Goal: Task Accomplishment & Management: Use online tool/utility

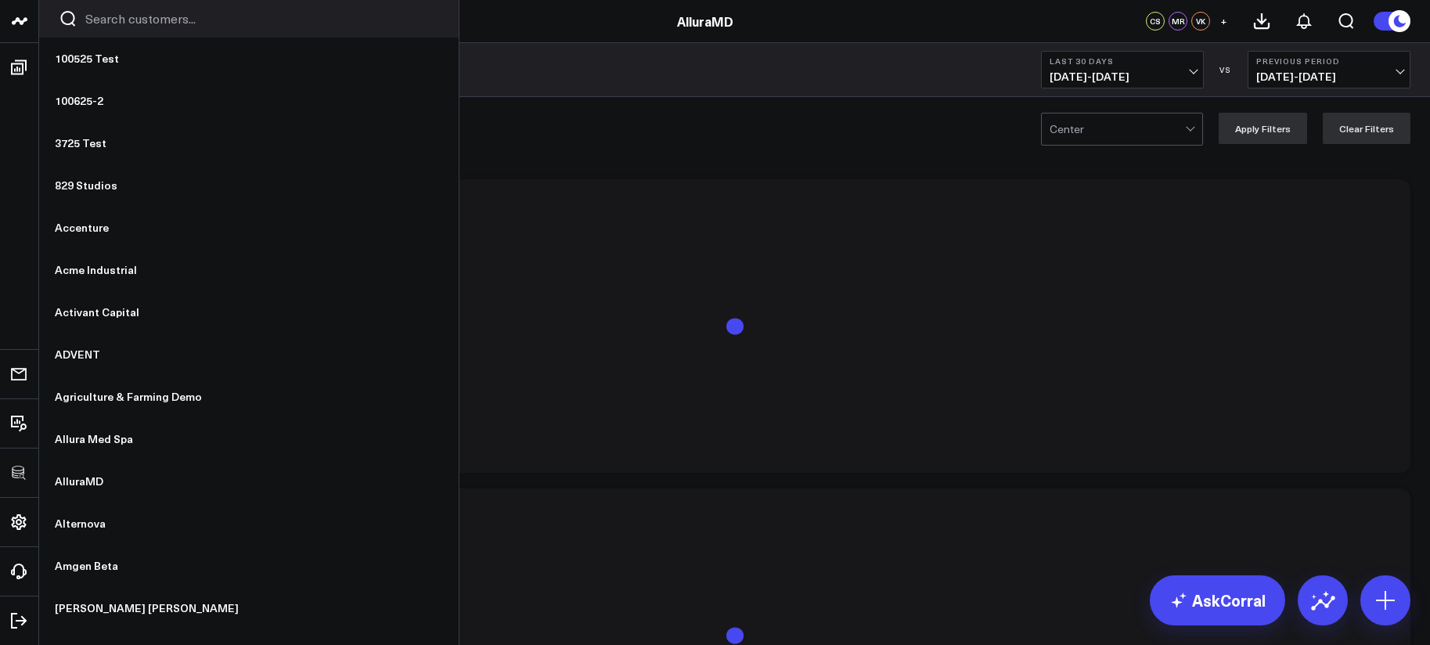
click at [126, 18] on input "Search customers input" at bounding box center [262, 18] width 354 height 17
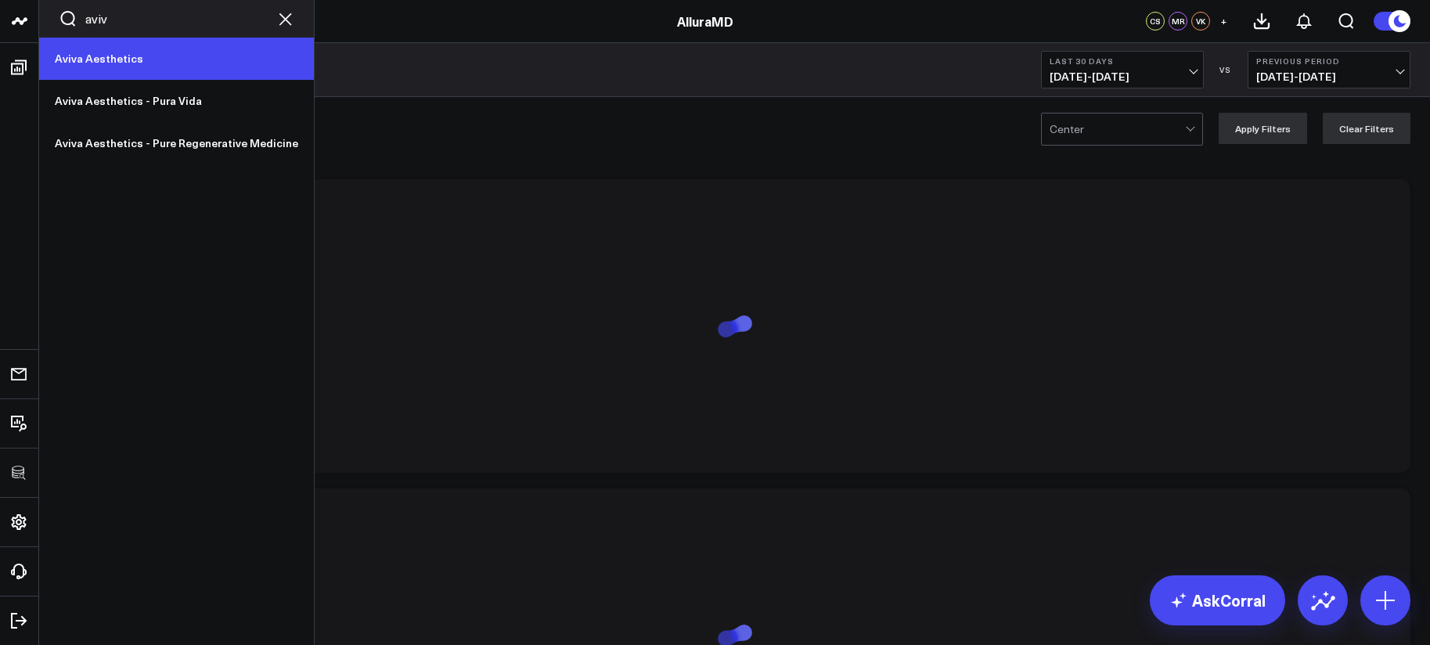
type input "aviv"
click at [122, 67] on link "Aviva Aesthetics" at bounding box center [176, 59] width 275 height 42
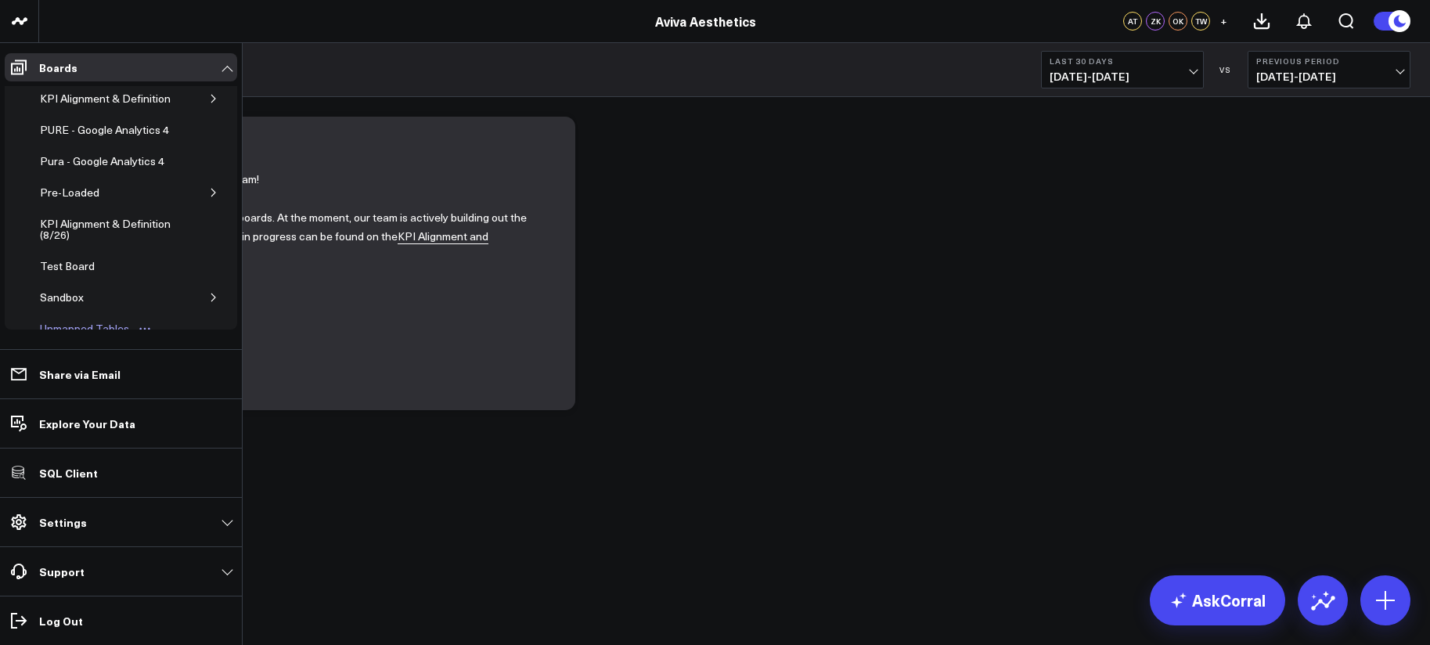
scroll to position [139, 0]
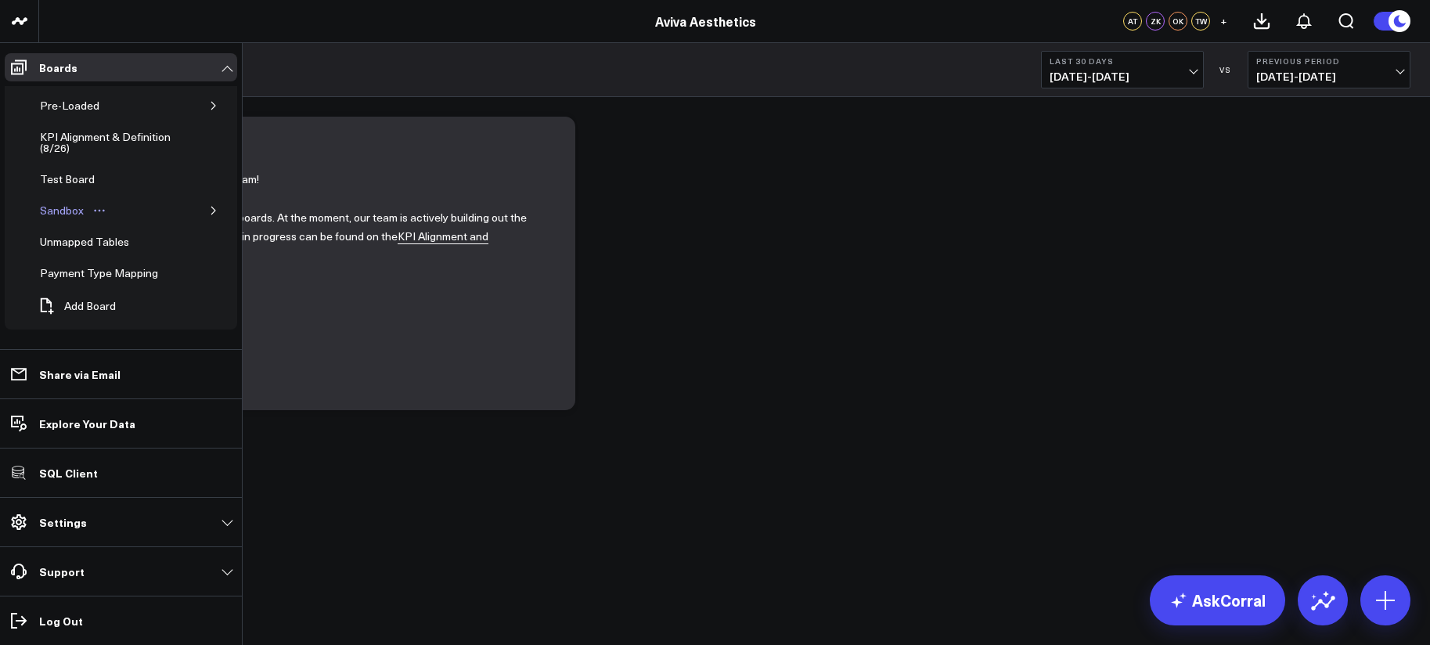
click at [77, 209] on div "Sandbox" at bounding box center [62, 210] width 52 height 19
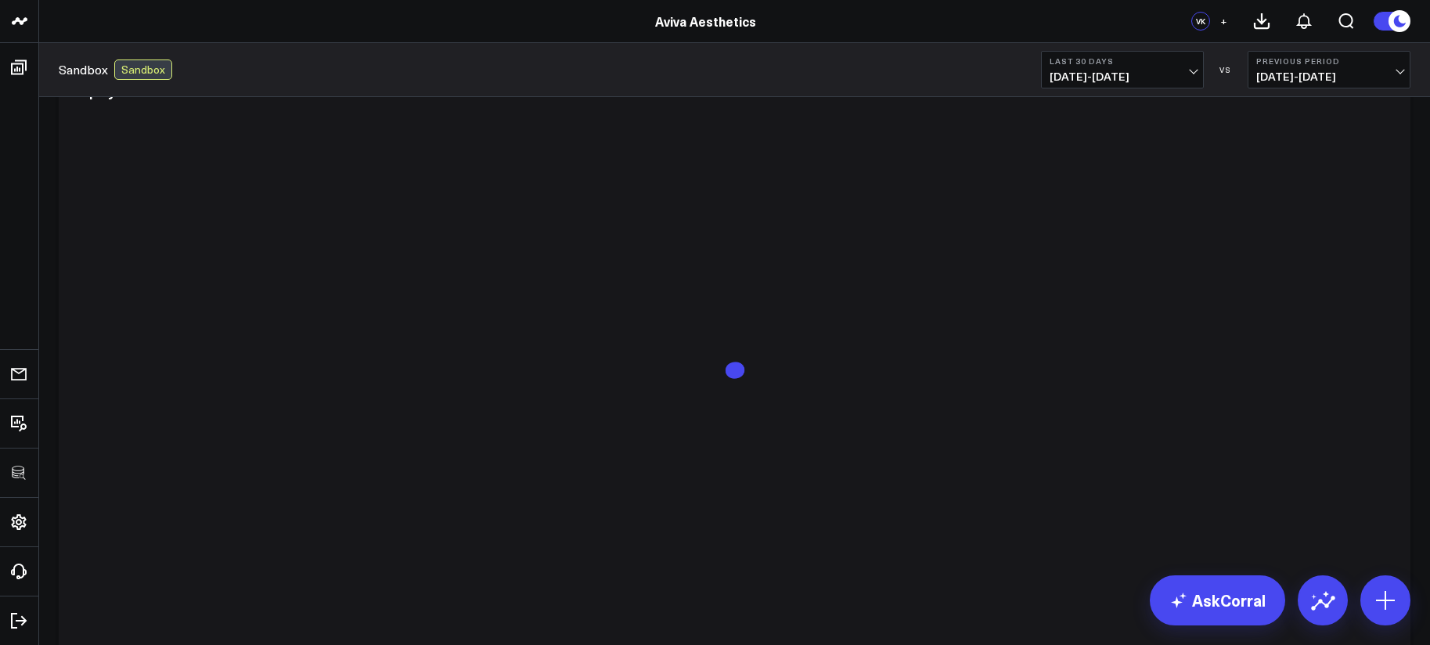
scroll to position [2912, 0]
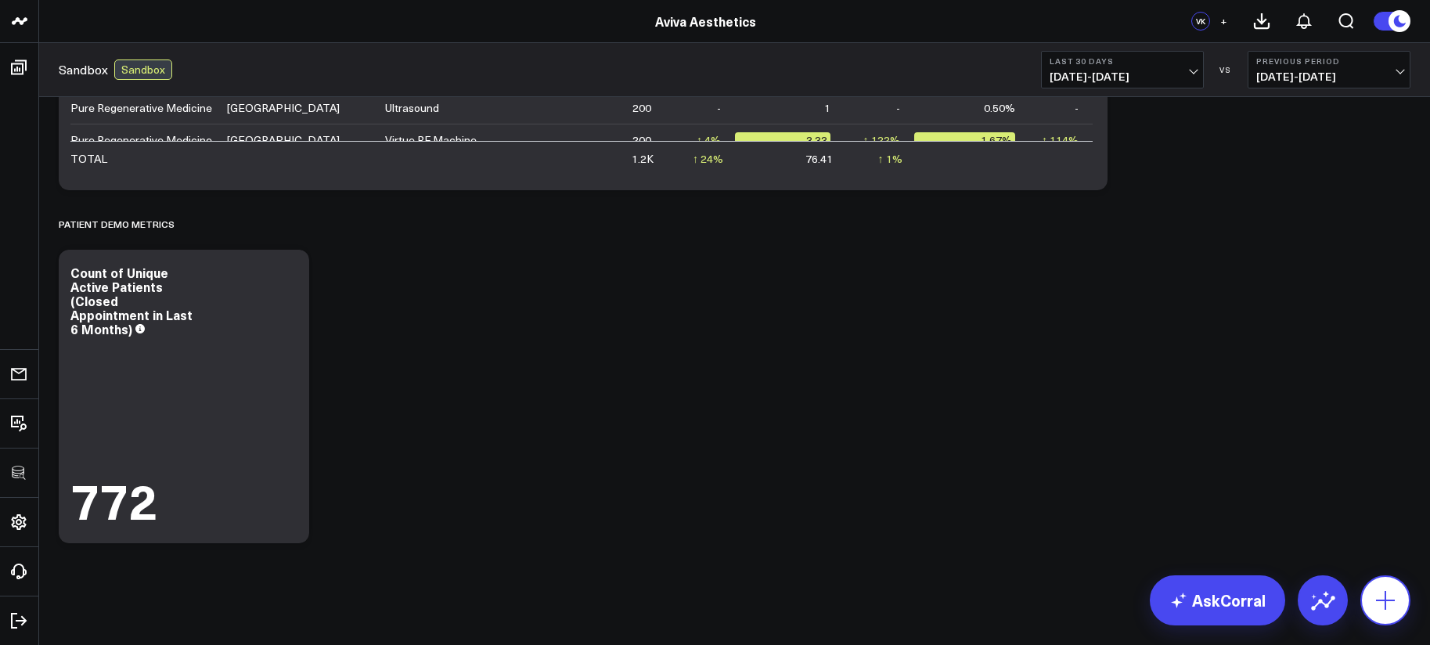
click at [1388, 585] on button at bounding box center [1385, 600] width 50 height 50
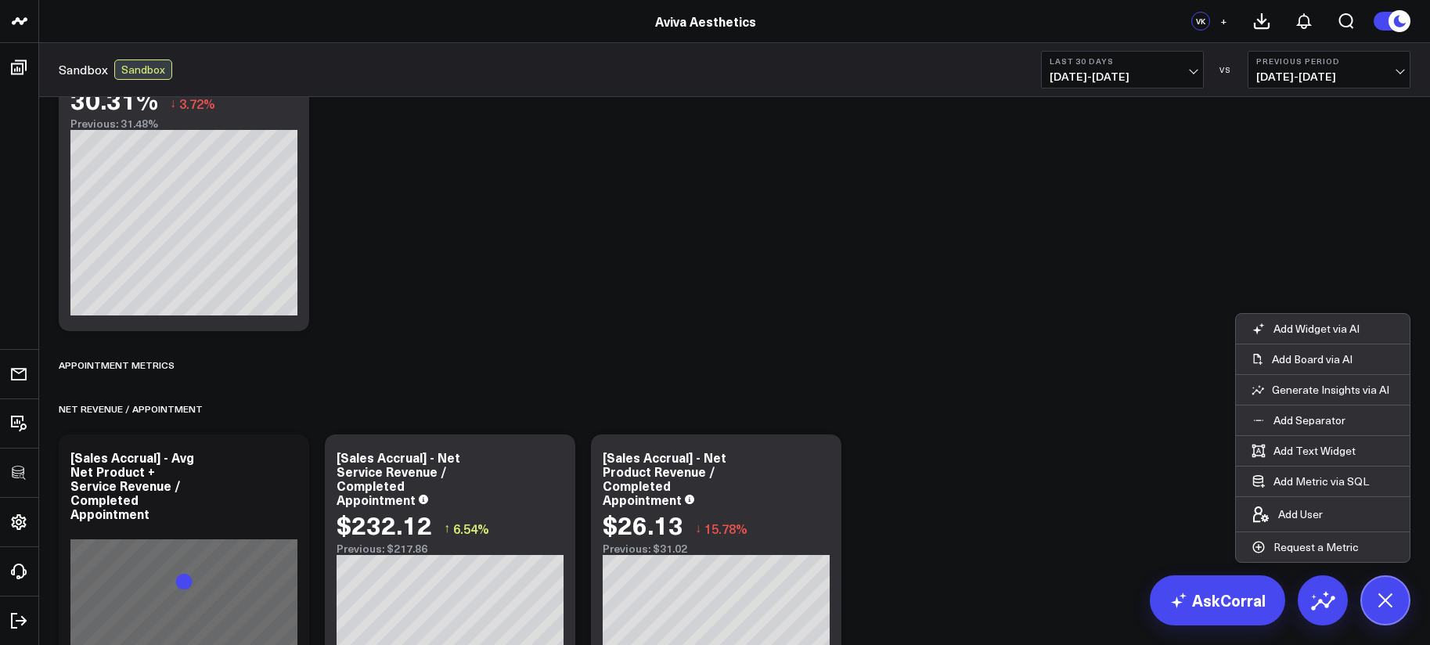
scroll to position [278, 0]
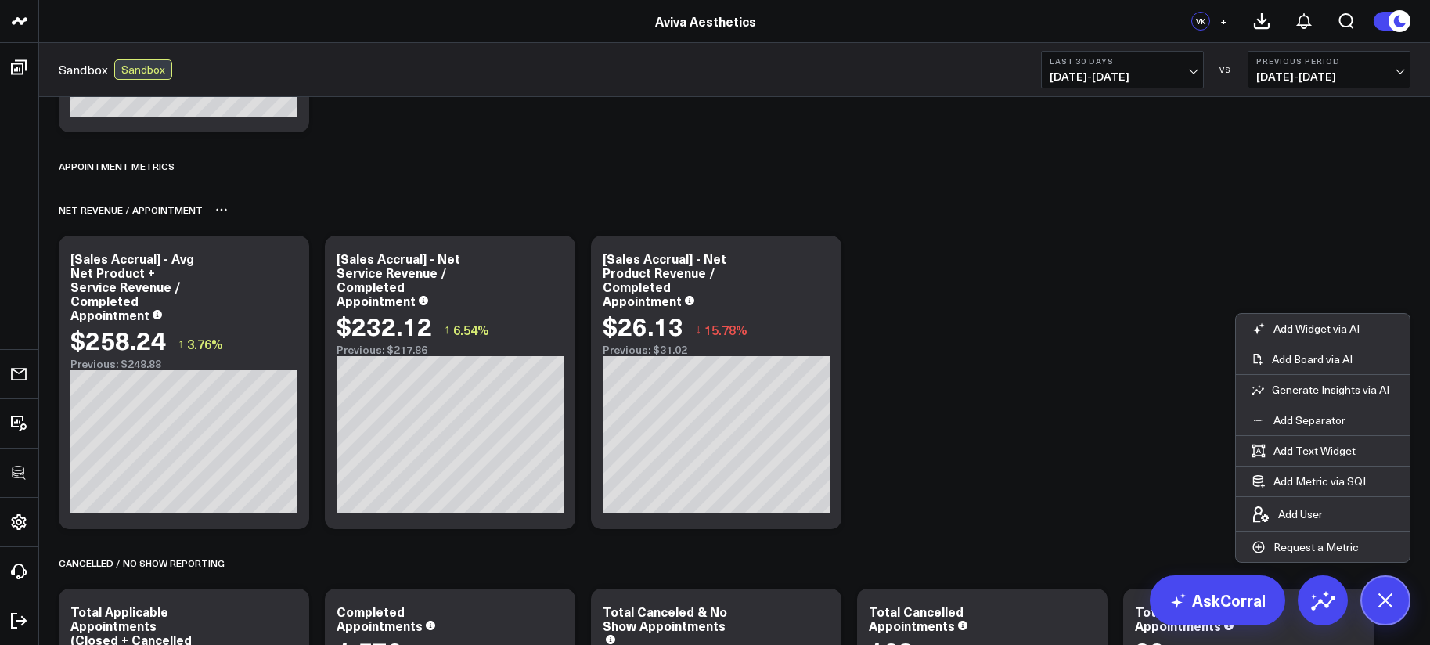
click at [899, 222] on div "Net Revenue / Appointment" at bounding box center [735, 210] width 1352 height 36
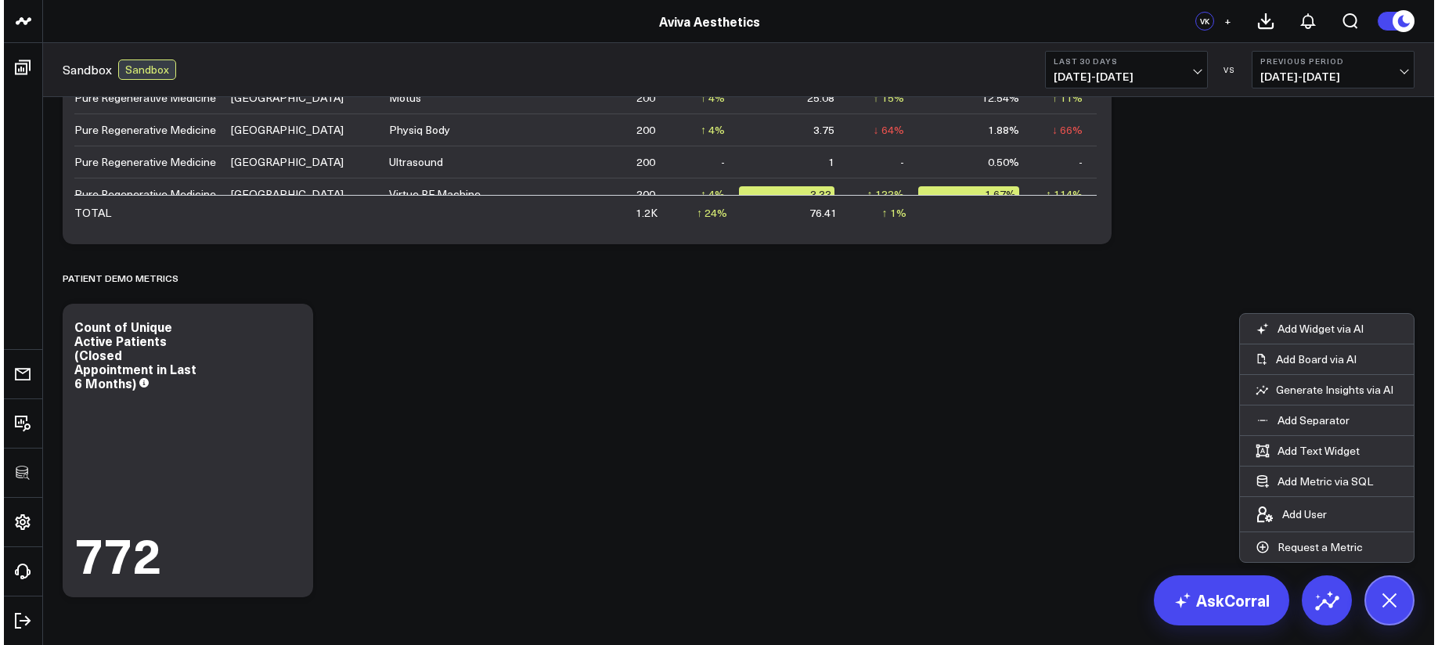
scroll to position [2912, 0]
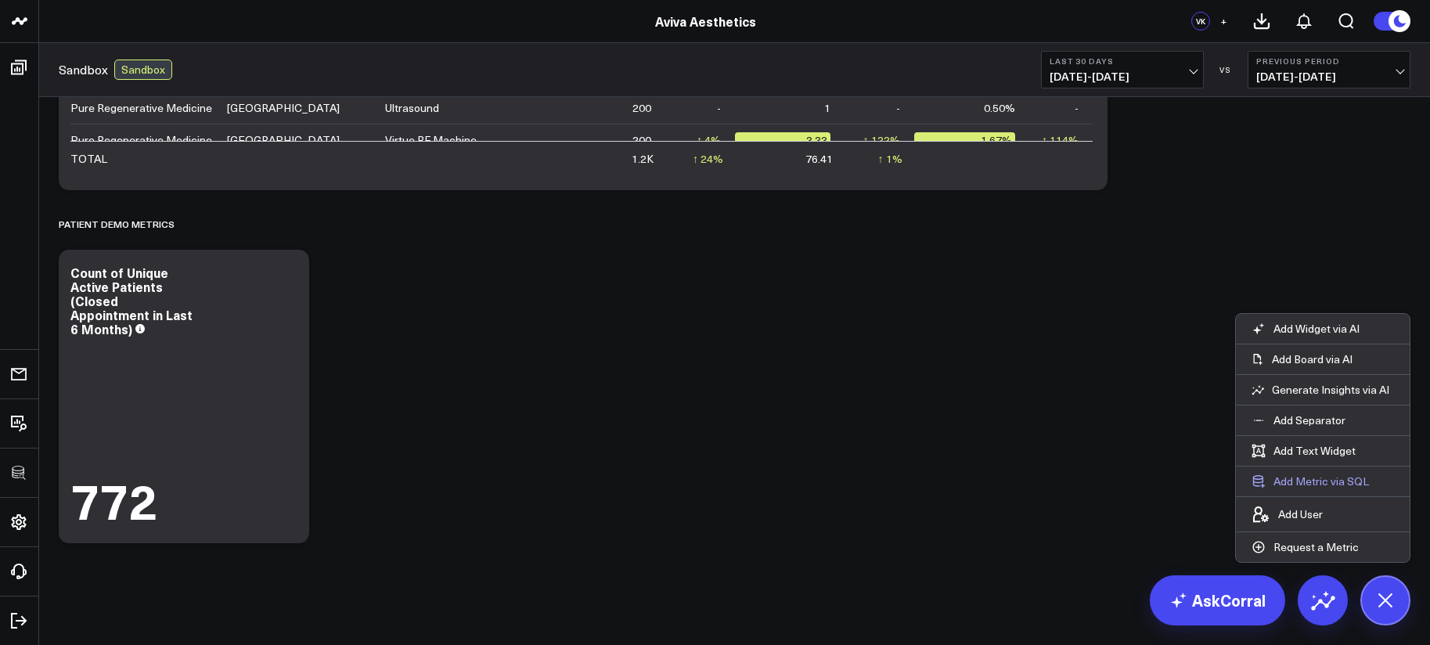
click at [1301, 486] on button "Add Metric via SQL" at bounding box center [1310, 481] width 149 height 30
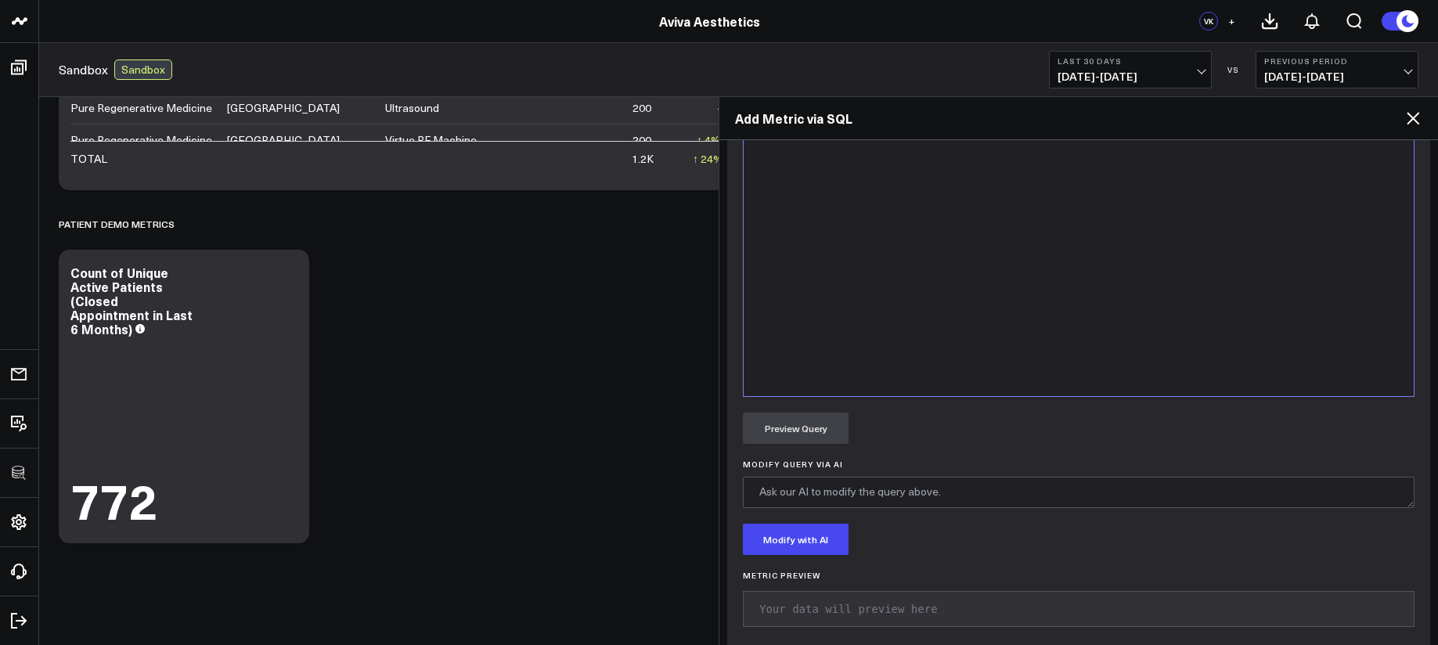
scroll to position [551, 0]
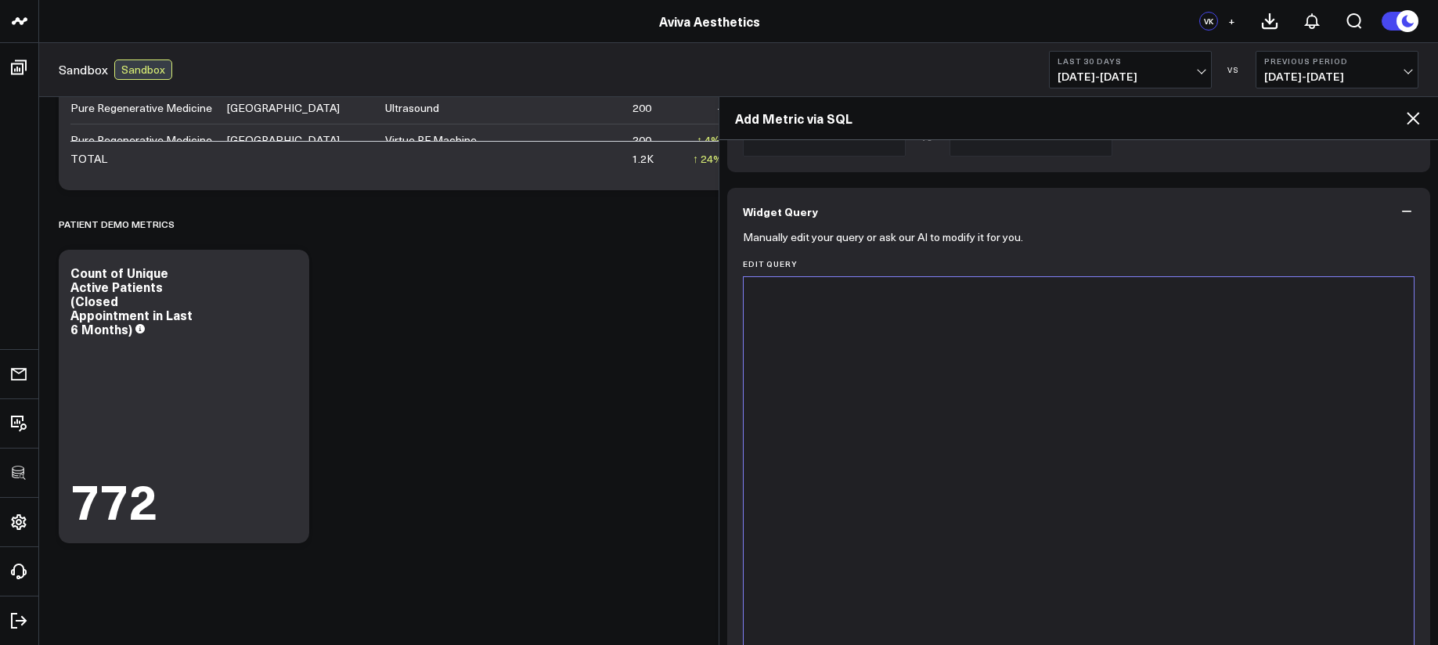
click at [949, 402] on div at bounding box center [1078, 472] width 654 height 374
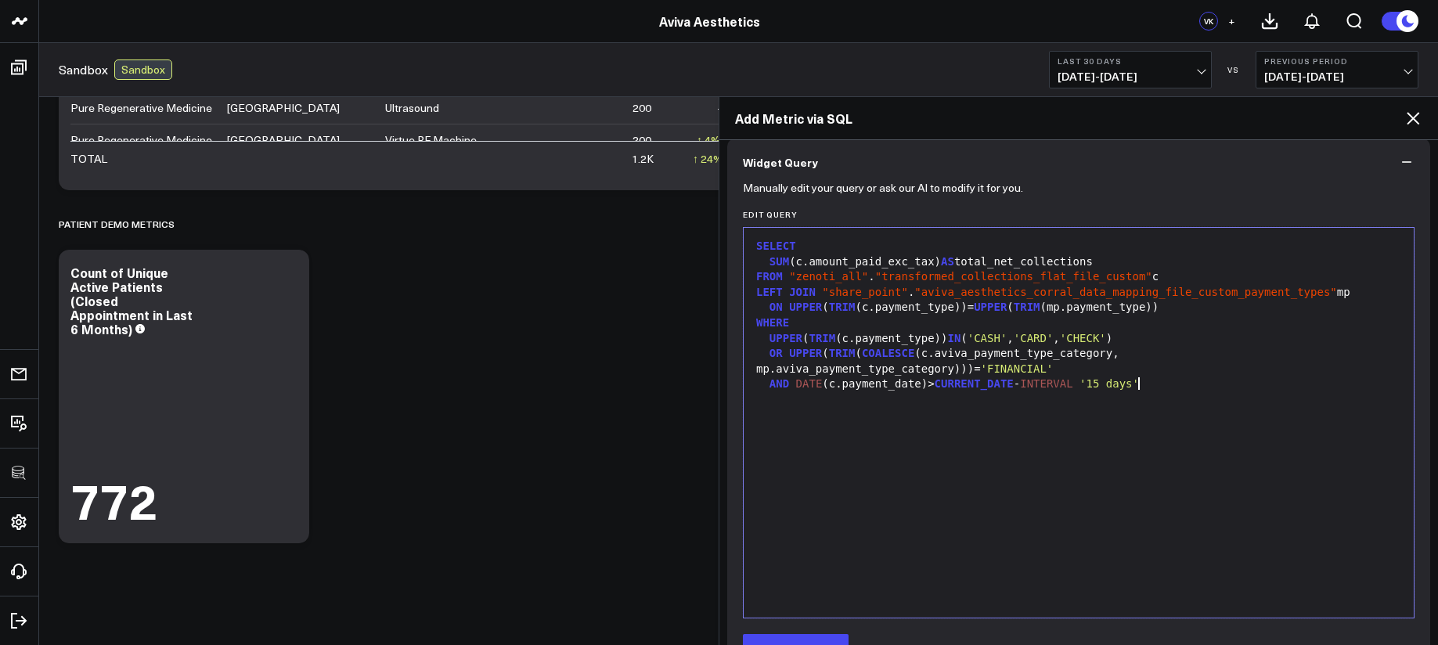
scroll to position [862, 0]
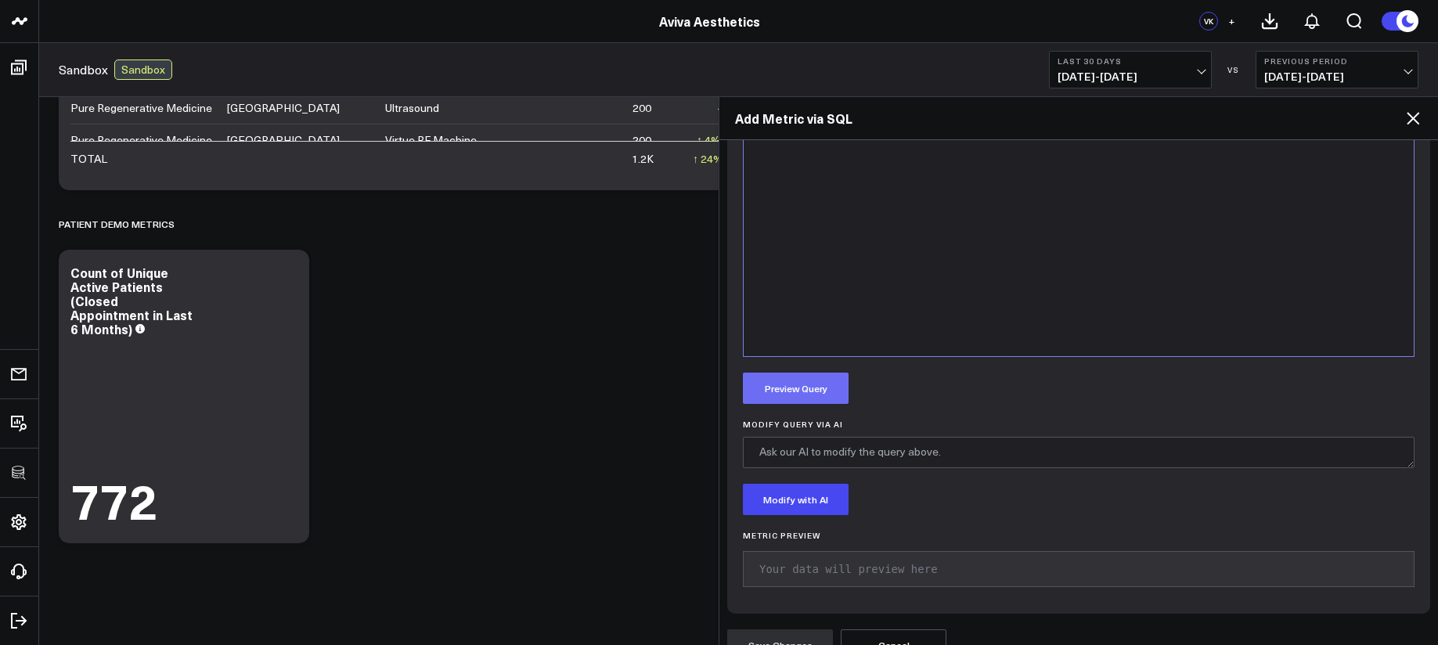
click at [788, 380] on button "Preview Query" at bounding box center [796, 388] width 106 height 31
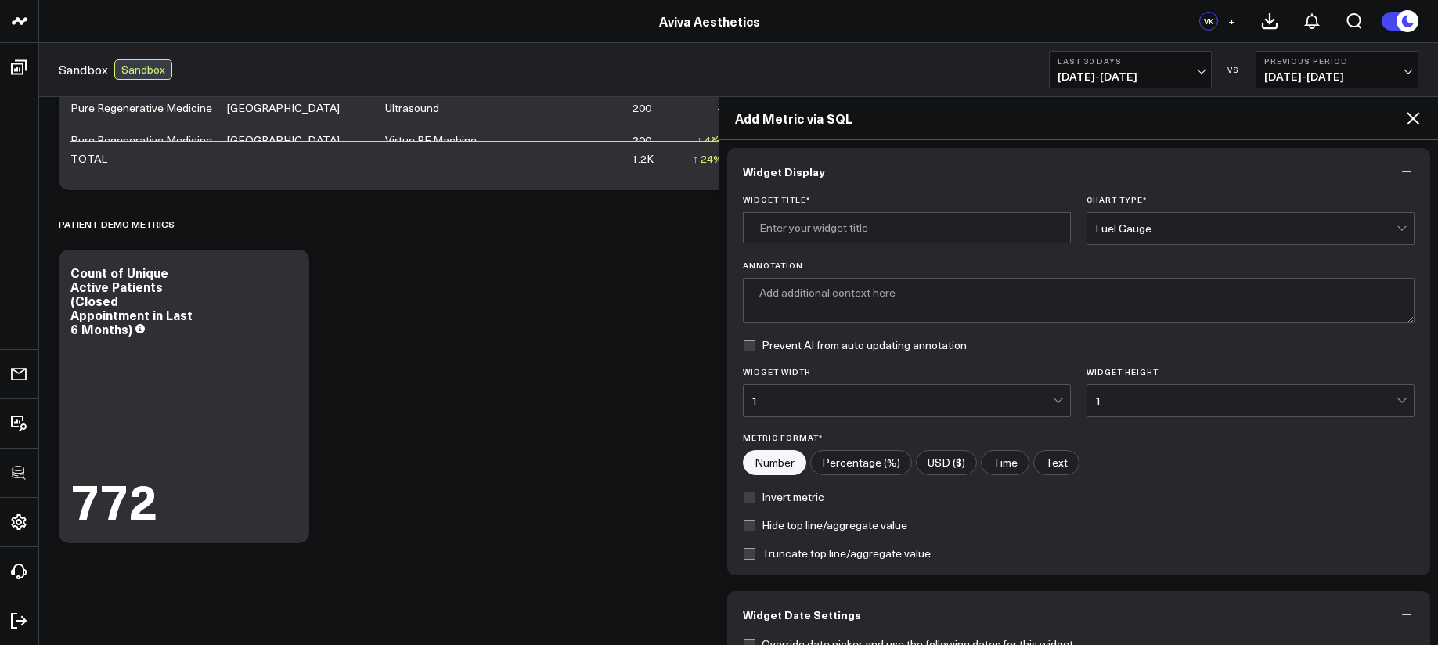
scroll to position [0, 0]
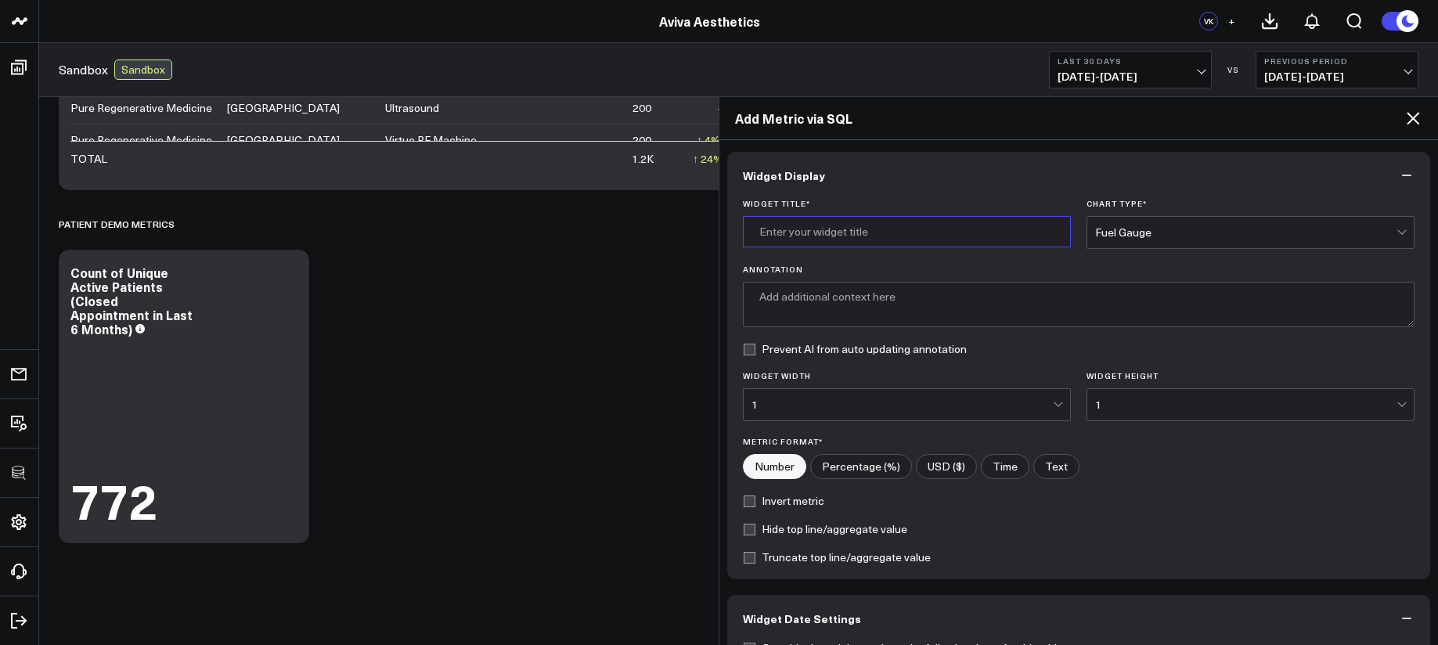
click at [772, 240] on input "Widget Title *" at bounding box center [907, 231] width 328 height 31
type input "Total Net Collections"
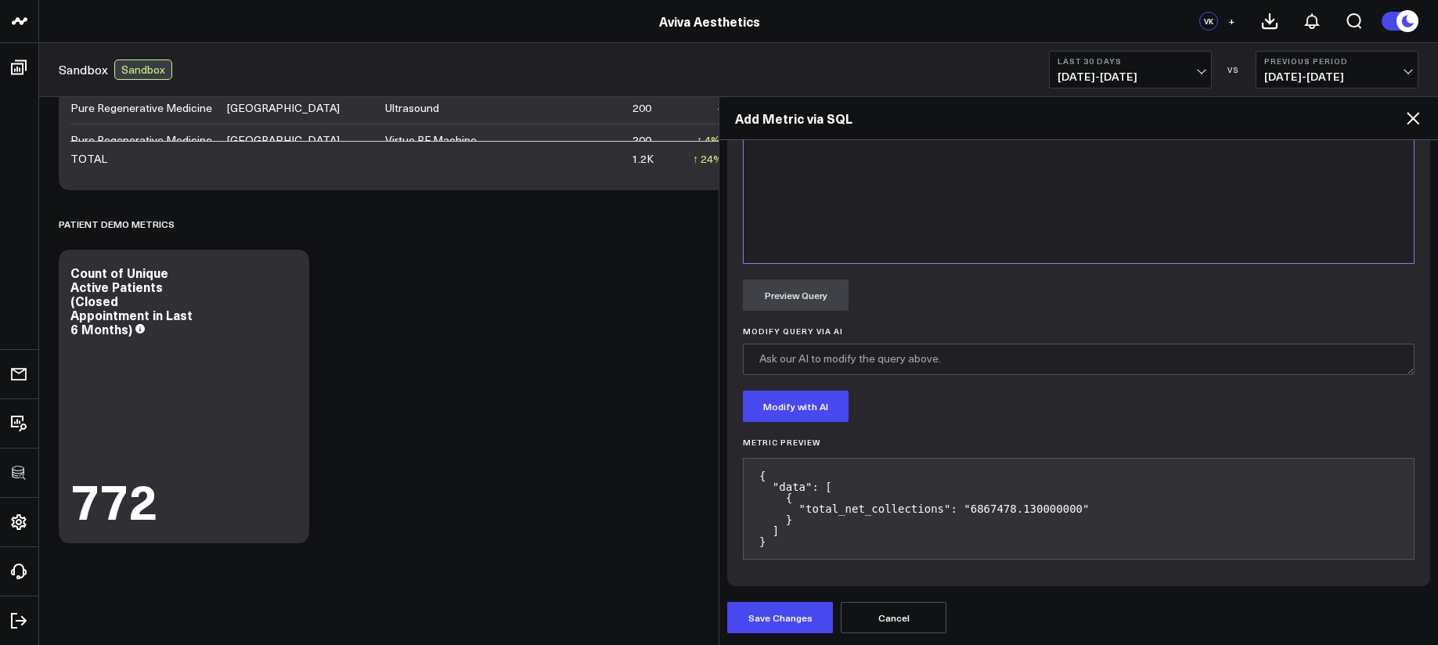
scroll to position [625, 0]
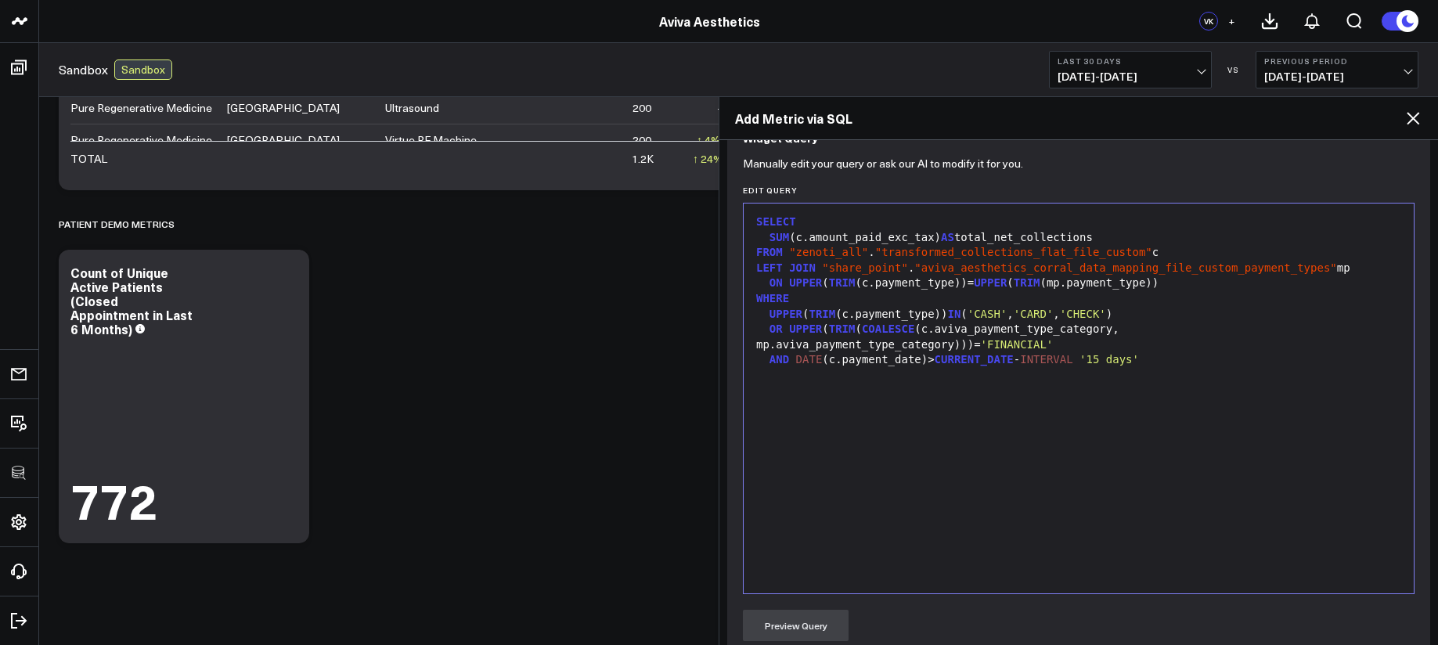
type textarea "where payment type is cash or card or check or aviva payment type is financial"
click at [1017, 362] on div "AND DATE (c.payment_date)> CURRENT_DATE - INTERVAL '15 days'" at bounding box center [1078, 360] width 654 height 16
click at [1014, 361] on div "AND DATE (c.payment_date)> CURRENT_DATE - INTERVAL '15 days'" at bounding box center [1078, 360] width 654 height 16
click at [1028, 360] on span "INTERVAL" at bounding box center [1046, 359] width 52 height 13
click at [938, 364] on span "CURRENT_DATE" at bounding box center [974, 359] width 79 height 13
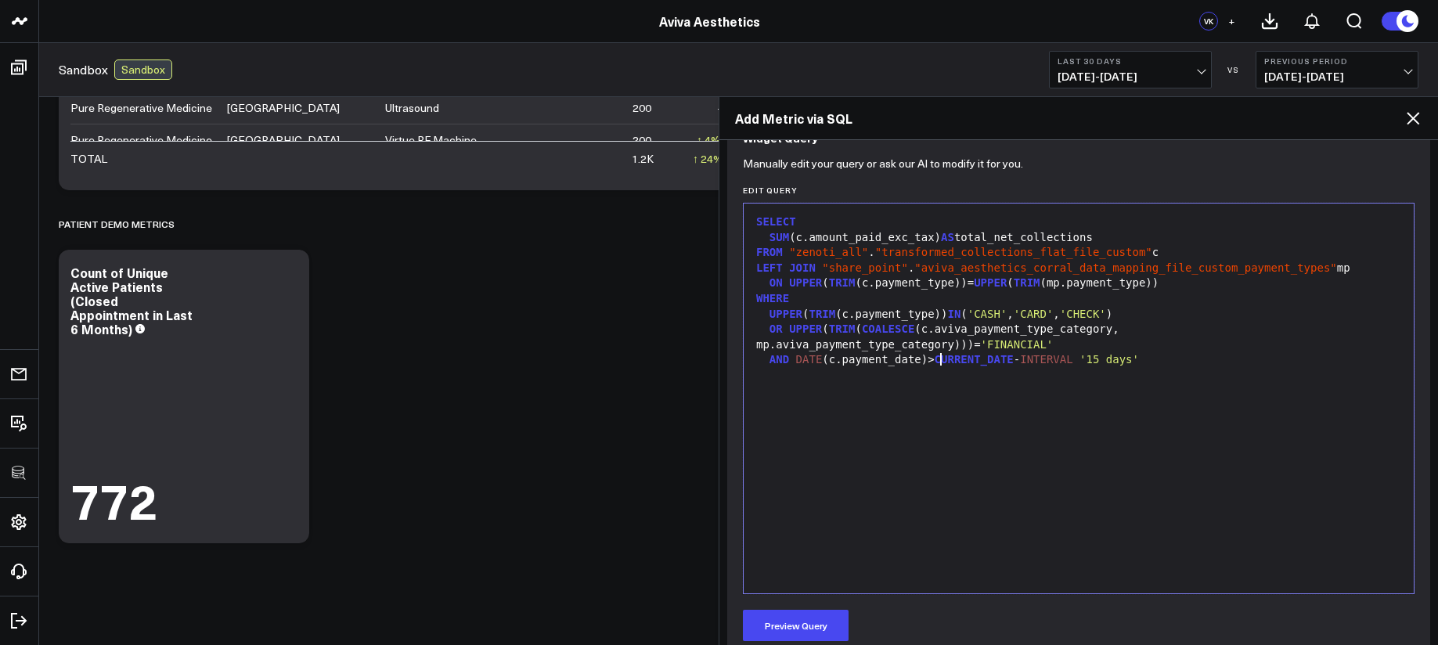
click at [938, 364] on span "CURRENT_DATE" at bounding box center [974, 359] width 79 height 13
click at [935, 365] on span "CURRENT_DATE" at bounding box center [974, 359] width 79 height 13
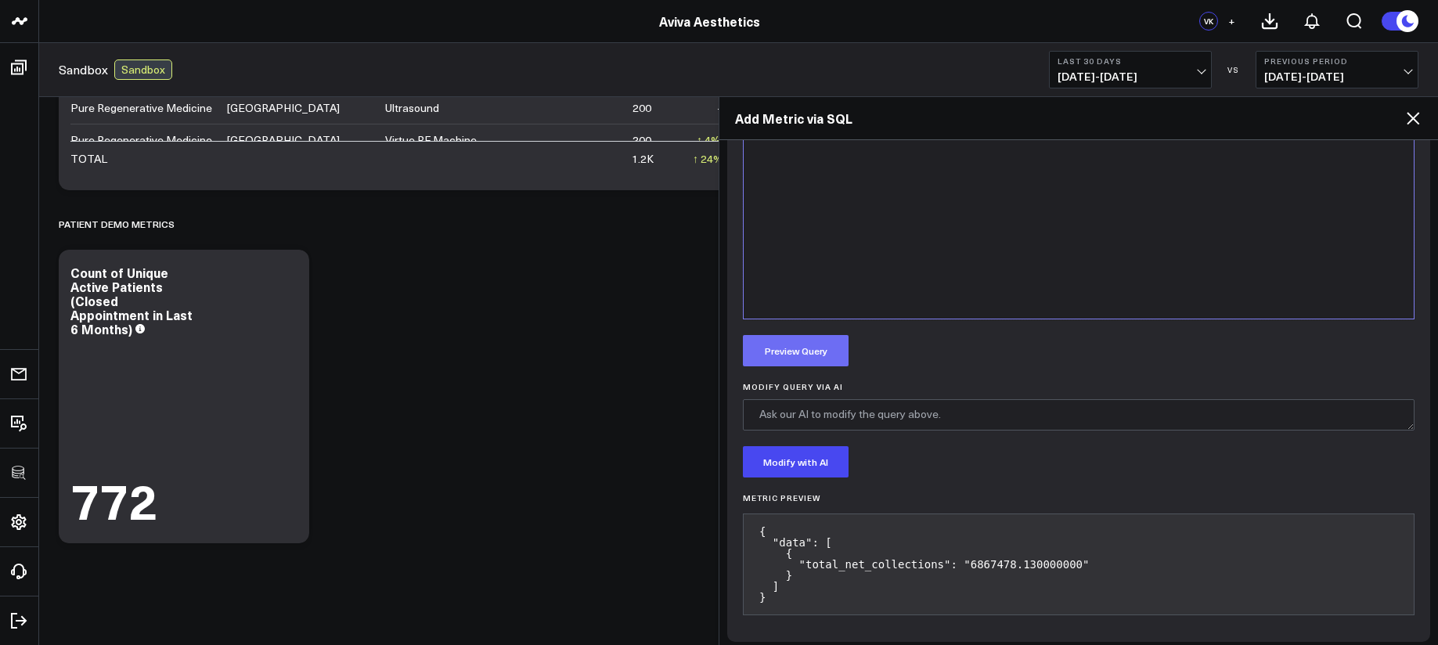
click at [791, 345] on button "Preview Query" at bounding box center [796, 350] width 106 height 31
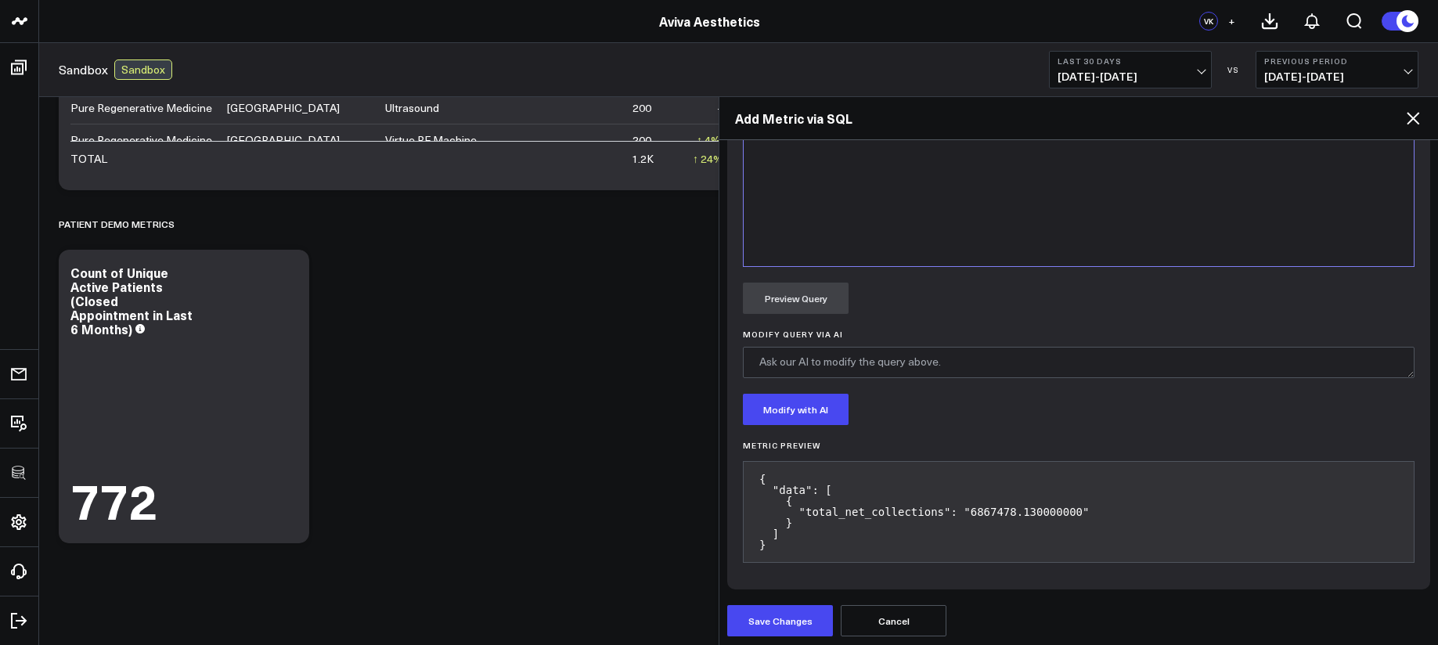
scroll to position [955, 0]
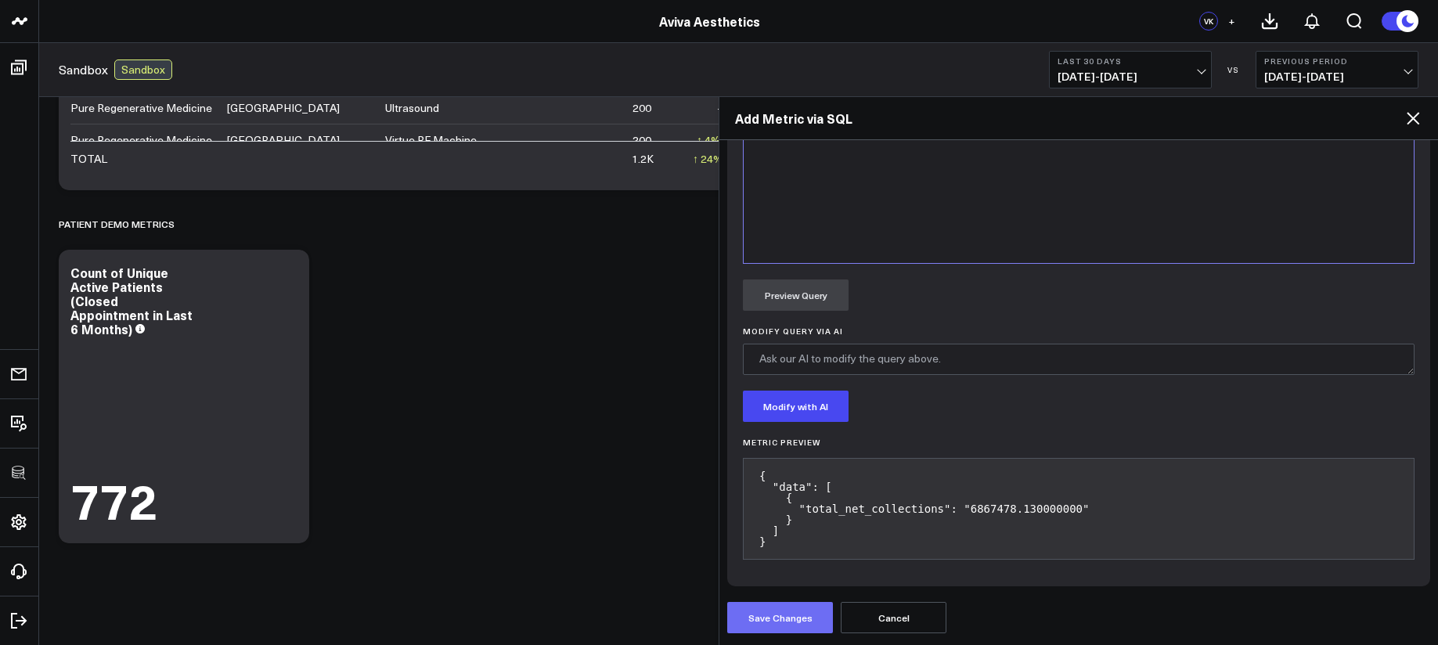
click at [794, 607] on button "Save Changes" at bounding box center [780, 617] width 106 height 31
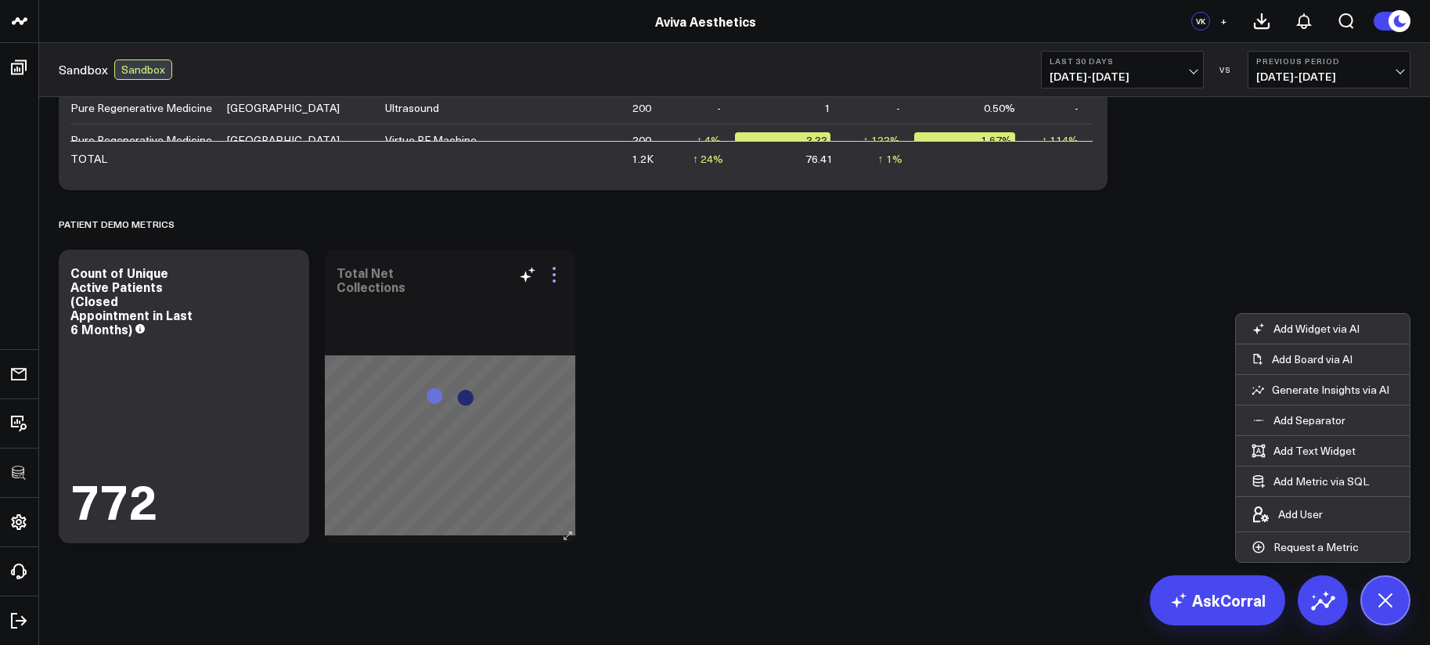
click at [555, 281] on icon at bounding box center [554, 280] width 3 height 3
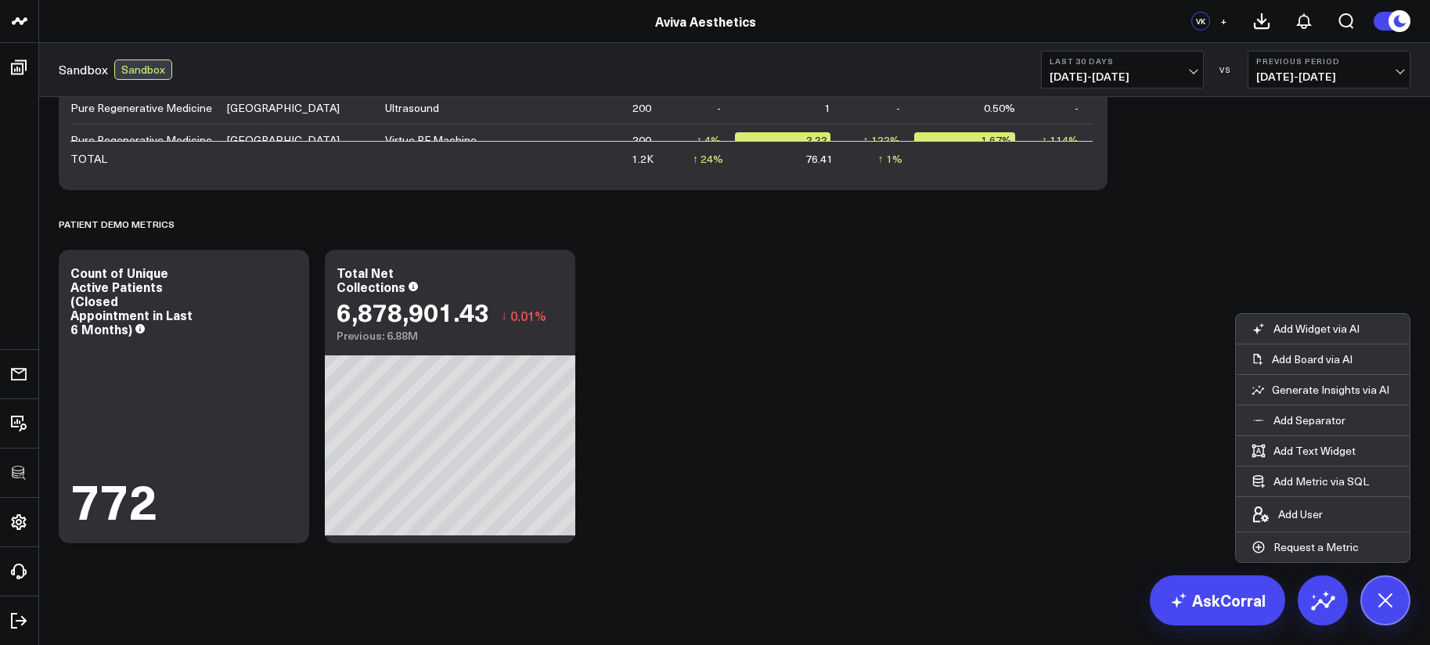
click at [551, 275] on icon at bounding box center [554, 274] width 19 height 19
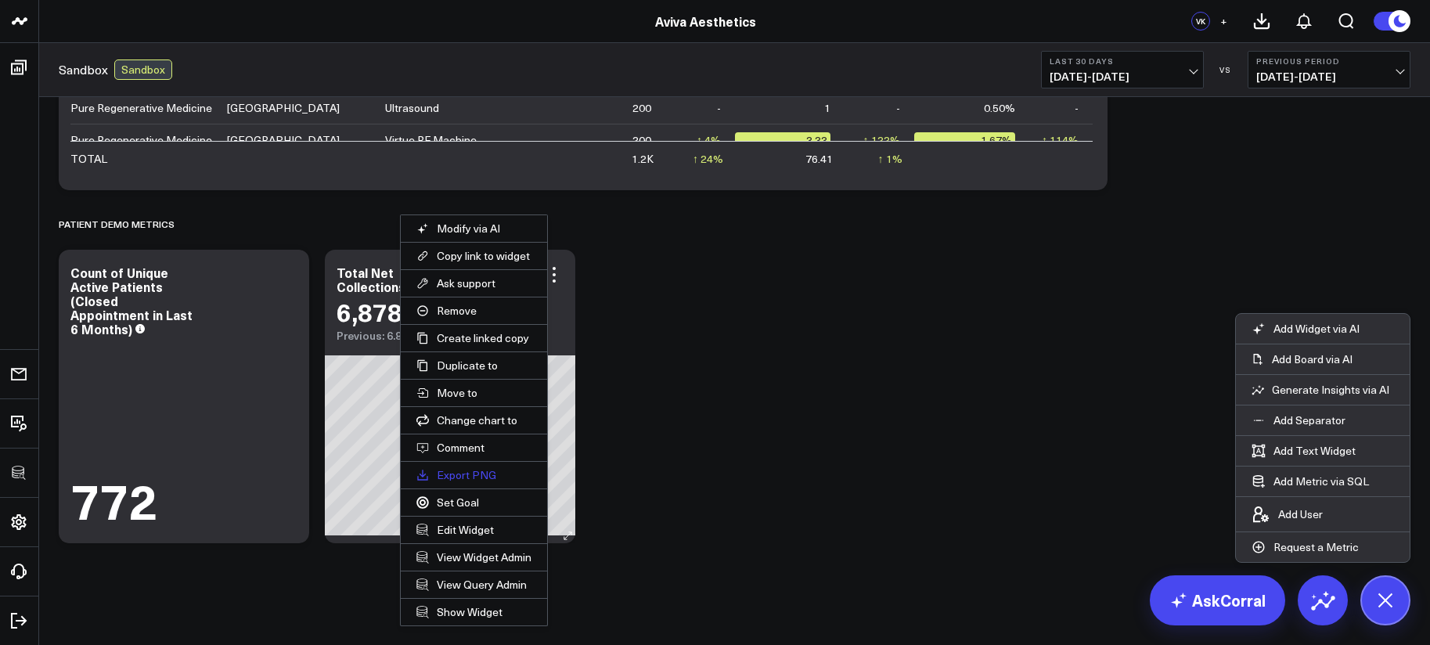
click at [461, 479] on button "Export PNG" at bounding box center [474, 475] width 146 height 27
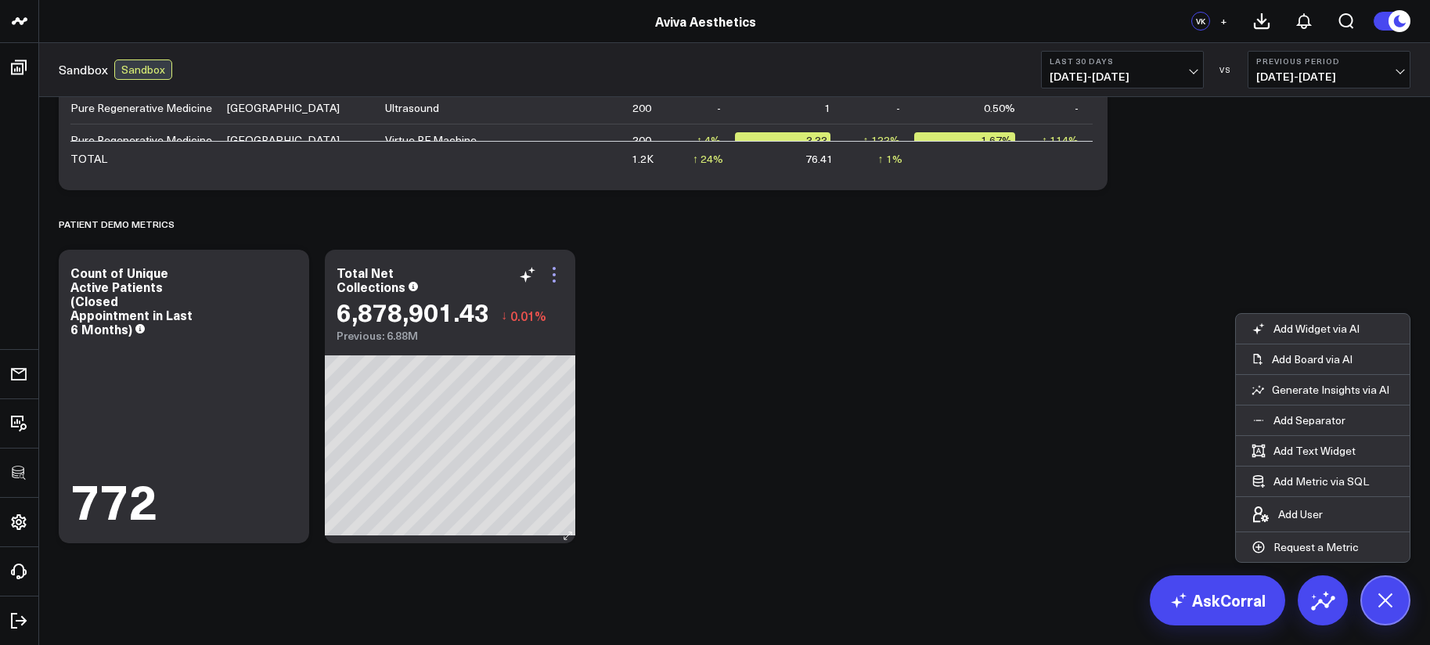
click at [560, 270] on icon at bounding box center [554, 274] width 19 height 19
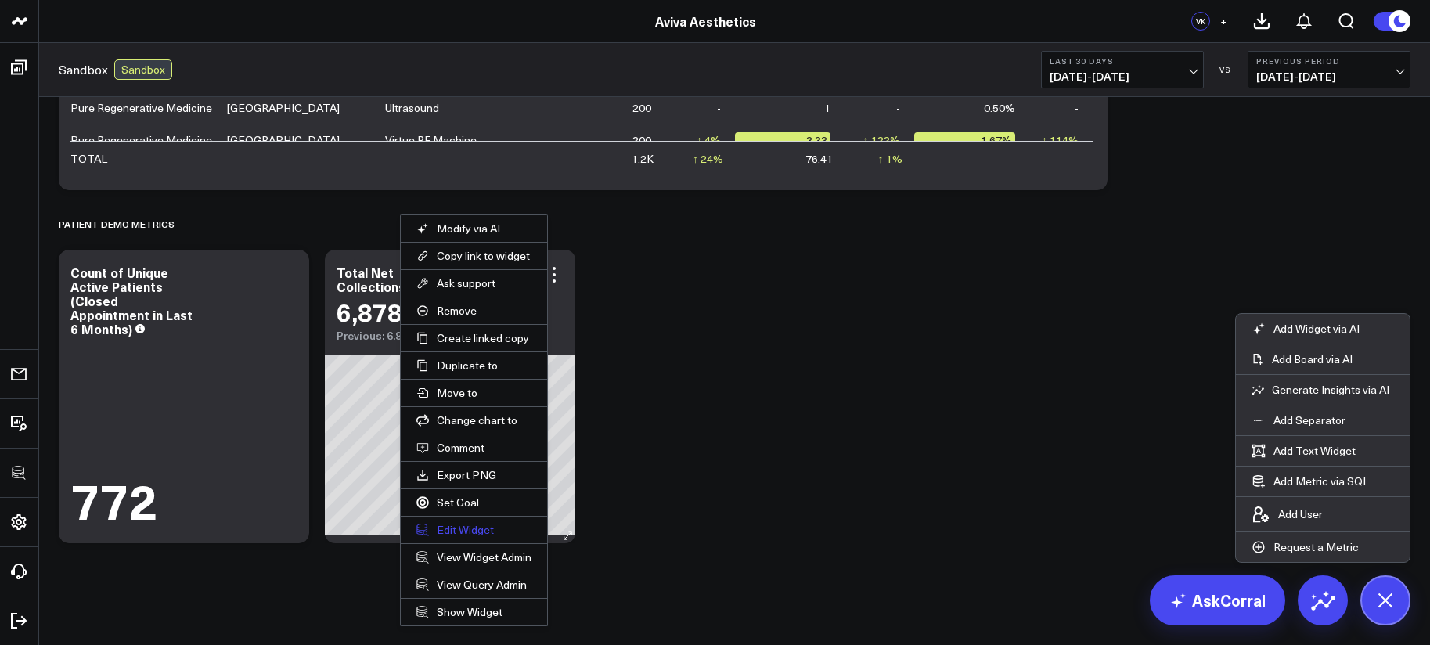
click at [474, 523] on button "Edit Widget" at bounding box center [474, 530] width 146 height 27
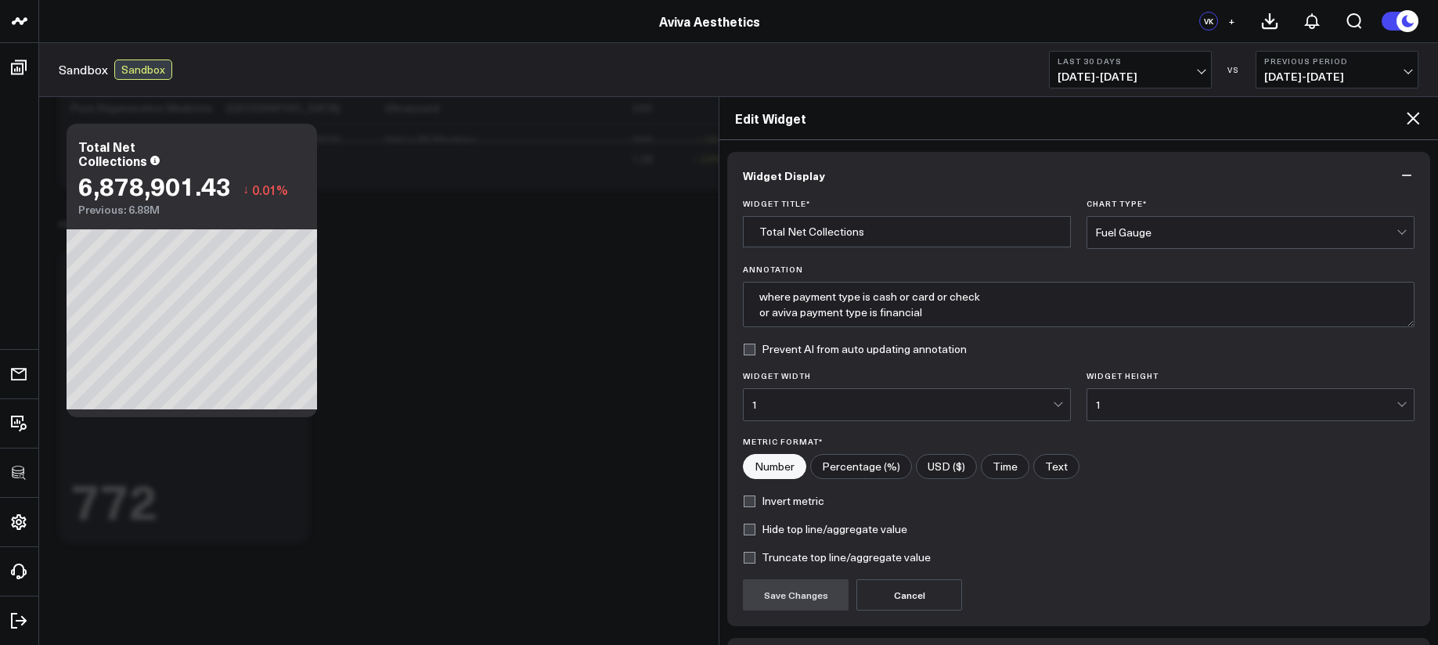
scroll to position [3, 0]
click at [952, 463] on input"] "USD ($)" at bounding box center [946, 463] width 59 height 23
radio input"] "true"
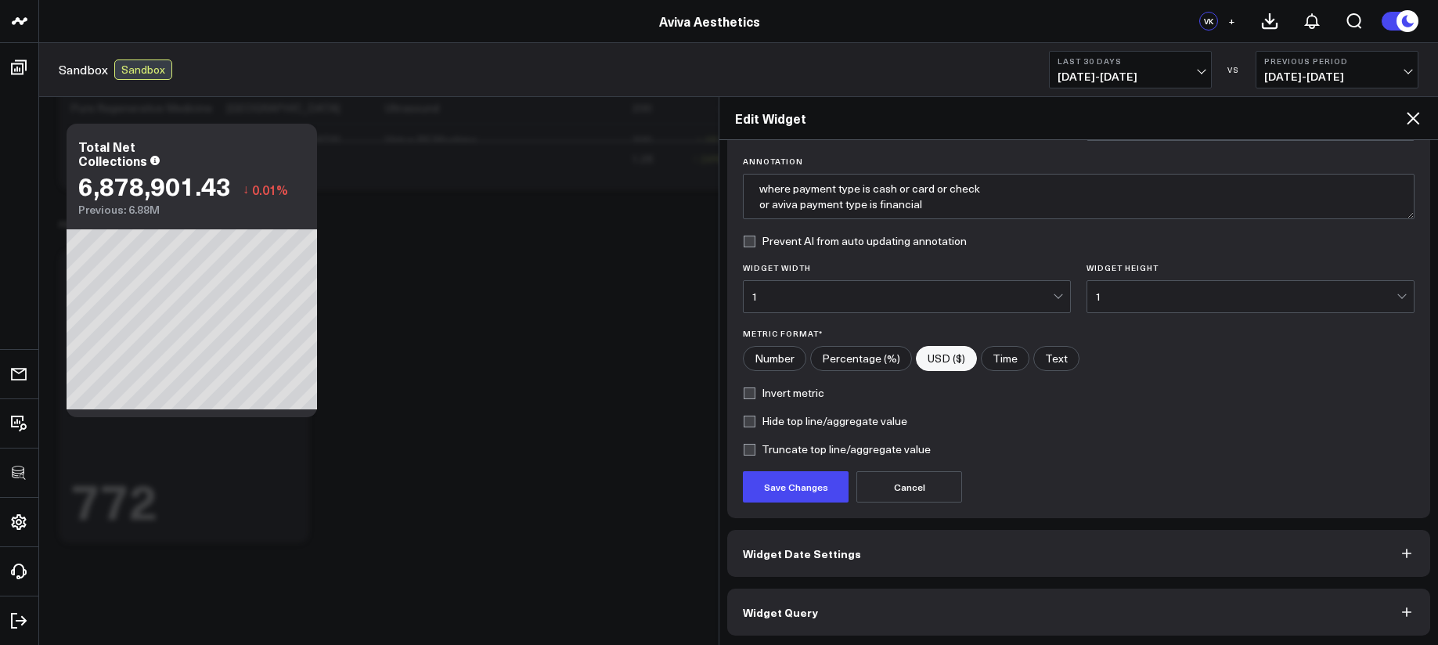
scroll to position [110, 0]
click at [802, 491] on button "Save Changes" at bounding box center [796, 484] width 106 height 31
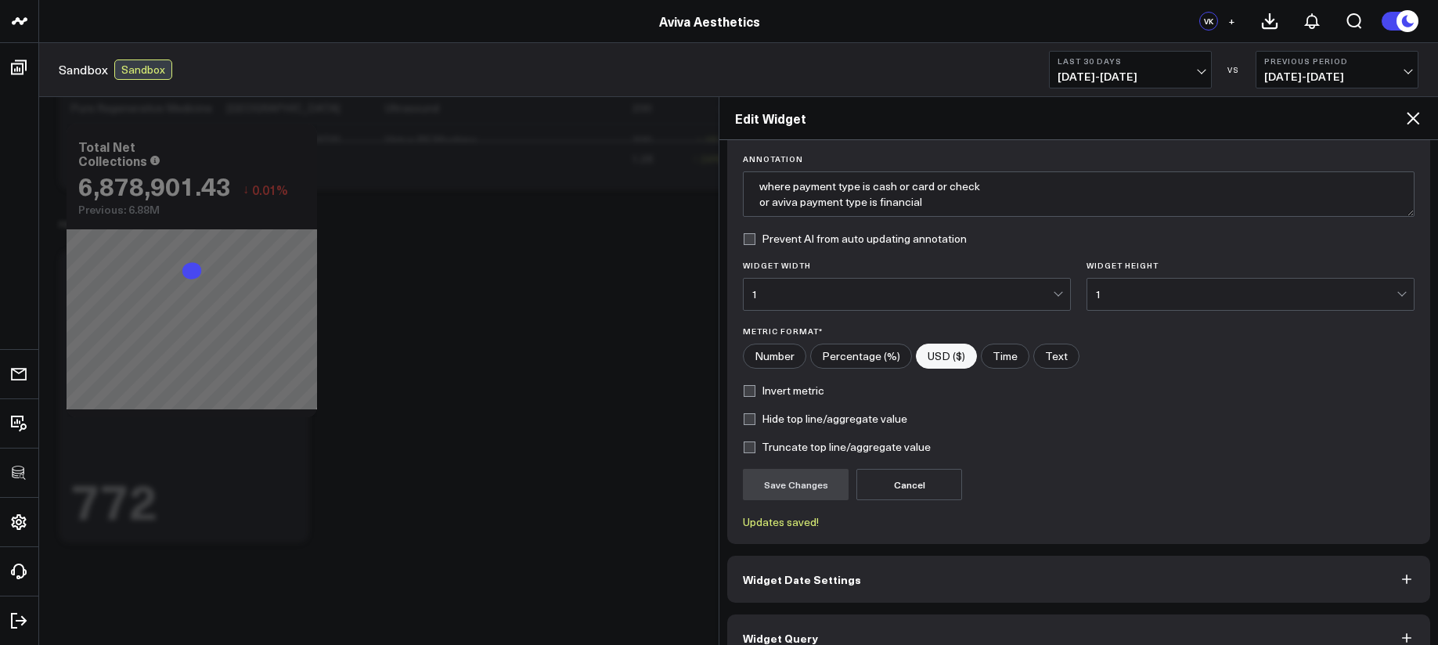
scroll to position [139, 0]
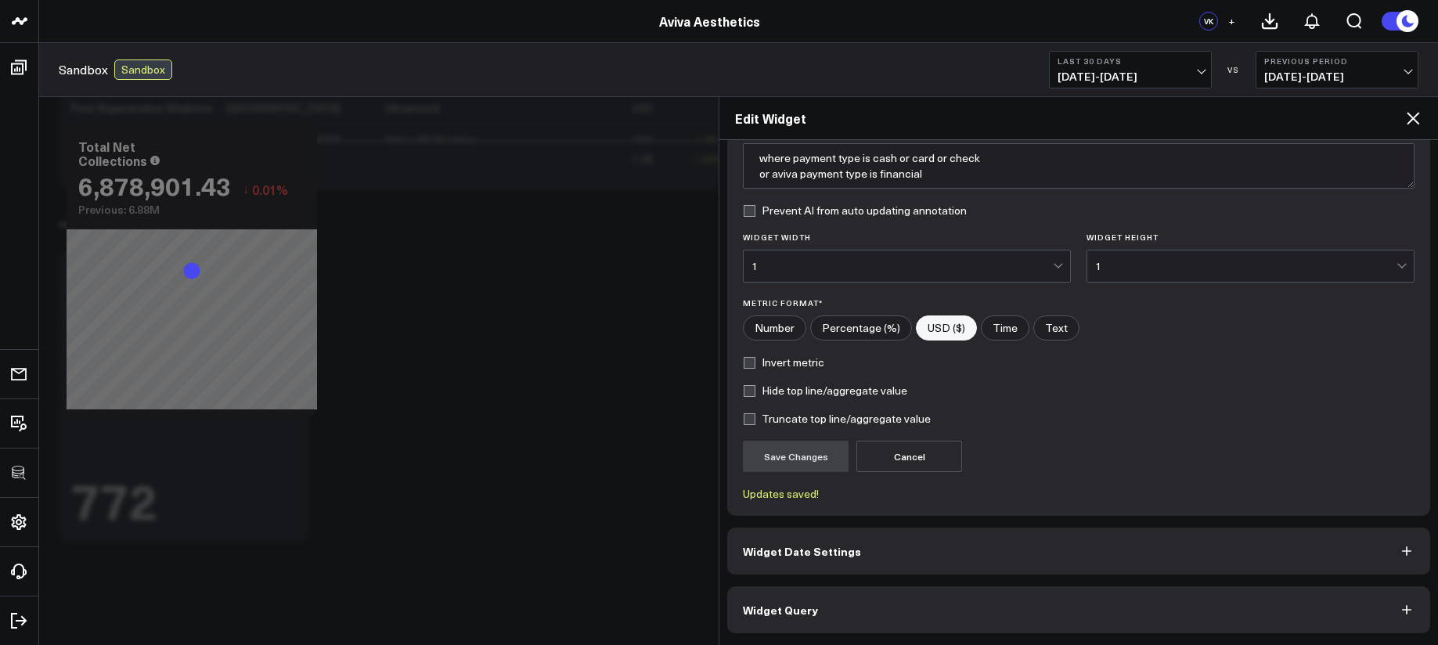
click at [945, 618] on button "Widget Query" at bounding box center [1078, 609] width 703 height 47
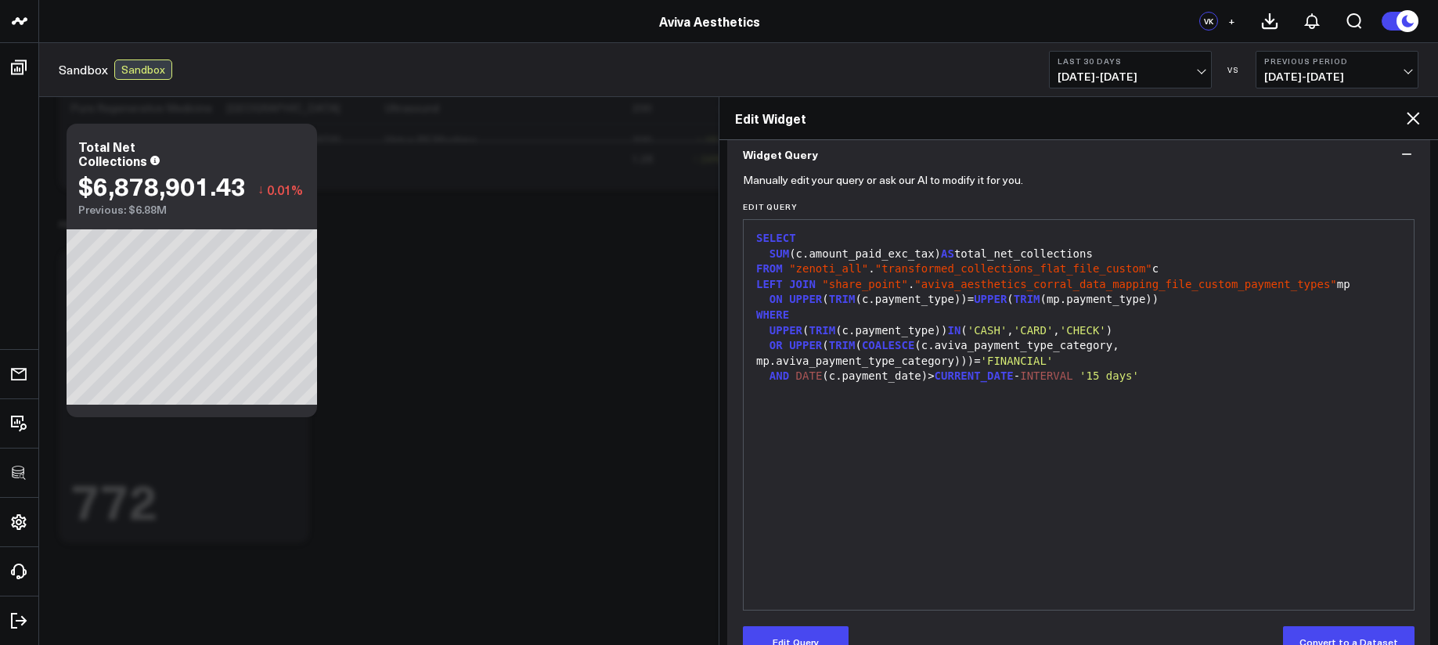
click at [927, 374] on div "AND DATE (c.payment_date)> CURRENT_DATE - INTERVAL '15 days'" at bounding box center [1078, 377] width 654 height 16
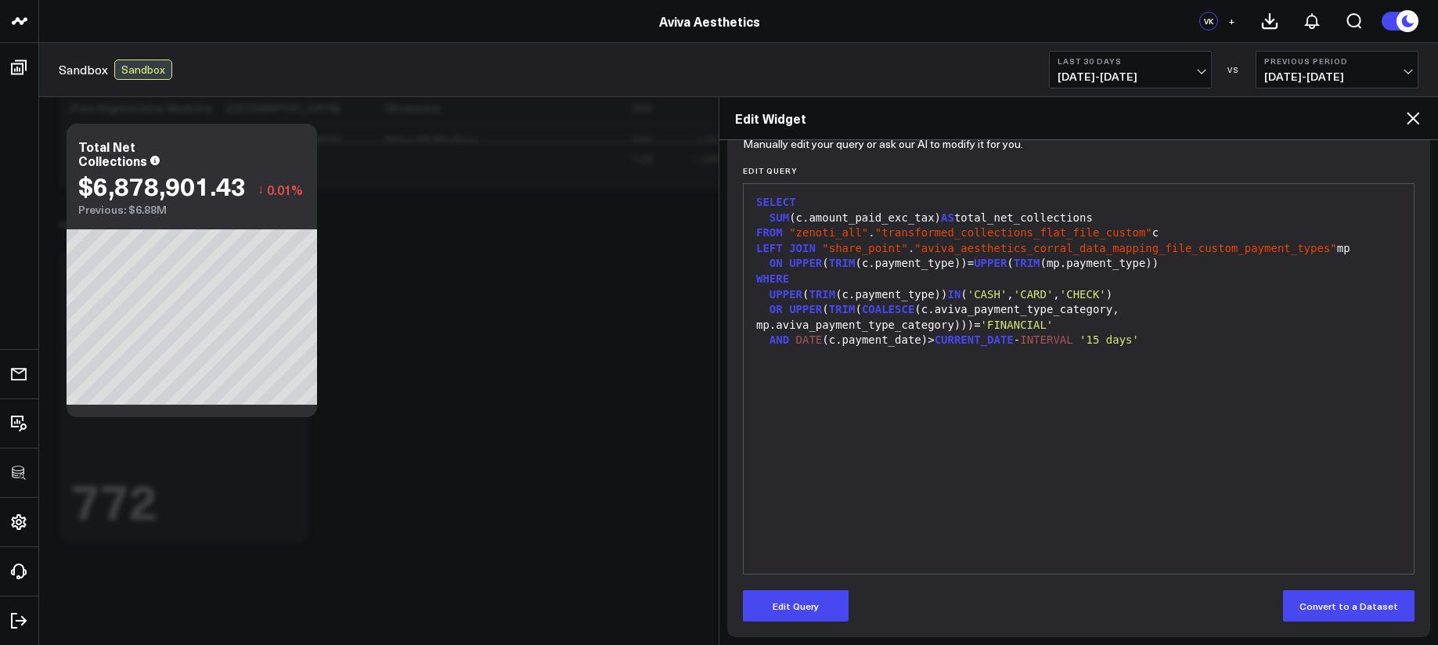
scroll to position [178, 0]
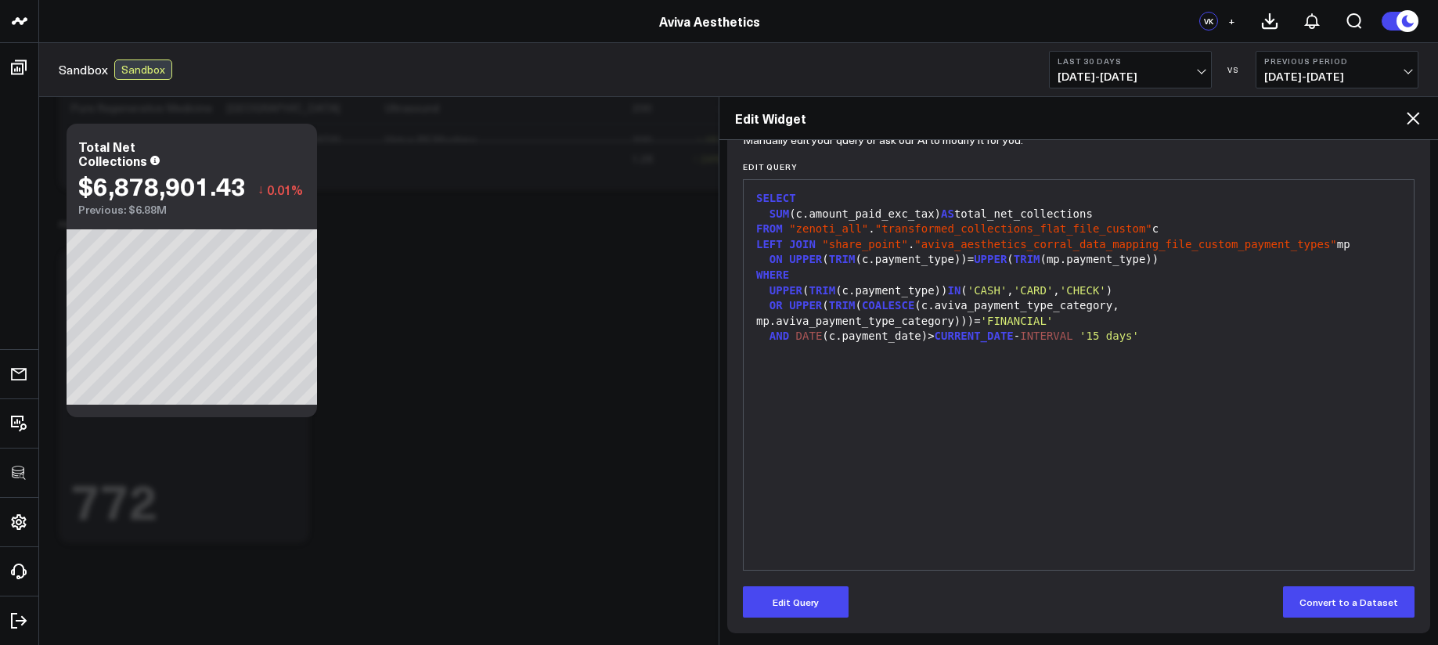
click at [817, 582] on form "Manually edit your query or ask our AI to modify it for you. Edit Query 9 1 2 3…" at bounding box center [1079, 378] width 672 height 480
click at [819, 589] on button "Edit Query" at bounding box center [796, 601] width 106 height 31
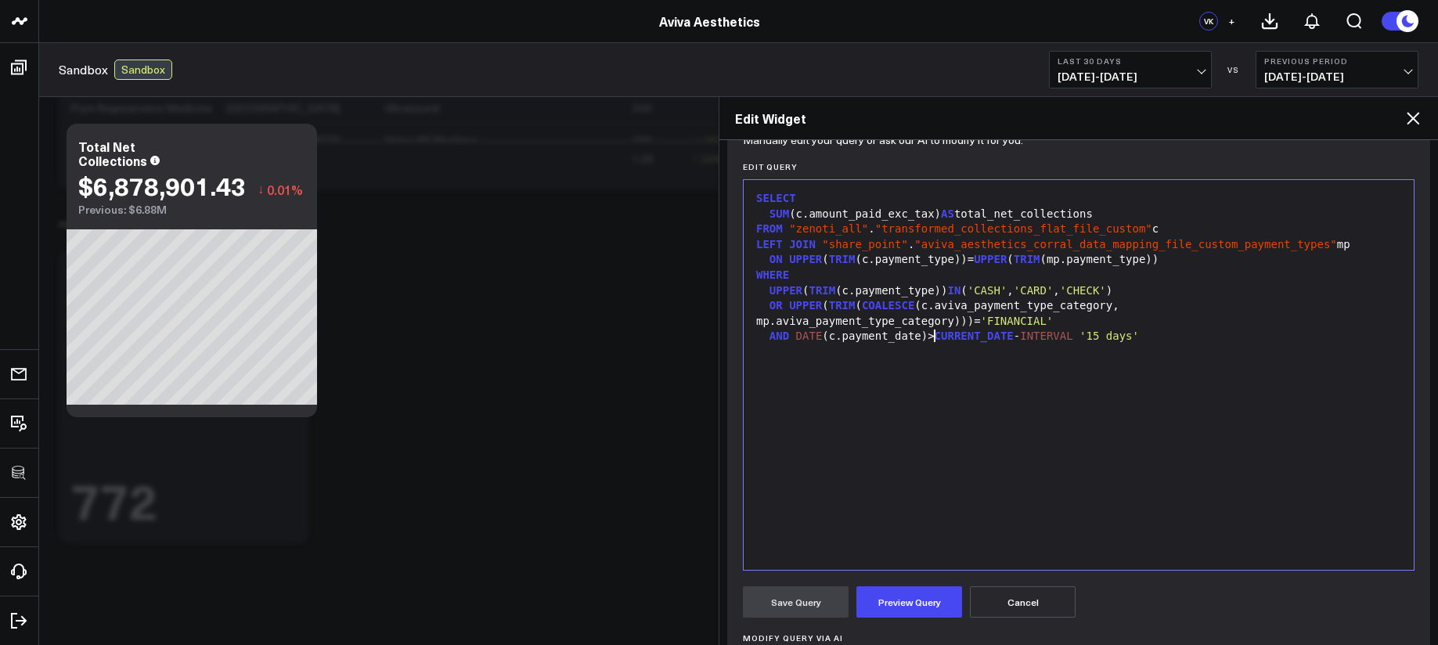
click at [931, 343] on div "AND DATE (c.payment_date)> CURRENT_DATE - INTERVAL '15 days'" at bounding box center [1078, 337] width 654 height 16
click at [928, 340] on div "AND DATE (c.payment_date)> CURRENT_DATE - INTERVAL '15 days'" at bounding box center [1078, 337] width 654 height 16
click at [917, 602] on button "Preview Query" at bounding box center [909, 601] width 106 height 31
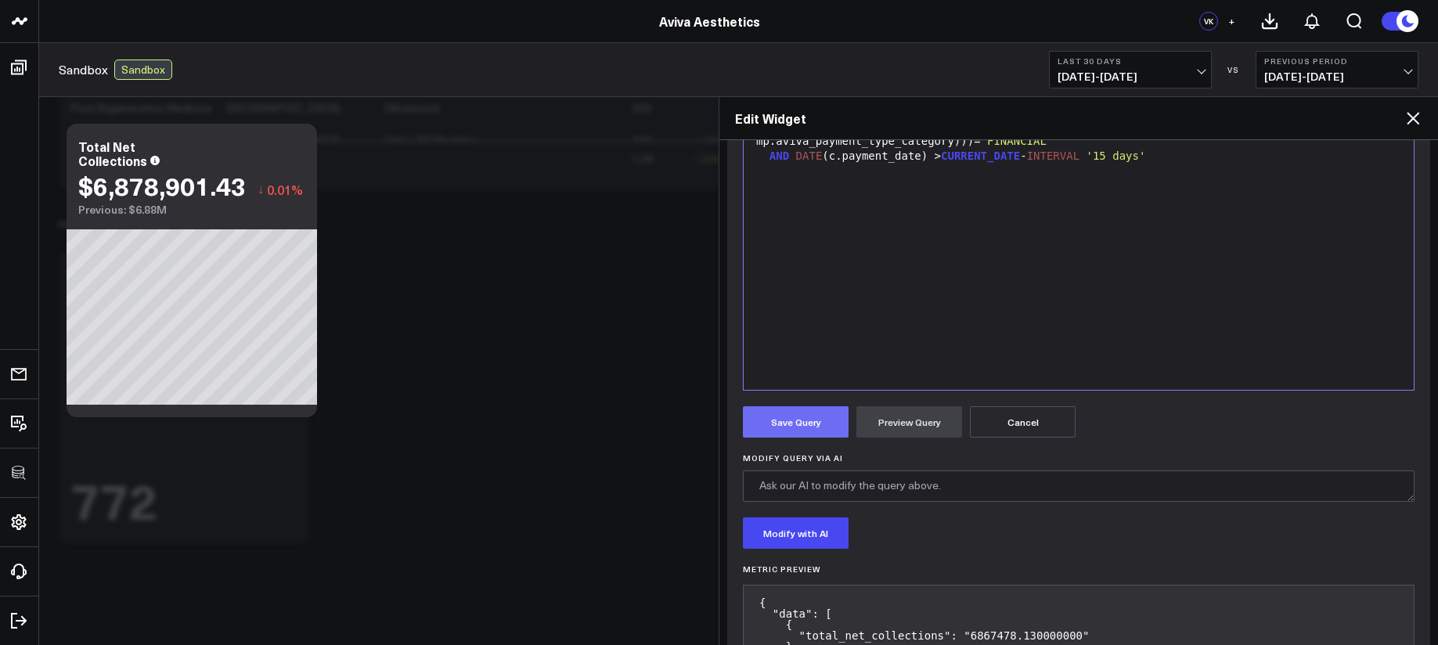
scroll to position [327, 0]
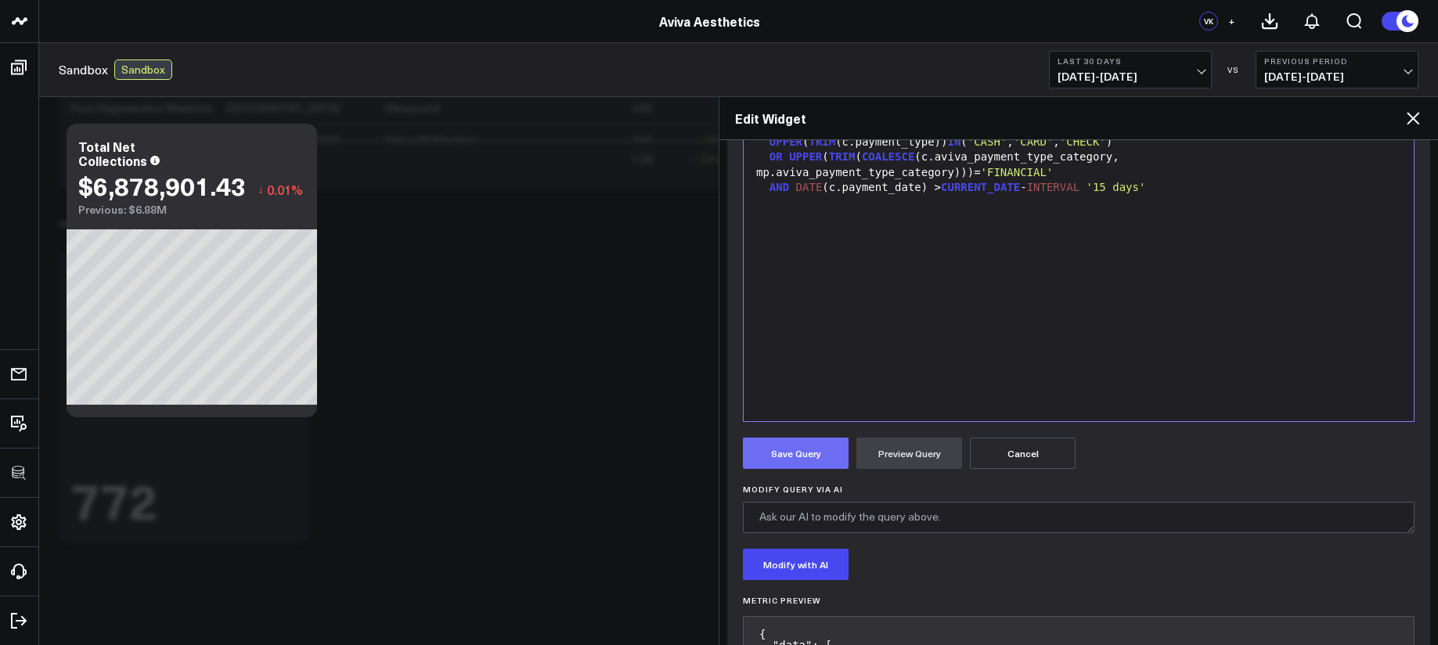
click at [807, 461] on button "Save Query" at bounding box center [796, 453] width 106 height 31
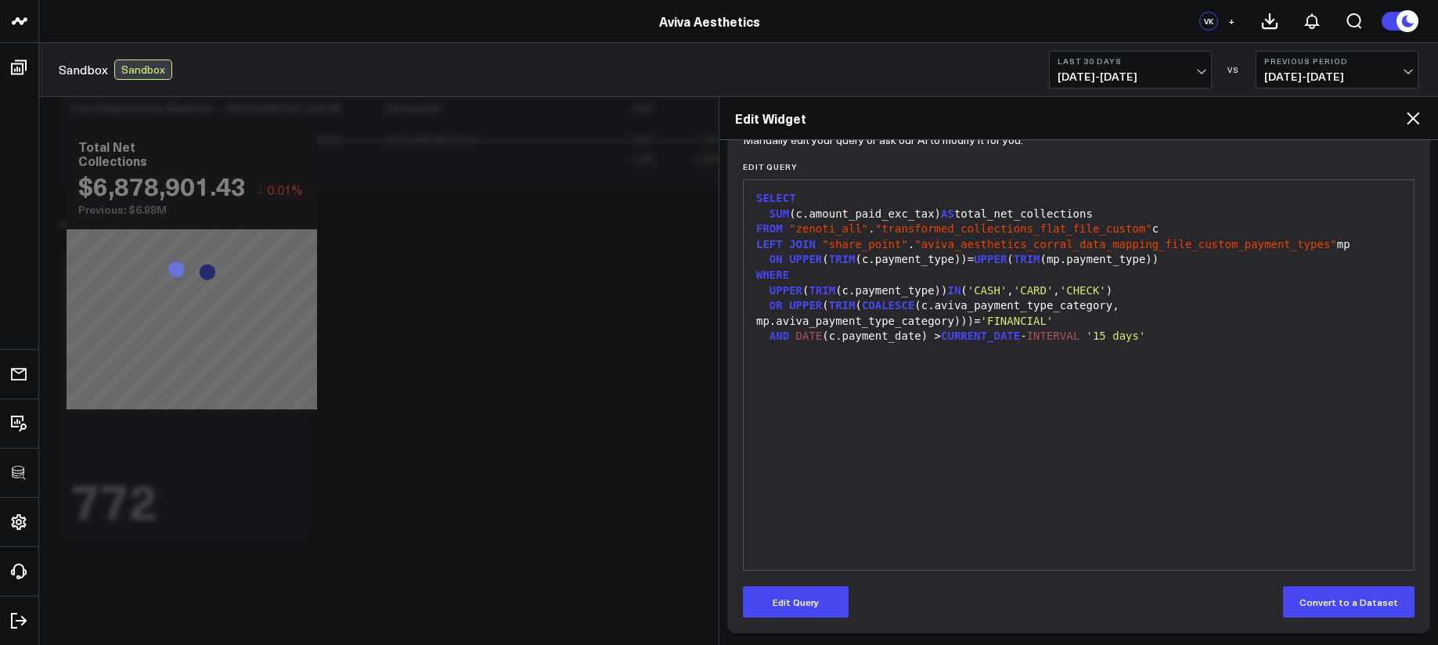
scroll to position [178, 0]
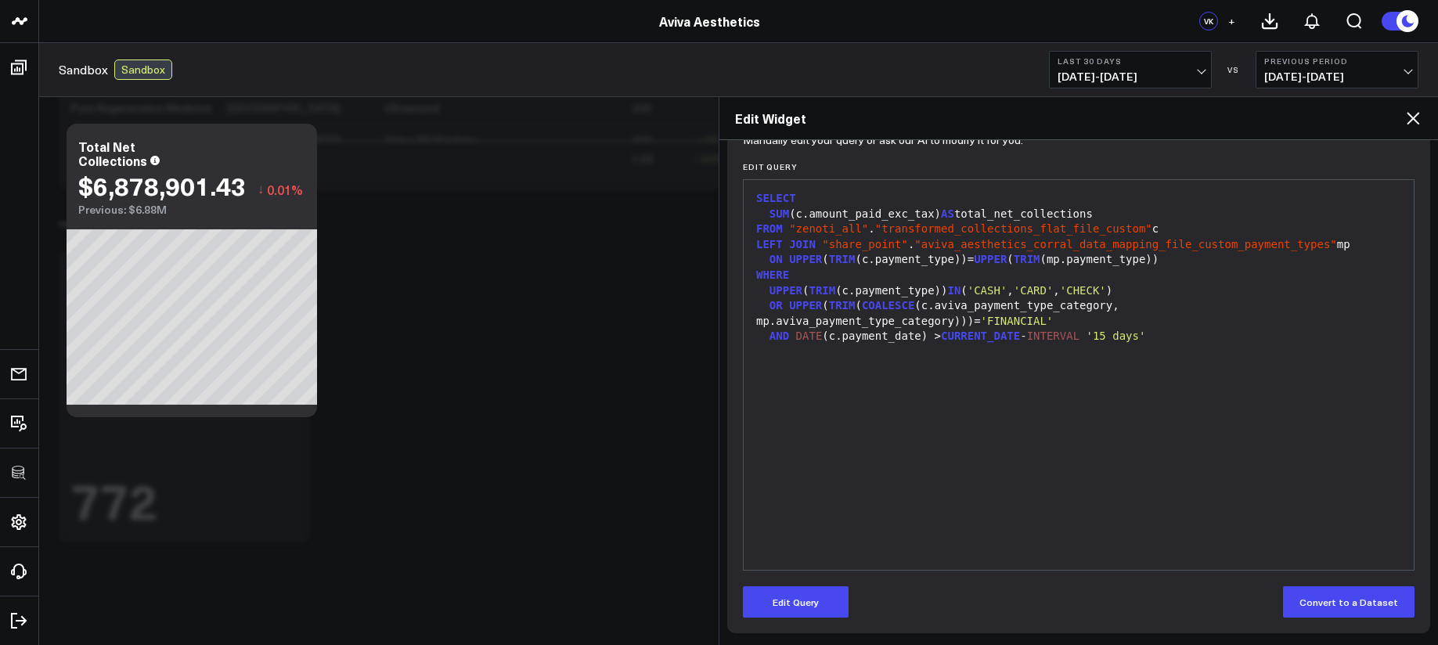
click at [860, 277] on div "WHERE" at bounding box center [1078, 276] width 654 height 16
click at [844, 277] on div "WHERE" at bounding box center [1078, 276] width 654 height 16
click at [813, 603] on button "Edit Query" at bounding box center [796, 601] width 106 height 31
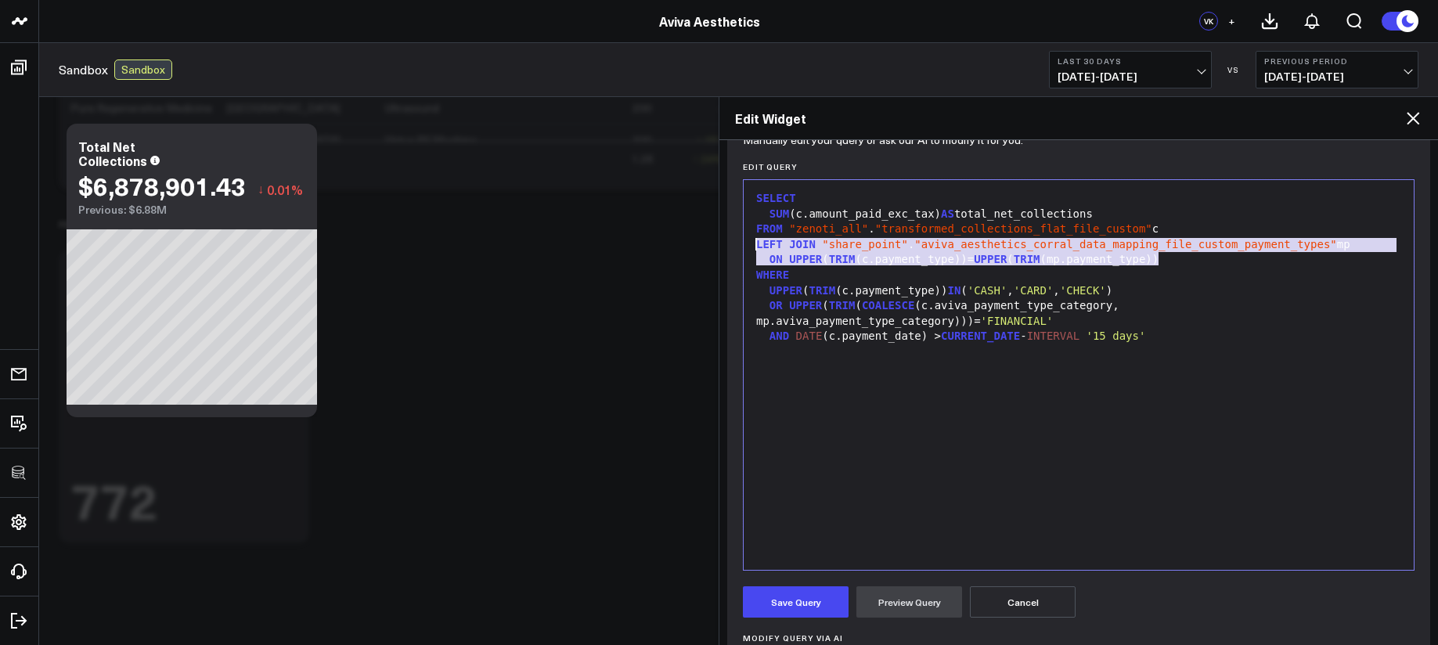
drag, startPoint x: 993, startPoint y: 259, endPoint x: 711, endPoint y: 241, distance: 283.1
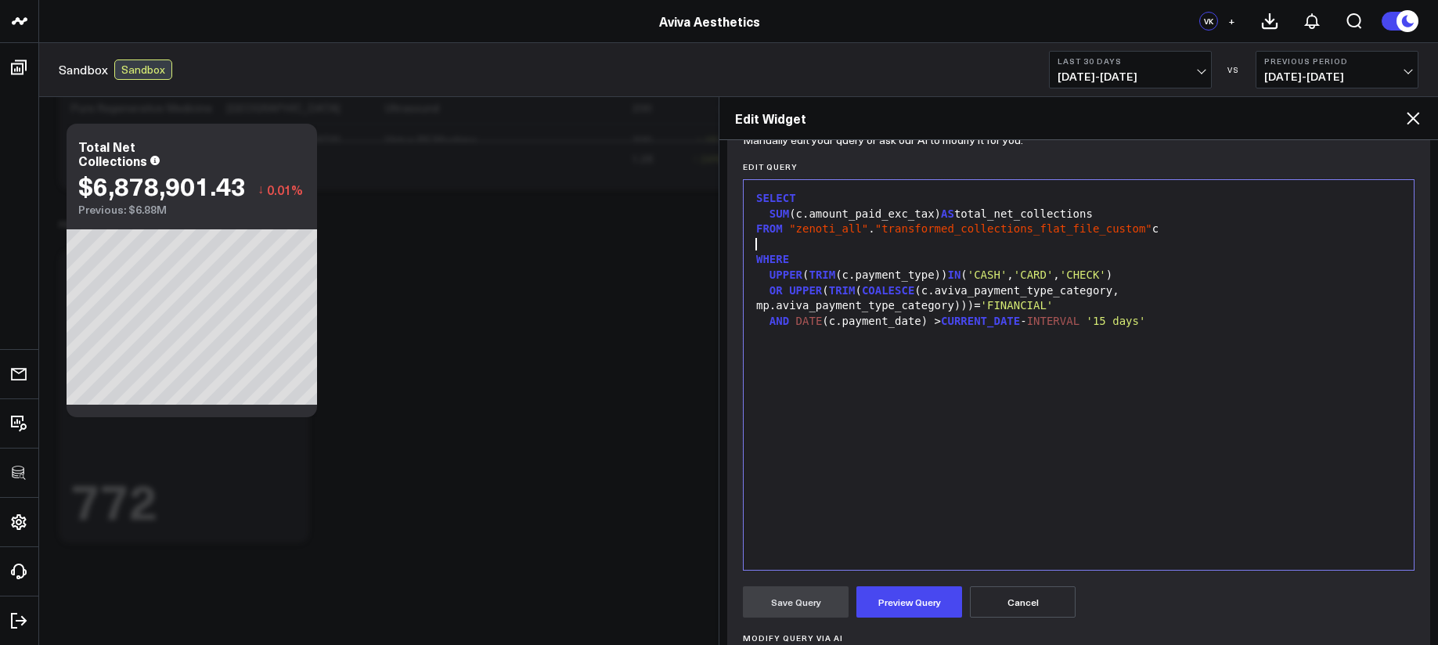
click at [754, 257] on div "WHERE" at bounding box center [1078, 260] width 654 height 16
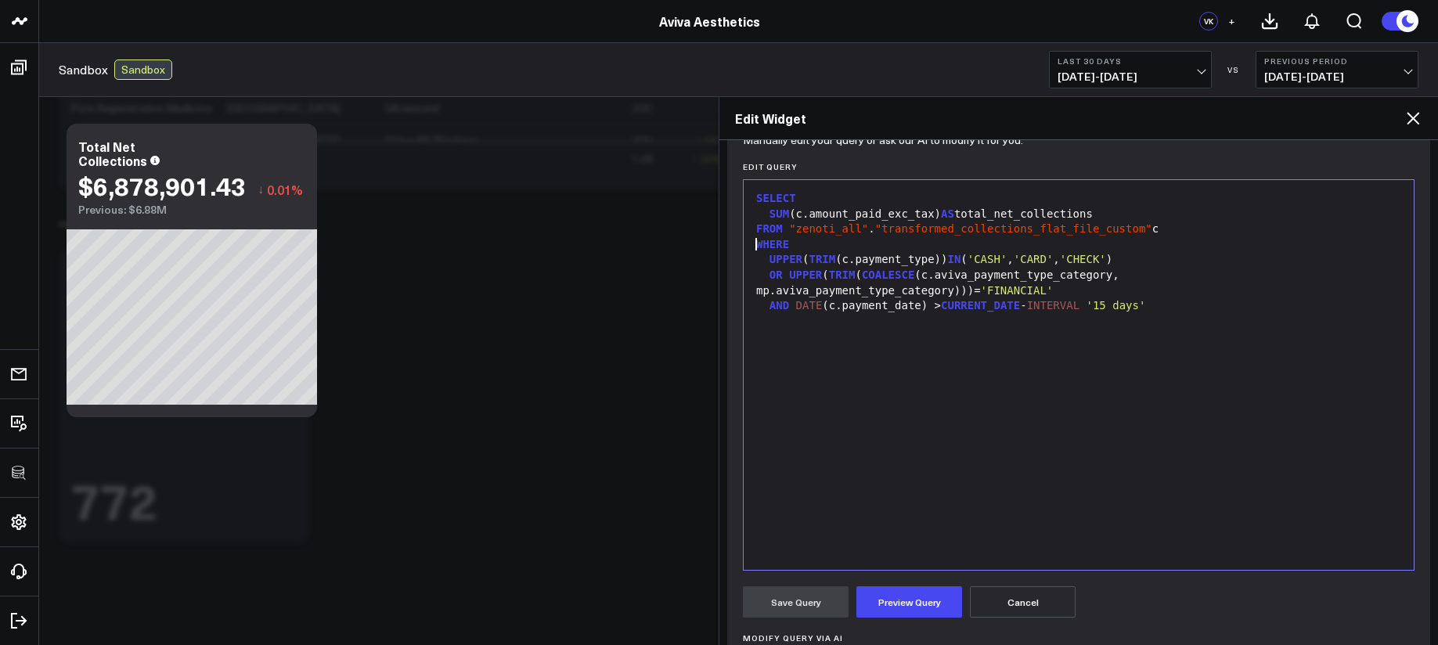
click at [769, 261] on span "UPPER" at bounding box center [785, 259] width 33 height 13
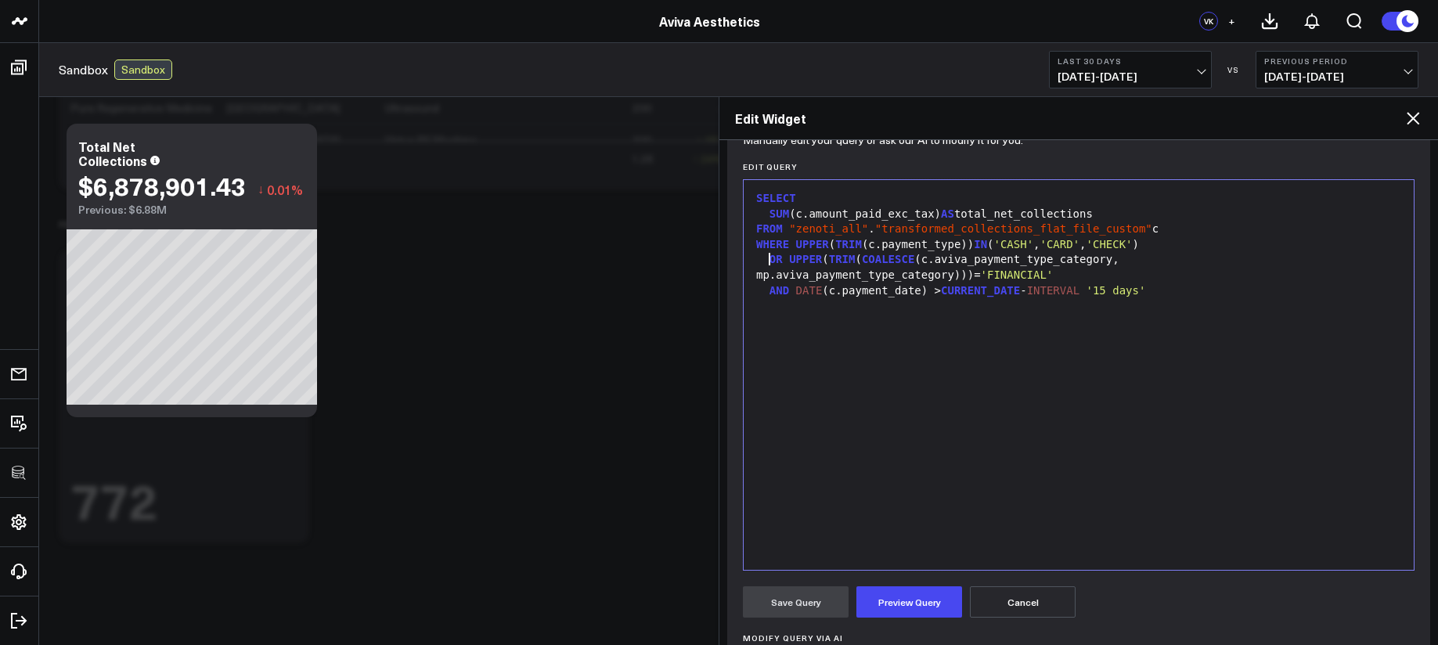
click at [769, 261] on span "OR" at bounding box center [775, 259] width 13 height 13
click at [756, 274] on div "OR UPPER ( TRIM ( COALESCE (c.aviva_payment_type_category, mp.aviva_payment_typ…" at bounding box center [1078, 267] width 654 height 31
click at [811, 217] on div "SUM (c.amount_paid_exc_tax) AS total_net_collections" at bounding box center [1078, 215] width 654 height 16
click at [880, 245] on div "WHERE UPPER ( TRIM (c.payment_type)) IN ( 'CASH' , 'CARD' , 'CHECK' )" at bounding box center [1078, 245] width 654 height 16
click at [1170, 232] on div "FROM "zenoti_all" . "transformed_collections_flat_file_custom" c" at bounding box center [1078, 229] width 654 height 16
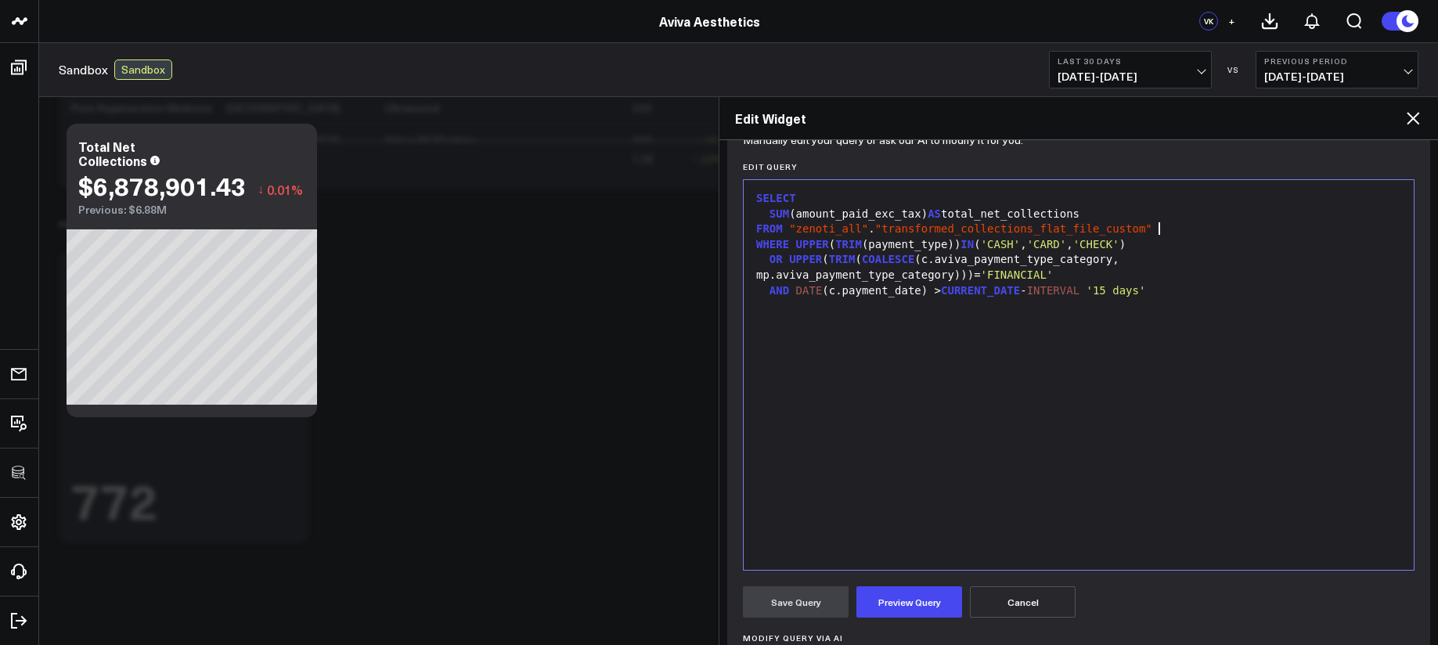
click at [932, 263] on div "OR UPPER ( TRIM ( COALESCE (c.aviva_payment_type_category, mp.aviva_payment_typ…" at bounding box center [1078, 267] width 654 height 31
click at [778, 278] on div "OR UPPER ( TRIM ( COALESCE ( aviva_payment_type_category, mp.aviva_payment_type…" at bounding box center [1078, 267] width 654 height 31
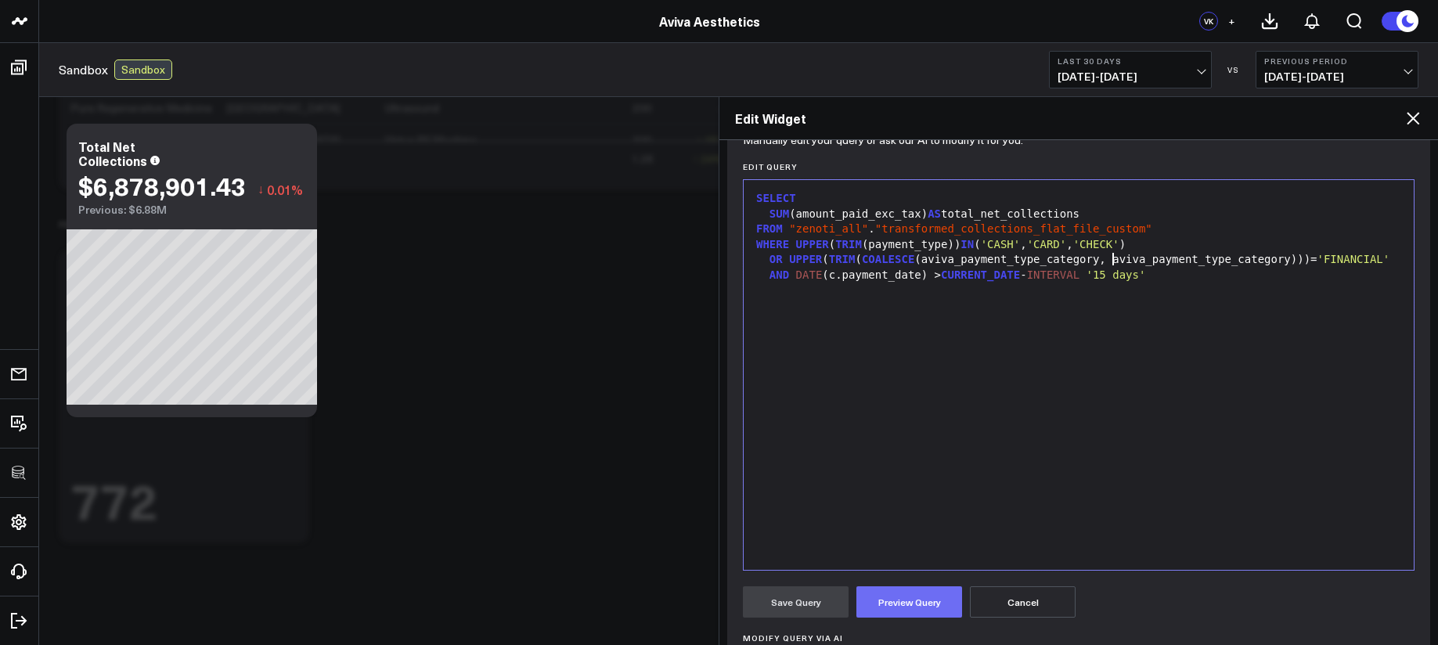
click at [929, 608] on button "Preview Query" at bounding box center [909, 601] width 106 height 31
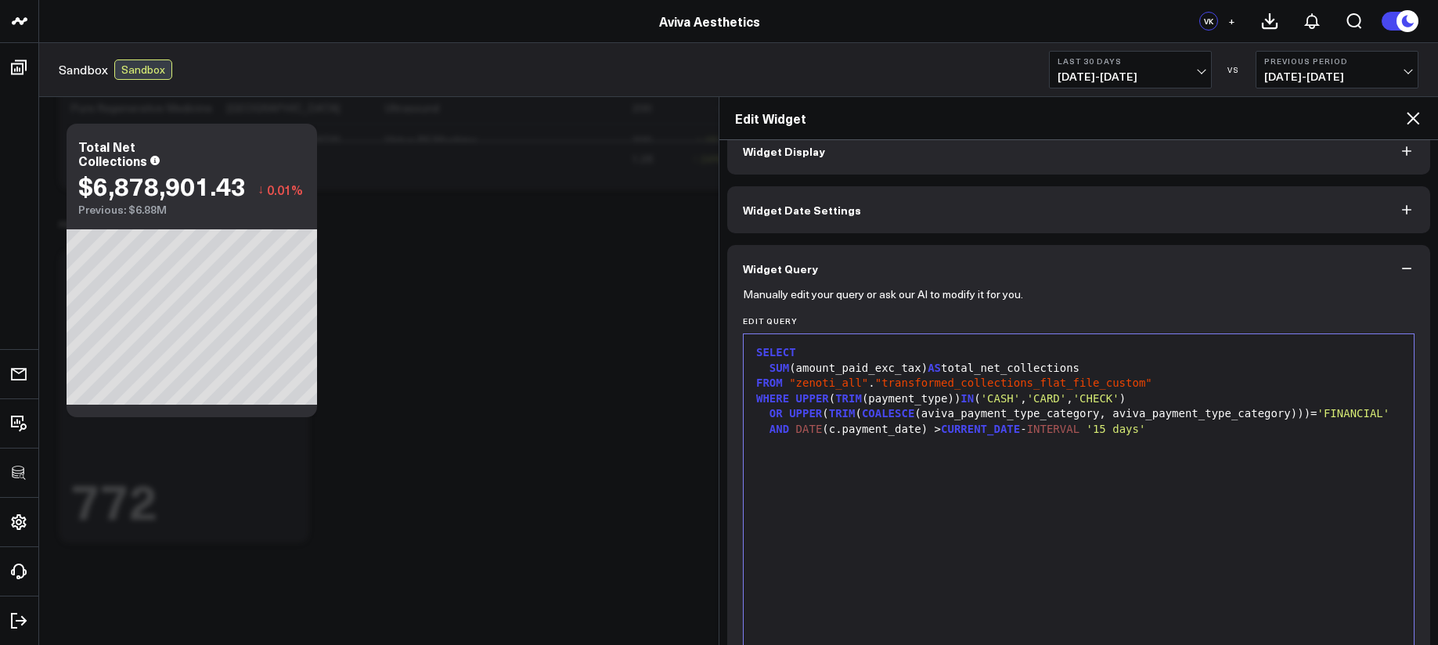
scroll to position [27, 0]
click at [843, 428] on div "AND DATE (c.payment_date) > CURRENT_DATE - INTERVAL '15 days'" at bounding box center [1078, 428] width 654 height 16
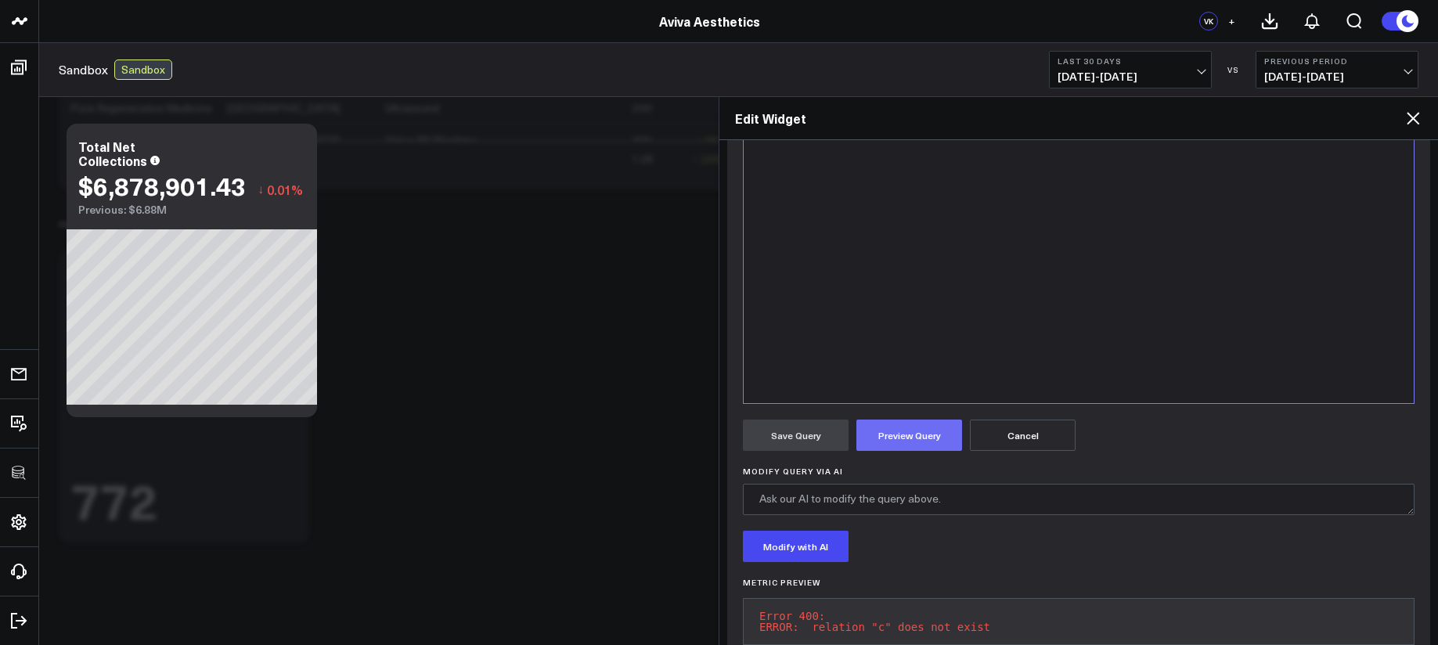
click at [896, 442] on button "Preview Query" at bounding box center [909, 435] width 106 height 31
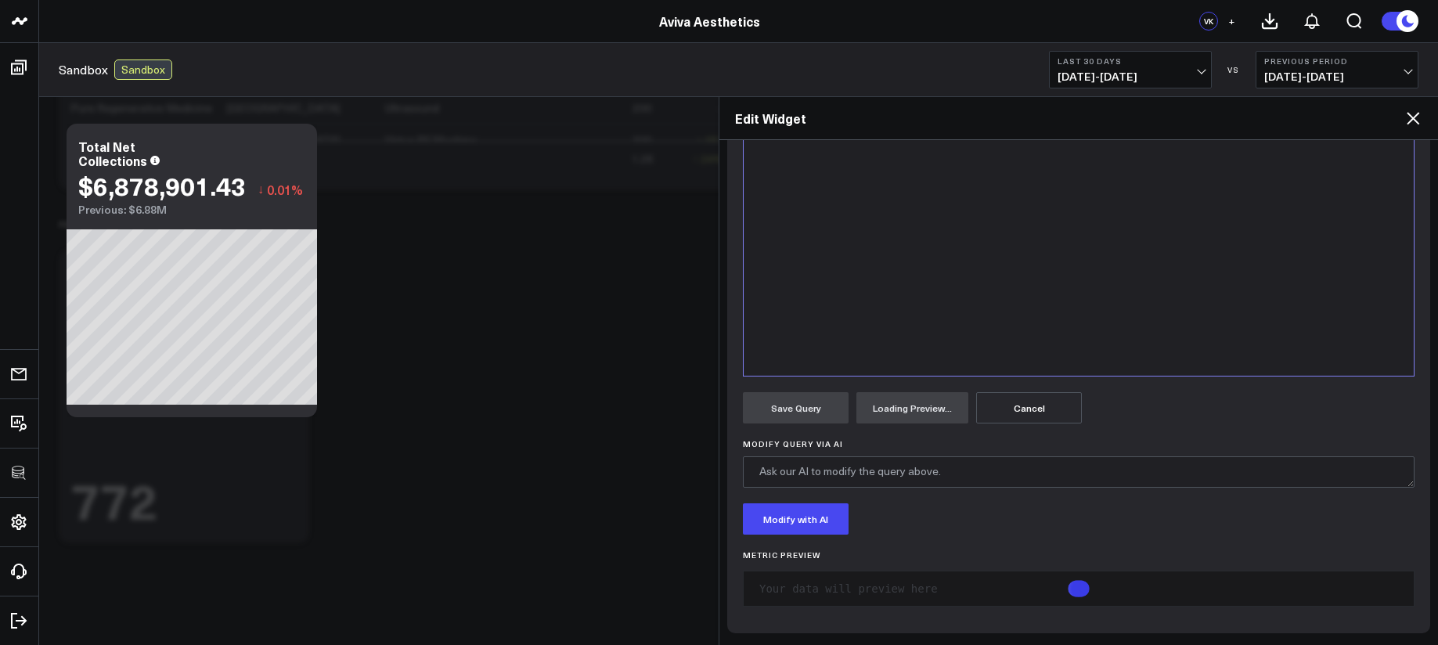
scroll to position [57, 0]
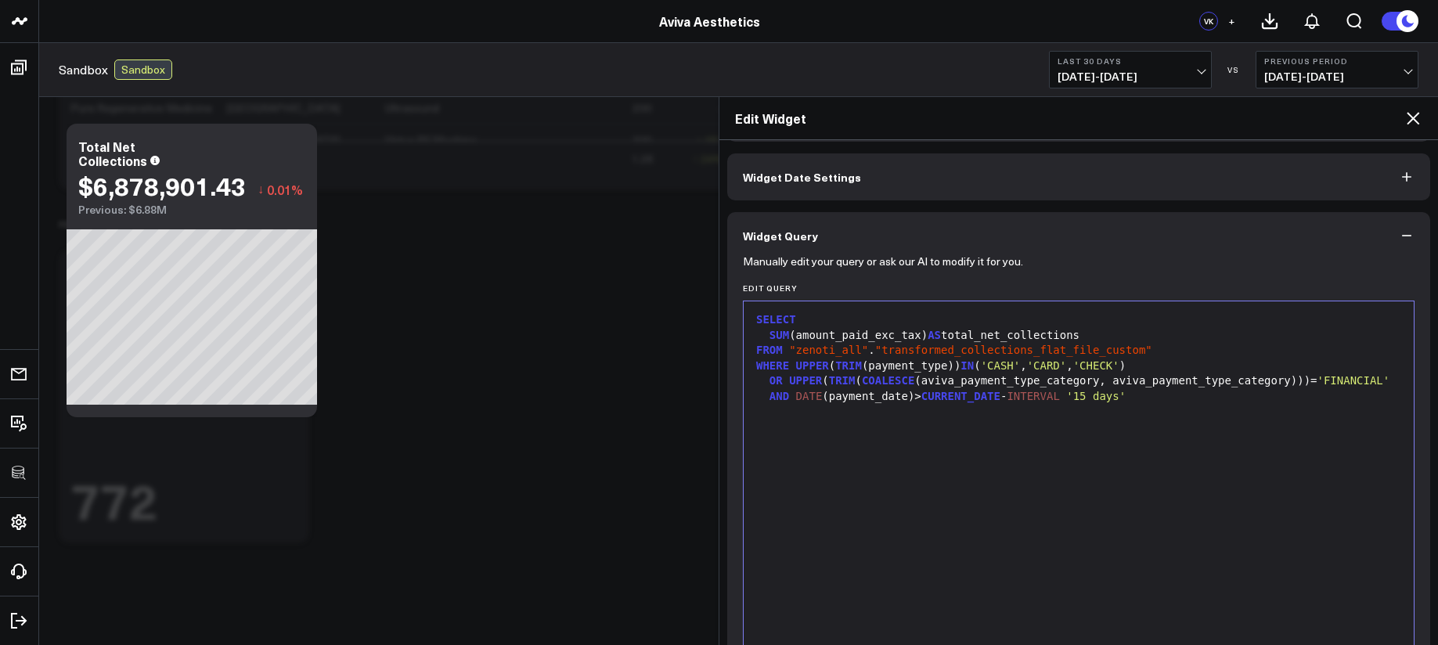
click at [1318, 384] on span "'FINANCIAL'" at bounding box center [1353, 380] width 73 height 13
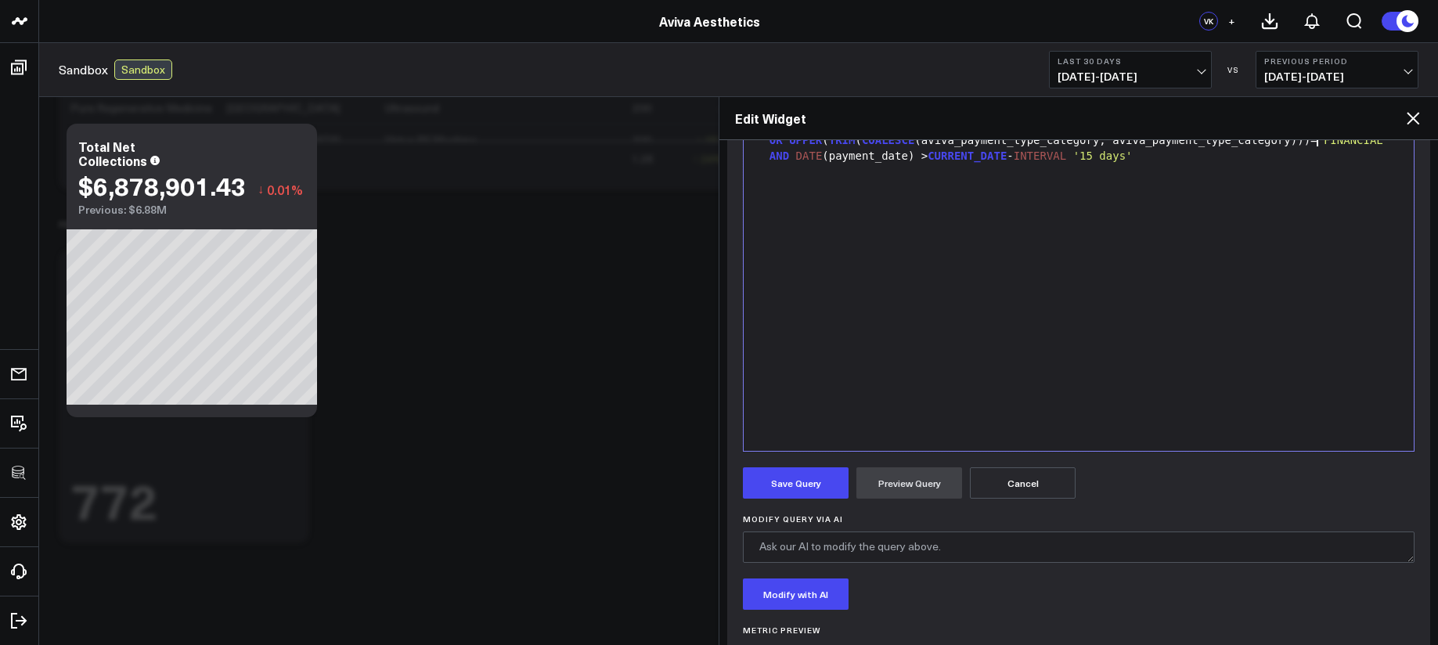
scroll to position [109, 0]
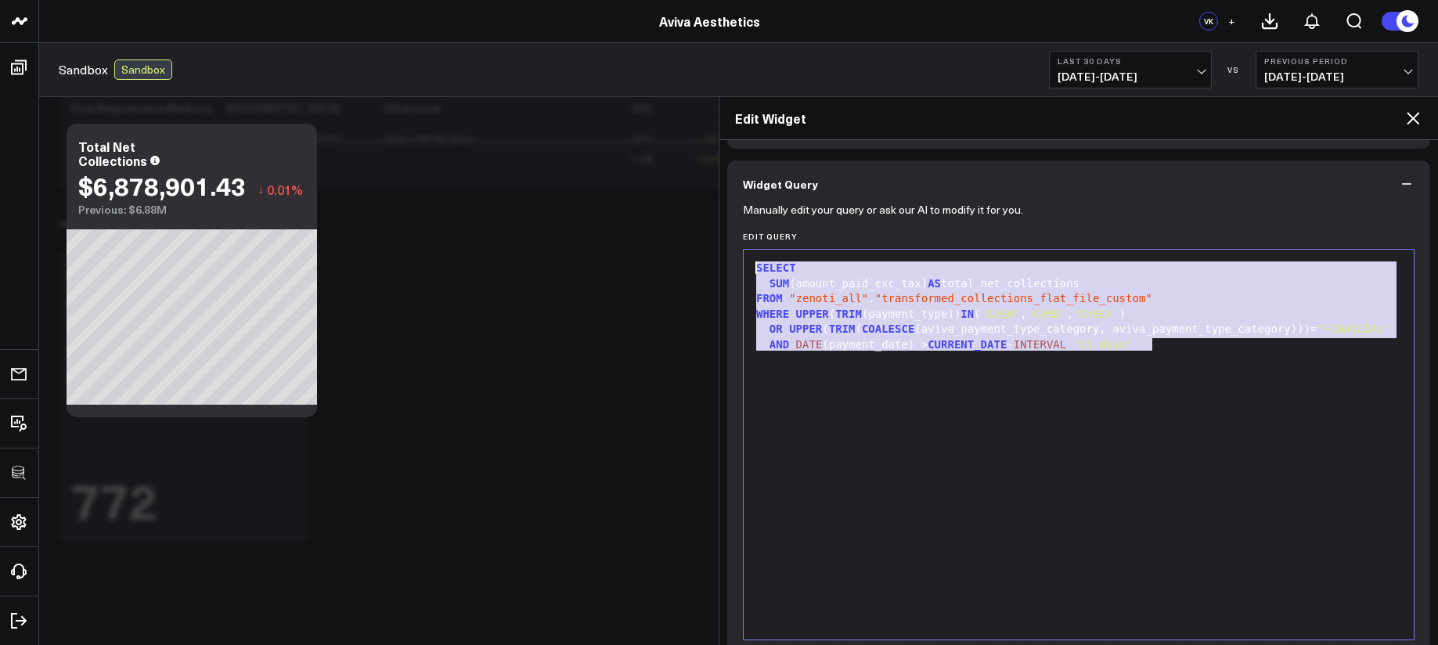
drag, startPoint x: 884, startPoint y: 305, endPoint x: 733, endPoint y: 265, distance: 156.4
click at [733, 265] on div "Manually edit your query or ask our AI to modify it for you. Edit Query Selecti…" at bounding box center [1078, 584] width 703 height 755
copy div "SELECT SUM (amount_paid_exc_tax) AS total_net_collections FROM "zenoti_all" . "…"
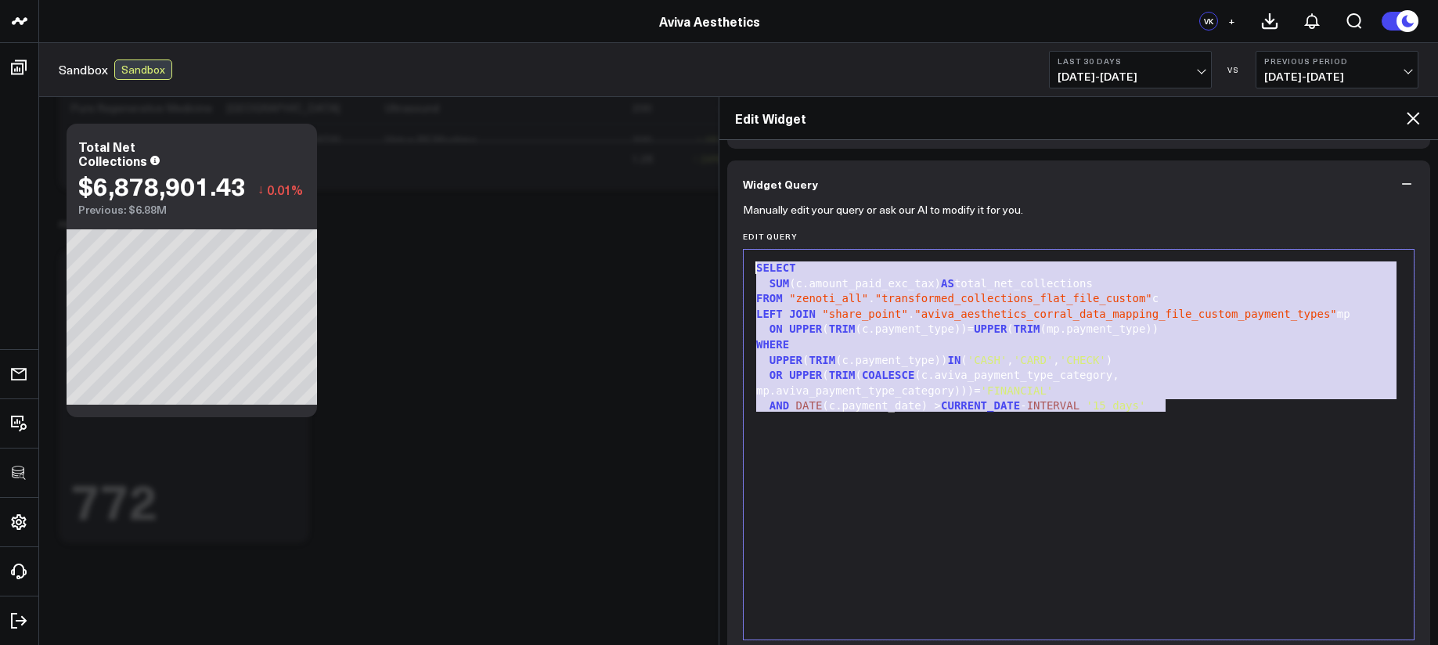
click at [974, 504] on div "SELECT SUM (c.amount_paid_exc_tax) AS total_net_collections FROM "zenoti_all" .…" at bounding box center [1078, 444] width 654 height 374
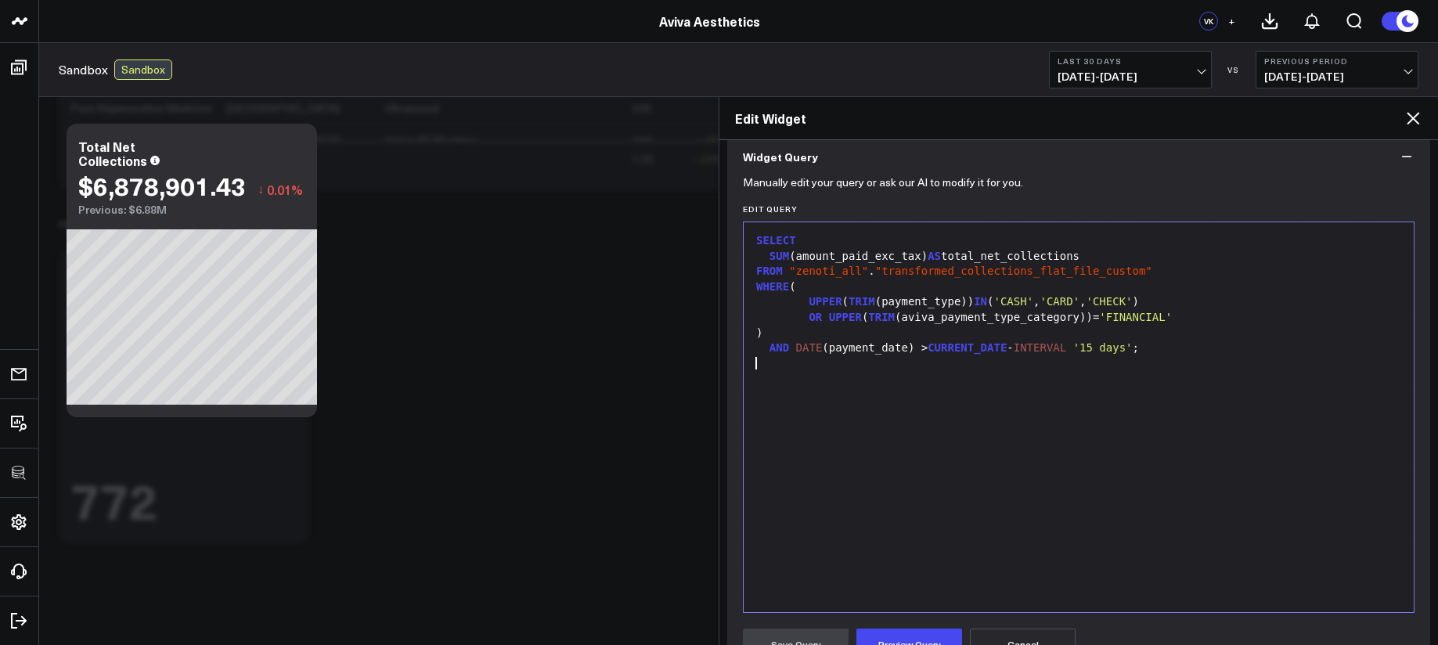
scroll to position [157, 0]
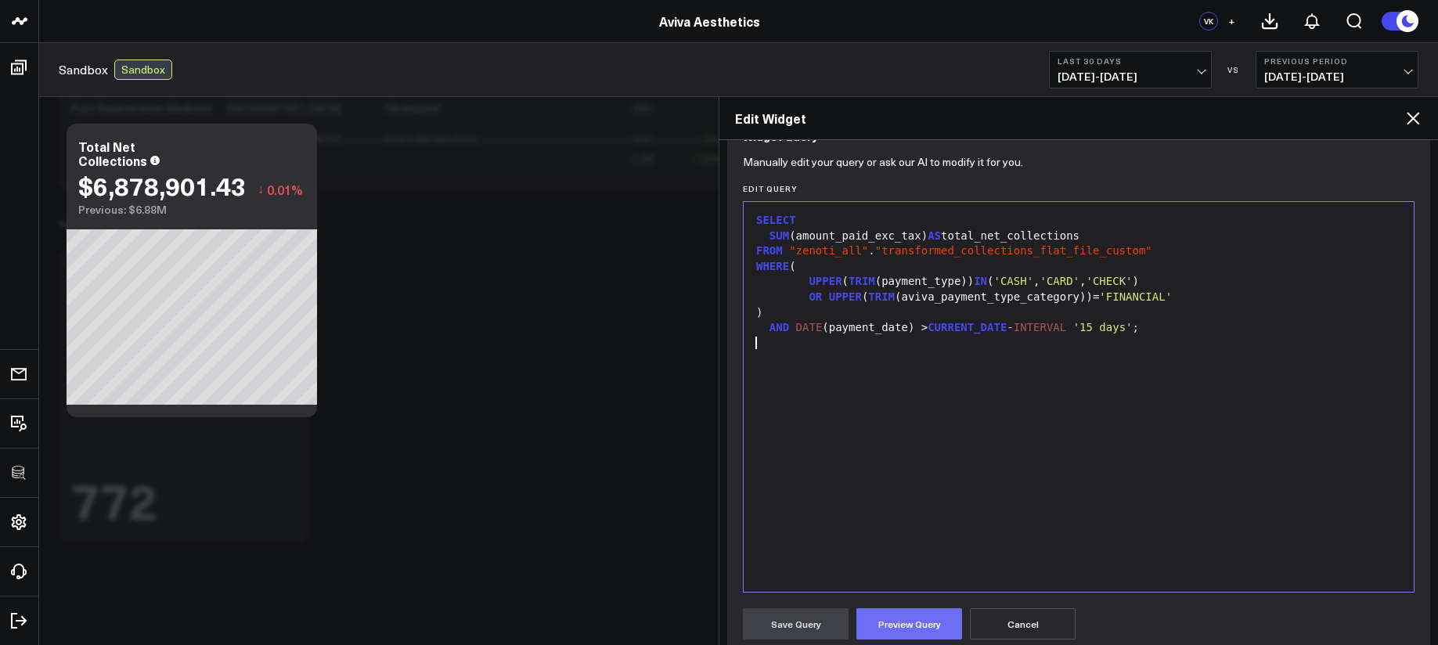
click at [905, 635] on button "Preview Query" at bounding box center [909, 623] width 106 height 31
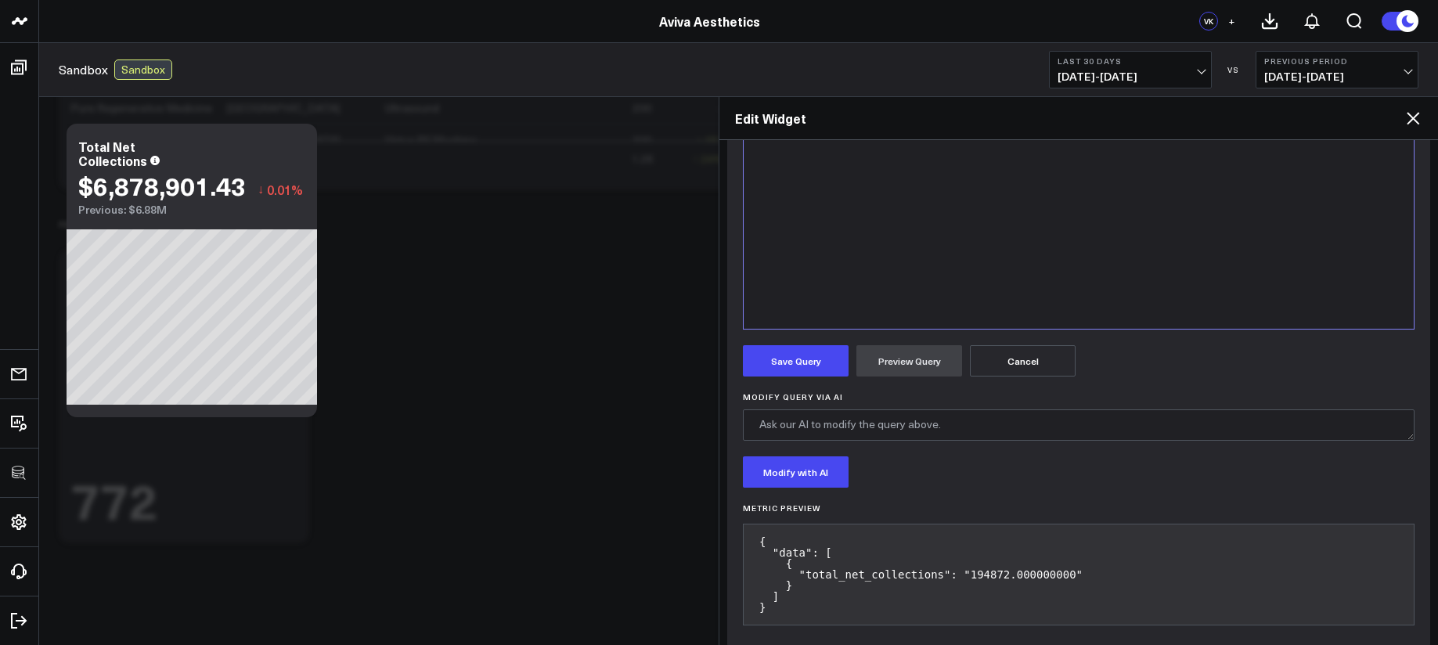
scroll to position [417, 0]
click at [818, 373] on button "Save Query" at bounding box center [796, 363] width 106 height 31
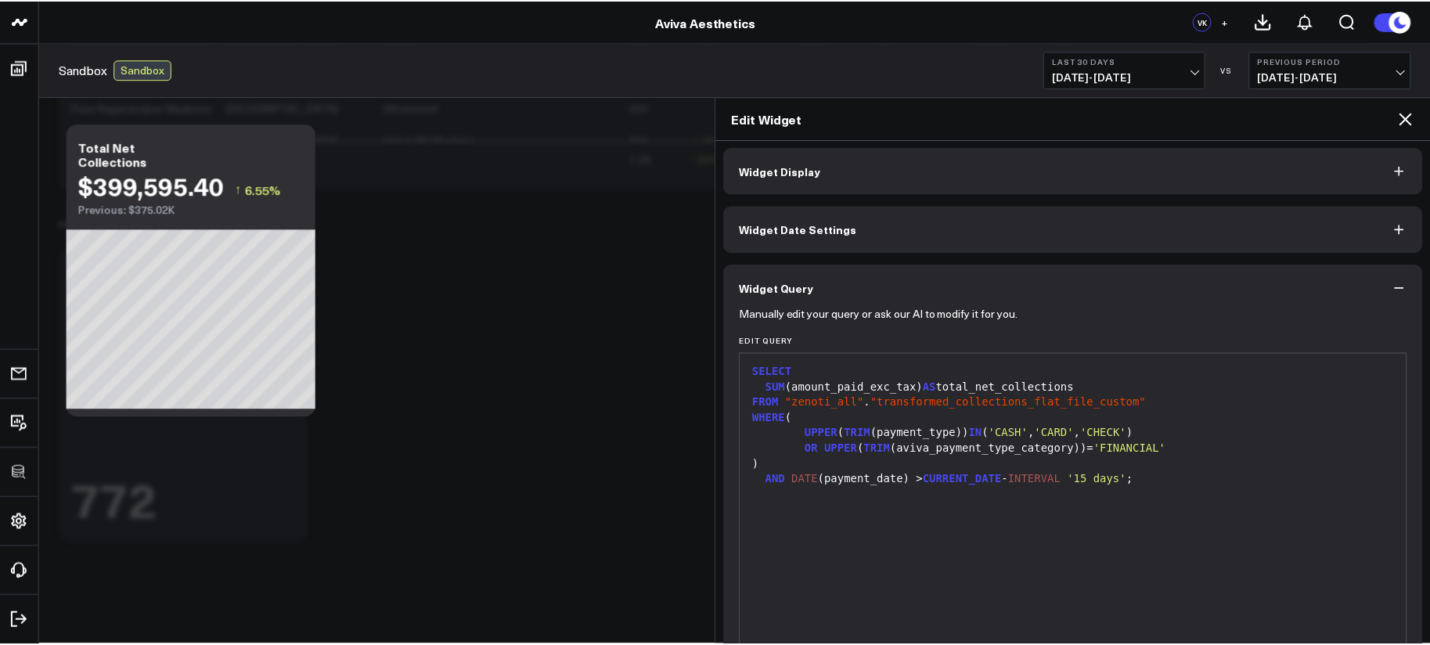
scroll to position [0, 0]
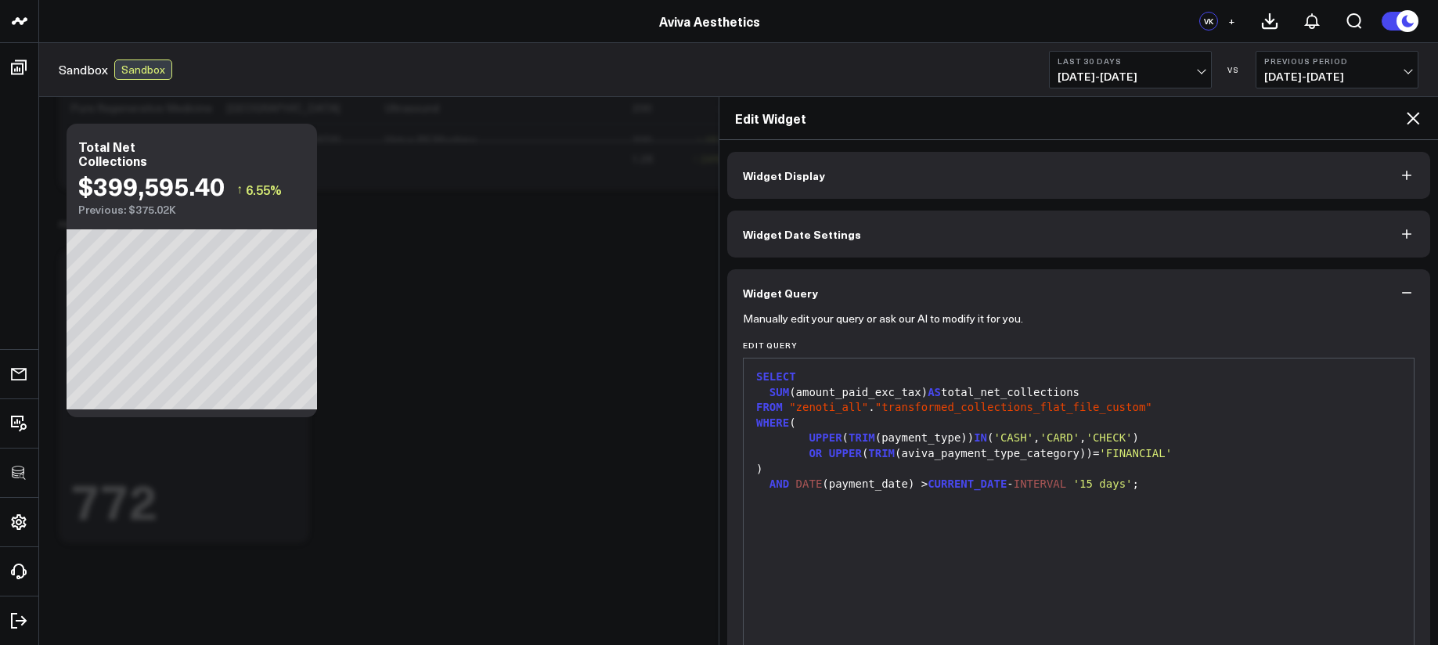
click at [928, 182] on button "Widget Display" at bounding box center [1078, 175] width 703 height 47
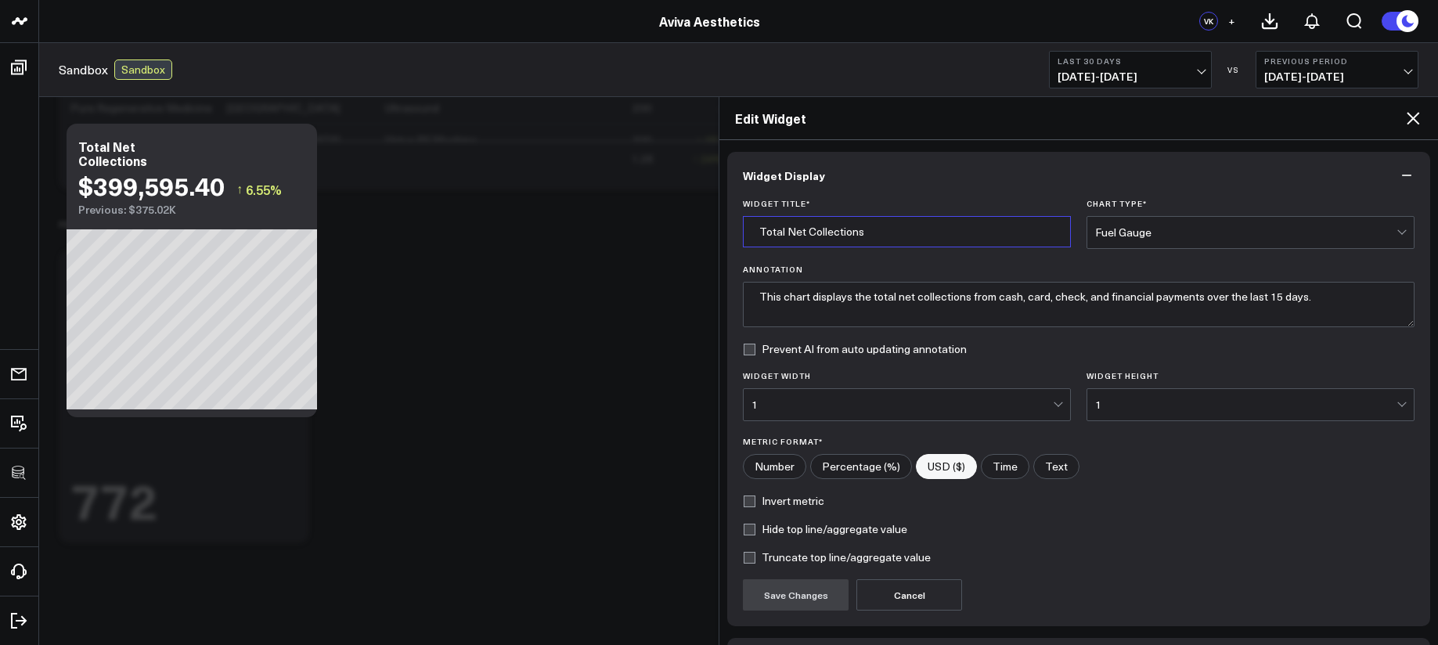
click at [914, 232] on input "Total Net Collections" at bounding box center [907, 231] width 328 height 31
type input "Total Net Collections (Cash/Card/Check/Financial)"
click at [813, 598] on button "Save Changes" at bounding box center [796, 594] width 106 height 31
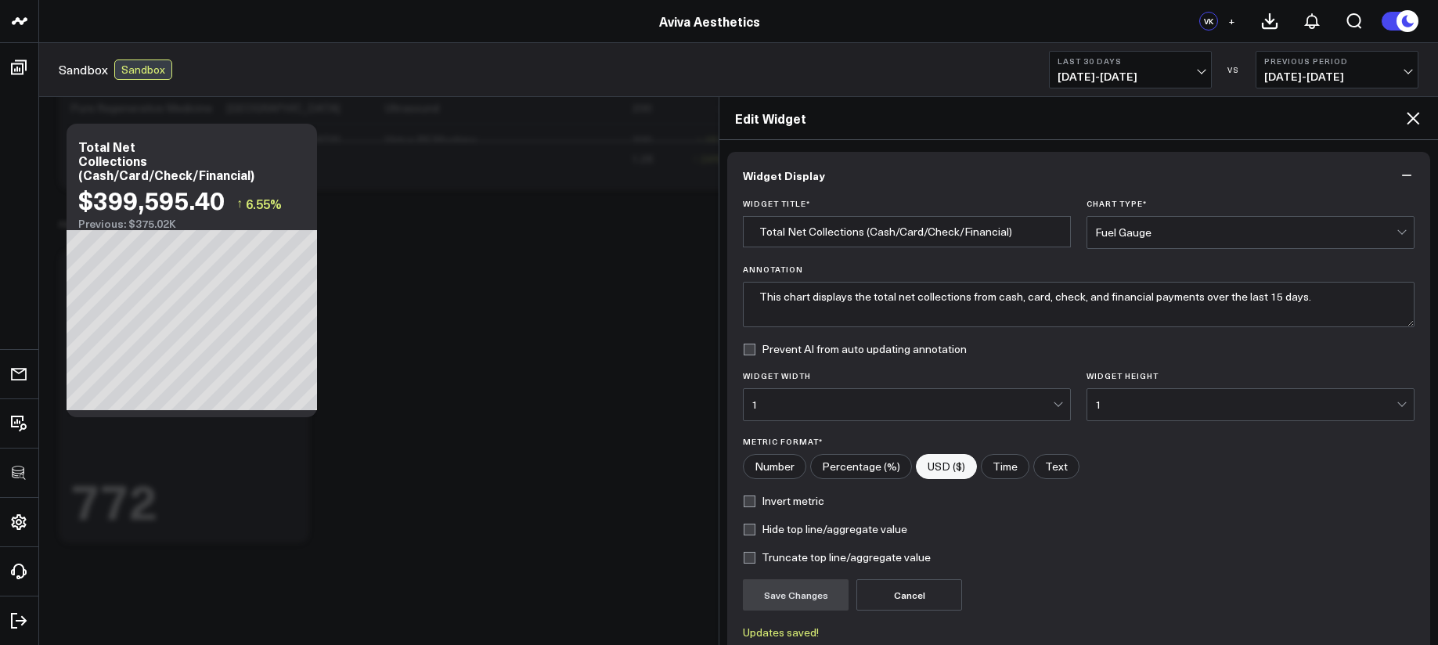
click at [1419, 113] on icon at bounding box center [1412, 118] width 19 height 19
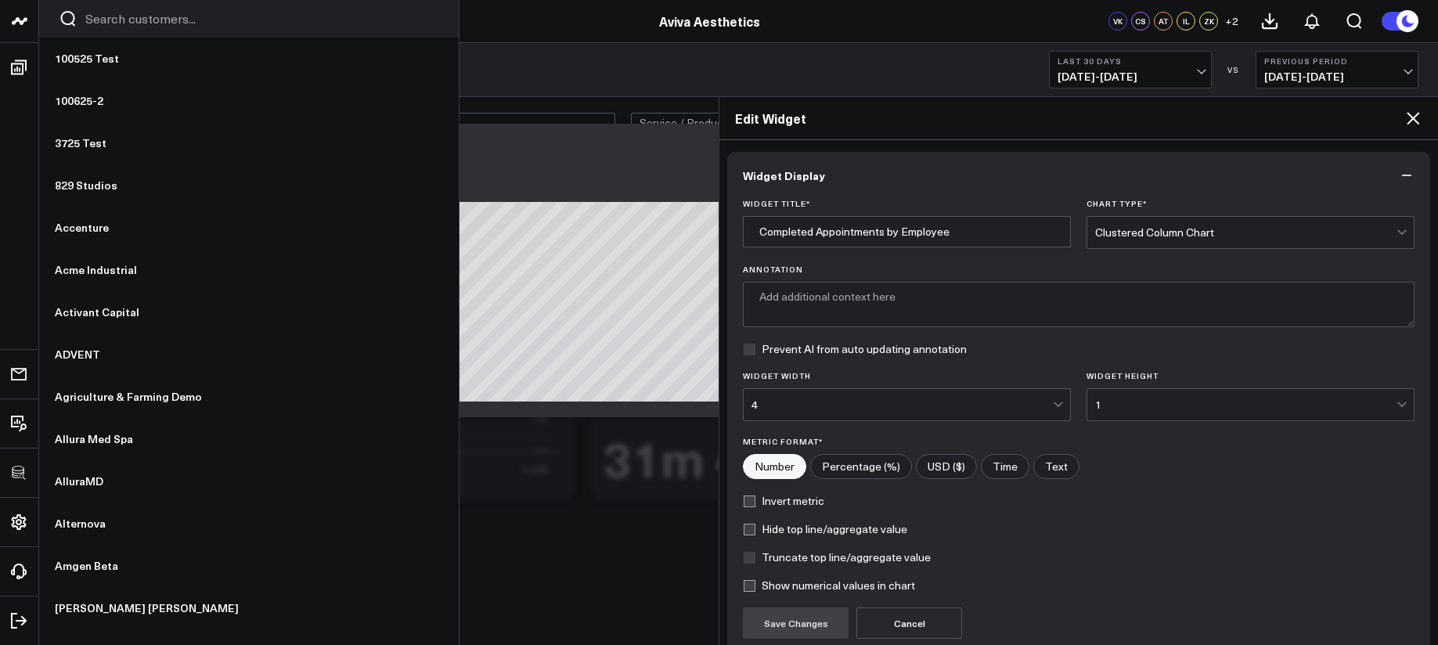
click at [98, 20] on input "Search customers input" at bounding box center [262, 18] width 354 height 17
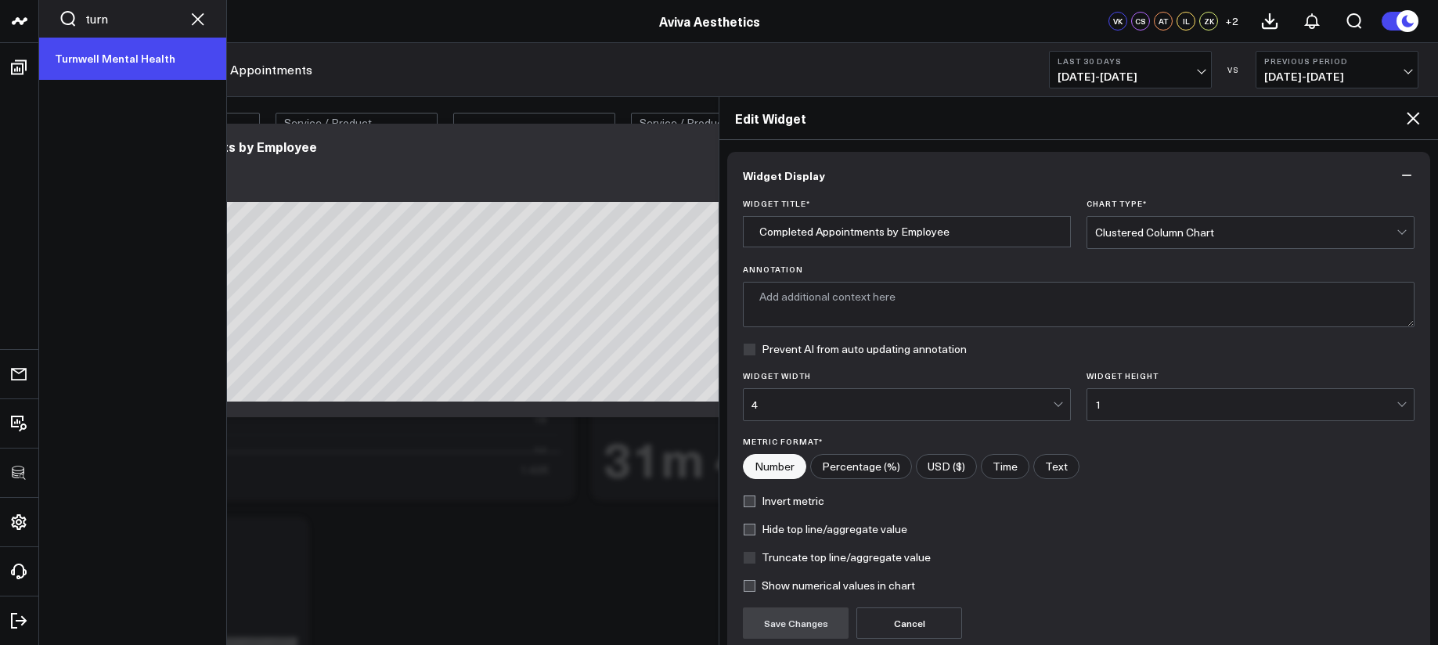
type input "turn"
click at [101, 55] on link "Turnwell Mental Health" at bounding box center [132, 59] width 187 height 42
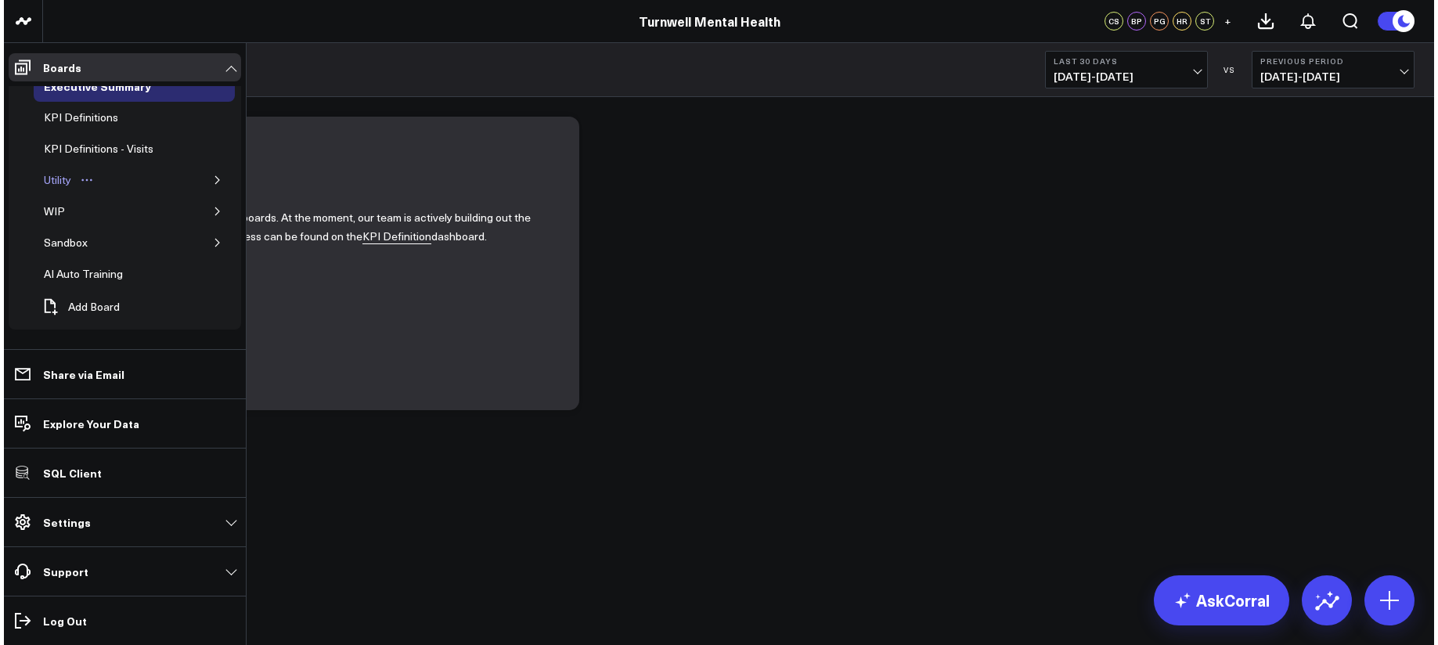
scroll to position [23, 0]
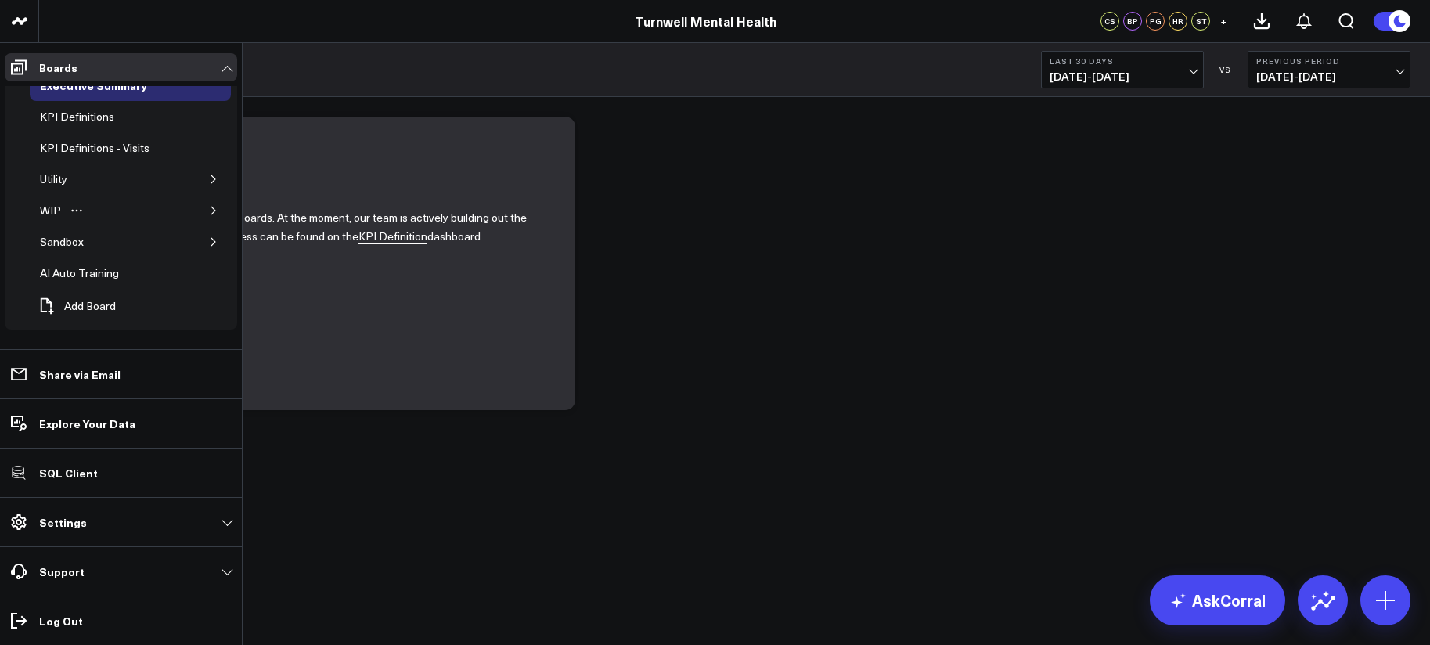
click at [211, 208] on icon "button" at bounding box center [213, 211] width 4 height 8
click at [98, 273] on div "Google Ads" at bounding box center [80, 273] width 64 height 19
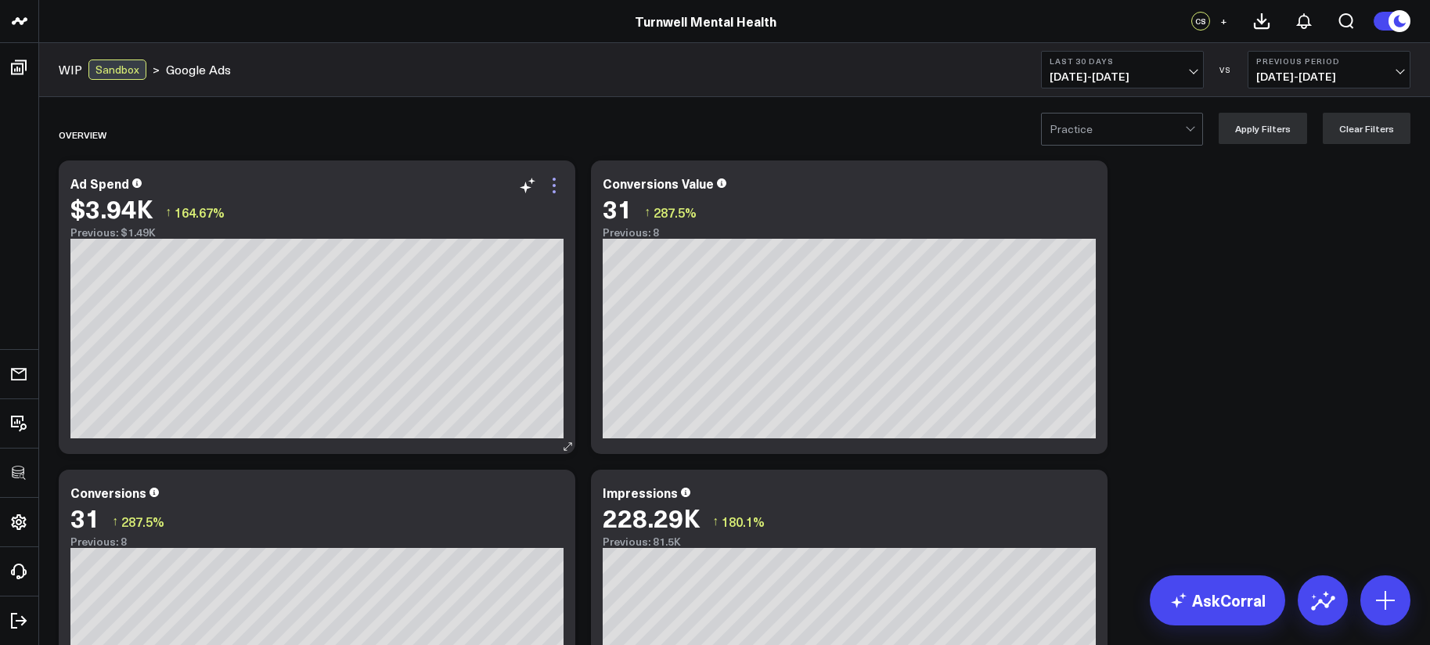
click at [554, 182] on icon at bounding box center [554, 185] width 19 height 19
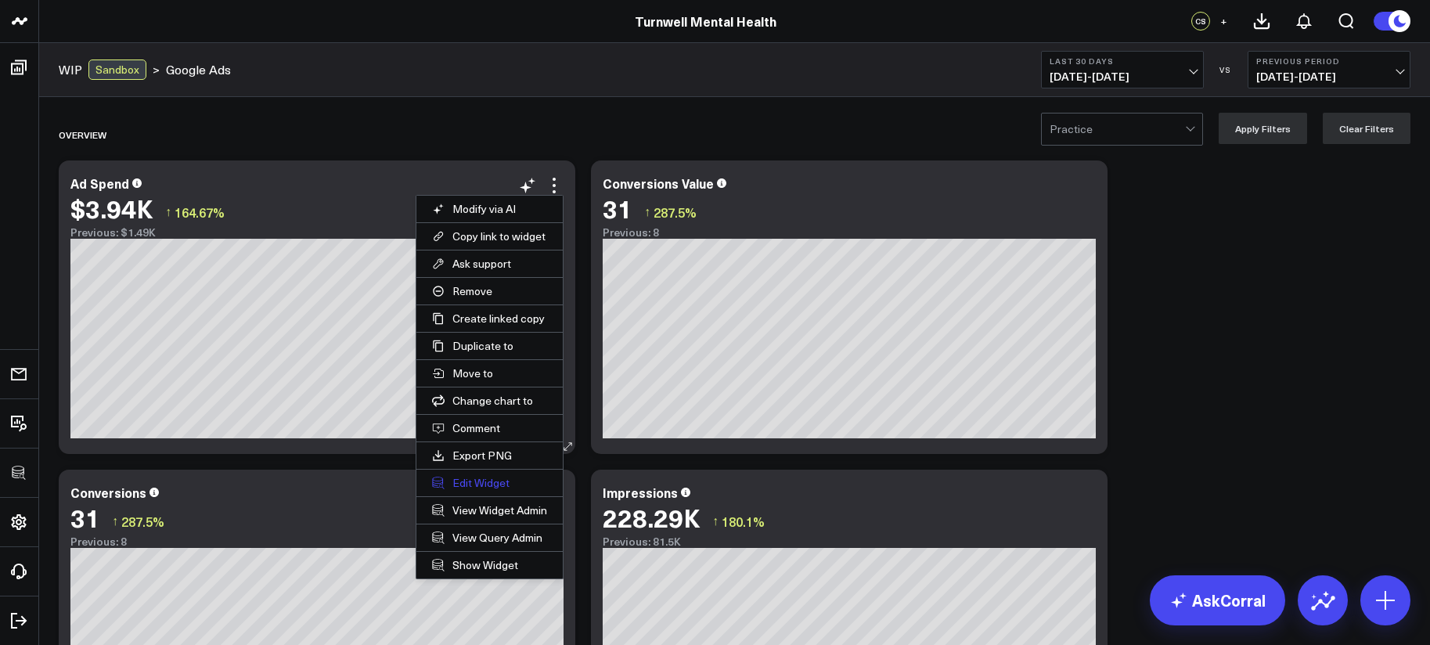
click at [497, 477] on button "Edit Widget" at bounding box center [489, 483] width 146 height 27
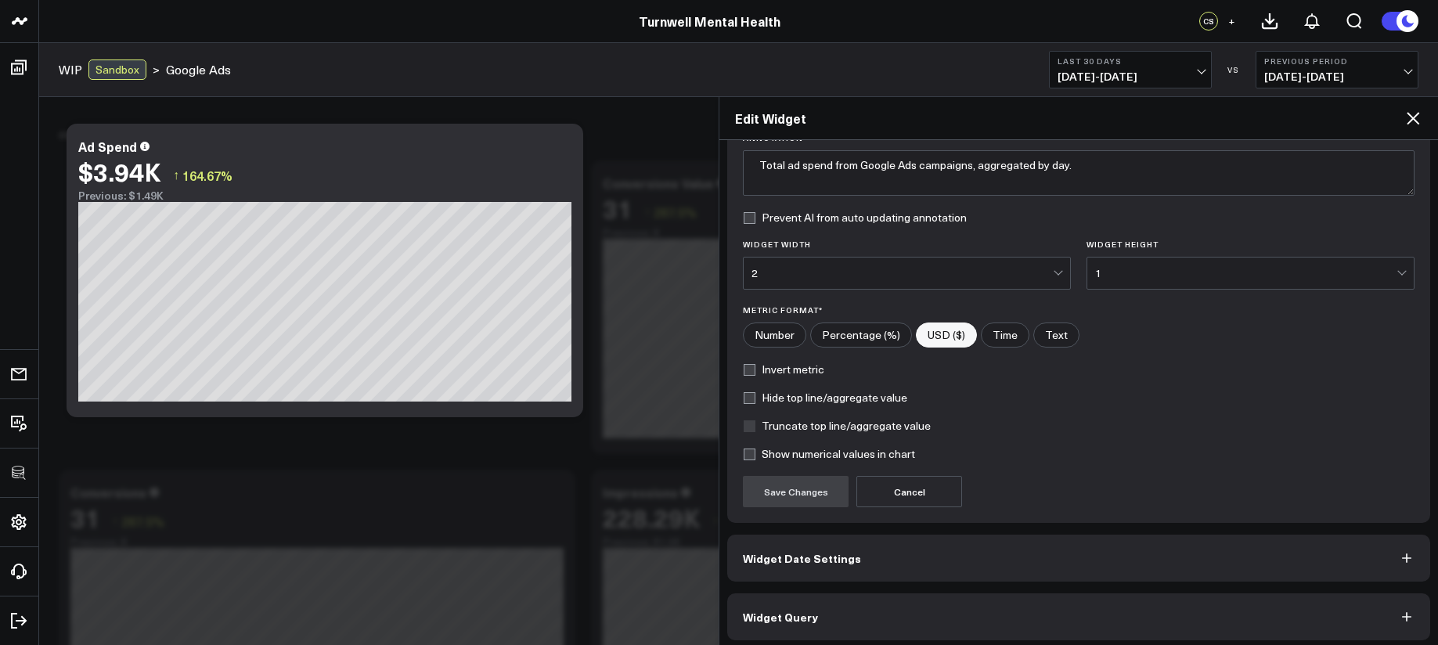
scroll to position [139, 0]
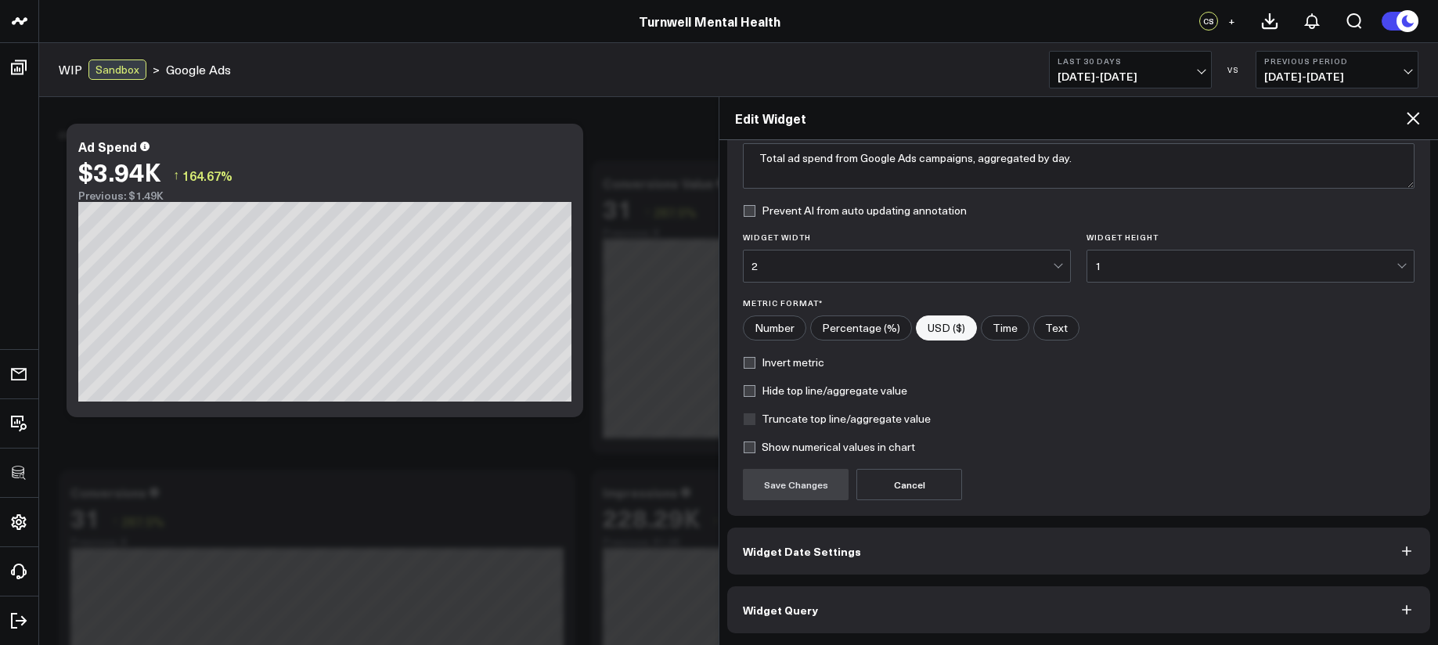
click at [846, 600] on button "Widget Query" at bounding box center [1078, 609] width 703 height 47
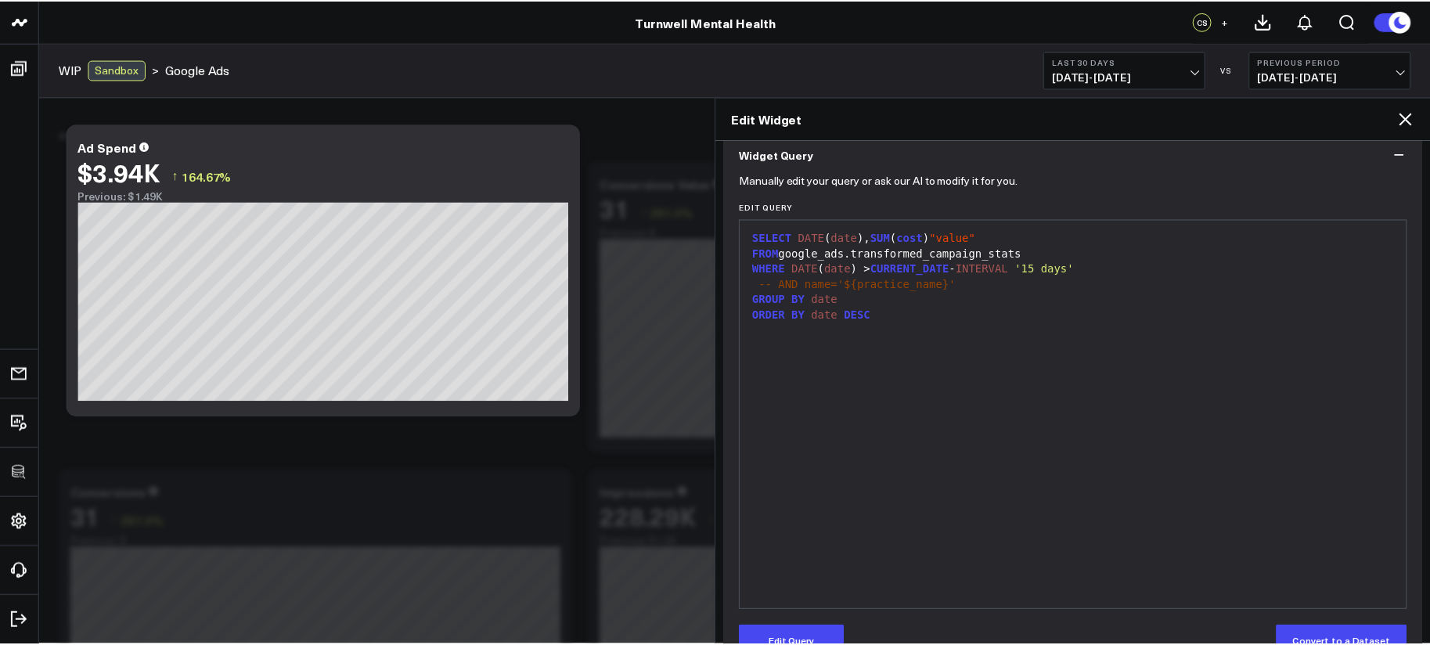
scroll to position [0, 0]
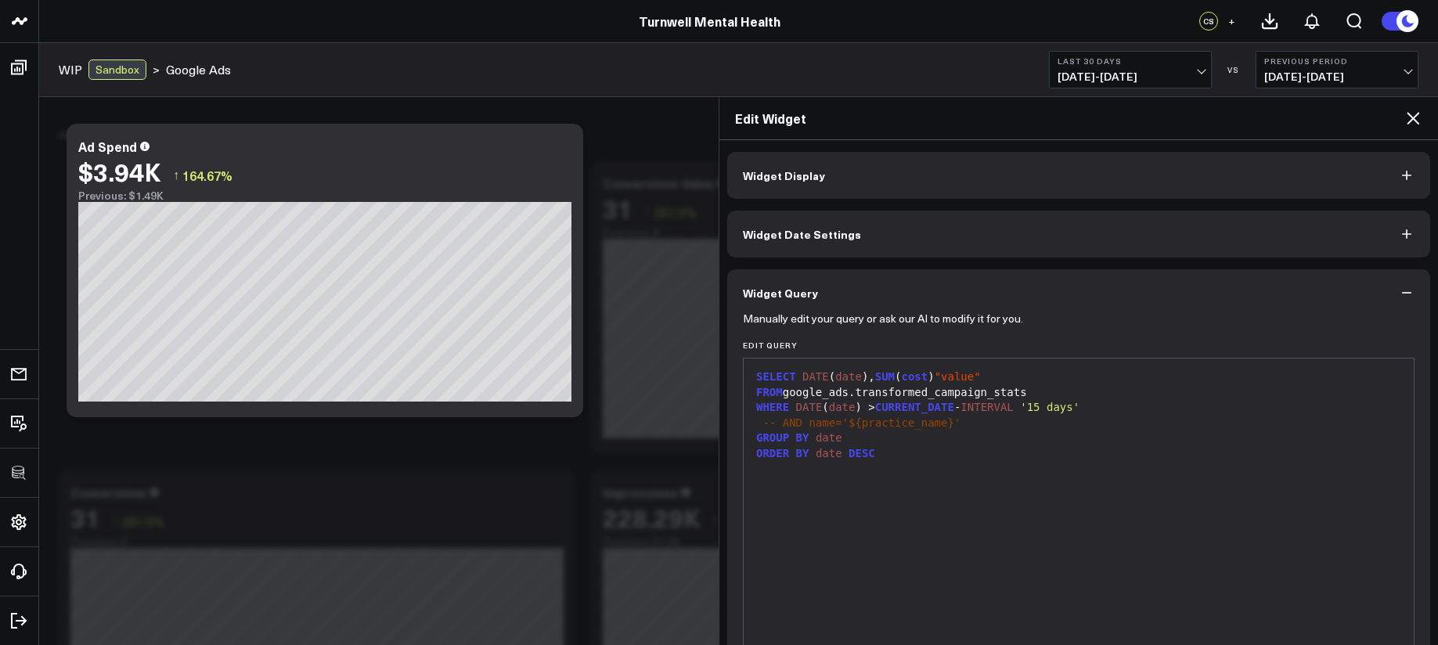
click at [962, 426] on div "-- AND name='${practice_name}'" at bounding box center [1078, 424] width 654 height 16
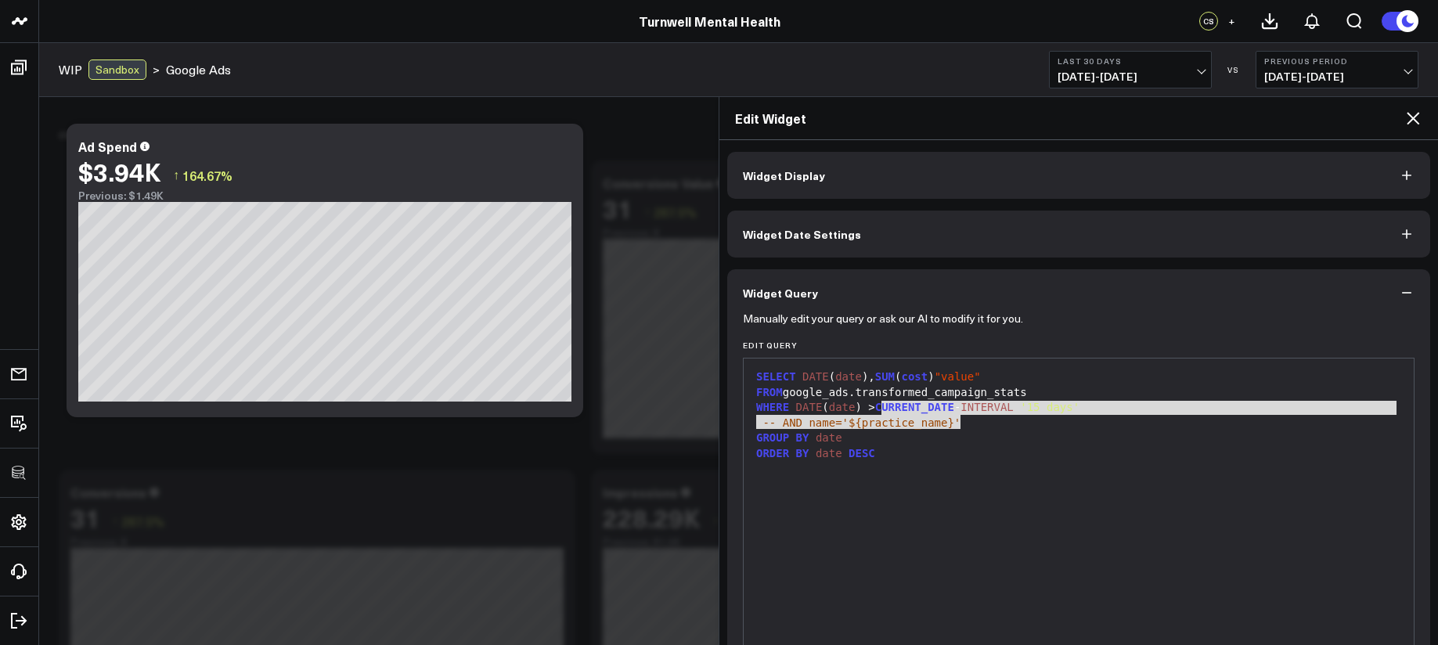
drag, startPoint x: 964, startPoint y: 422, endPoint x: 884, endPoint y: 410, distance: 80.7
click at [884, 410] on div "SELECT DATE ( date ), SUM ( cost ) "value" FROM google_ads.transformed_campaign…" at bounding box center [1078, 553] width 654 height 374
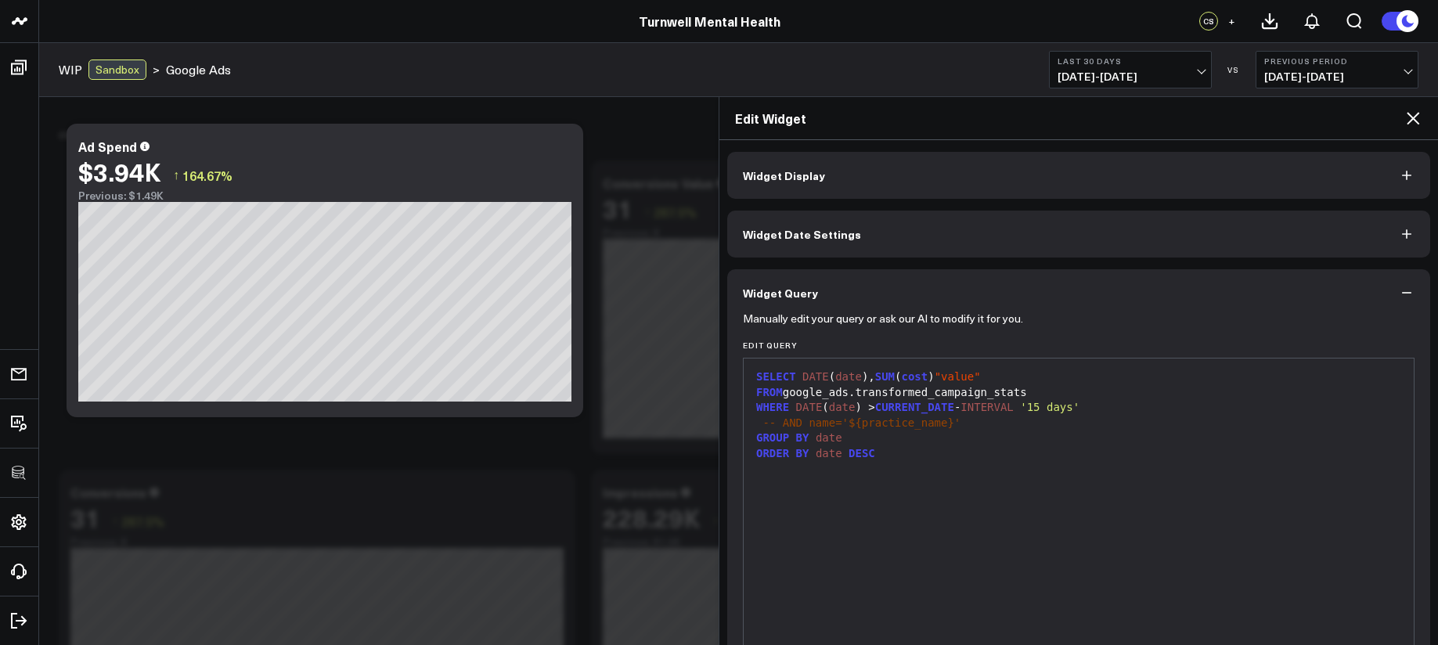
click at [967, 437] on div "GROUP BY date" at bounding box center [1078, 438] width 654 height 16
drag, startPoint x: 1099, startPoint y: 408, endPoint x: 884, endPoint y: 412, distance: 214.5
click at [884, 412] on div "WHERE DATE ( date ) > CURRENT_DATE - INTERVAL '15 days'" at bounding box center [1078, 408] width 654 height 16
copy div "CURRENT_DATE - INTERVAL '15 days'"
click at [933, 451] on div "ORDER BY date DESC" at bounding box center [1078, 454] width 654 height 16
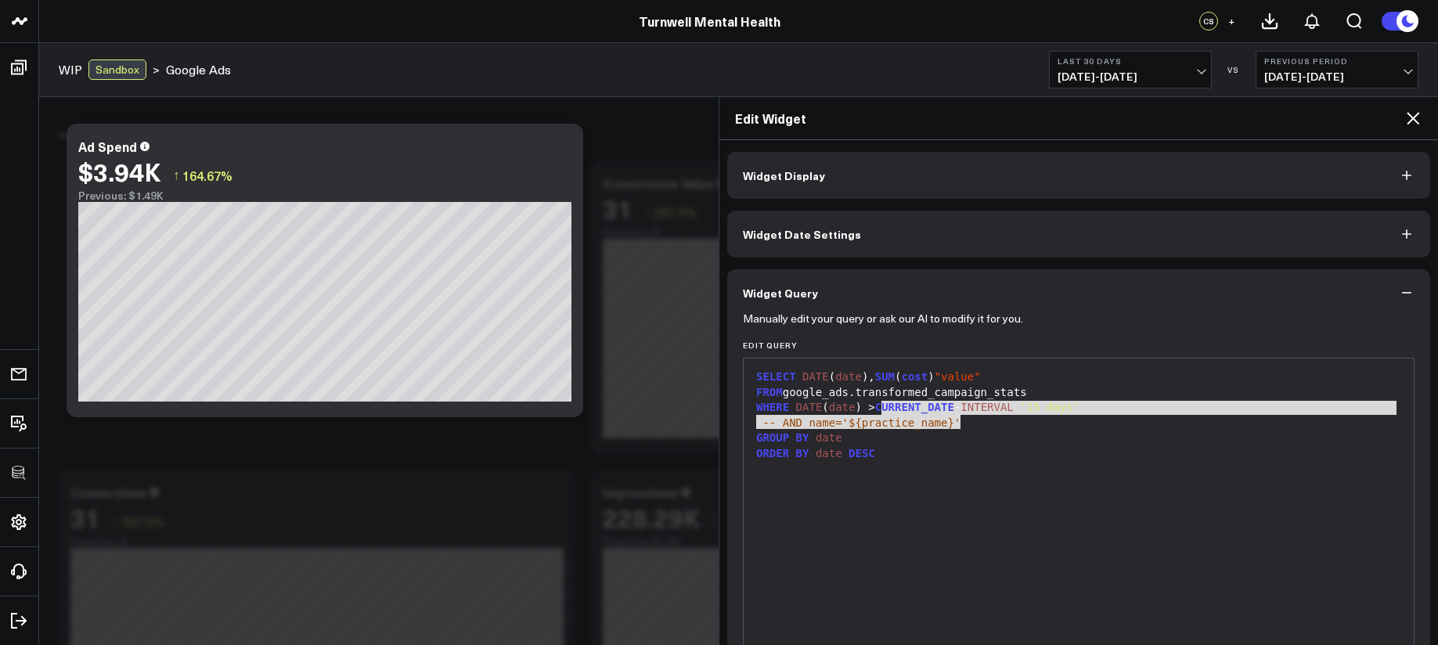
drag, startPoint x: 938, startPoint y: 421, endPoint x: 881, endPoint y: 408, distance: 59.4
click at [881, 408] on div "SELECT DATE ( date ), SUM ( cost ) "value" FROM google_ads.transformed_campaign…" at bounding box center [1078, 553] width 654 height 374
copy div "CURRENT_DATE - INTERVAL '15 days' -- AND name='${practice_name}'"
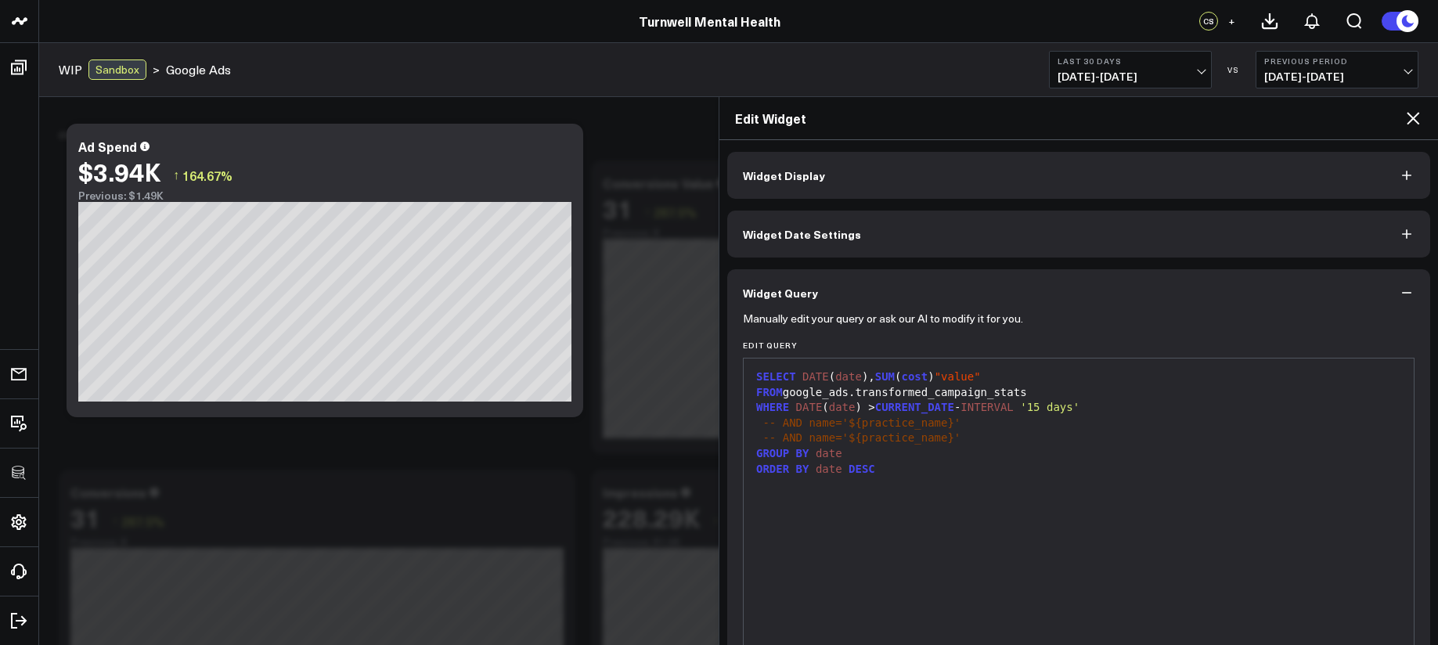
click at [1420, 129] on div "Edit Widget" at bounding box center [1078, 118] width 718 height 43
click at [1416, 123] on icon at bounding box center [1412, 118] width 19 height 19
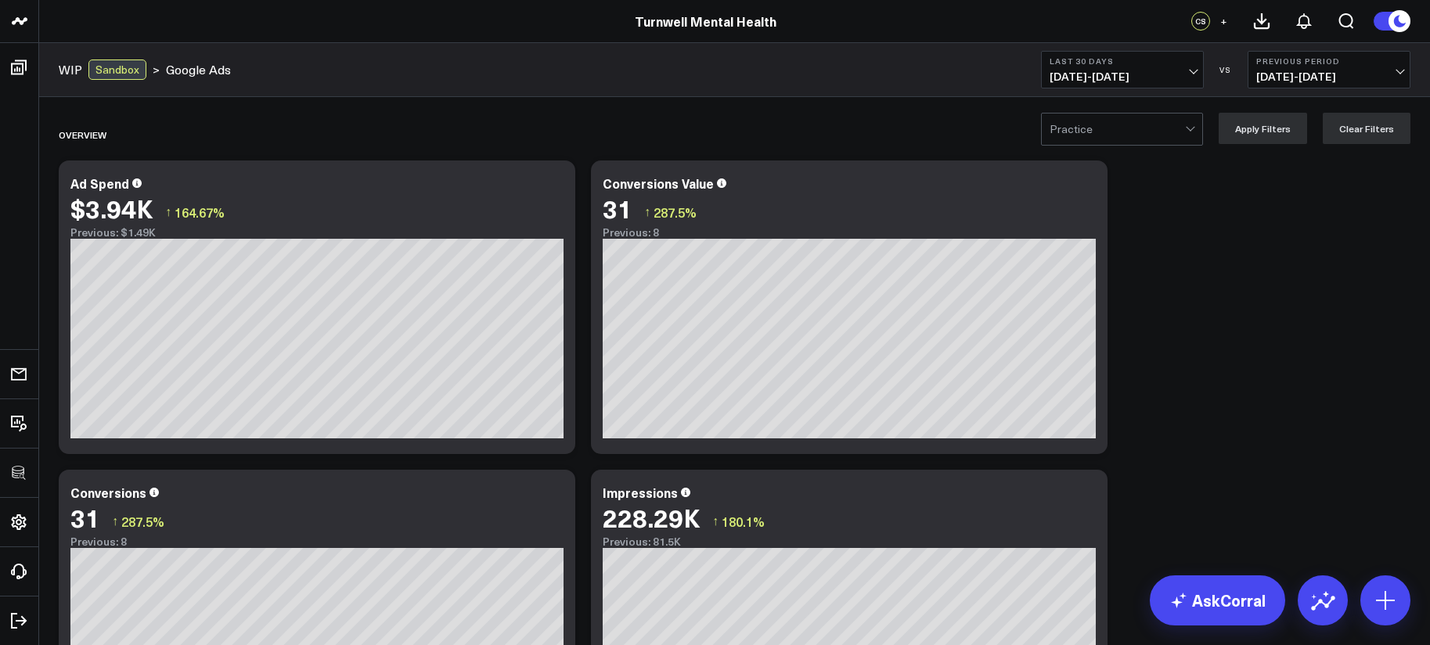
click at [1131, 135] on div at bounding box center [1117, 128] width 135 height 31
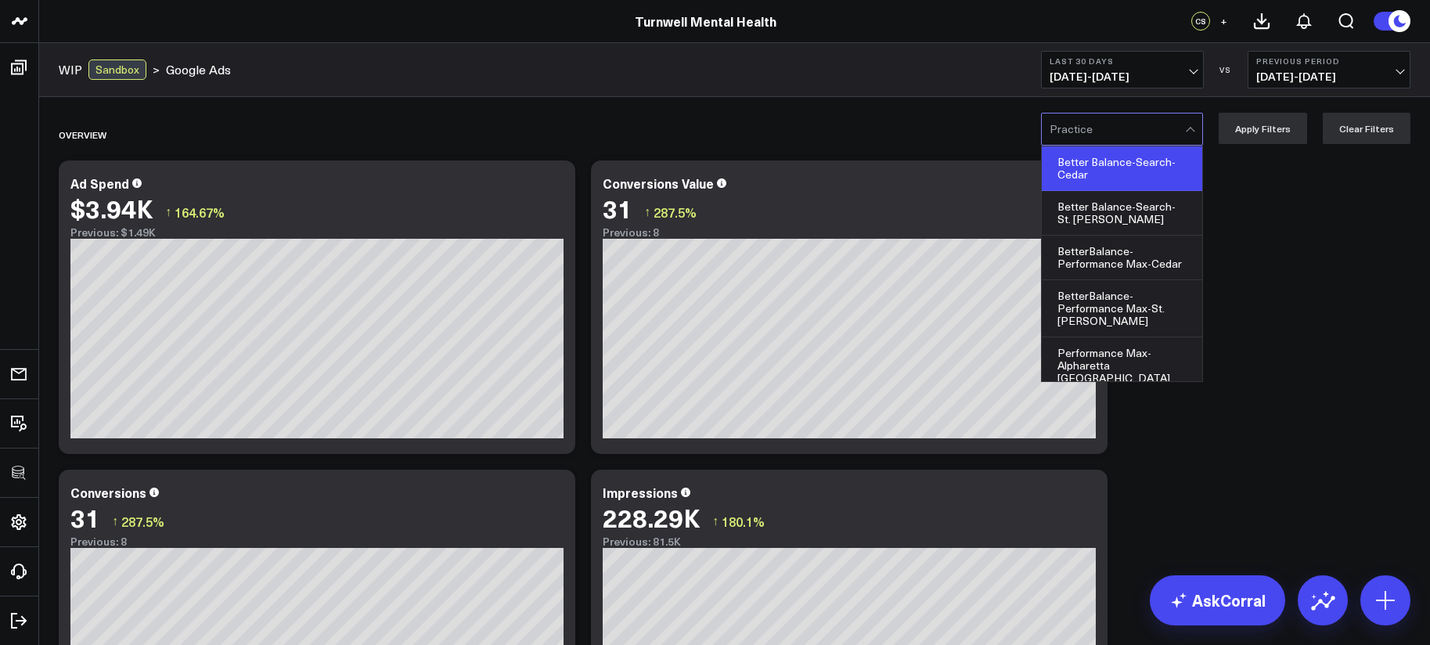
click at [1128, 174] on div "Better Balance-Search-Cedar" at bounding box center [1122, 168] width 160 height 45
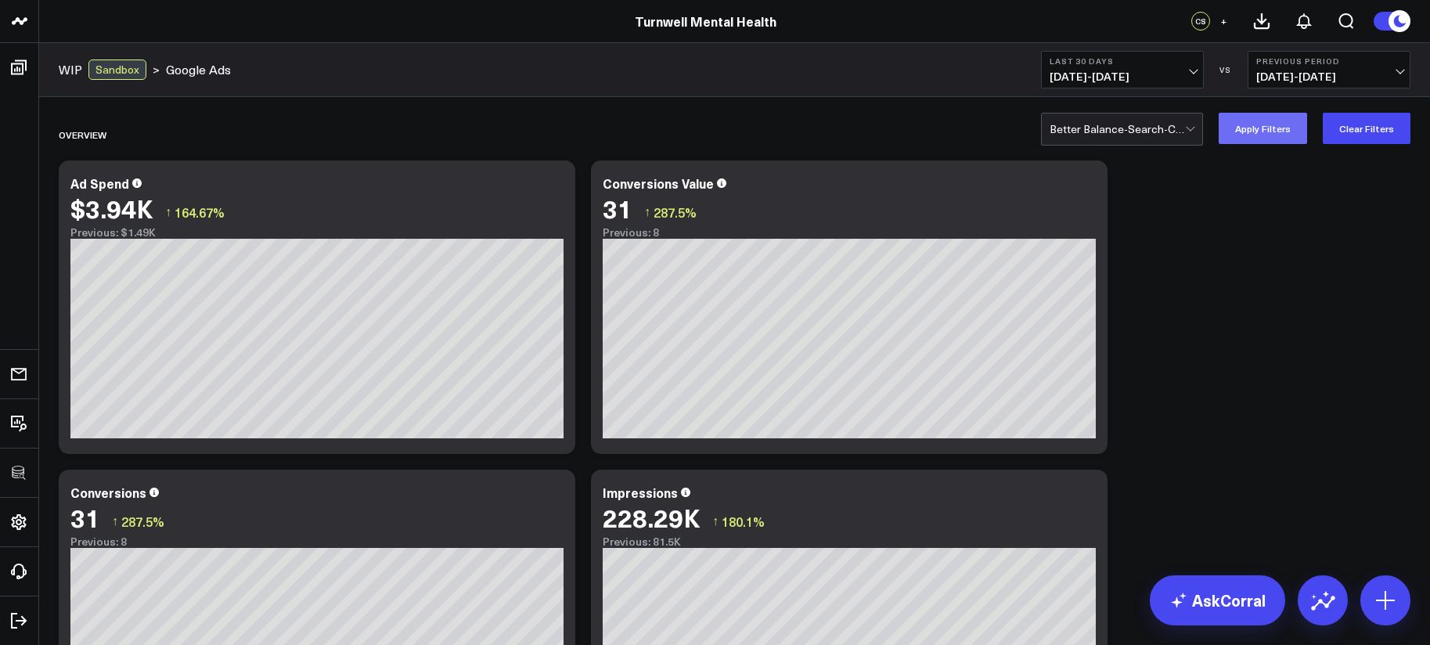
click at [1277, 127] on button "Apply Filters" at bounding box center [1263, 128] width 88 height 31
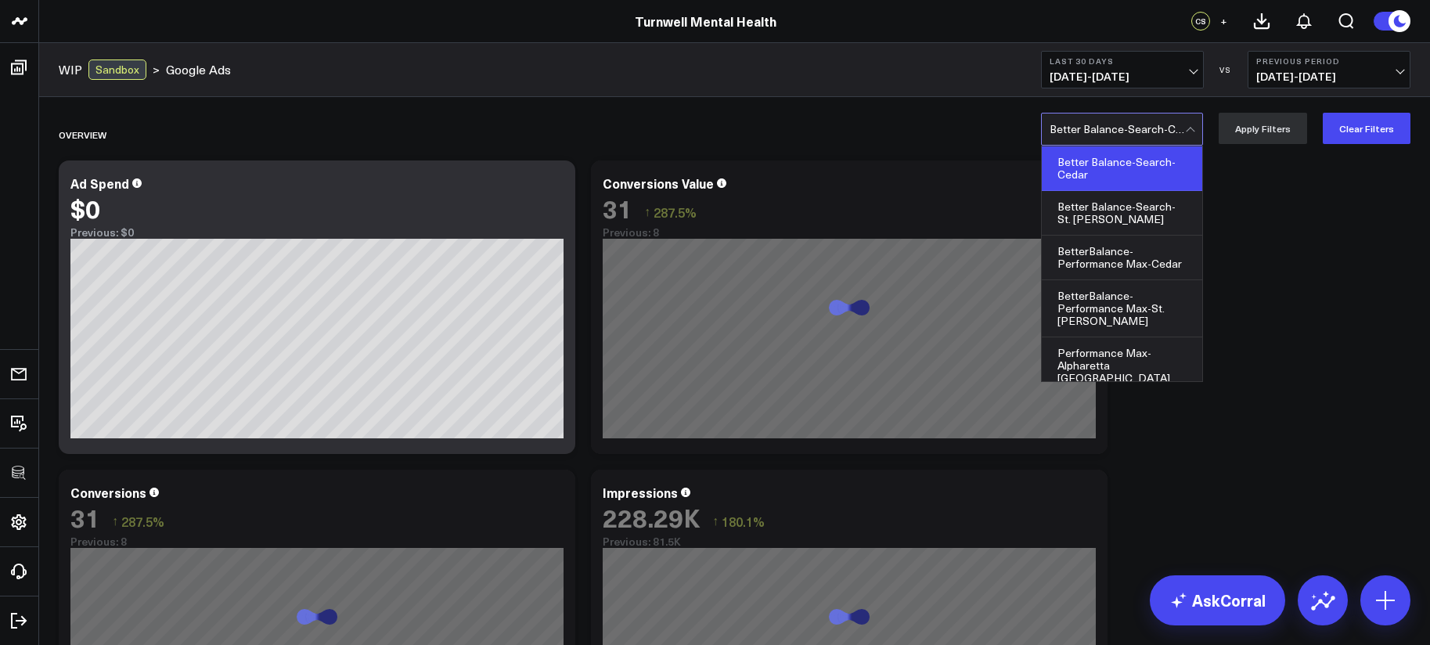
click at [1170, 142] on div at bounding box center [1117, 128] width 135 height 31
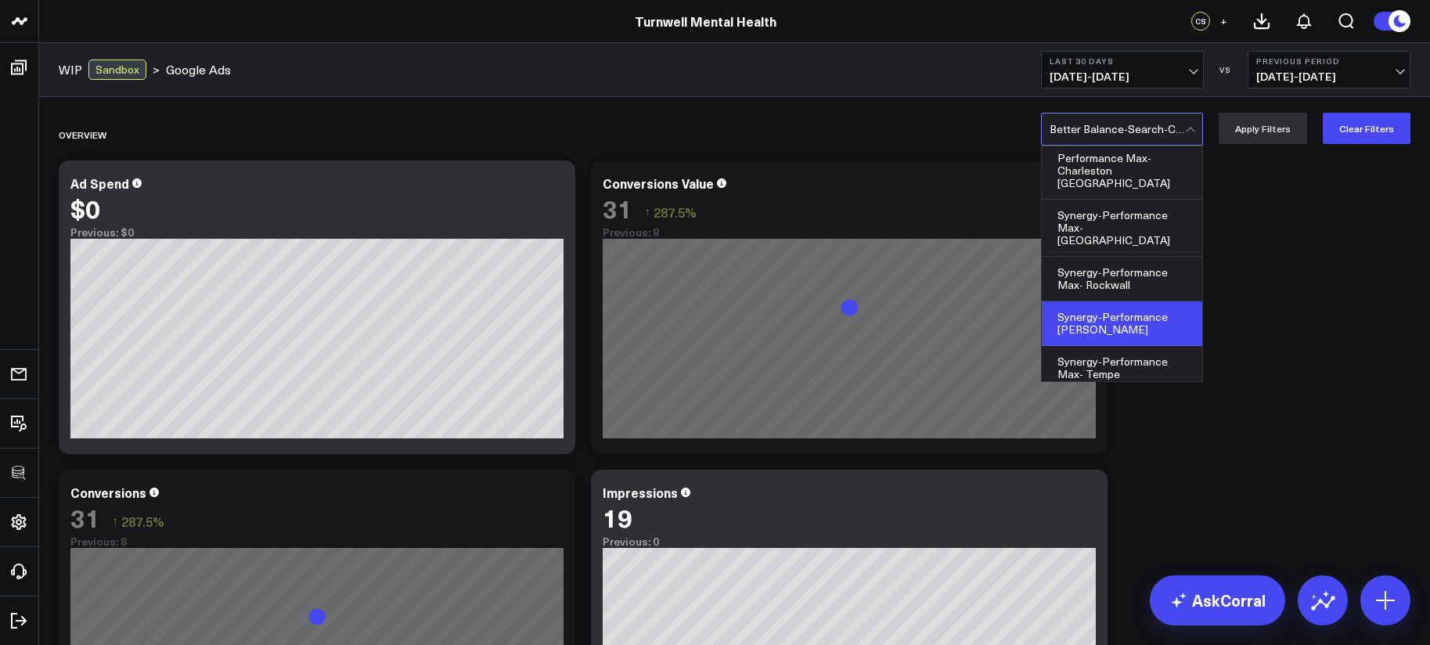
scroll to position [555, 0]
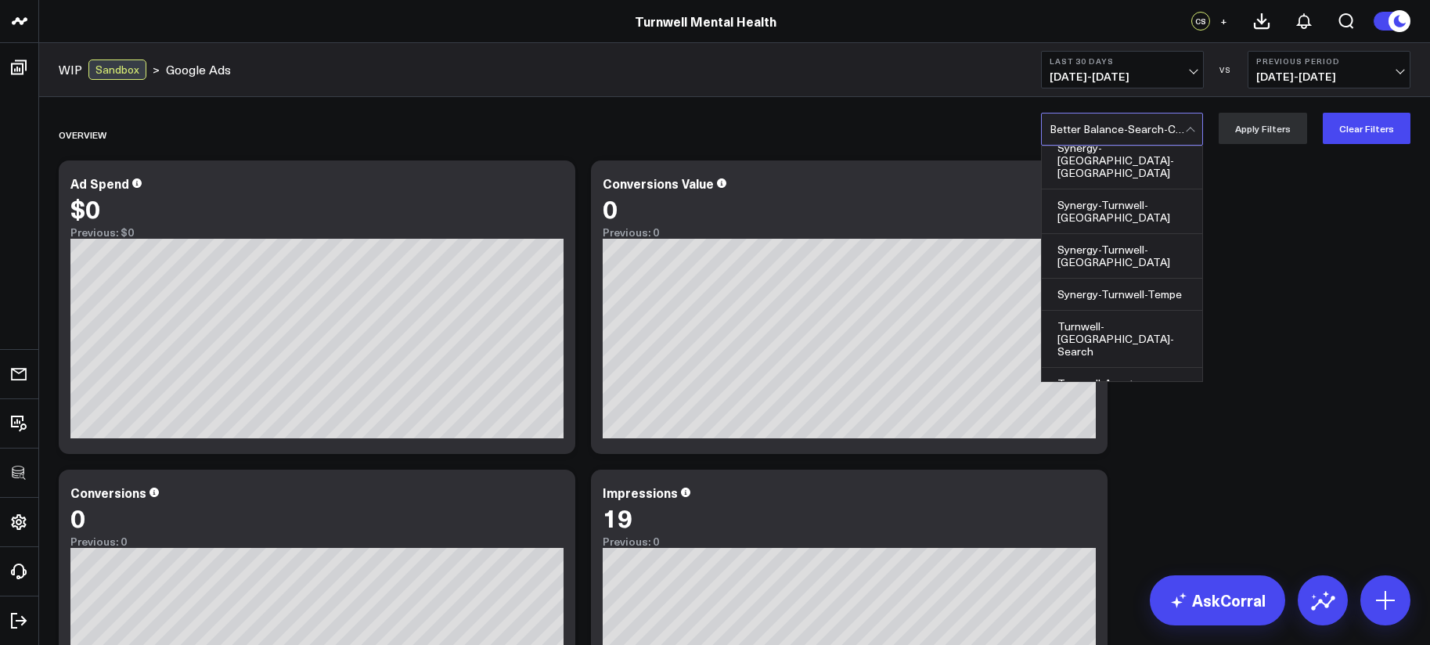
click at [1148, 400] on div "Turnwell-[GEOGRAPHIC_DATA]-Search" at bounding box center [1122, 428] width 160 height 56
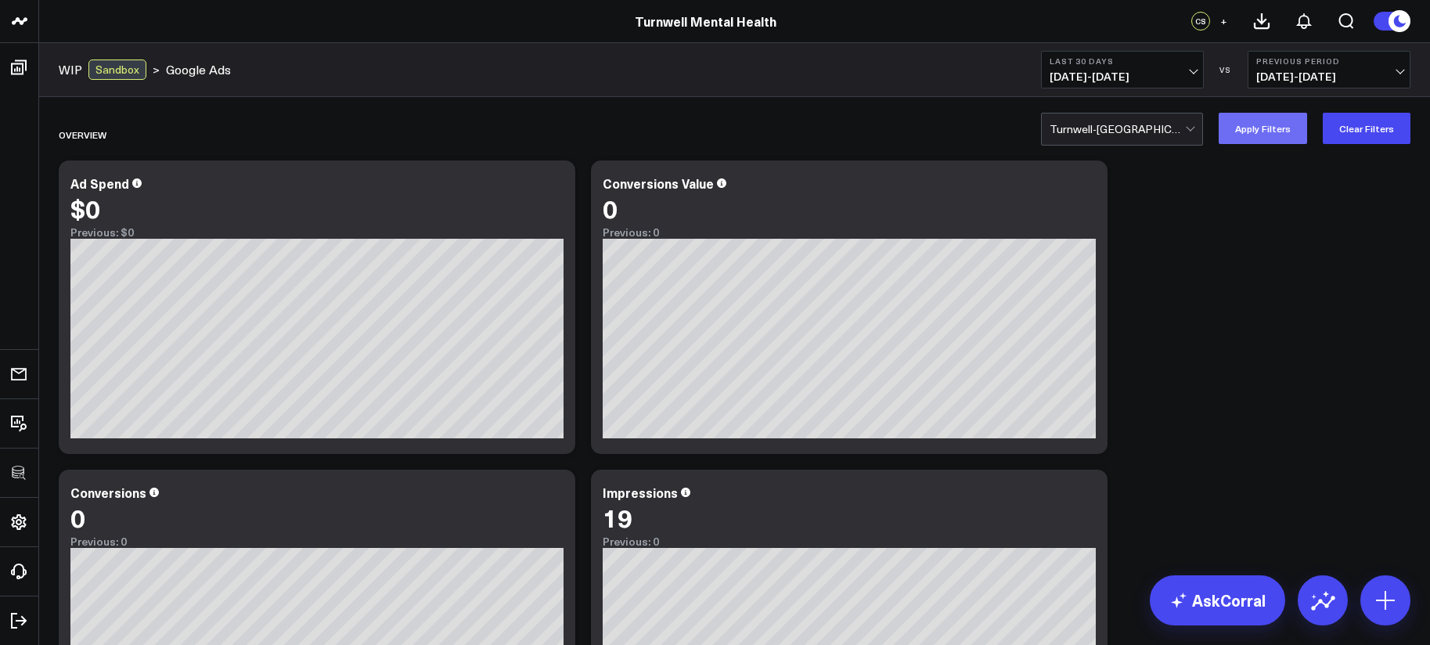
click at [1240, 119] on button "Apply Filters" at bounding box center [1263, 128] width 88 height 31
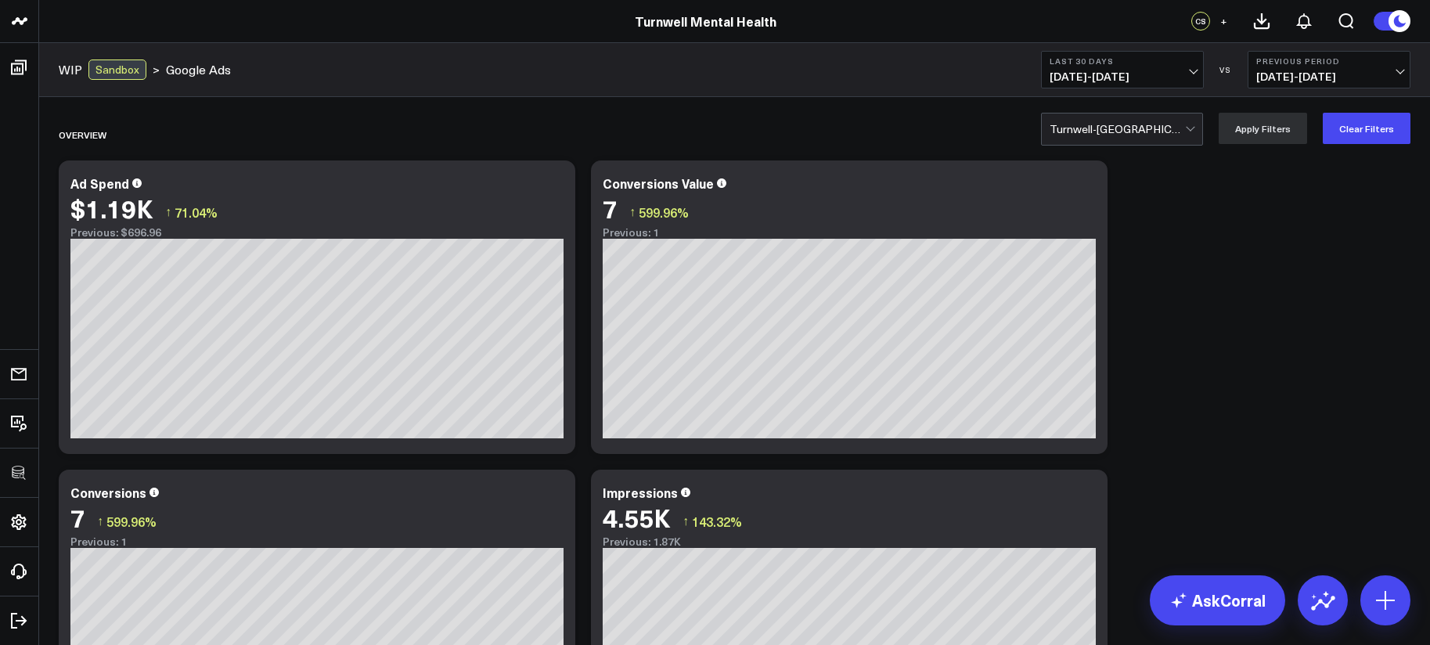
click at [1152, 79] on span "[DATE] - [DATE]" at bounding box center [1123, 76] width 146 height 13
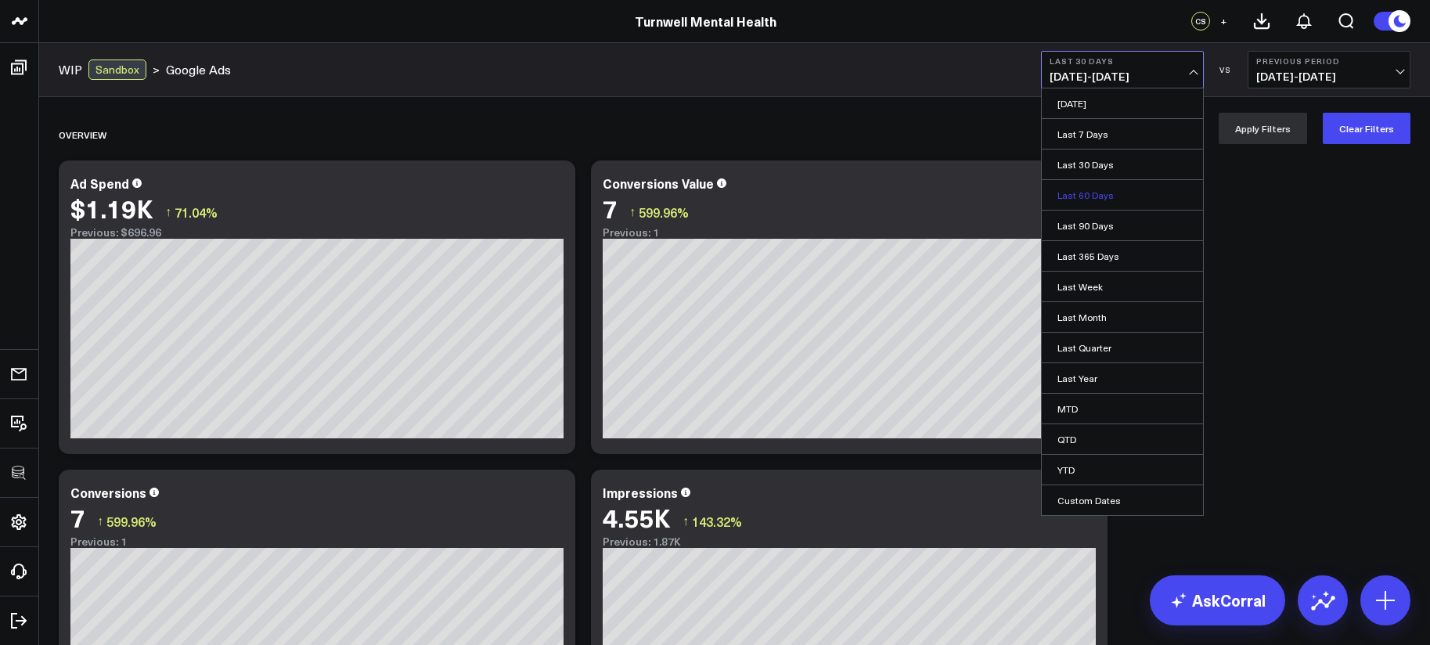
click at [1135, 193] on link "Last 60 Days" at bounding box center [1122, 195] width 161 height 30
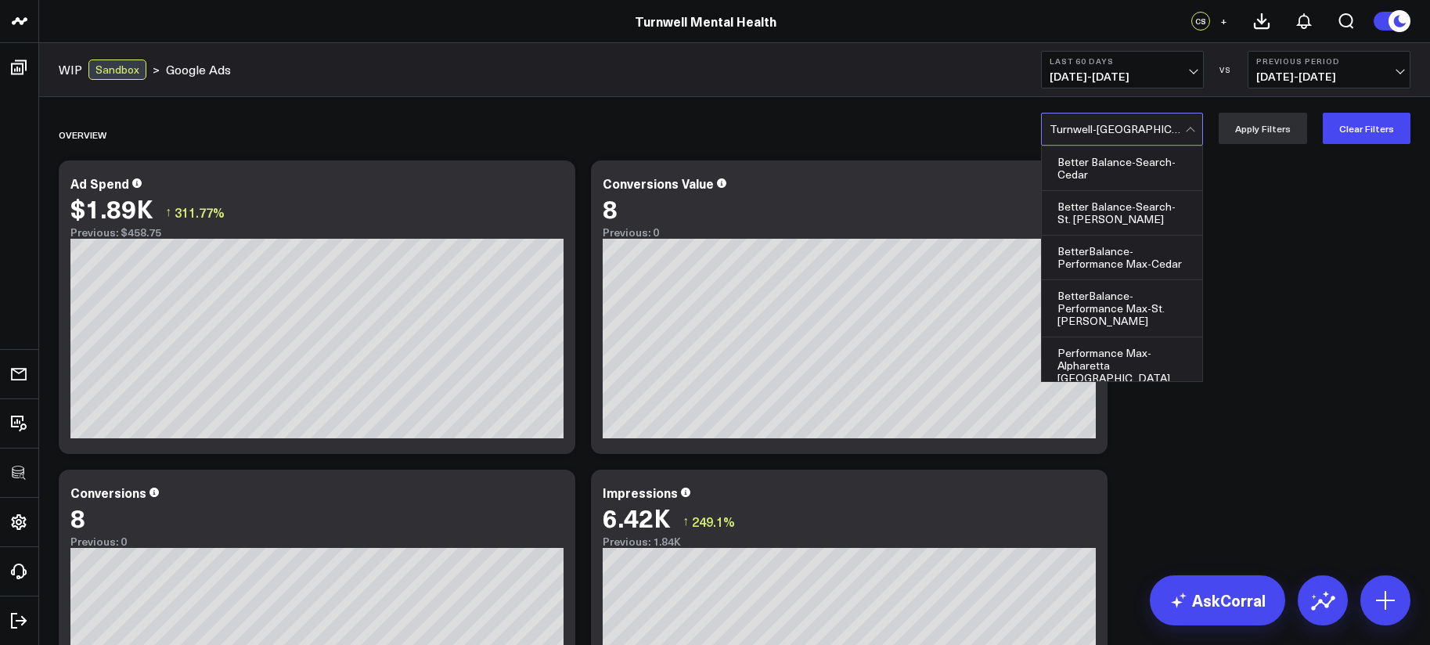
click at [1147, 139] on div at bounding box center [1117, 128] width 135 height 31
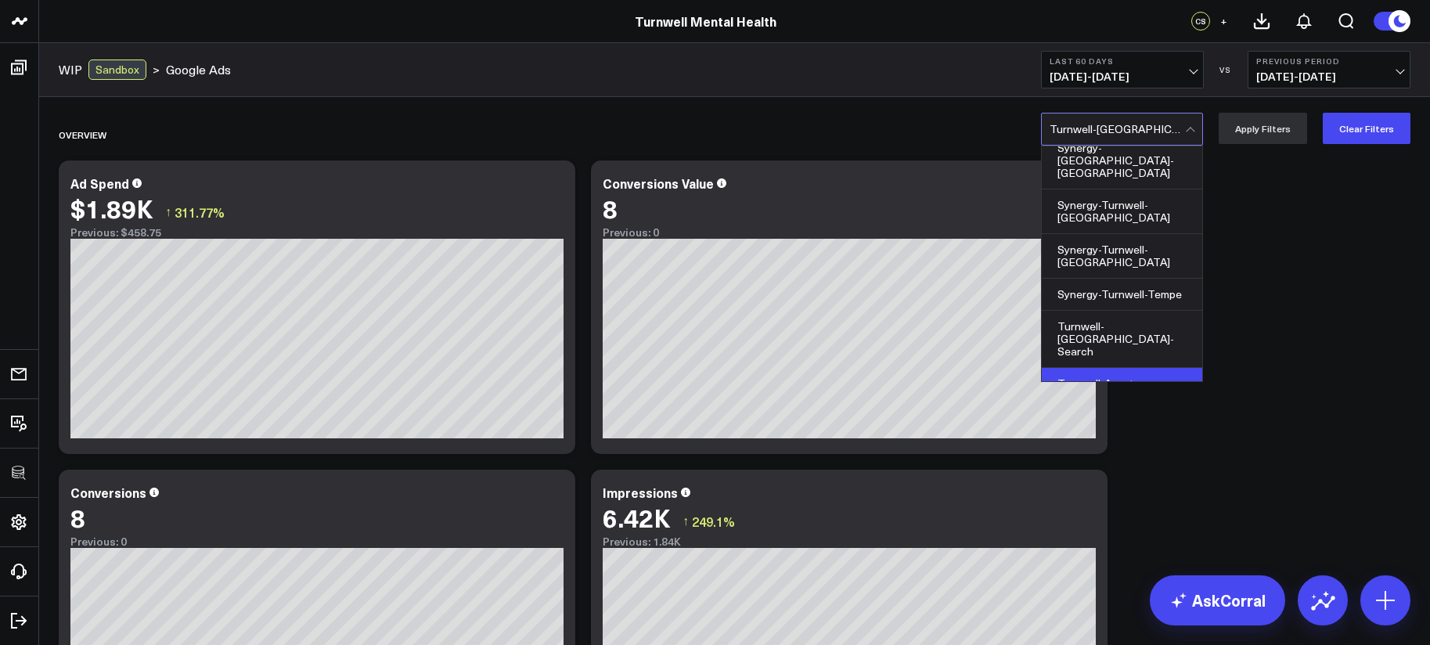
click at [1150, 368] on div "Turnwell-Aventura" at bounding box center [1122, 384] width 160 height 32
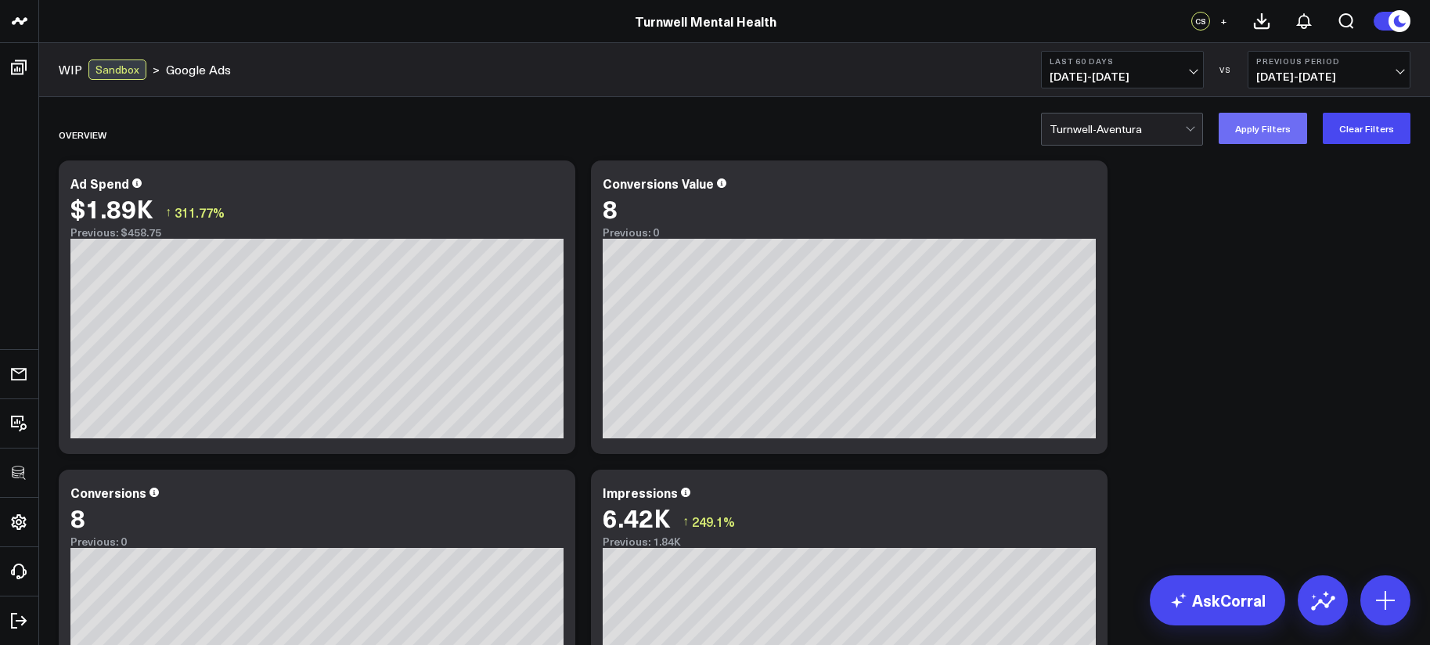
click at [1250, 133] on button "Apply Filters" at bounding box center [1263, 128] width 88 height 31
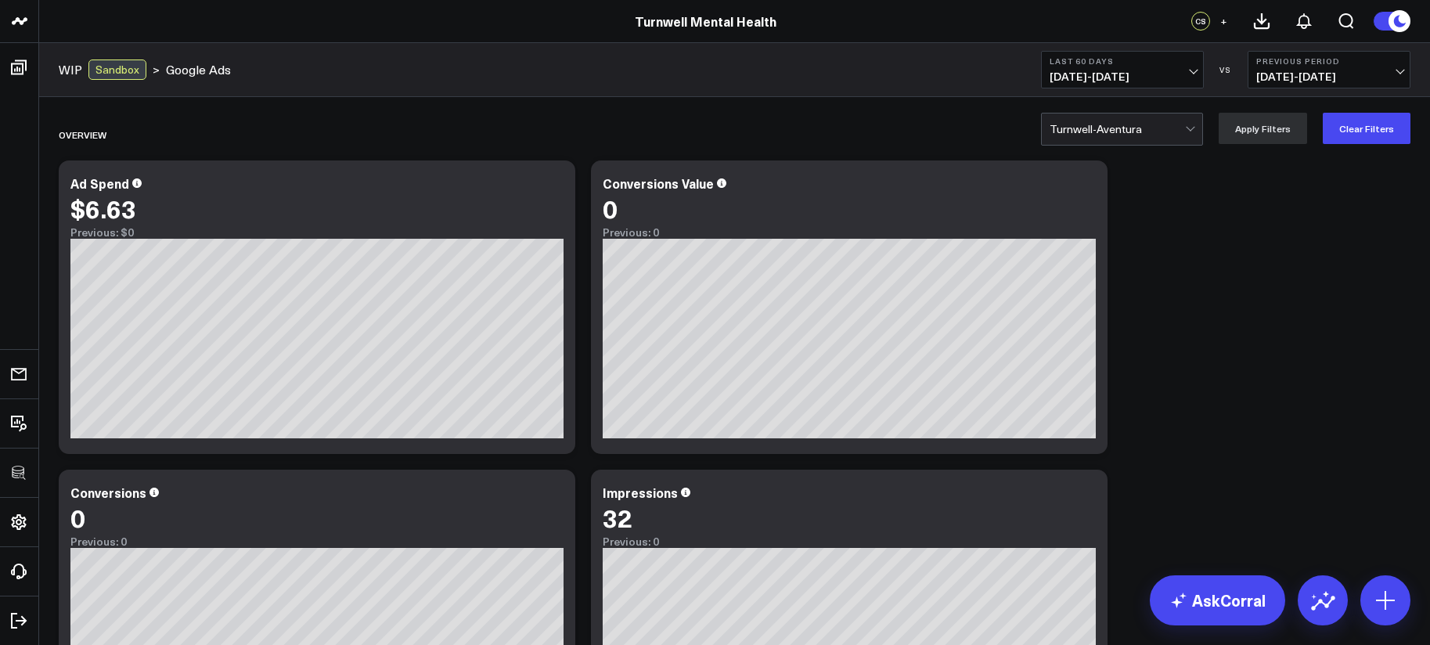
click at [1154, 139] on div at bounding box center [1117, 128] width 135 height 31
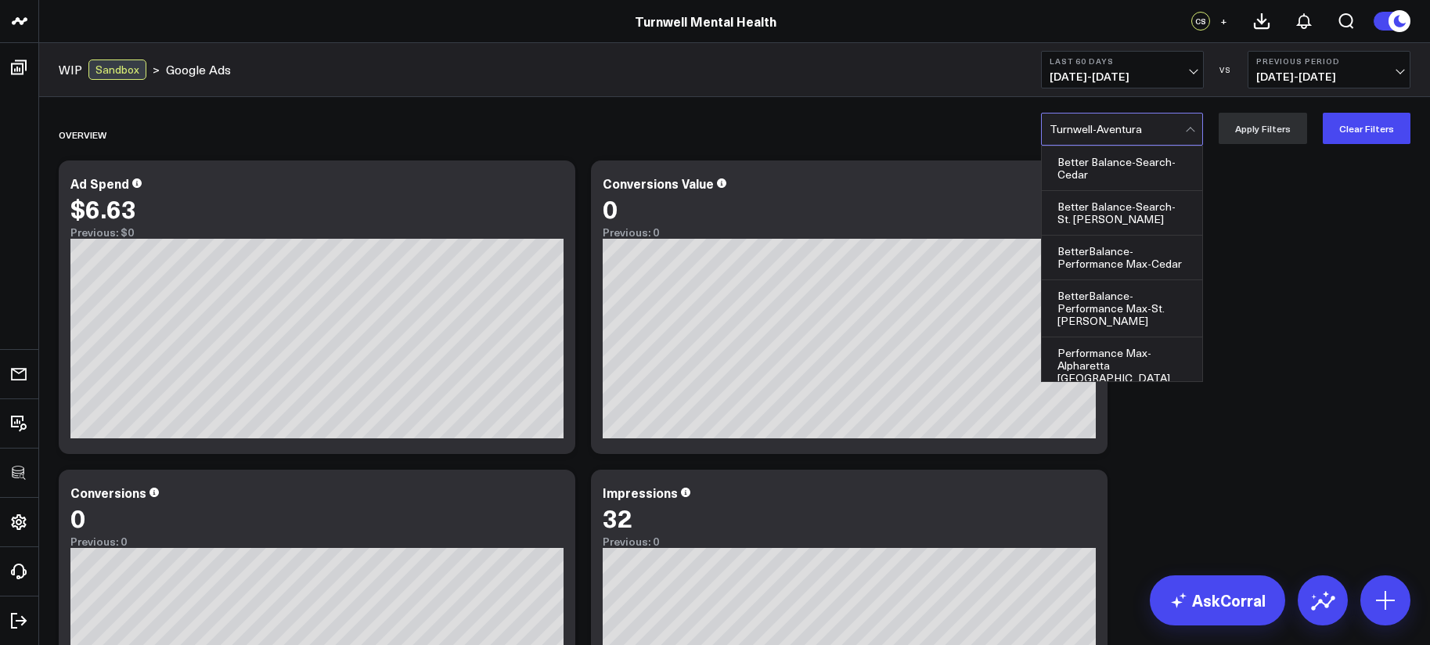
scroll to position [521, 0]
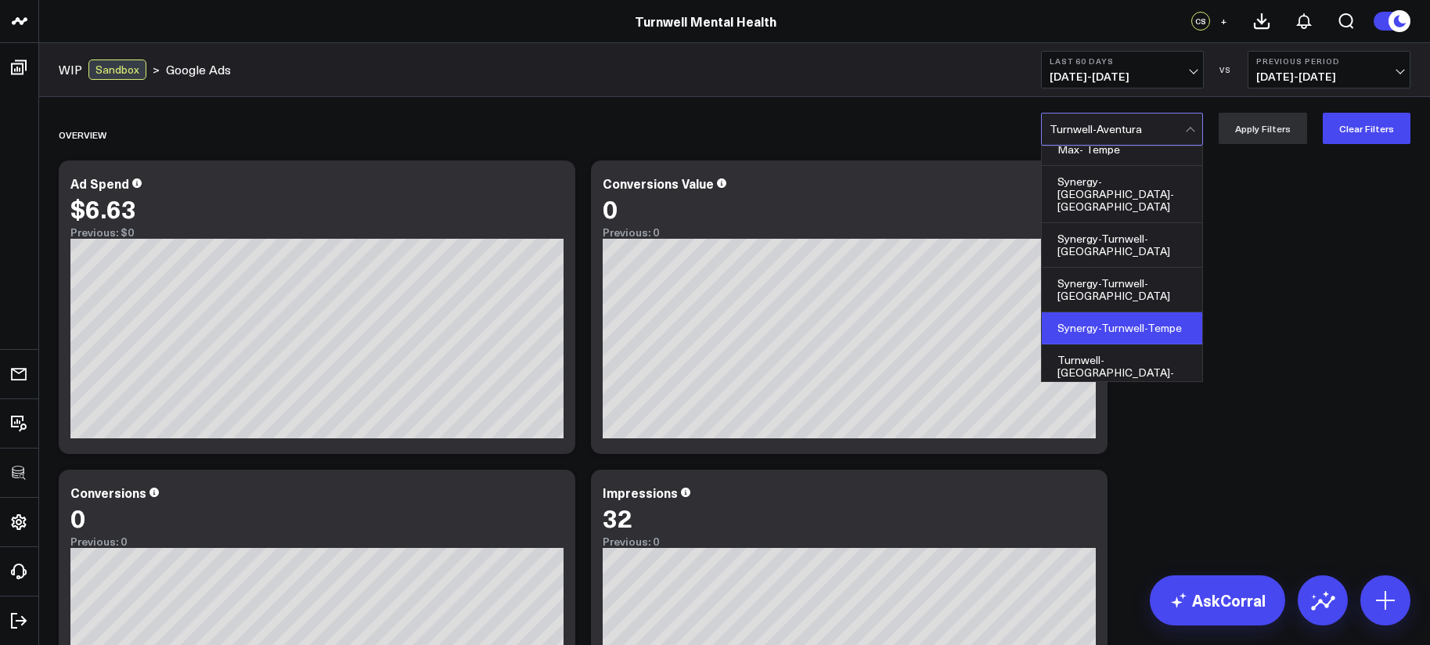
click at [1145, 312] on div "Synergy-Turnwell-Tempe" at bounding box center [1122, 328] width 160 height 32
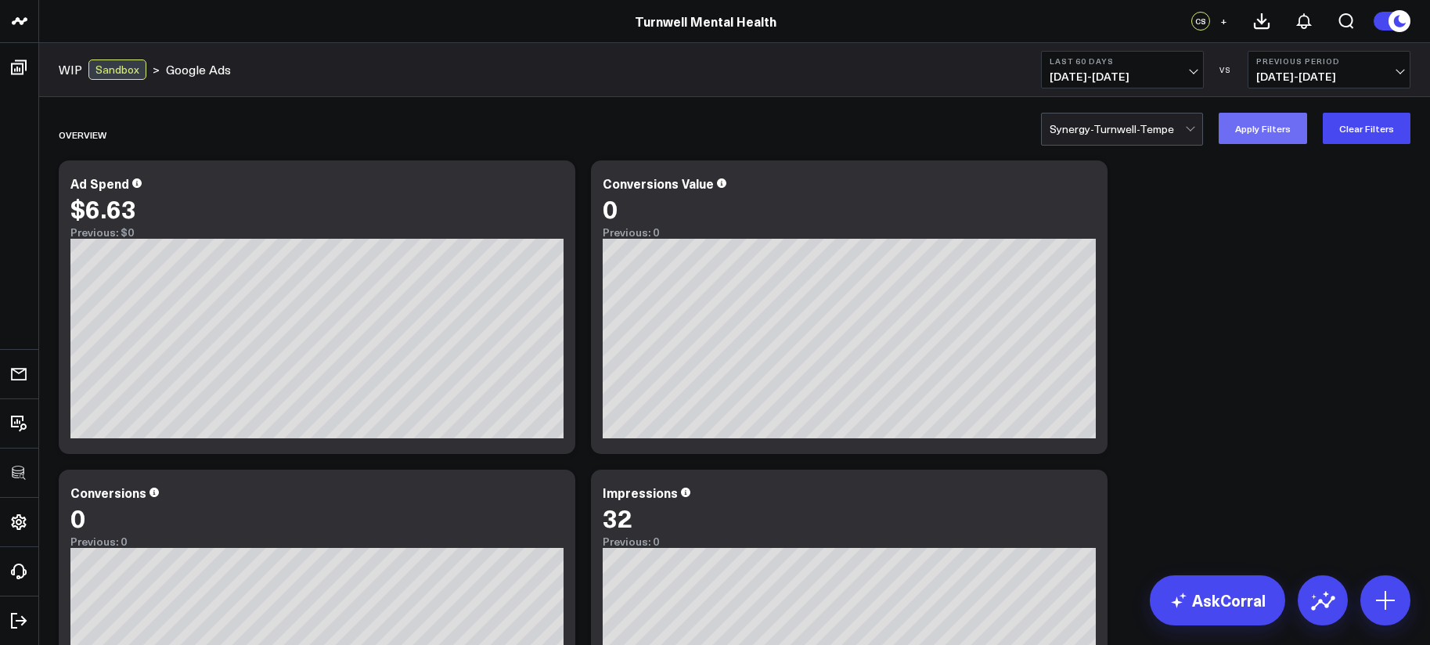
click at [1270, 134] on button "Apply Filters" at bounding box center [1263, 128] width 88 height 31
click at [1169, 132] on div at bounding box center [1117, 128] width 135 height 31
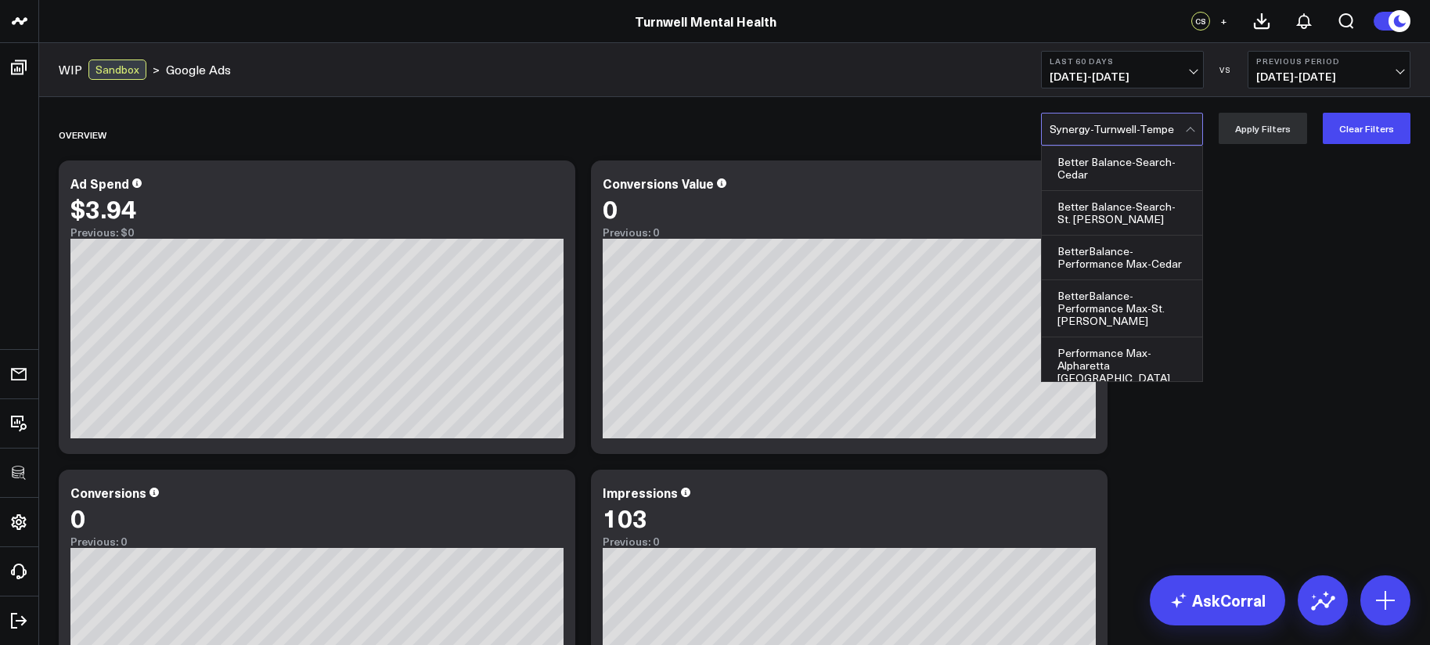
scroll to position [445, 0]
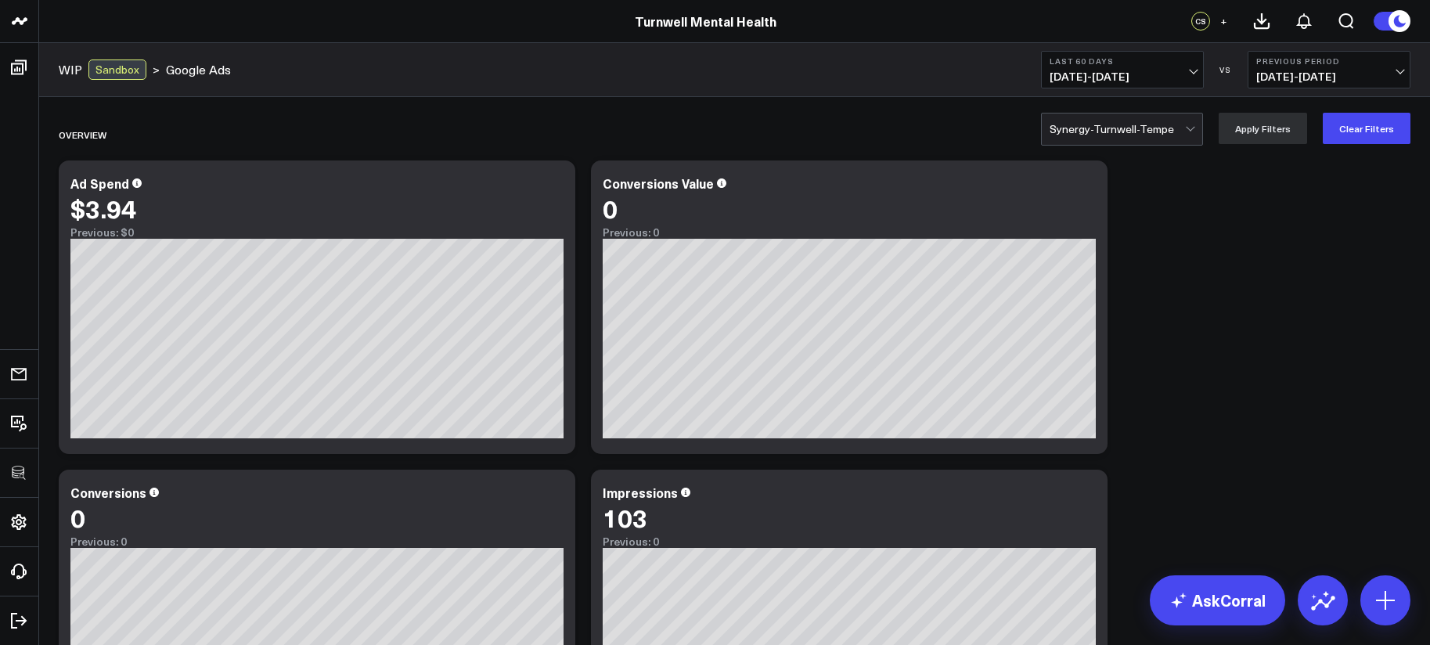
click at [1155, 80] on span "08/10/25 - 10/08/25" at bounding box center [1123, 76] width 146 height 13
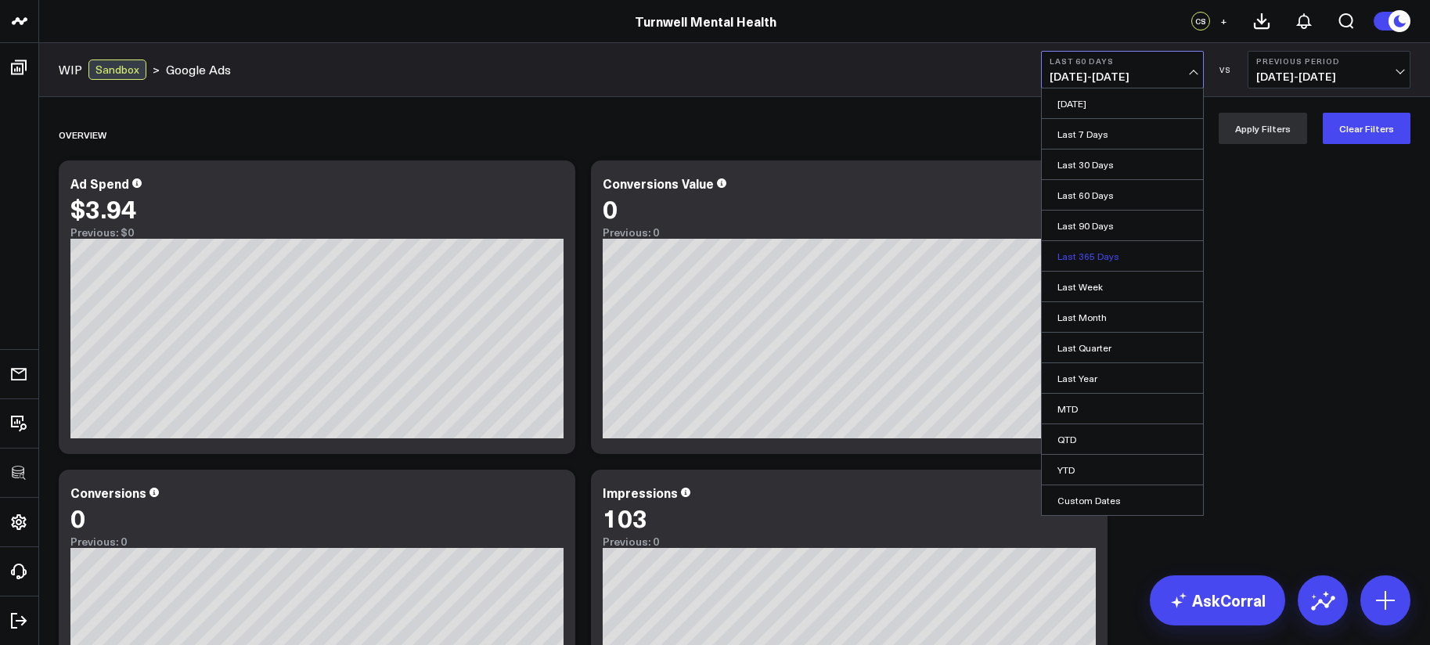
click at [1146, 262] on link "Last 365 Days" at bounding box center [1122, 256] width 161 height 30
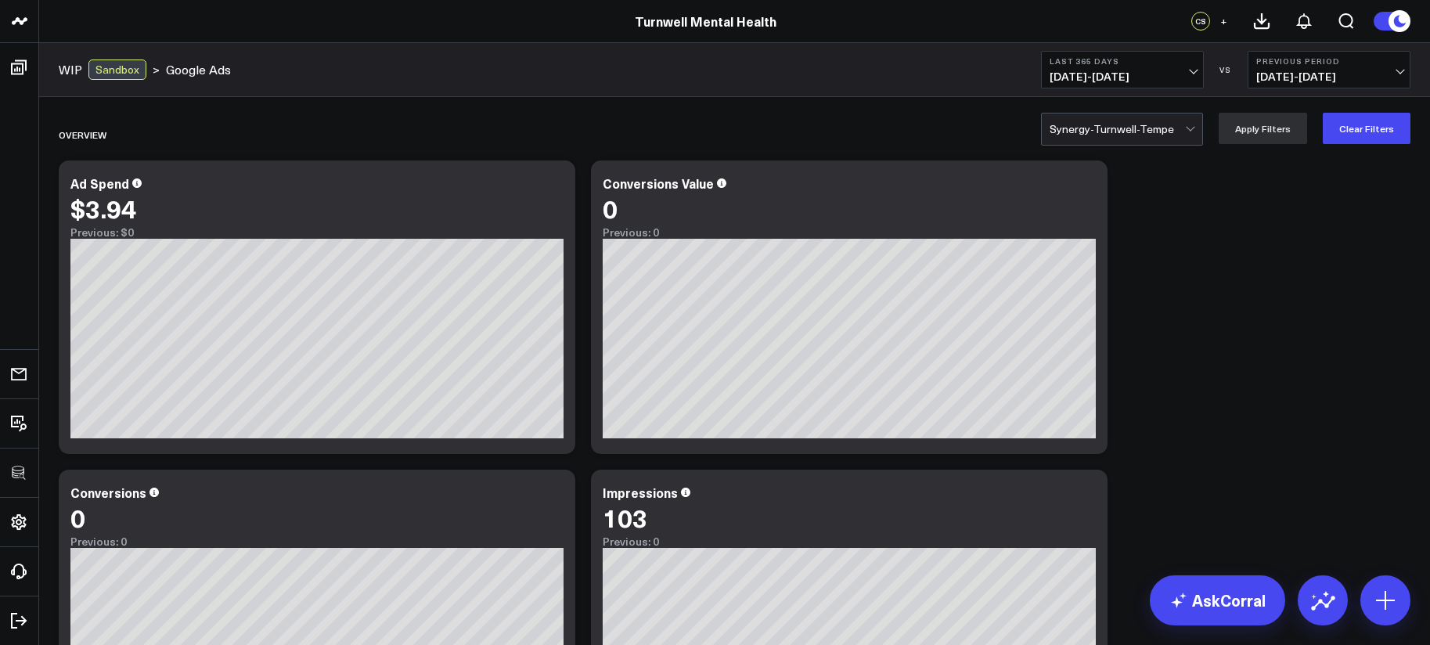
click at [1097, 135] on div at bounding box center [1117, 128] width 135 height 31
click at [1381, 127] on button "Clear Filters" at bounding box center [1367, 128] width 88 height 31
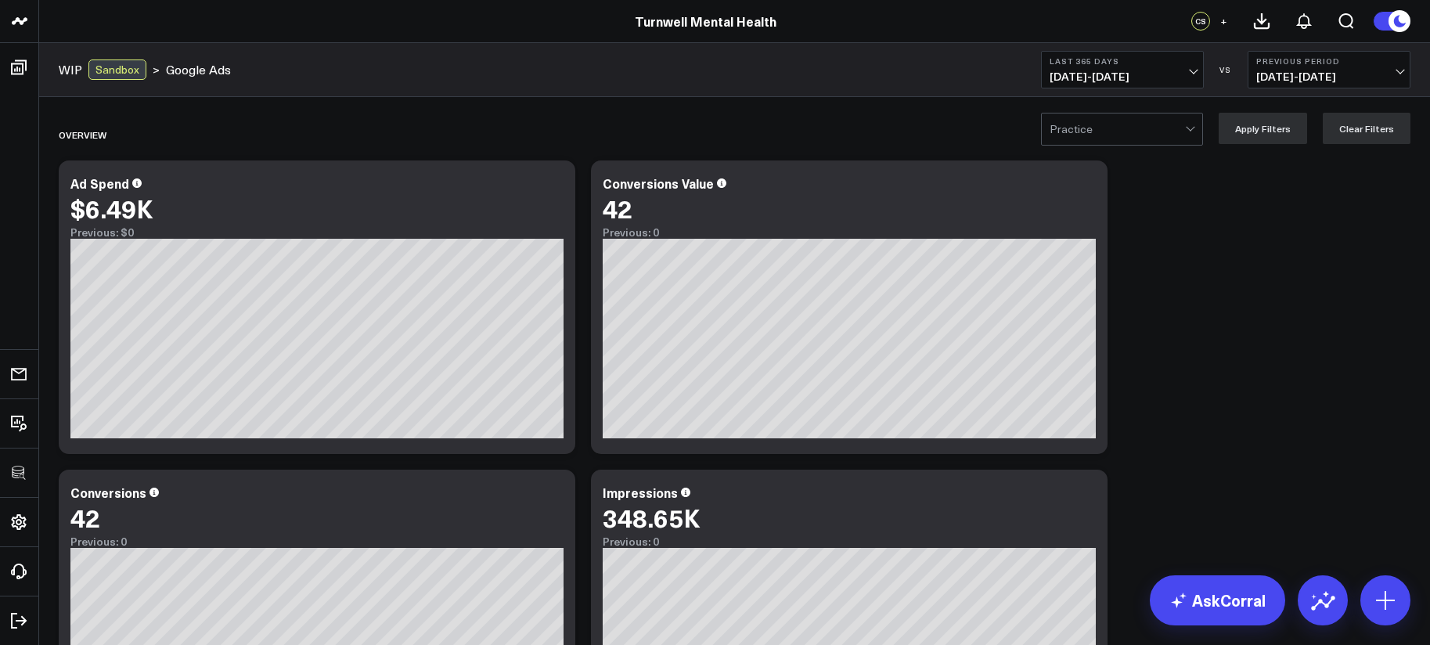
click at [1118, 62] on b "Last 365 Days" at bounding box center [1123, 60] width 146 height 9
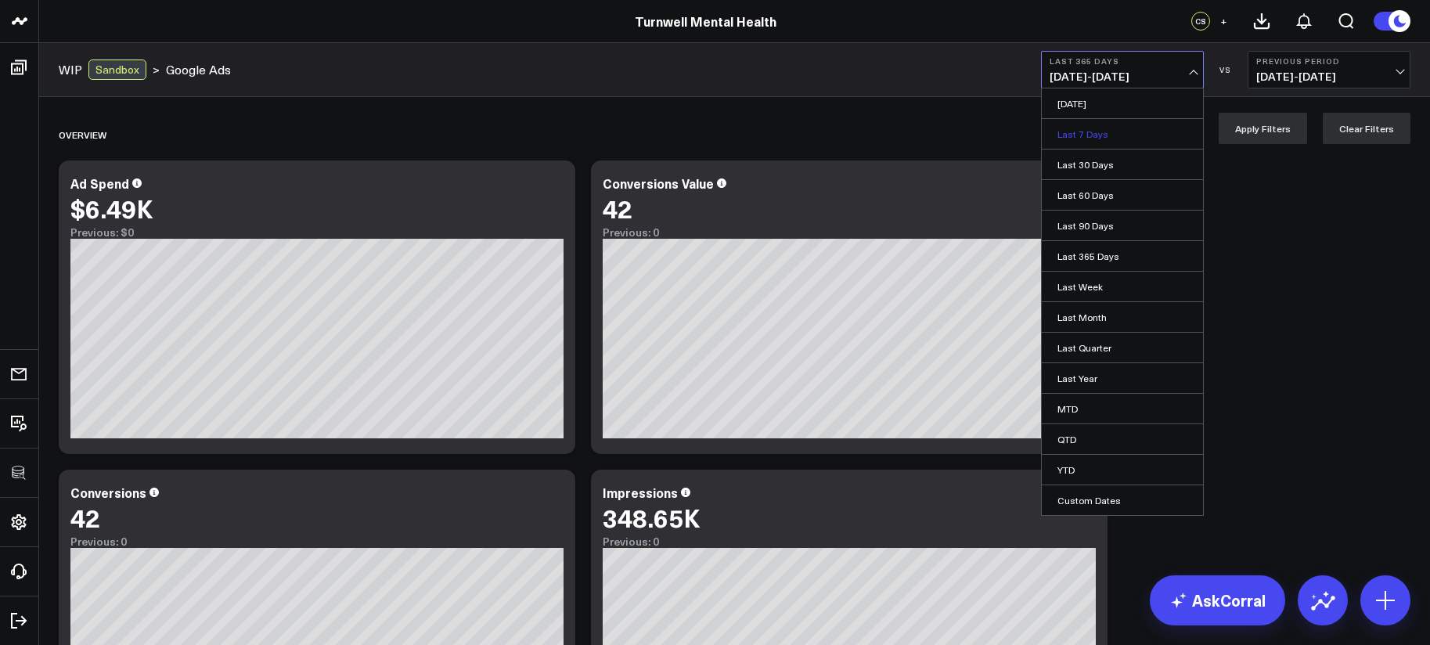
click at [1116, 124] on link "Last 7 Days" at bounding box center [1122, 134] width 161 height 30
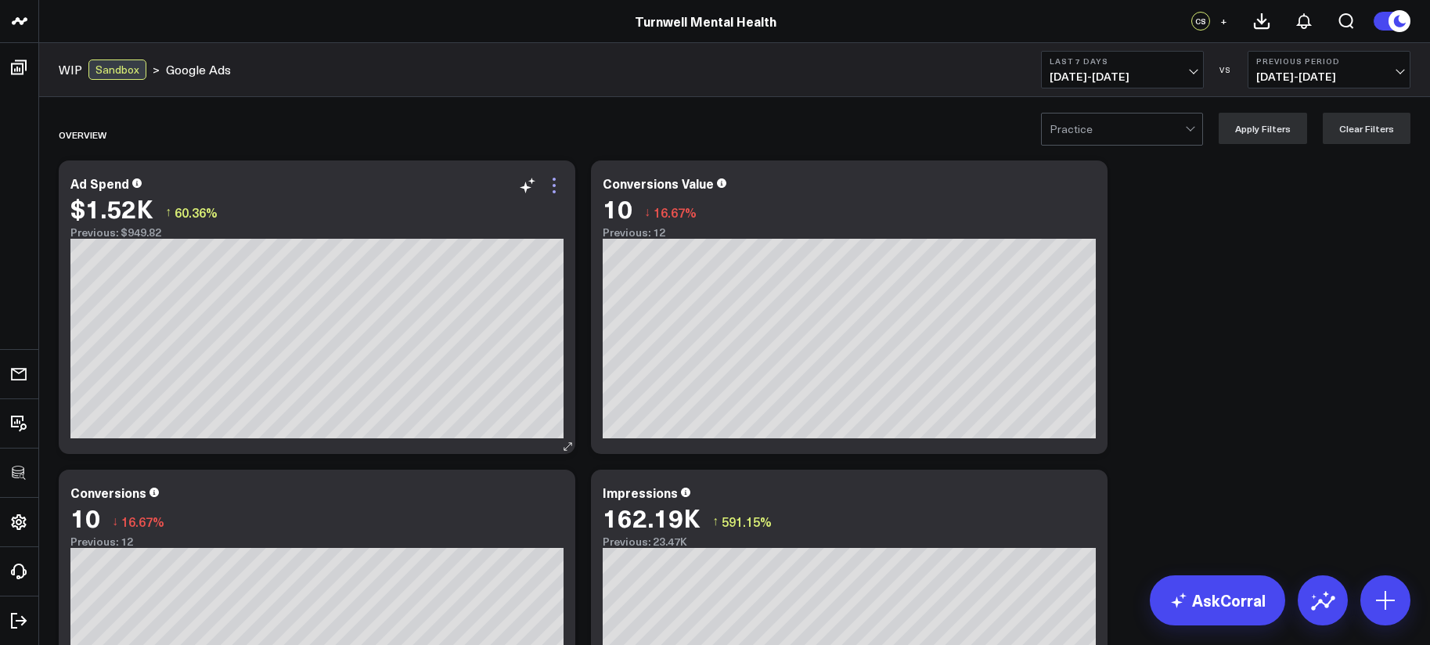
click at [551, 187] on icon at bounding box center [554, 185] width 19 height 19
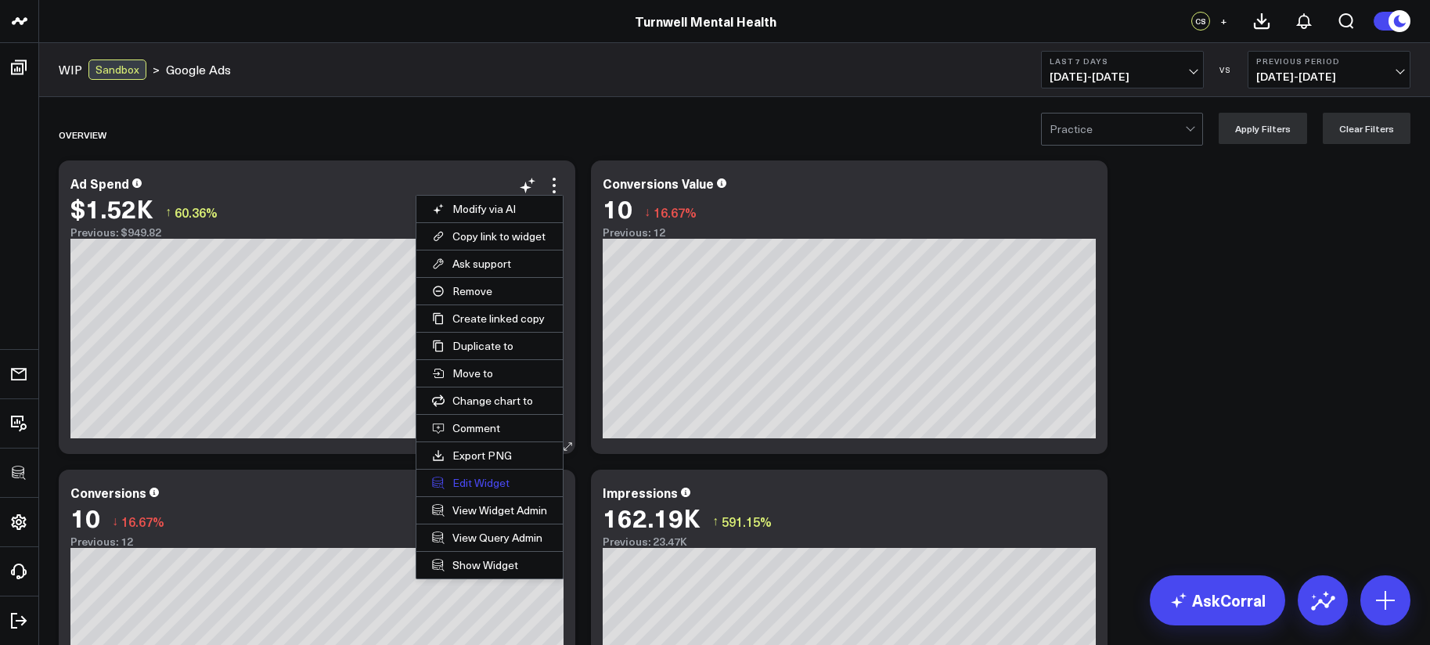
click at [482, 477] on button "Edit Widget" at bounding box center [489, 483] width 146 height 27
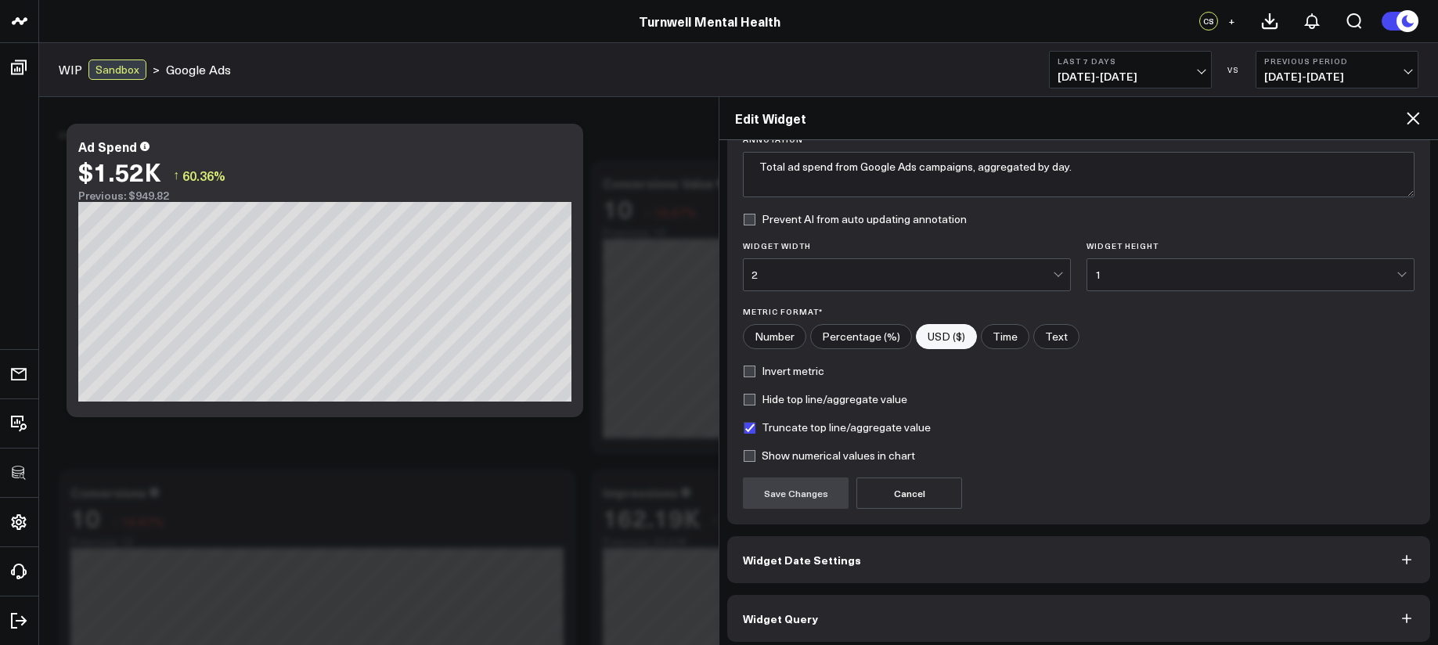
scroll to position [139, 0]
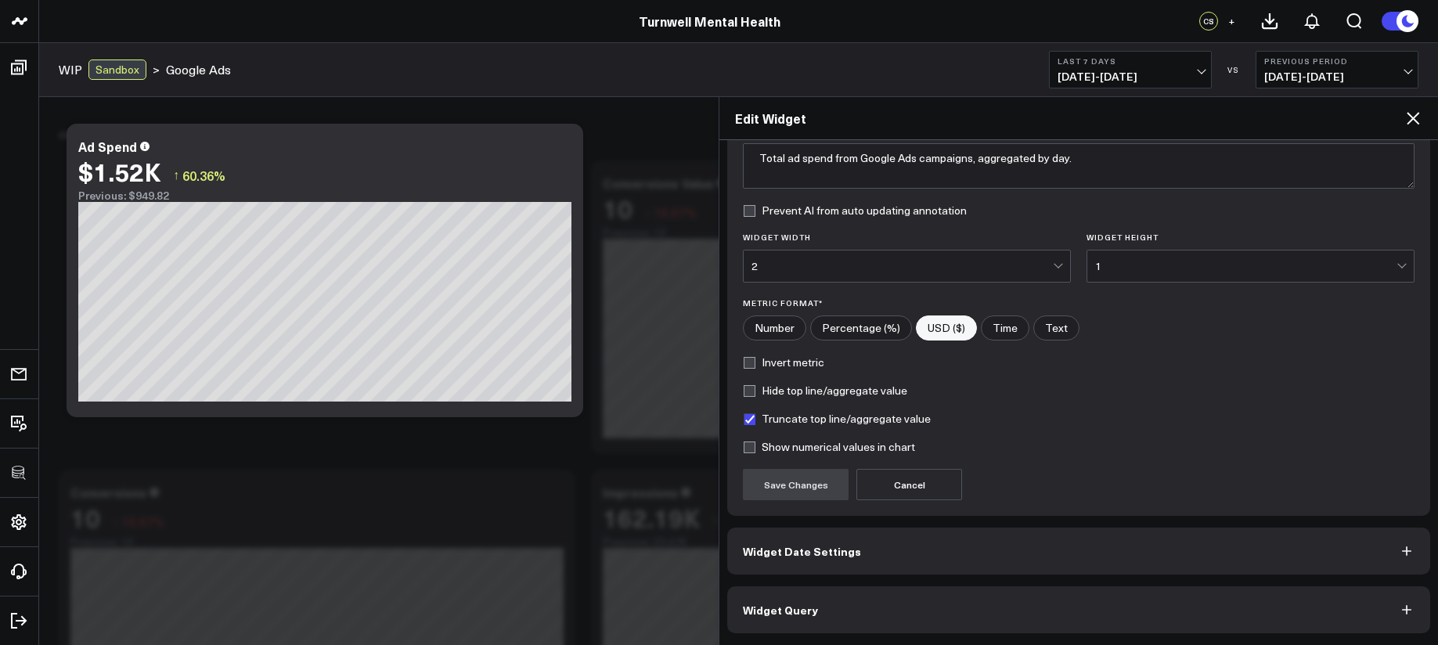
click at [943, 600] on button "Widget Query" at bounding box center [1078, 609] width 703 height 47
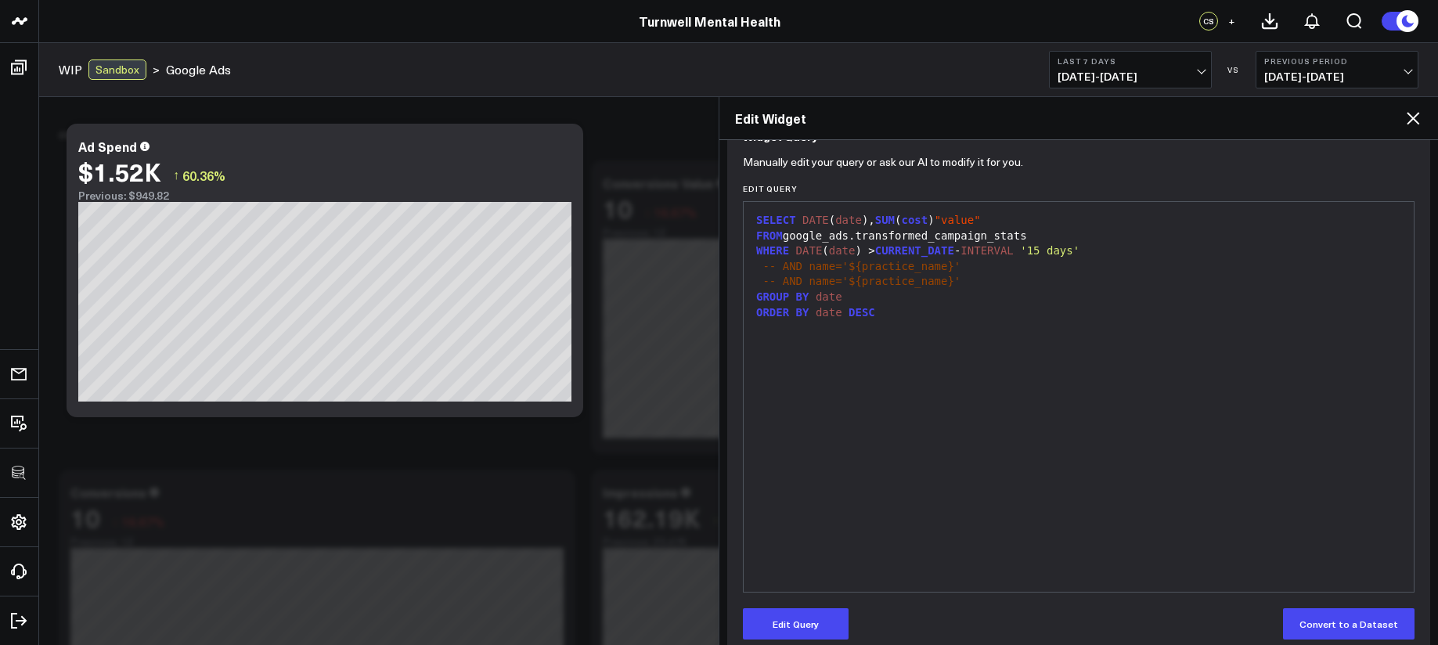
scroll to position [160, 0]
click at [819, 607] on button "Edit Query" at bounding box center [796, 620] width 106 height 31
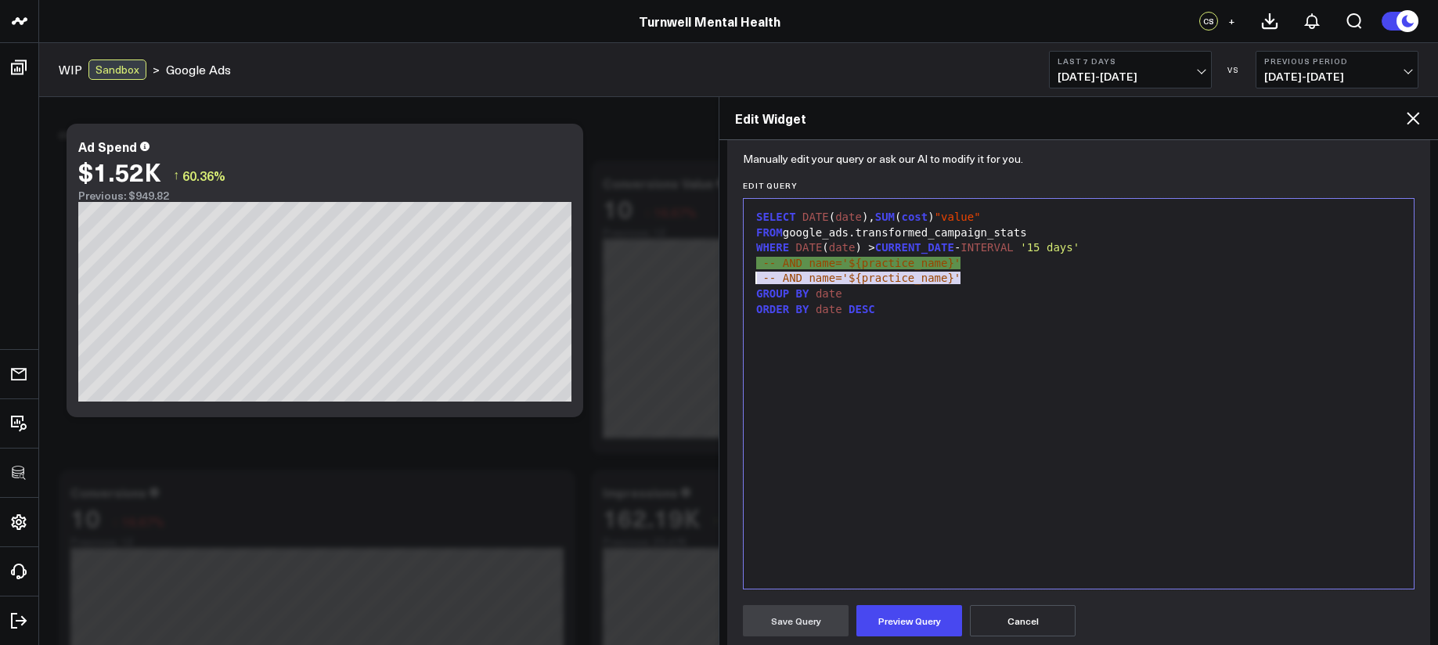
drag, startPoint x: 974, startPoint y: 280, endPoint x: 749, endPoint y: 281, distance: 225.4
click at [749, 281] on div "9 1 2 3 4 5 6 7 8 › ⌄ SELECT DATE ( date ), SUM ( cost ) "value" FROM google_ad…" at bounding box center [1079, 393] width 672 height 391
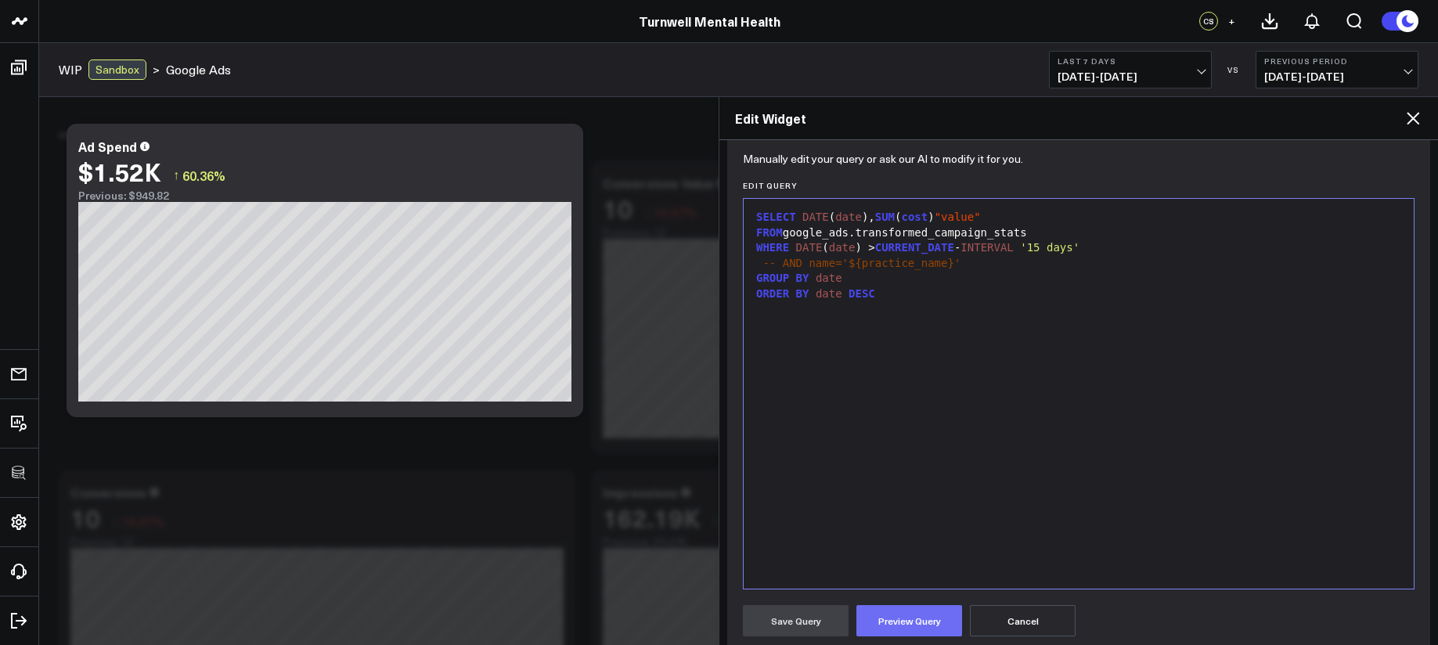
click at [891, 609] on button "Preview Query" at bounding box center [909, 620] width 106 height 31
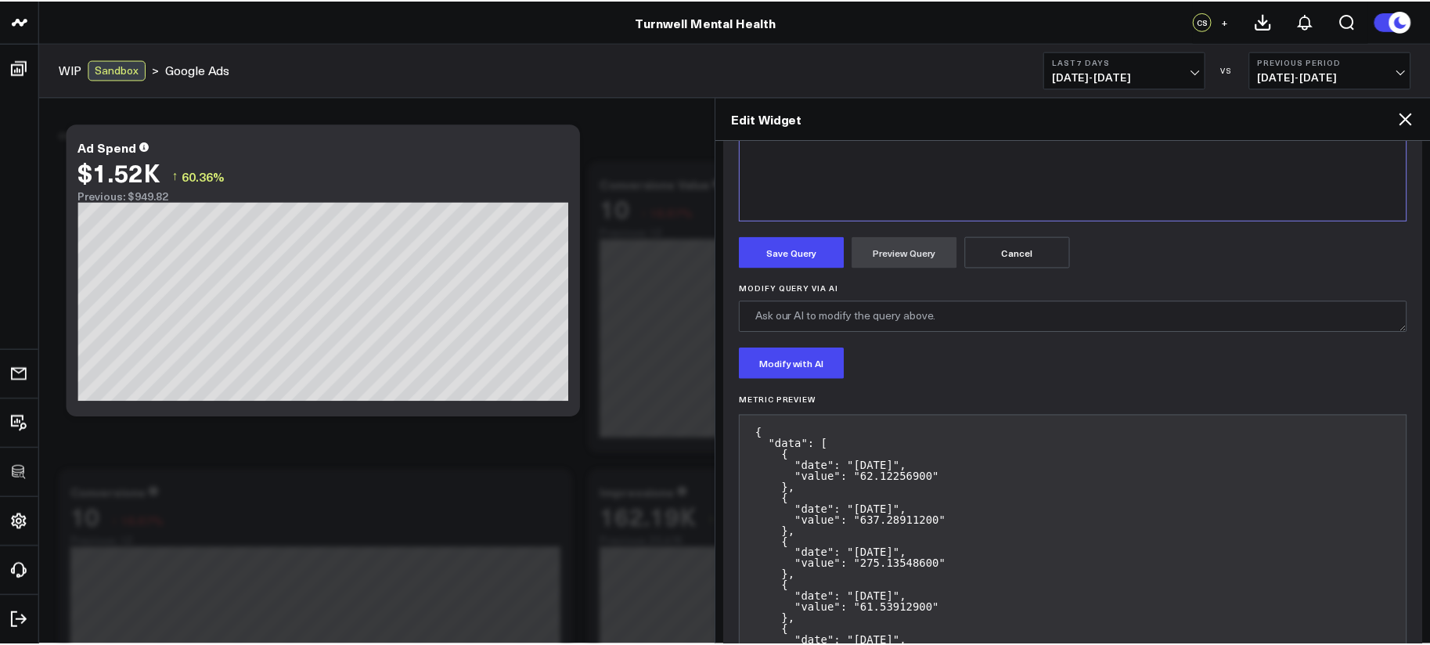
scroll to position [176, 0]
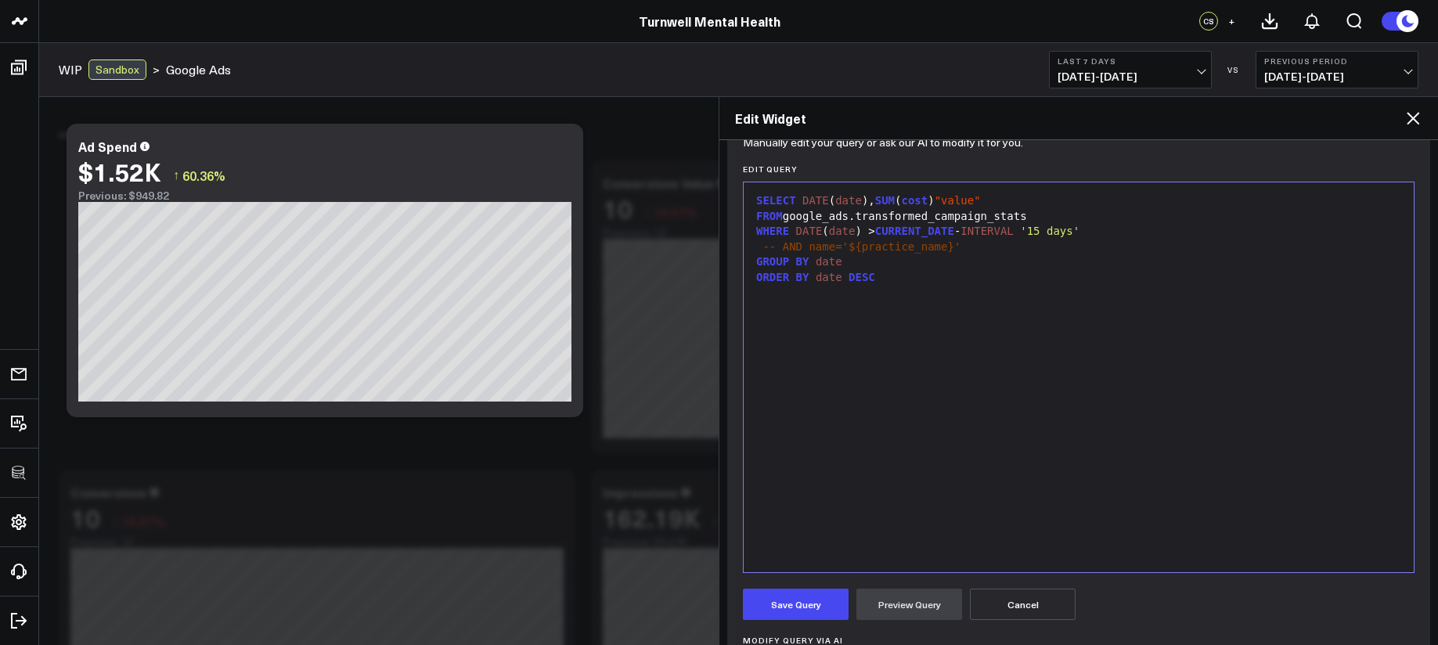
click at [786, 616] on button "Save Query" at bounding box center [796, 604] width 106 height 31
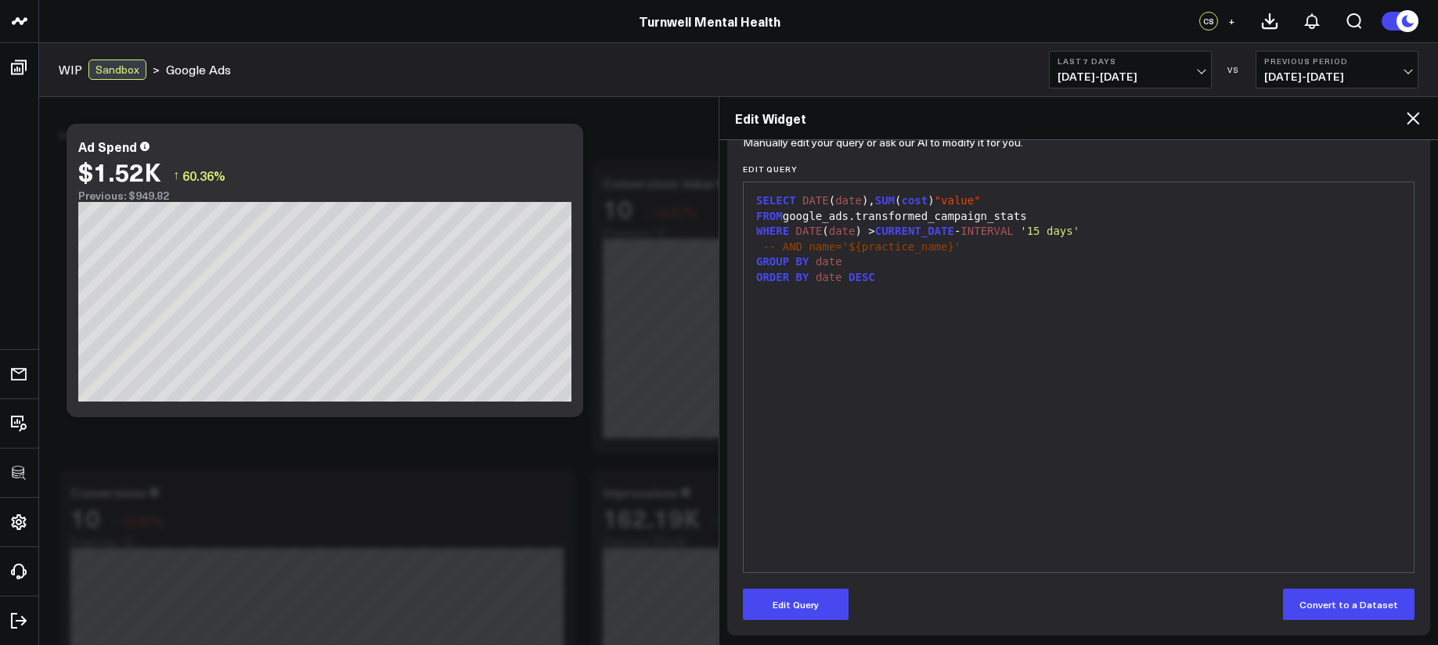
click at [1406, 120] on icon at bounding box center [1412, 118] width 19 height 19
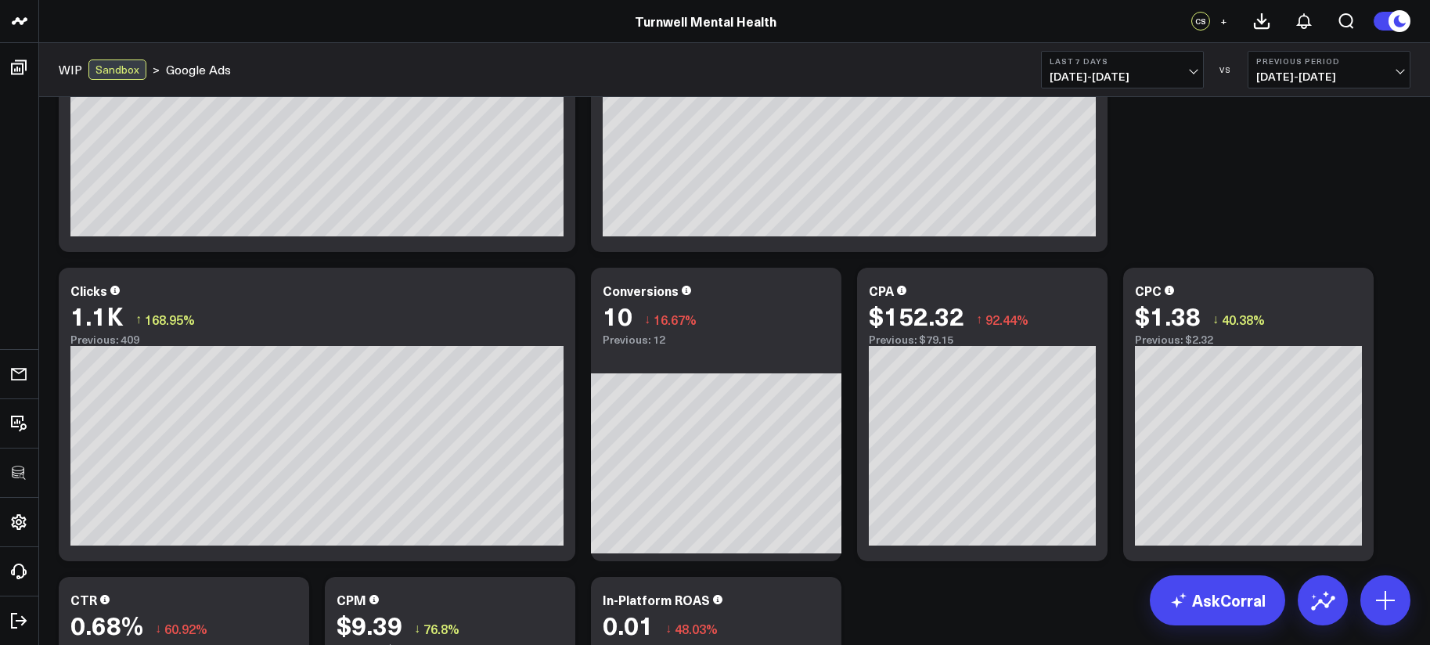
scroll to position [514, 0]
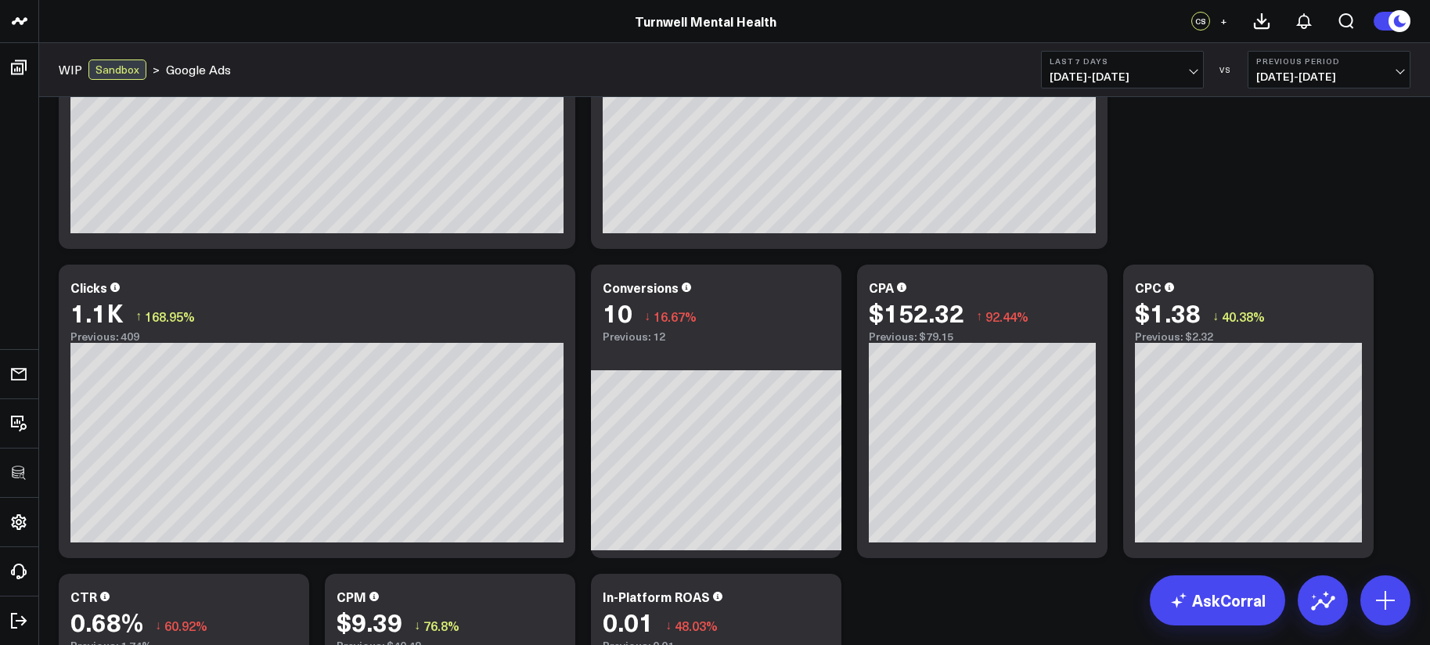
click at [1183, 74] on span "[DATE] - [DATE]" at bounding box center [1123, 76] width 146 height 13
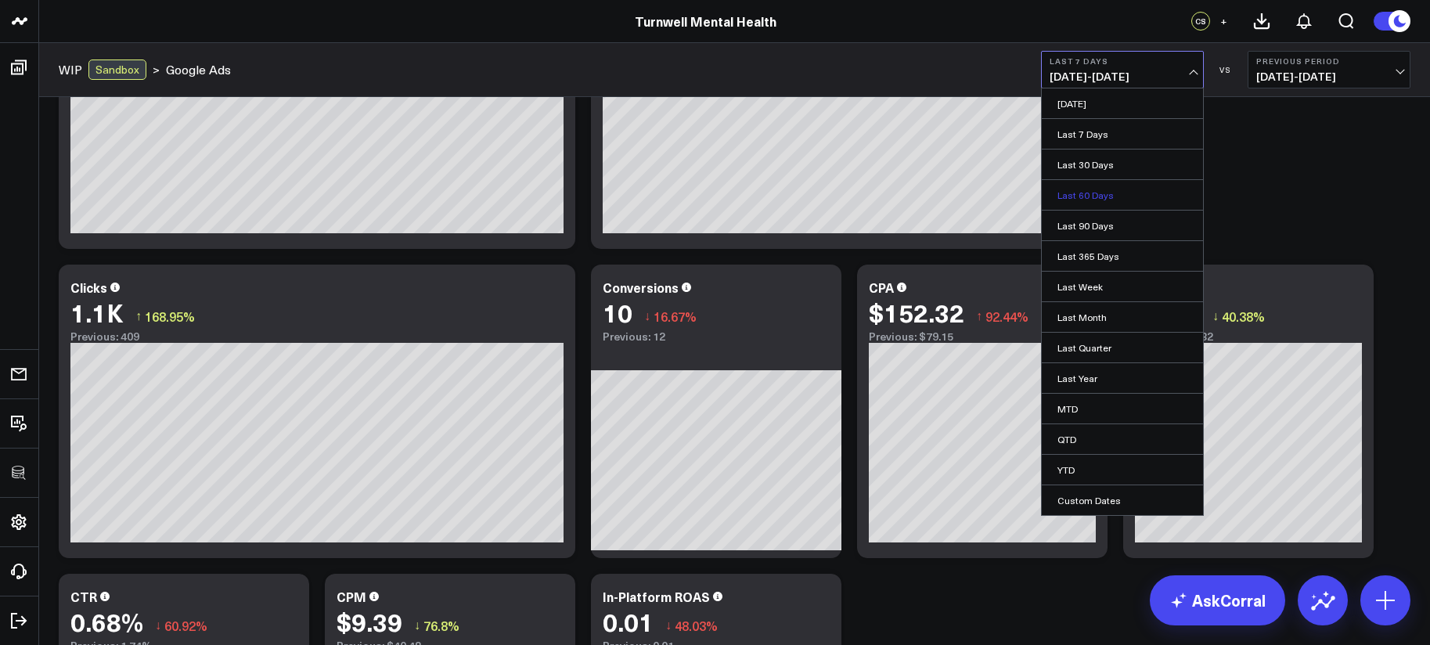
click at [1110, 196] on link "Last 60 Days" at bounding box center [1122, 195] width 161 height 30
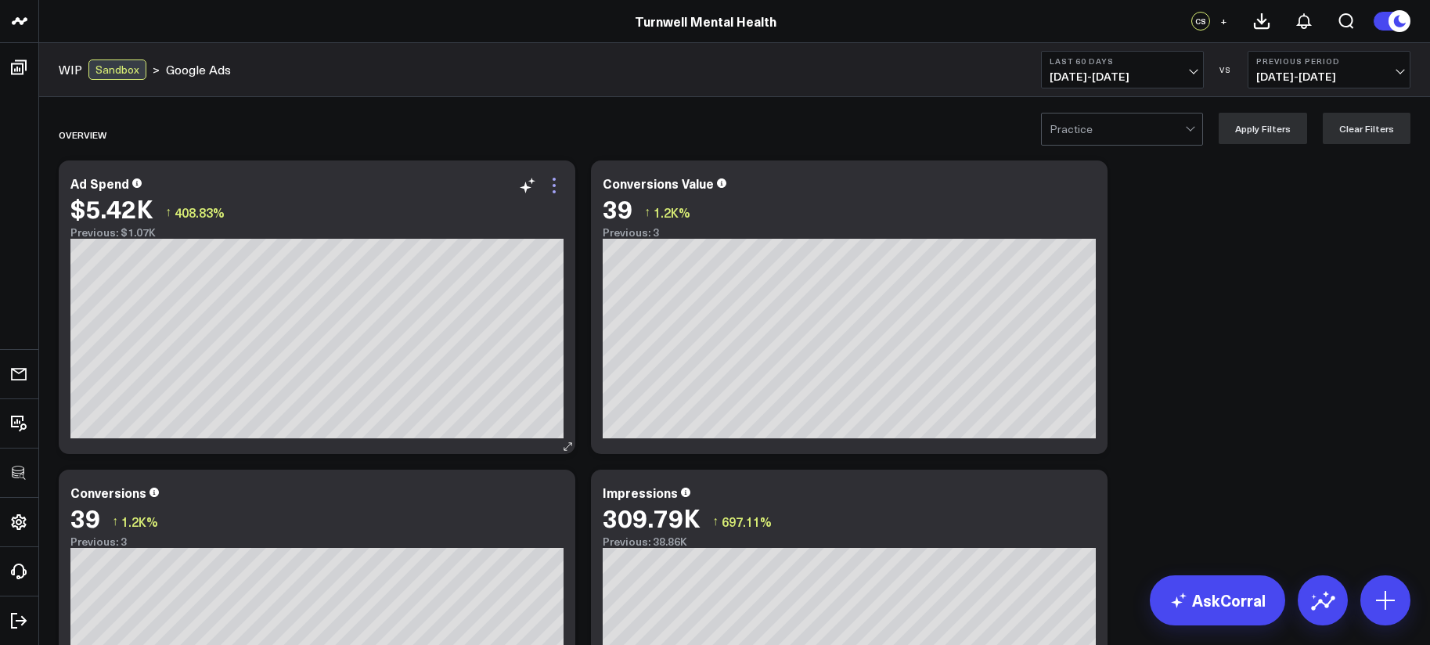
click at [557, 189] on icon at bounding box center [554, 185] width 19 height 19
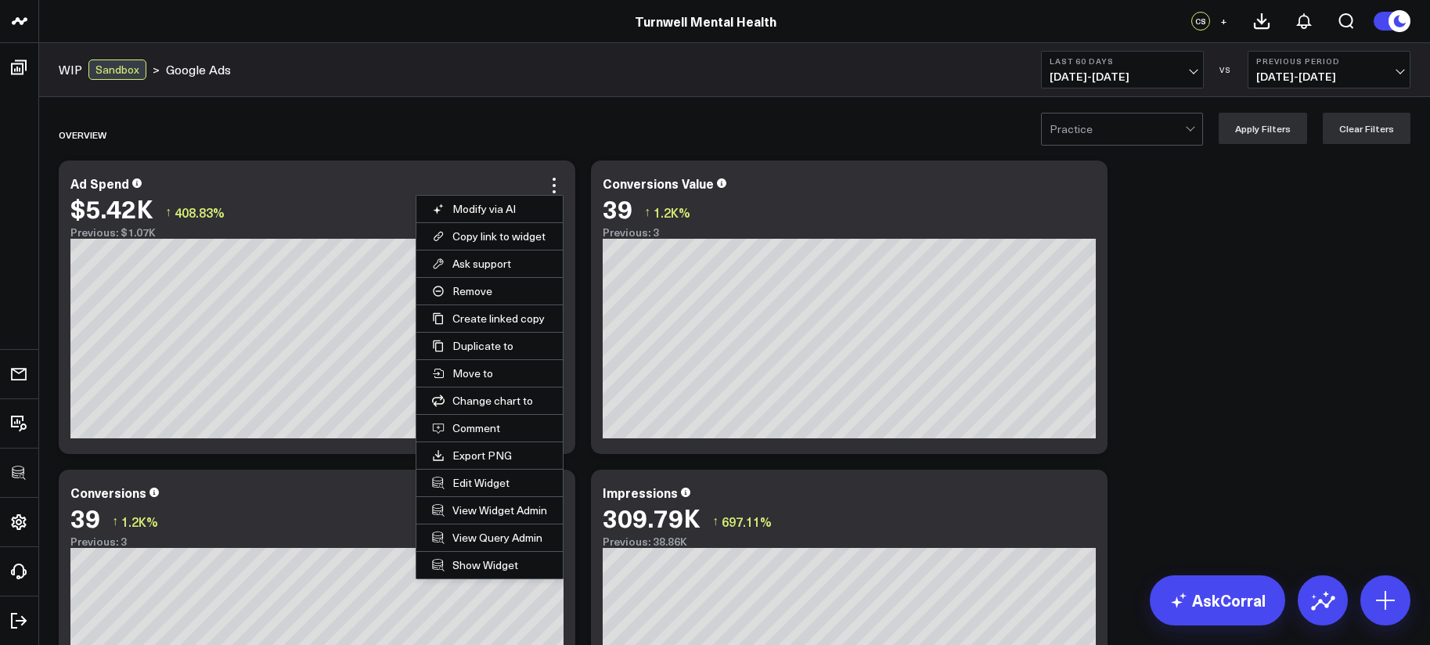
click at [502, 478] on button "Edit Widget" at bounding box center [489, 483] width 146 height 27
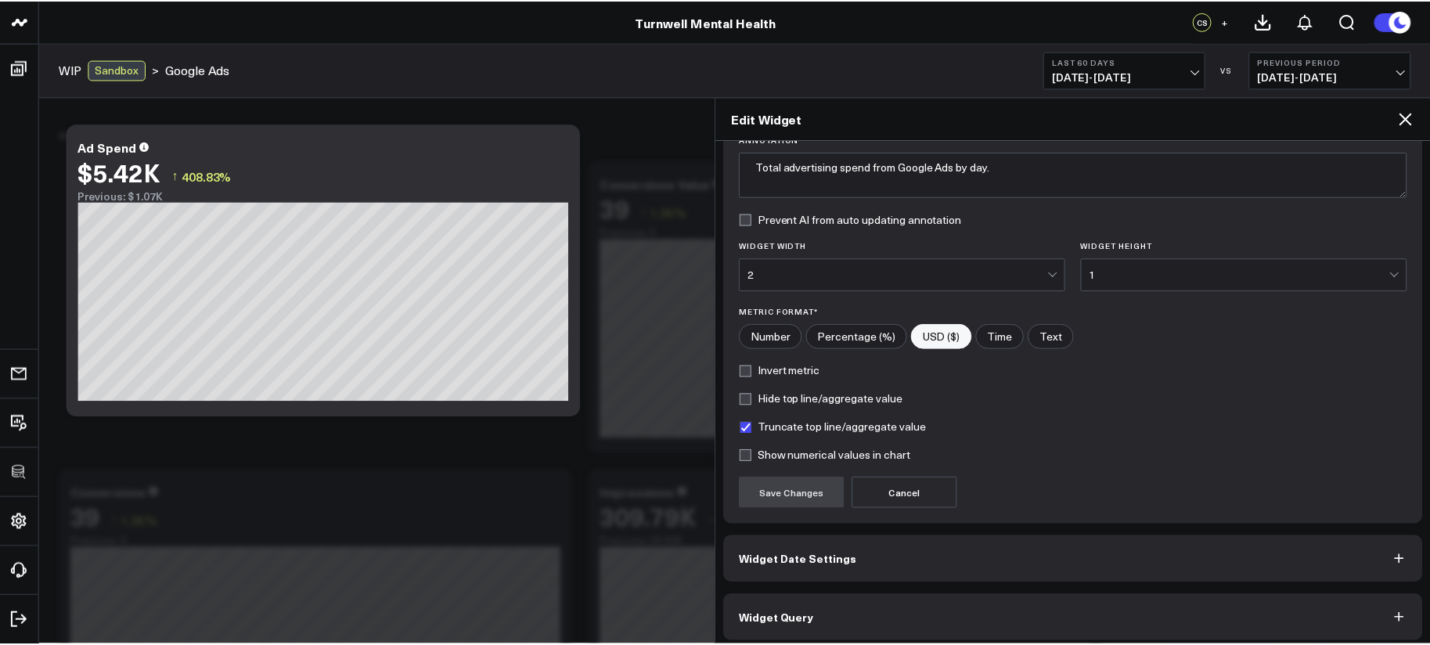
scroll to position [139, 0]
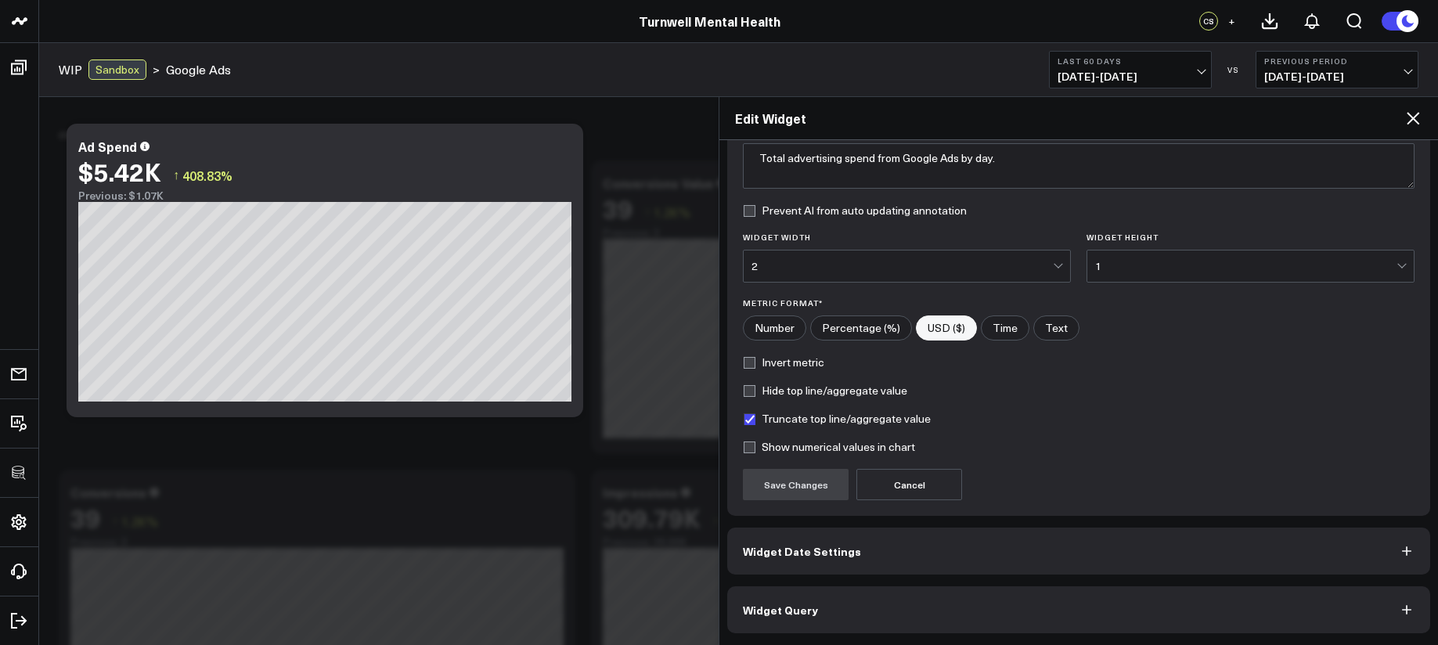
click at [905, 596] on button "Widget Query" at bounding box center [1078, 609] width 703 height 47
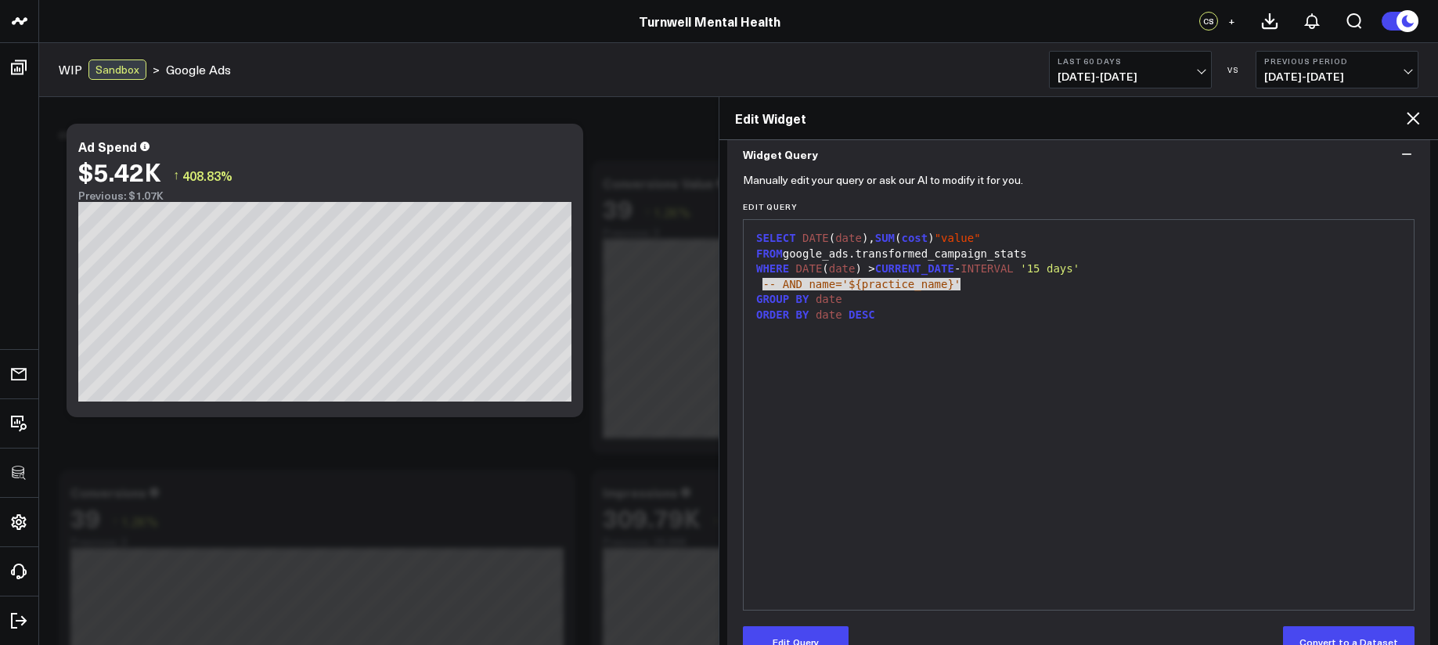
drag, startPoint x: 764, startPoint y: 286, endPoint x: 999, endPoint y: 286, distance: 234.8
click at [999, 286] on div "-- AND name='${practice_name}'" at bounding box center [1078, 285] width 654 height 16
copy div "-- AND name='${practice_name}'"
click at [1419, 121] on icon at bounding box center [1412, 118] width 19 height 19
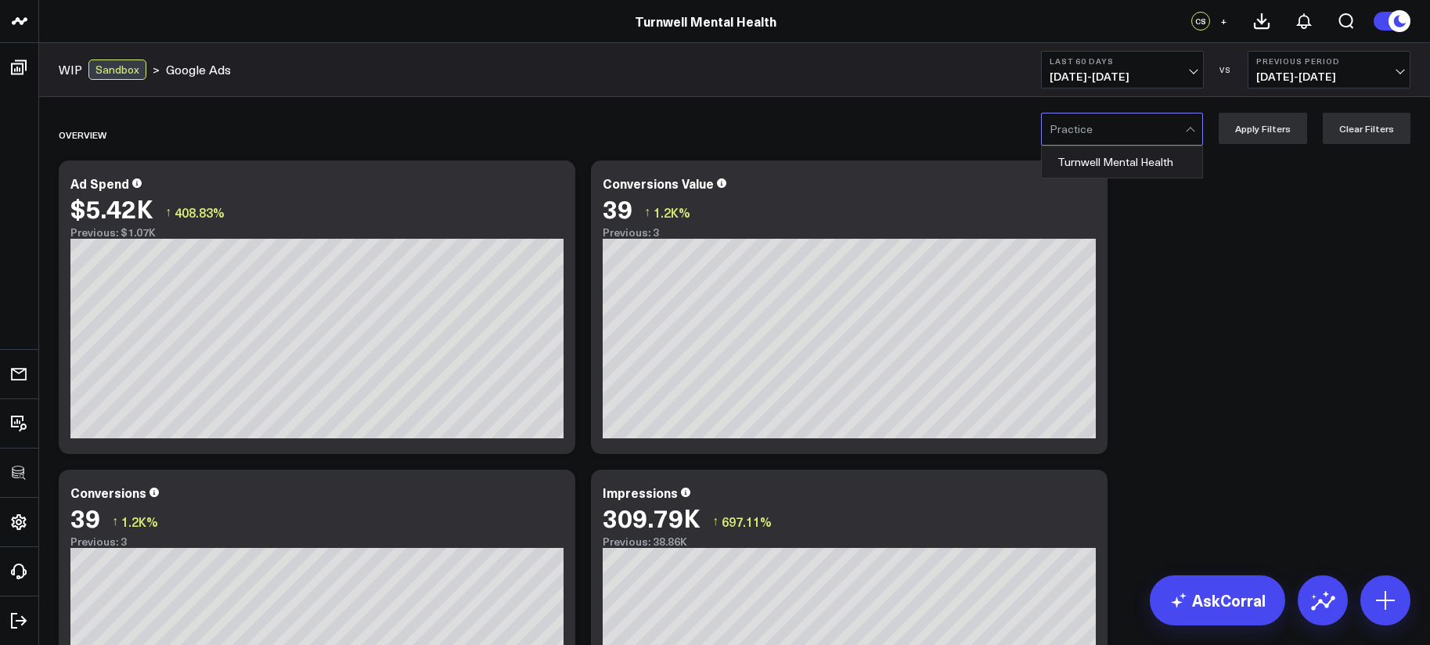
click at [1185, 139] on div at bounding box center [1117, 128] width 135 height 31
click at [1169, 175] on div "Turnwell Mental Health" at bounding box center [1122, 161] width 160 height 31
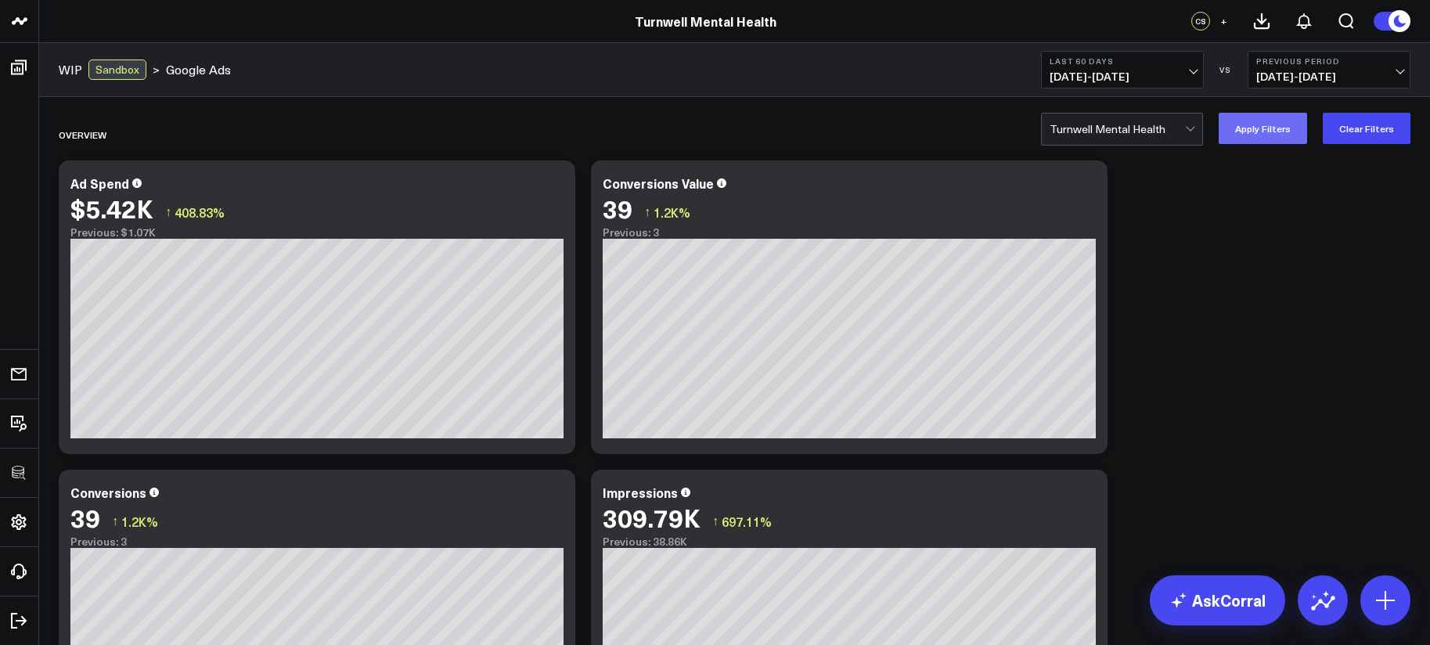
click at [1259, 137] on button "Apply Filters" at bounding box center [1263, 128] width 88 height 31
click at [1365, 127] on button "Clear Filters" at bounding box center [1367, 128] width 88 height 31
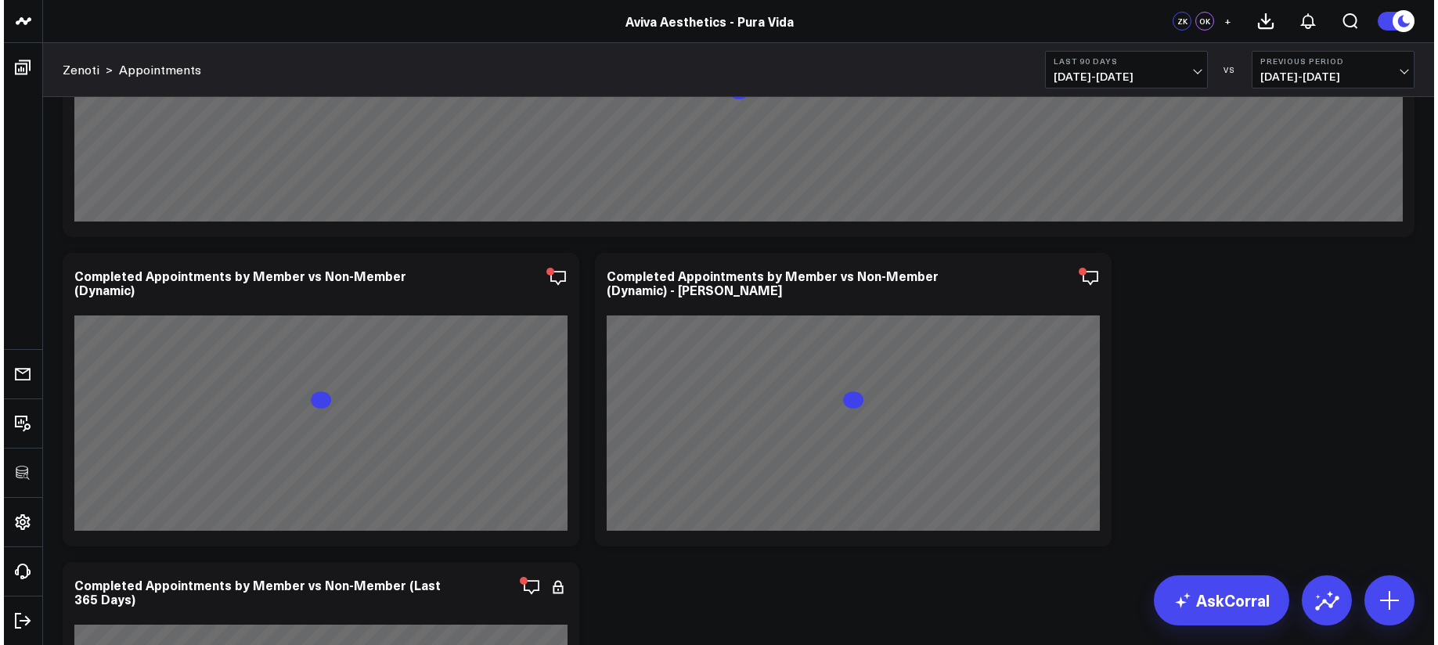
scroll to position [5783, 0]
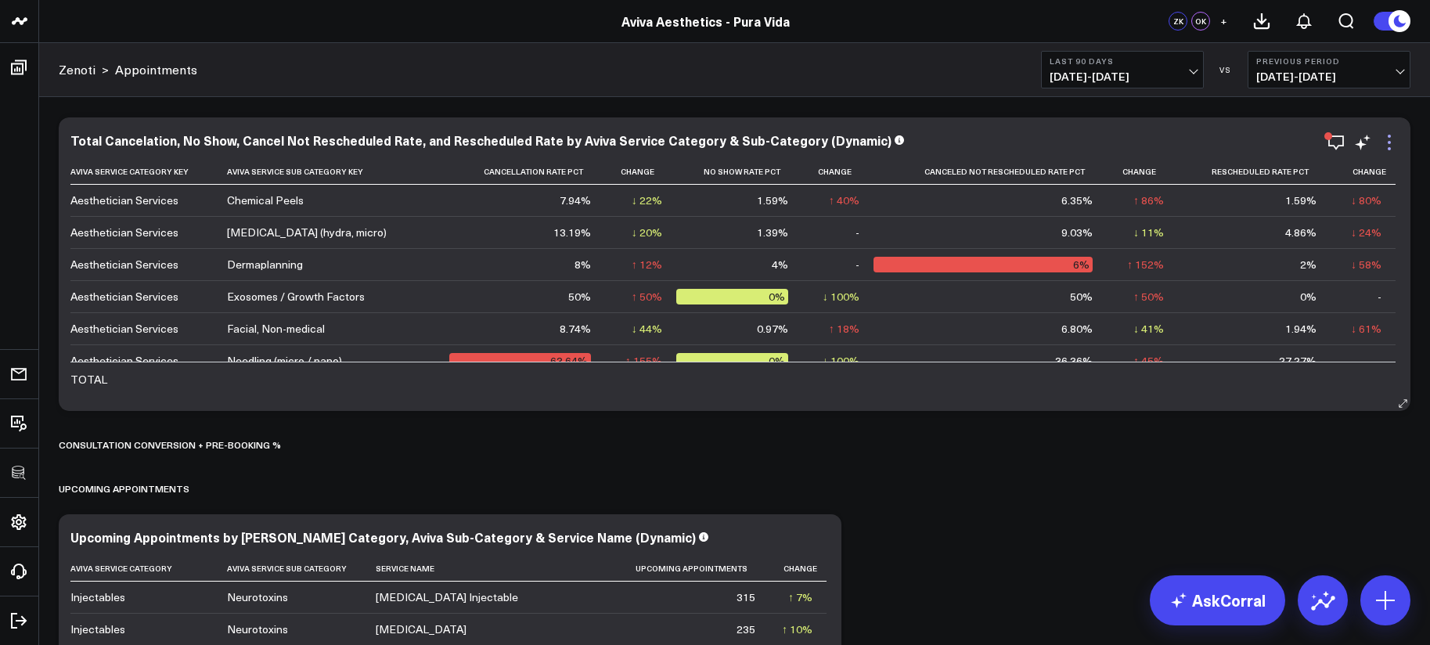
click at [1393, 142] on icon at bounding box center [1389, 142] width 19 height 19
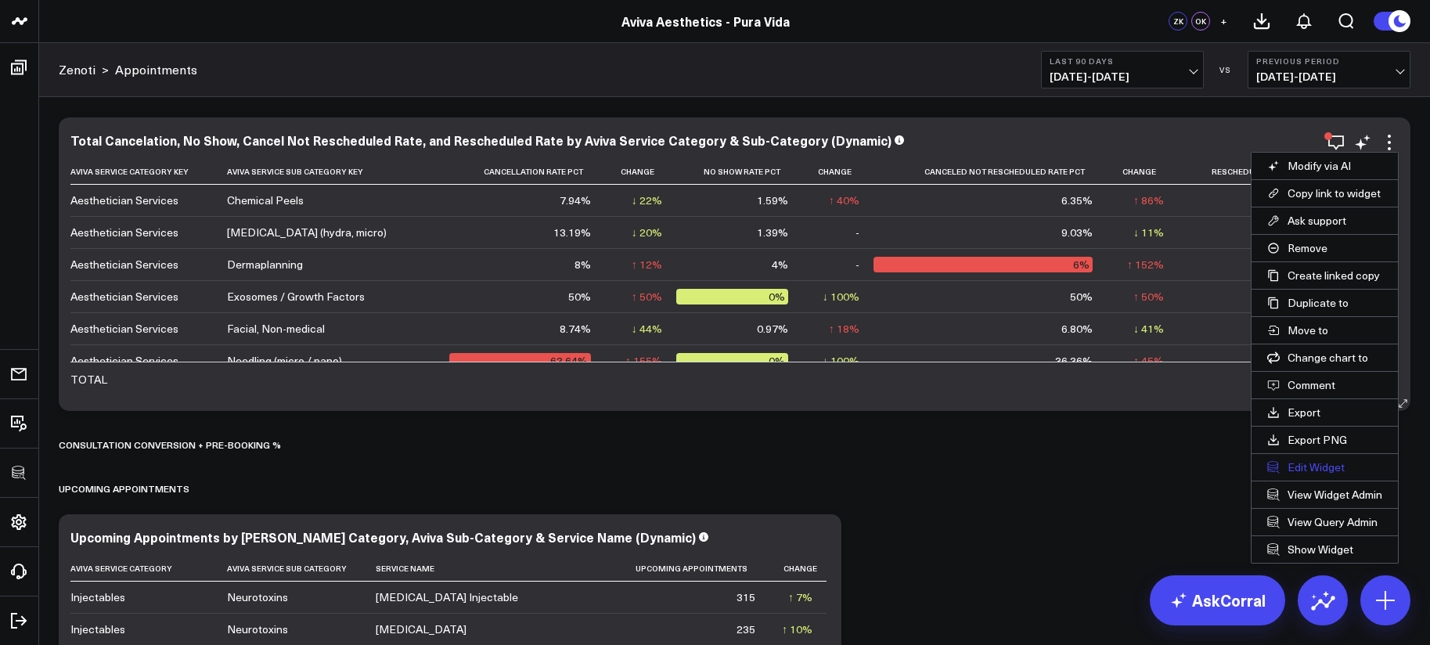
click at [1321, 470] on button "Edit Widget" at bounding box center [1324, 467] width 146 height 27
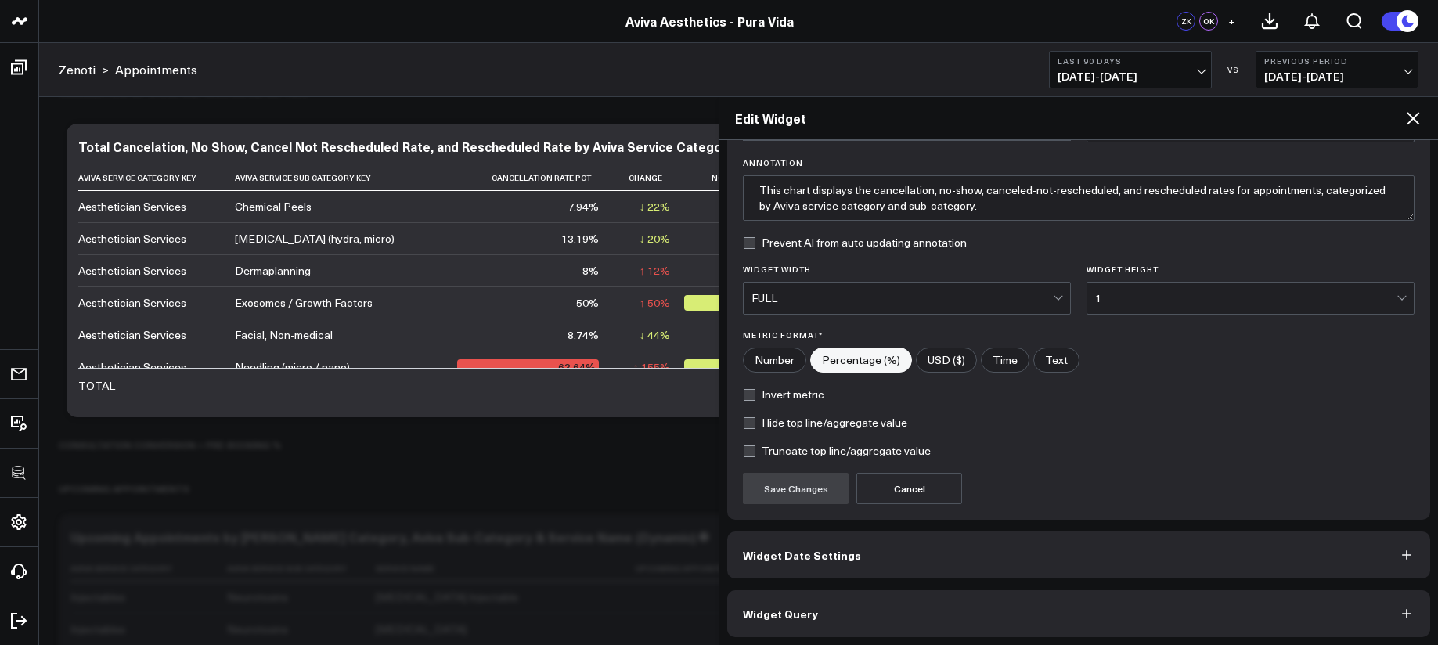
scroll to position [110, 0]
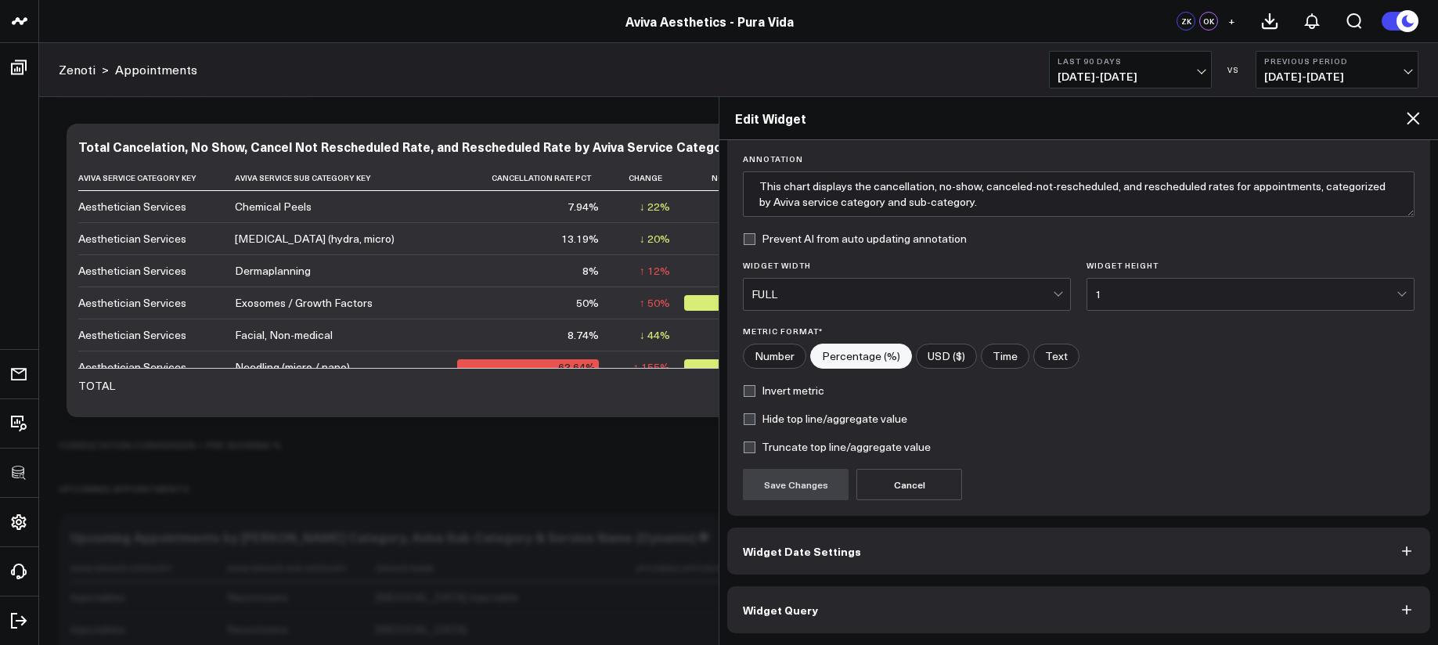
click at [1071, 625] on button "Widget Query" at bounding box center [1078, 609] width 703 height 47
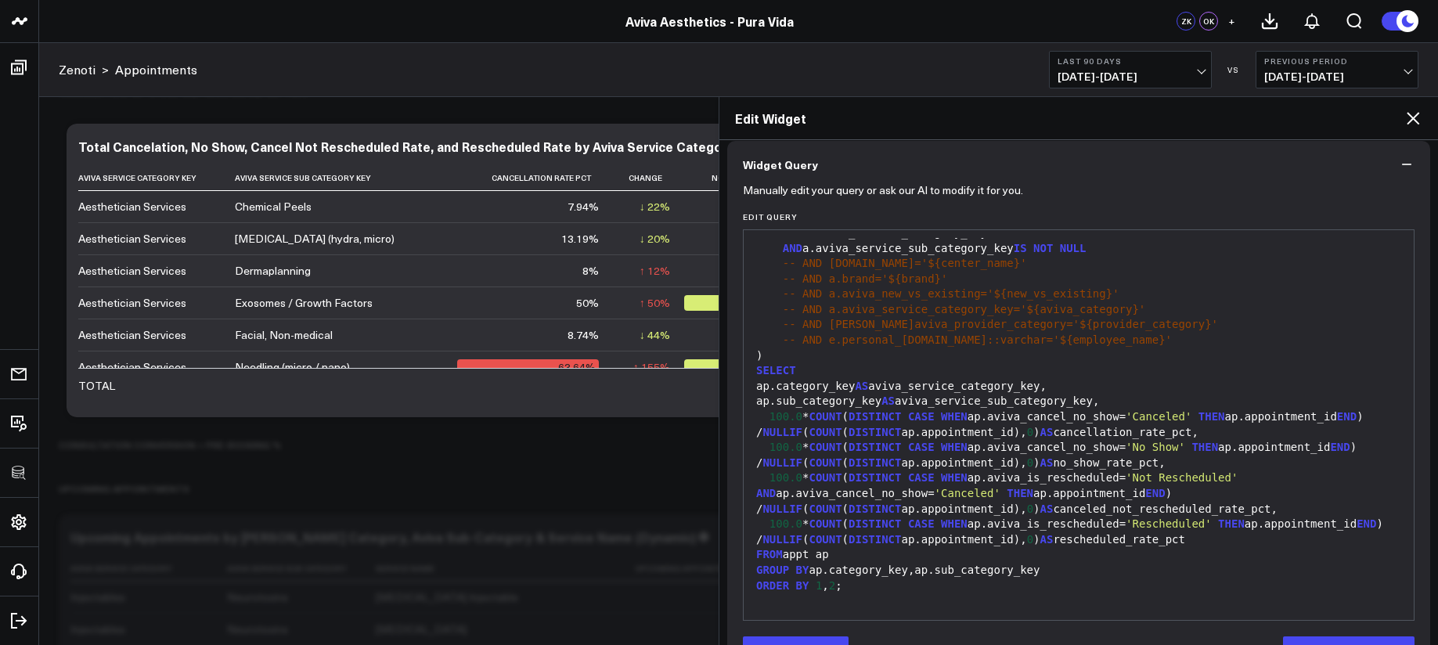
scroll to position [178, 0]
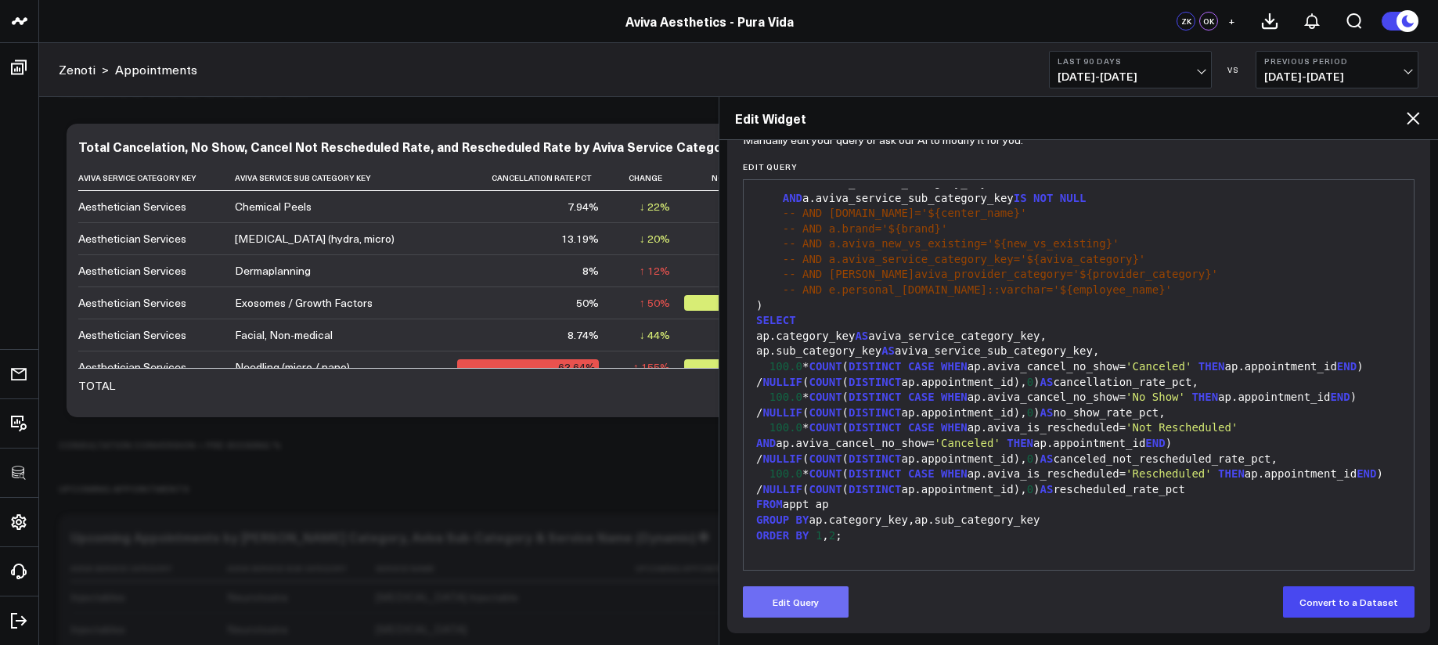
click at [787, 614] on button "Edit Query" at bounding box center [796, 601] width 106 height 31
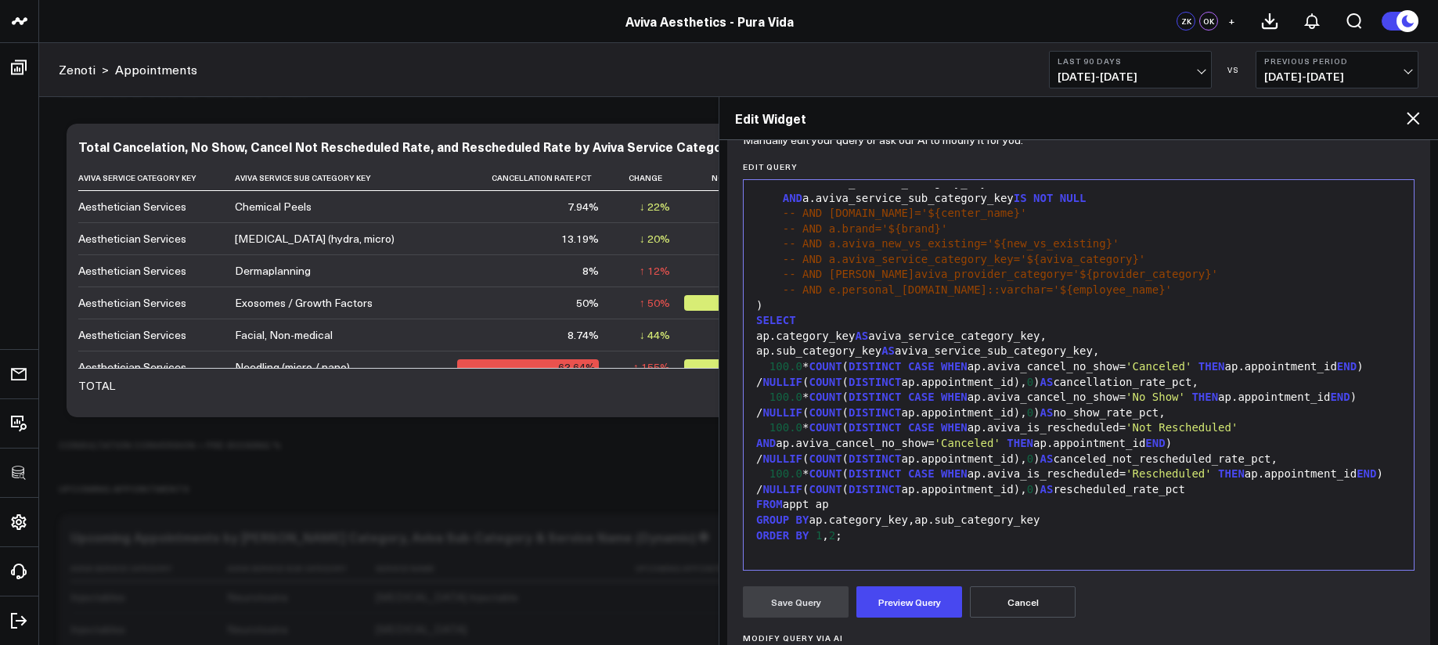
click at [877, 508] on div "FROM appt ap" at bounding box center [1078, 505] width 654 height 16
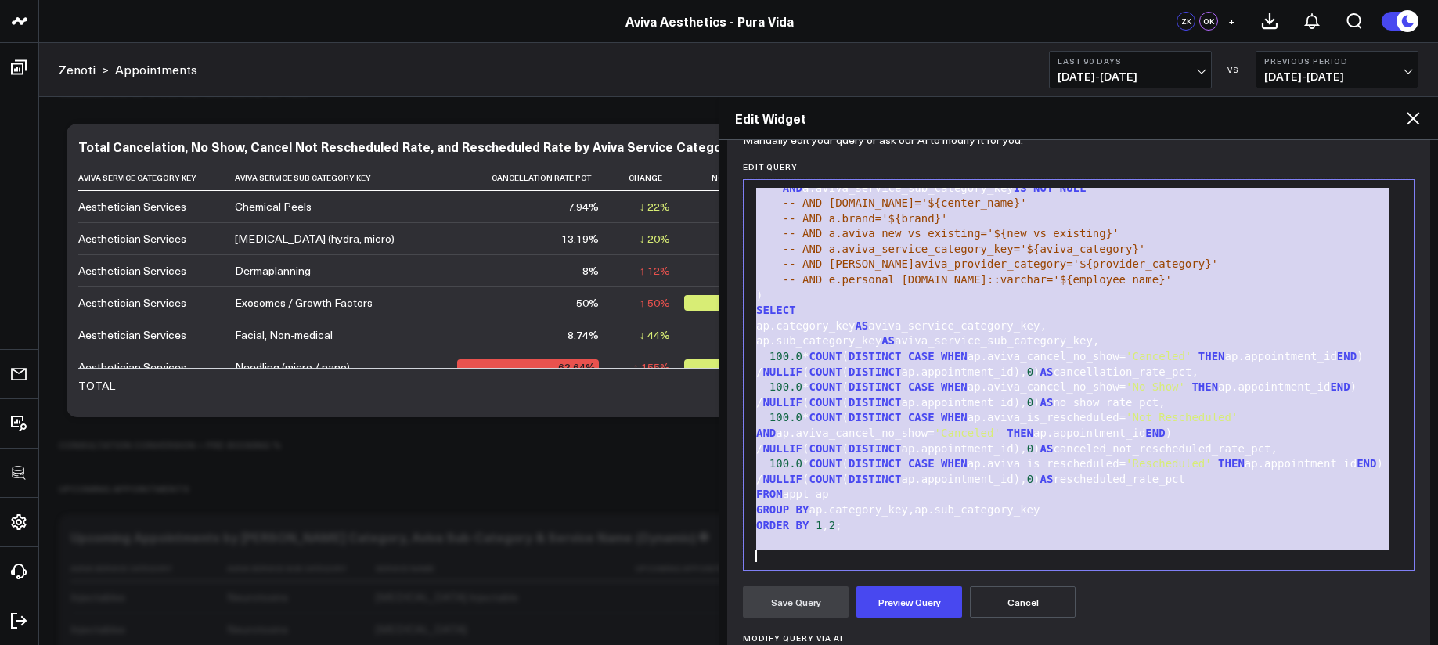
copy div "WITH appt AS ( SELECT a.appointment_id, a.aviva_service_category_key AS categor…"
click at [901, 366] on span "DISTINCT" at bounding box center [874, 372] width 52 height 13
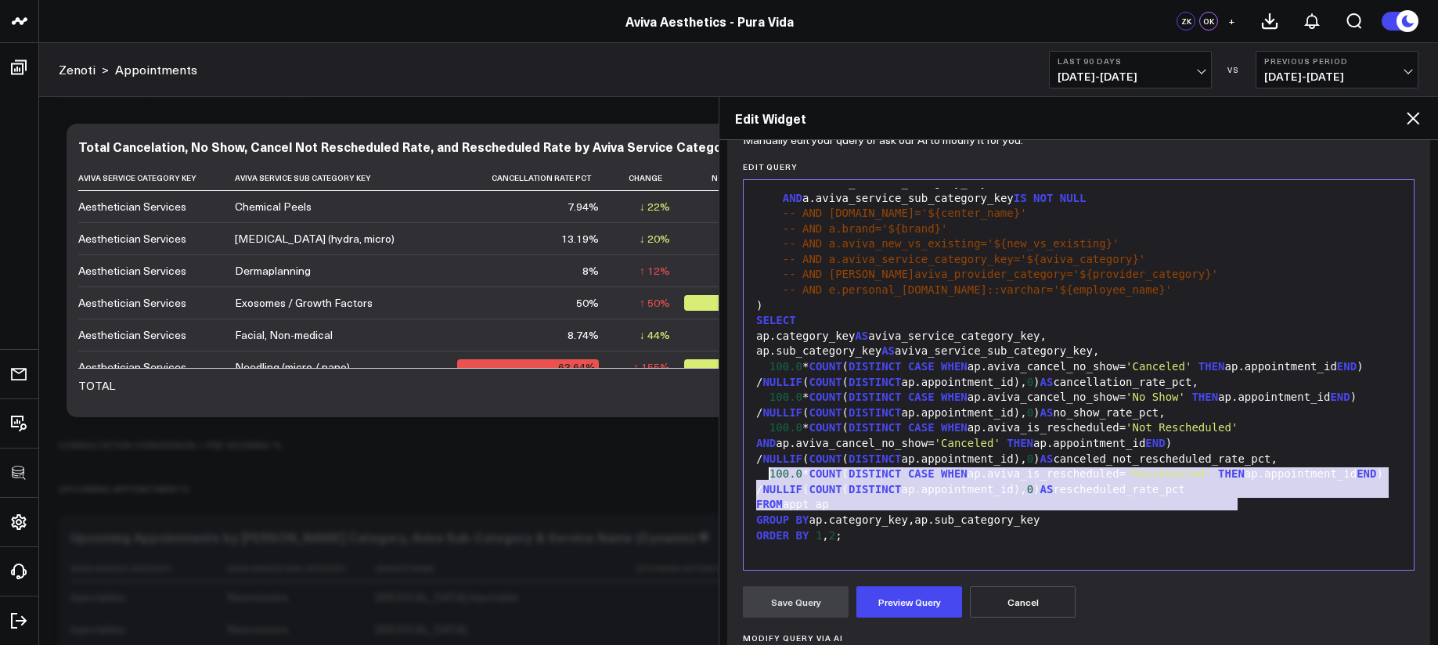
drag, startPoint x: 1239, startPoint y: 489, endPoint x: 768, endPoint y: 461, distance: 472.0
click at [768, 461] on div "WITH appt AS ( SELECT a.appointment_id, a.aviva_service_category_key AS categor…" at bounding box center [1078, 252] width 654 height 620
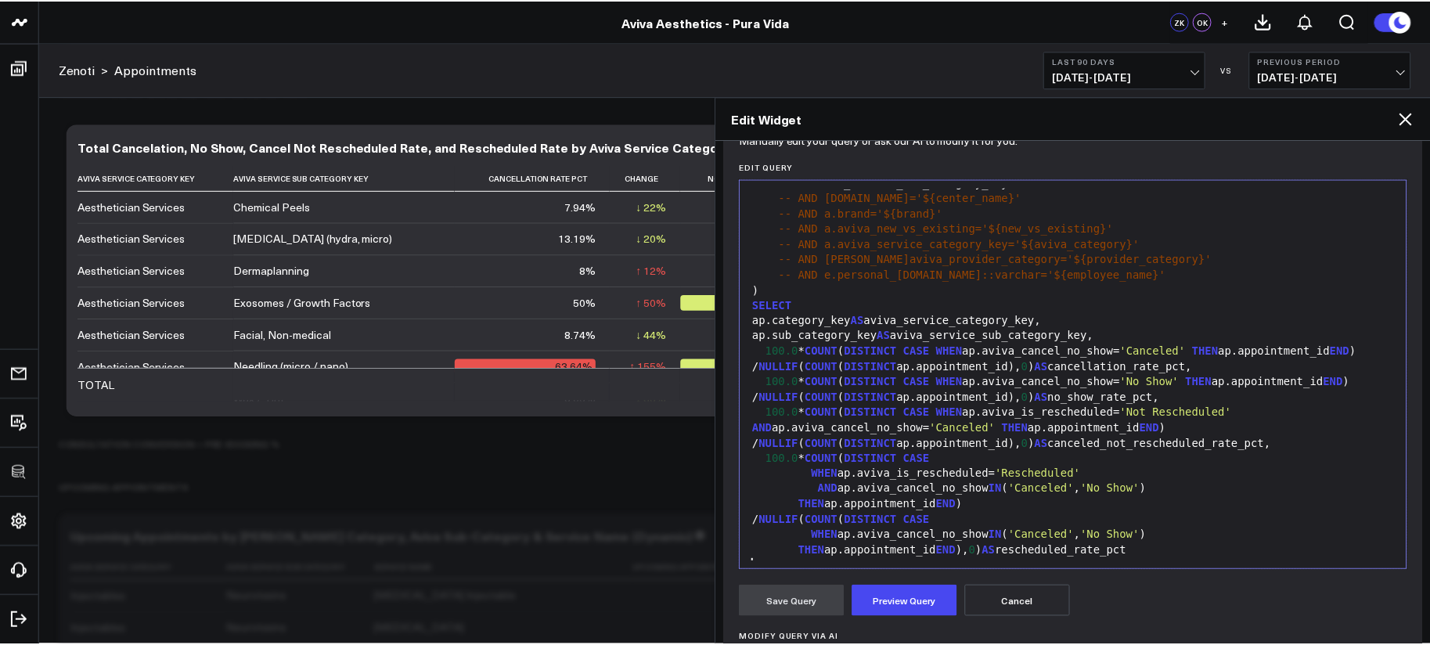
scroll to position [275, 0]
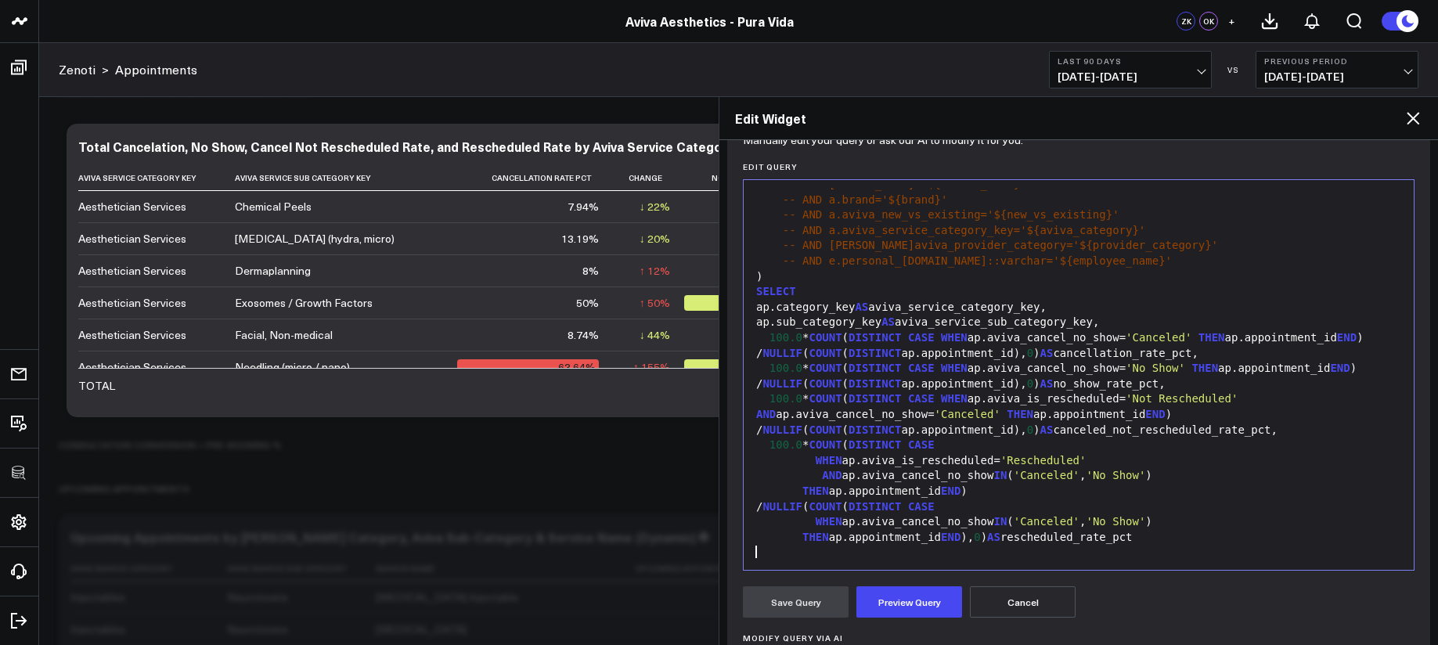
click at [1007, 596] on button "Cancel" at bounding box center [1023, 601] width 106 height 31
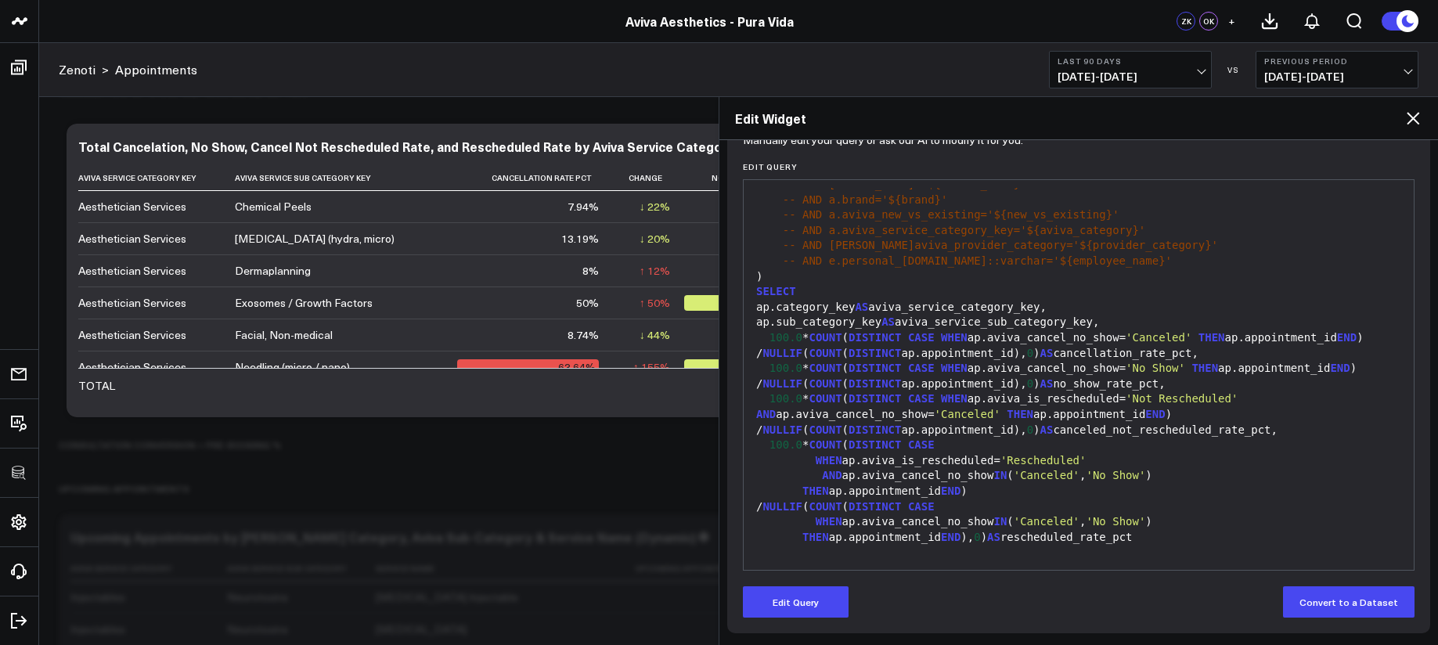
click at [1407, 117] on icon at bounding box center [1412, 118] width 19 height 19
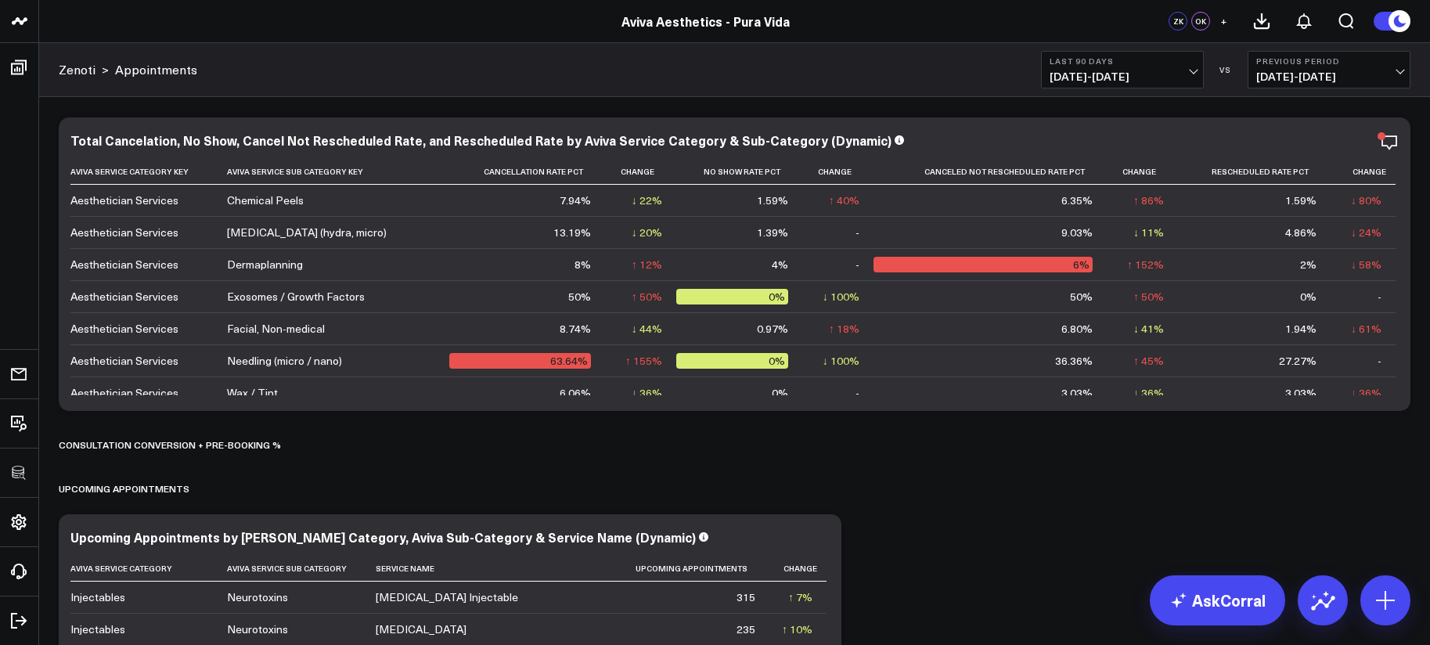
scroll to position [5469, 0]
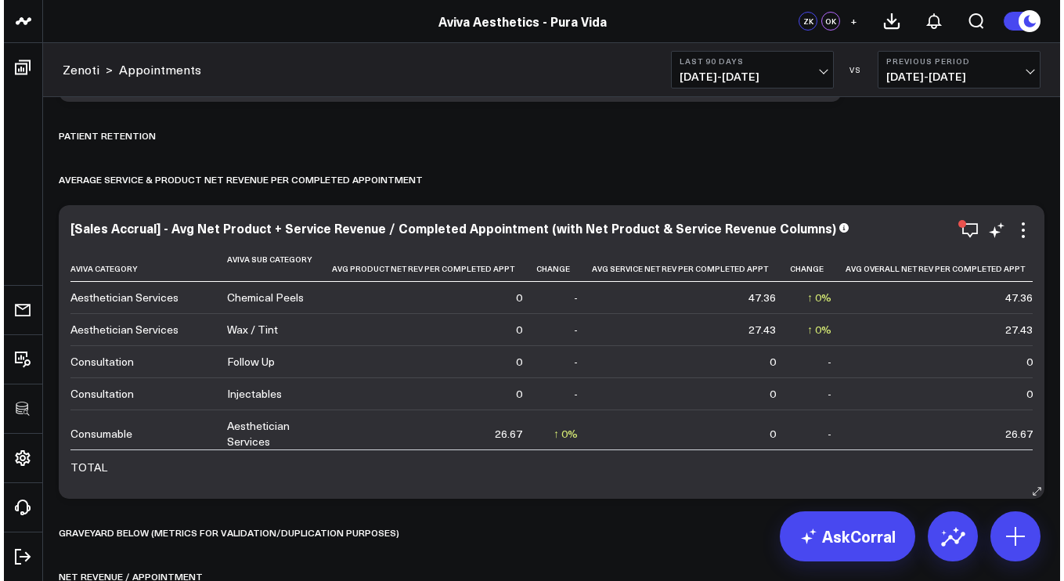
scroll to position [11261, 0]
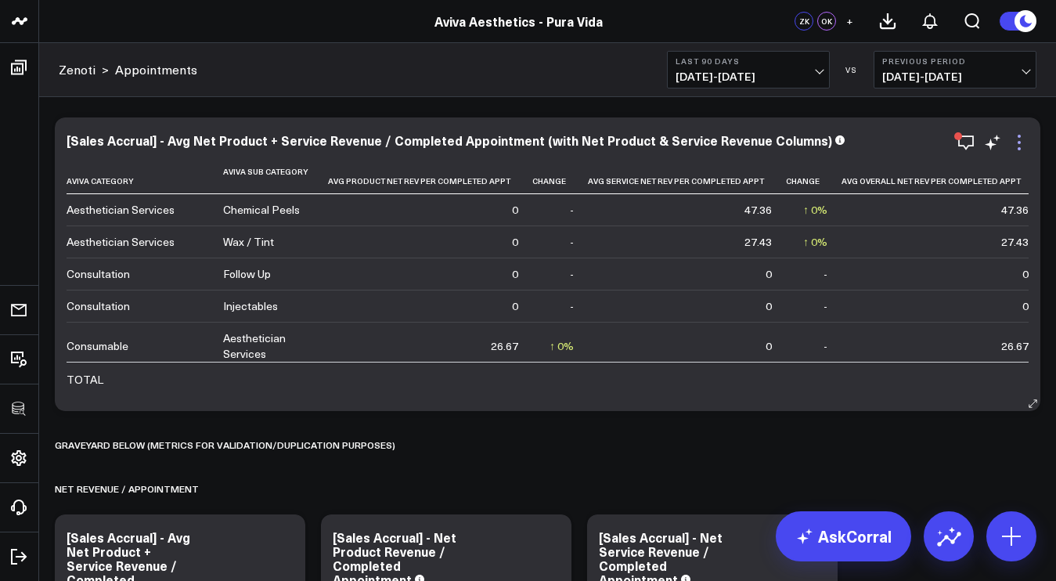
click at [1016, 143] on icon at bounding box center [1019, 142] width 19 height 19
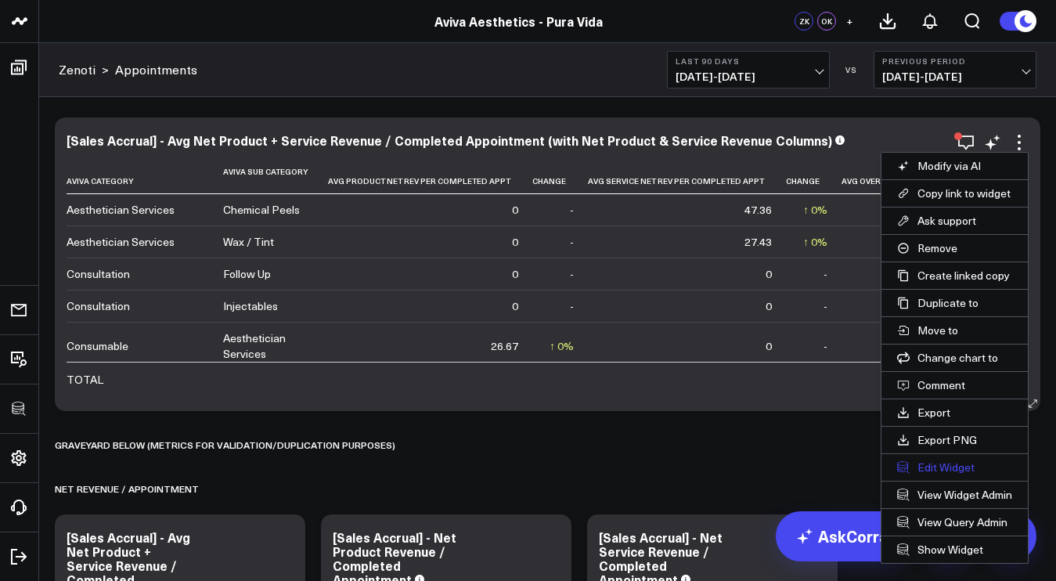
click at [963, 466] on button "Edit Widget" at bounding box center [954, 467] width 146 height 27
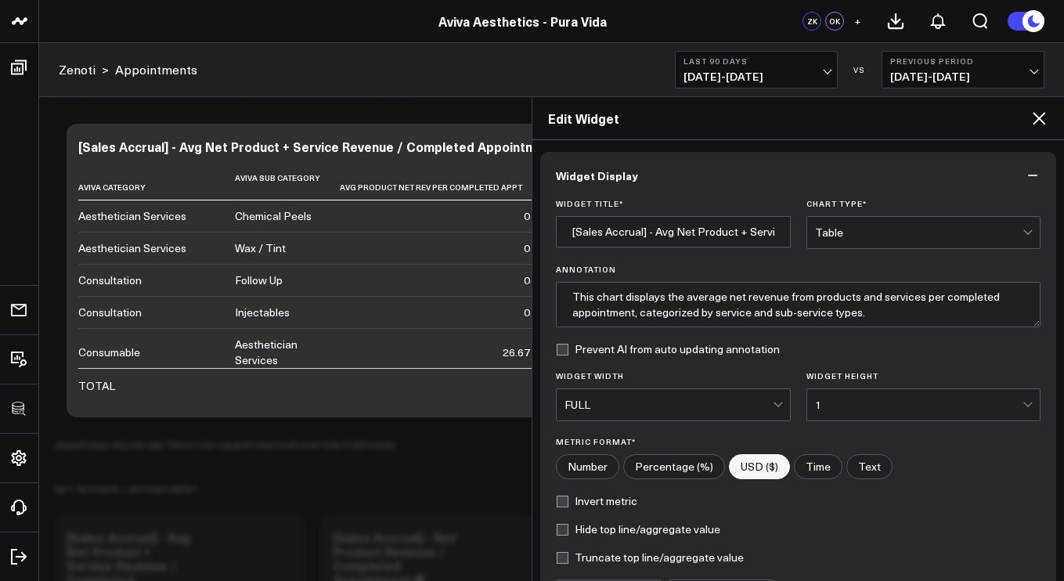
scroll to position [175, 0]
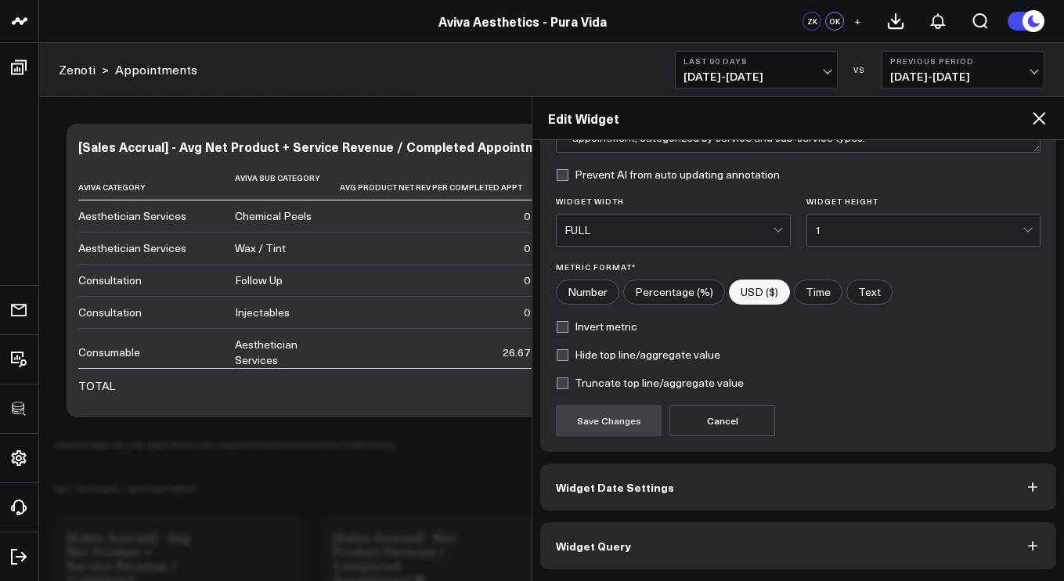
click at [805, 549] on button "Widget Query" at bounding box center [798, 545] width 516 height 47
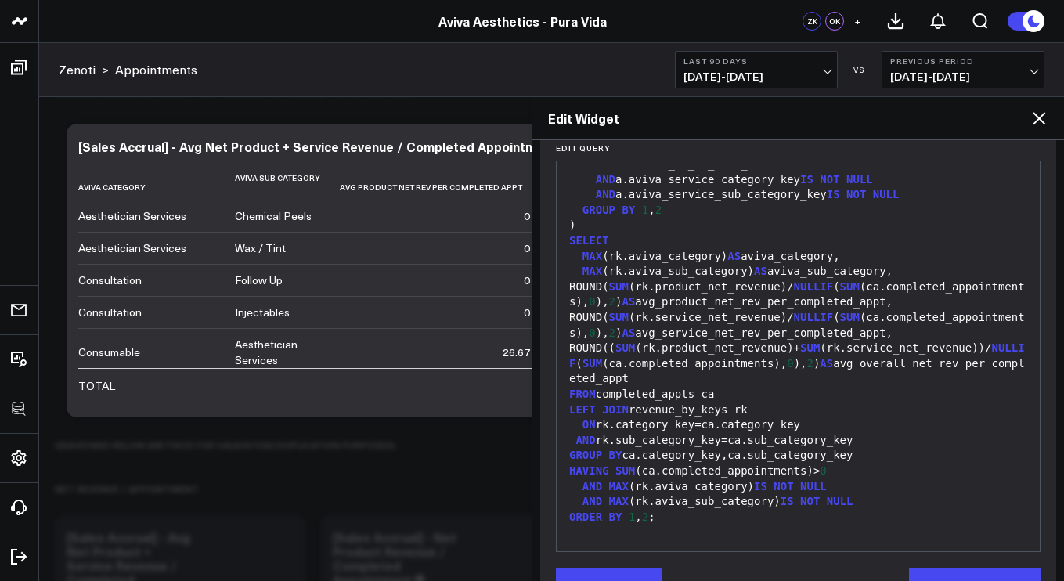
scroll to position [243, 0]
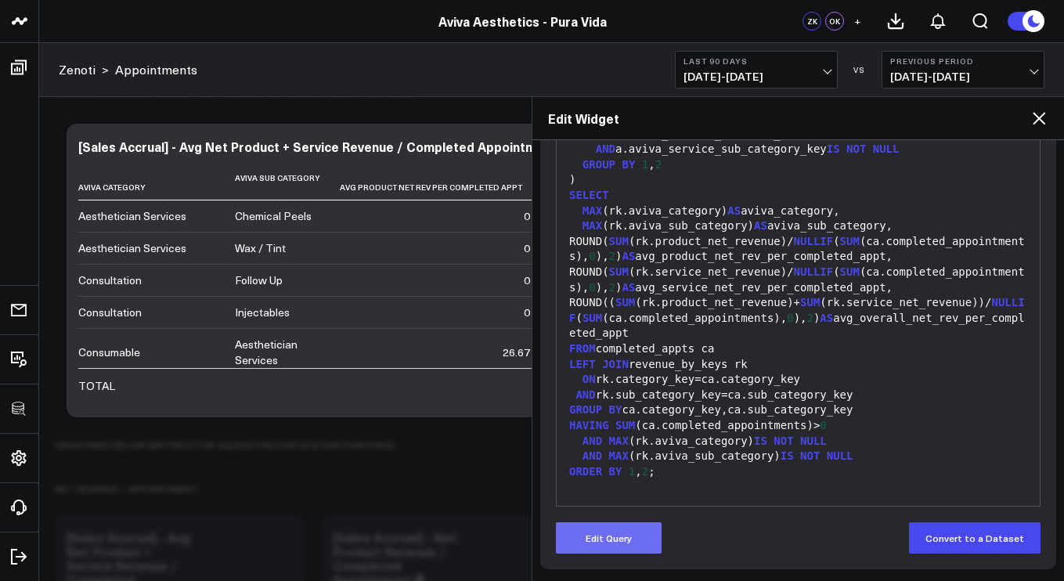
click at [644, 532] on button "Edit Query" at bounding box center [609, 537] width 106 height 31
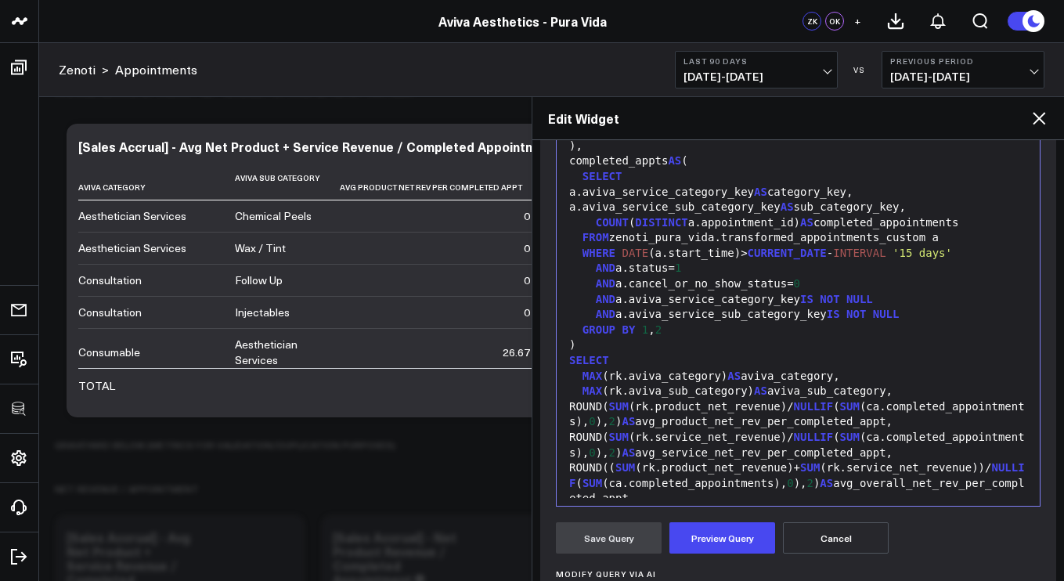
scroll to position [664, 0]
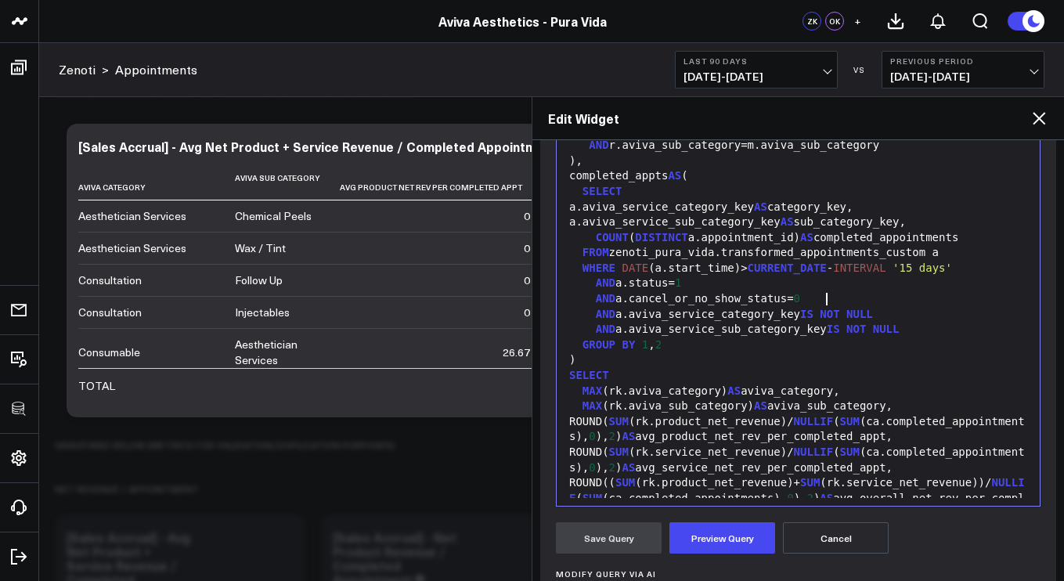
click at [830, 276] on div "WHERE DATE (a.start_time)> CURRENT_DATE - INTERVAL '15 days'" at bounding box center [797, 269] width 467 height 16
click at [839, 276] on div "WHERE DATE (a.start_time)> CURRENT_DATE - INTERVAL '15 days'" at bounding box center [797, 269] width 467 height 16
click at [831, 276] on div "WHERE DATE (a.start_time)> CURRENT_DATE - INTERVAL '15 days'" at bounding box center [797, 269] width 467 height 16
click at [822, 274] on span "CURRENT_DATE" at bounding box center [786, 267] width 79 height 13
click at [826, 276] on div "WHERE DATE (a.start_time)> CURRENT_DATE - INTERVAL '15 days'" at bounding box center [797, 269] width 467 height 16
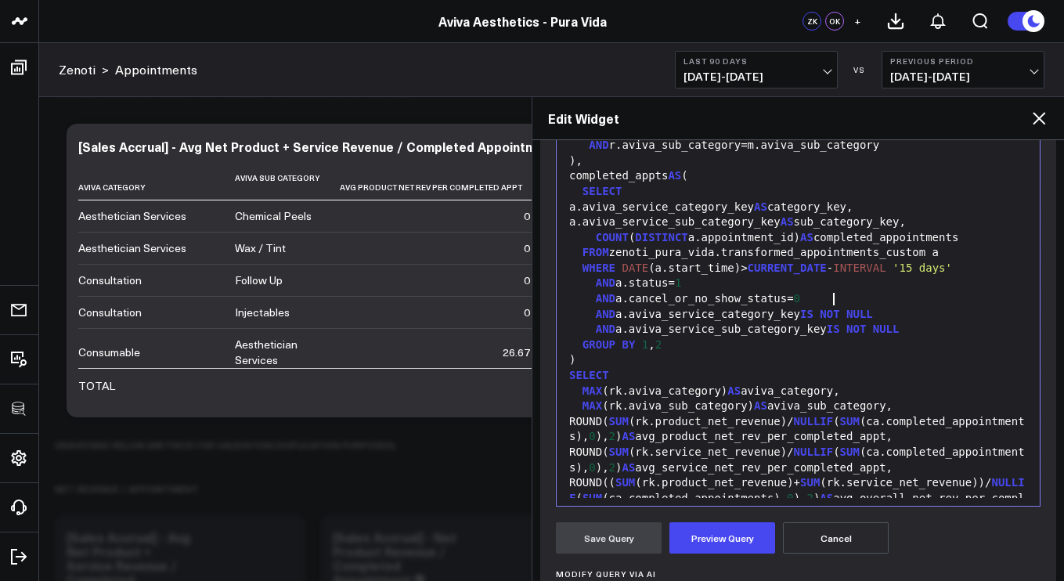
click at [841, 274] on span "INTERVAL" at bounding box center [859, 267] width 52 height 13
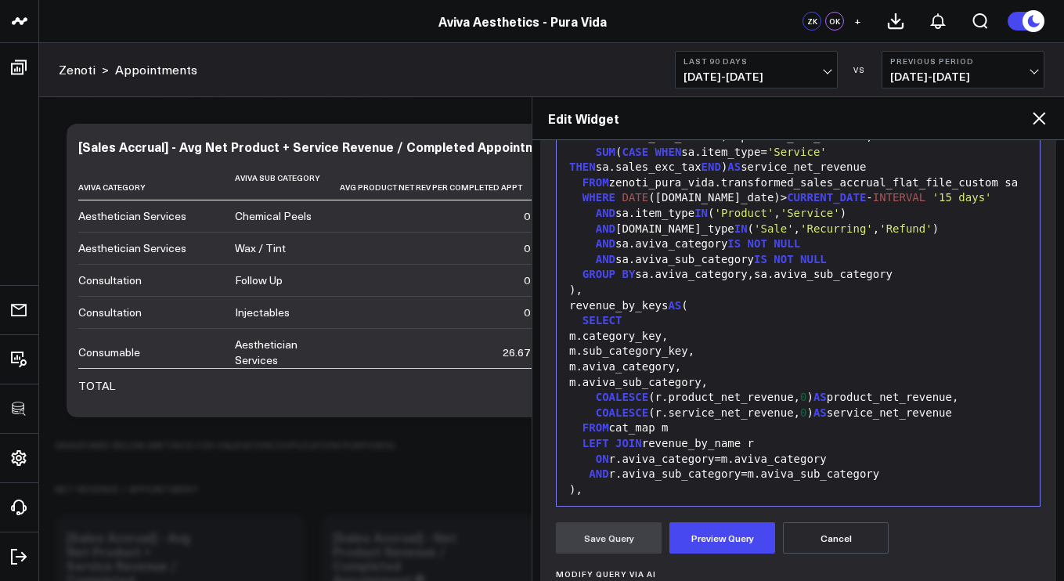
scroll to position [319, 0]
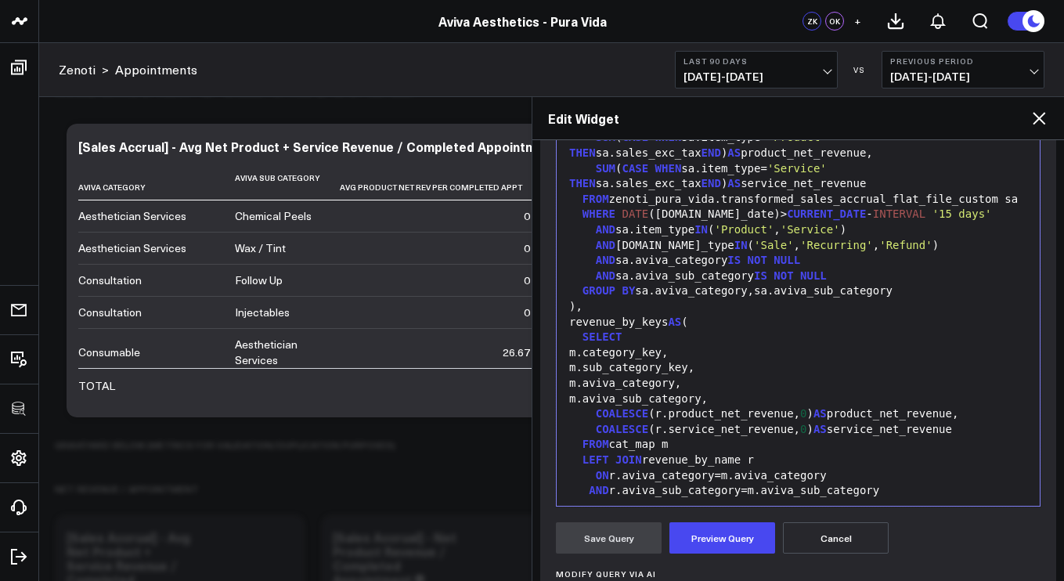
click at [828, 222] on div "WHERE DATE (sa.sale_date)> CURRENT_DATE - INTERVAL '15 days'" at bounding box center [797, 215] width 467 height 16
click at [873, 220] on span "INTERVAL" at bounding box center [899, 213] width 52 height 13
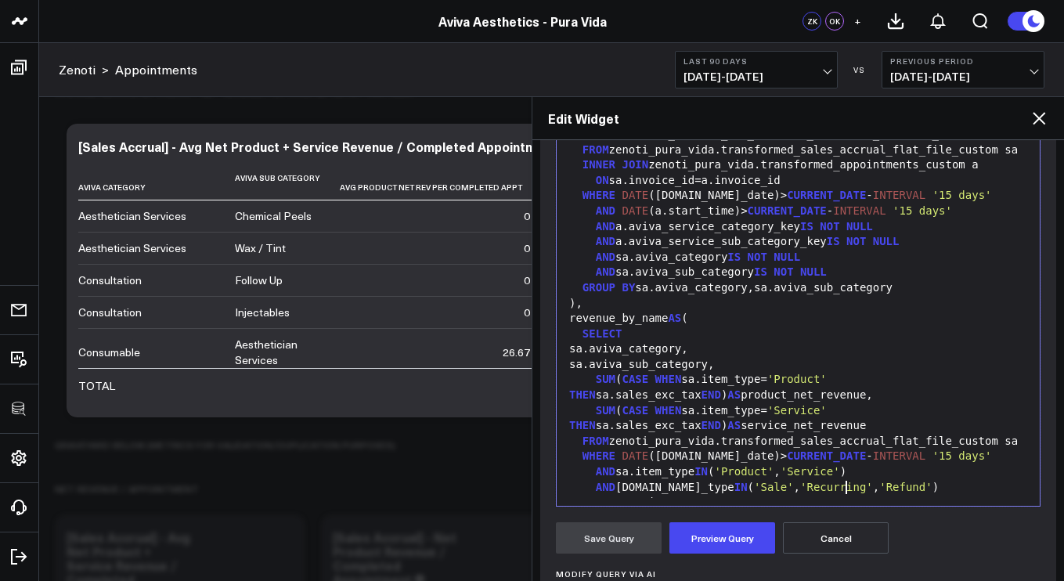
scroll to position [5, 0]
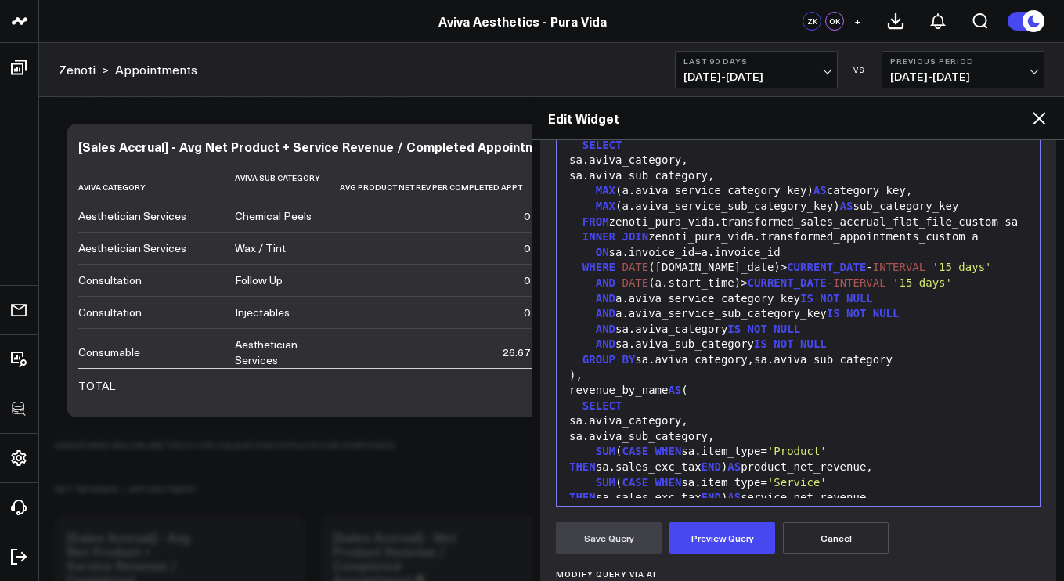
click at [830, 275] on div "WHERE DATE (sa.sale_date)> CURRENT_DATE - INTERVAL '15 days'" at bounding box center [797, 268] width 467 height 16
click at [828, 275] on div "WHERE DATE (sa.sale_date)> CURRENT_DATE - INTERVAL '15 days'" at bounding box center [797, 268] width 467 height 16
click at [828, 291] on div "AND DATE (a.start_time)> CURRENT_DATE - INTERVAL '15 days'" at bounding box center [797, 283] width 467 height 16
click at [837, 291] on div "AND DATE (a.start_time)> CURRENT_DATE - INTERVAL '15 days'" at bounding box center [797, 283] width 467 height 16
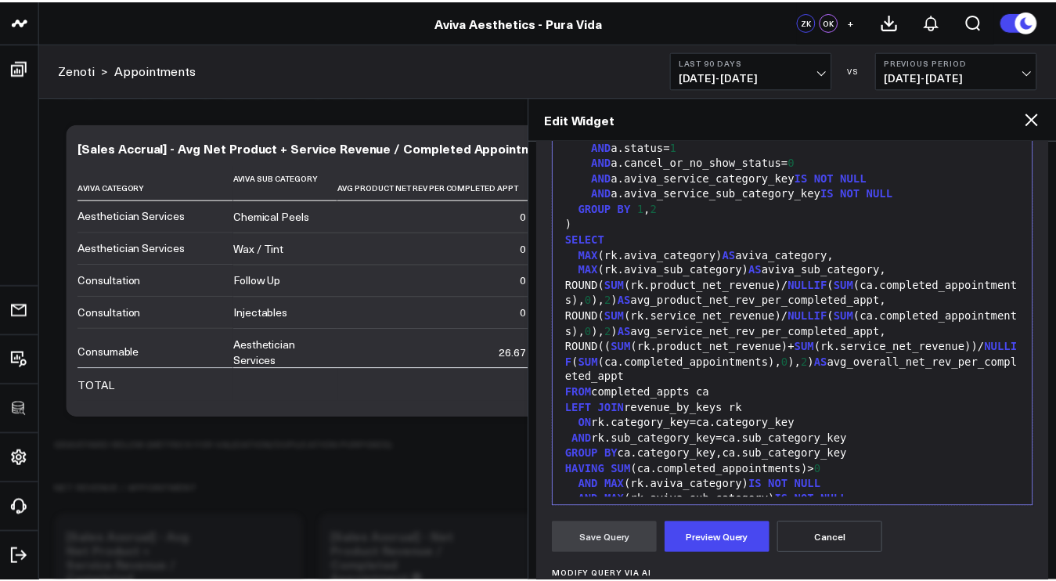
scroll to position [920, 0]
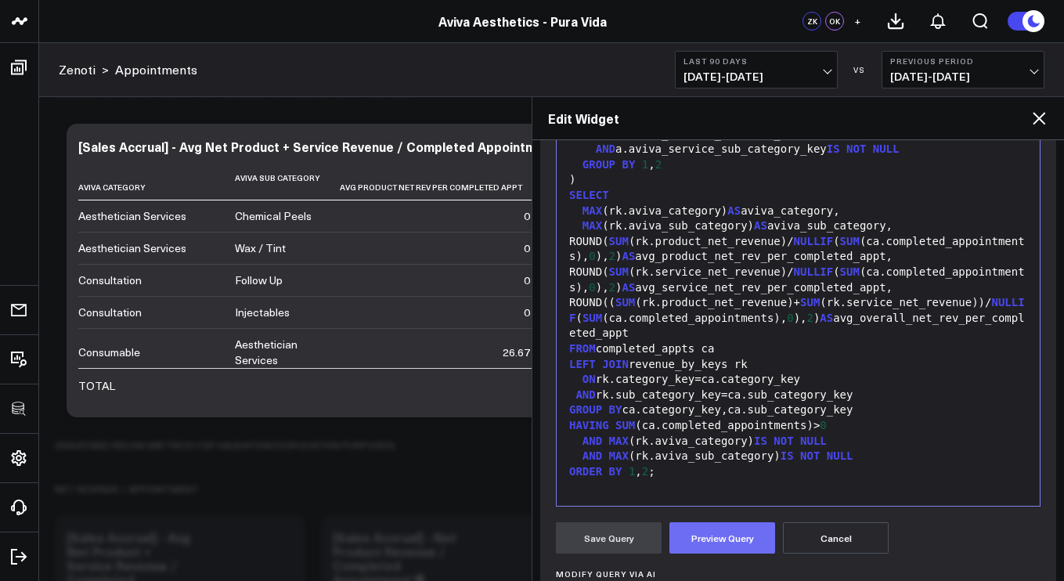
click at [736, 524] on button "Preview Query" at bounding box center [722, 537] width 106 height 31
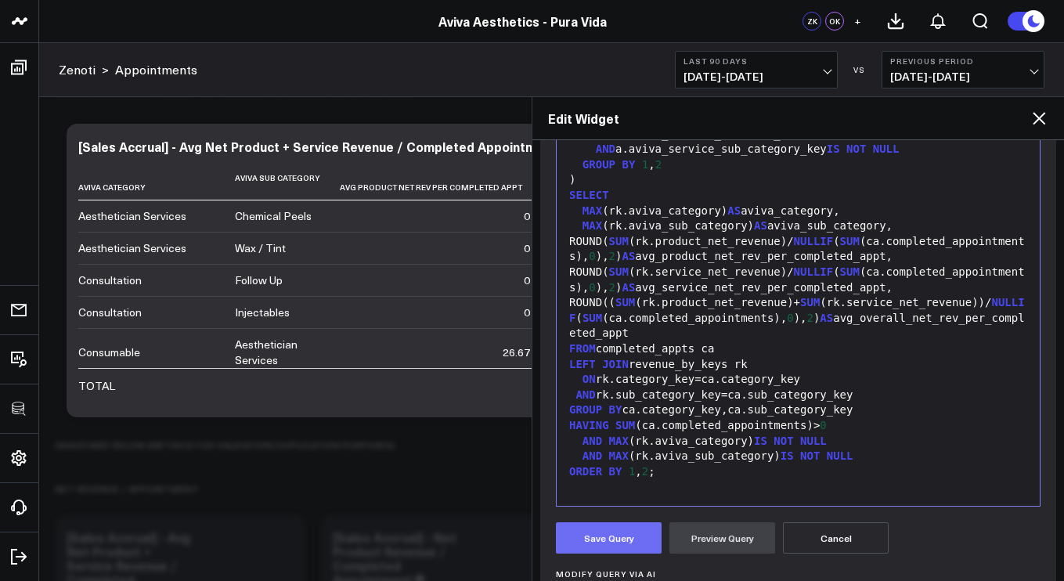
click at [642, 544] on button "Save Query" at bounding box center [609, 537] width 106 height 31
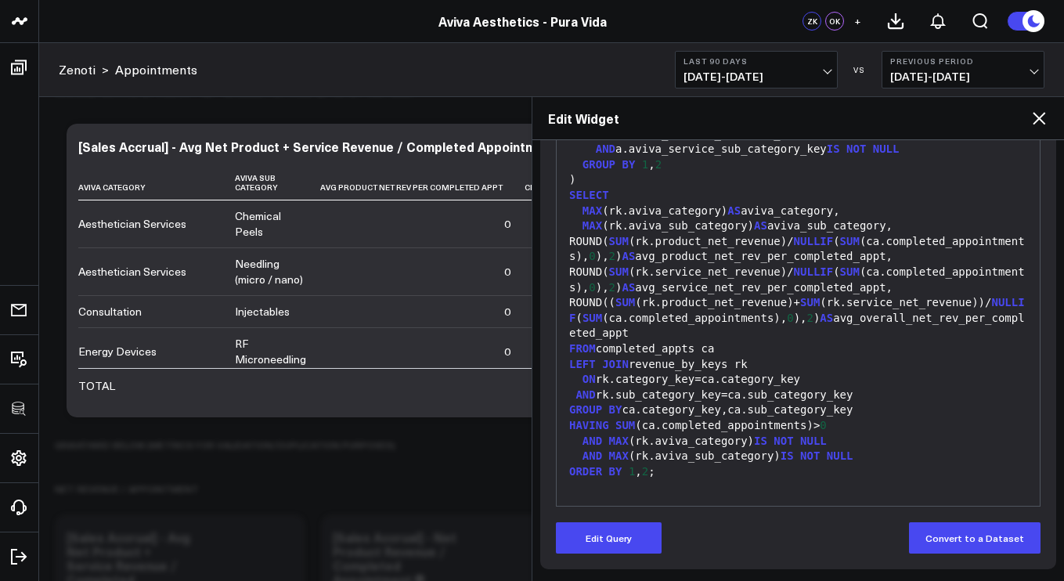
click at [1034, 121] on icon at bounding box center [1038, 118] width 19 height 19
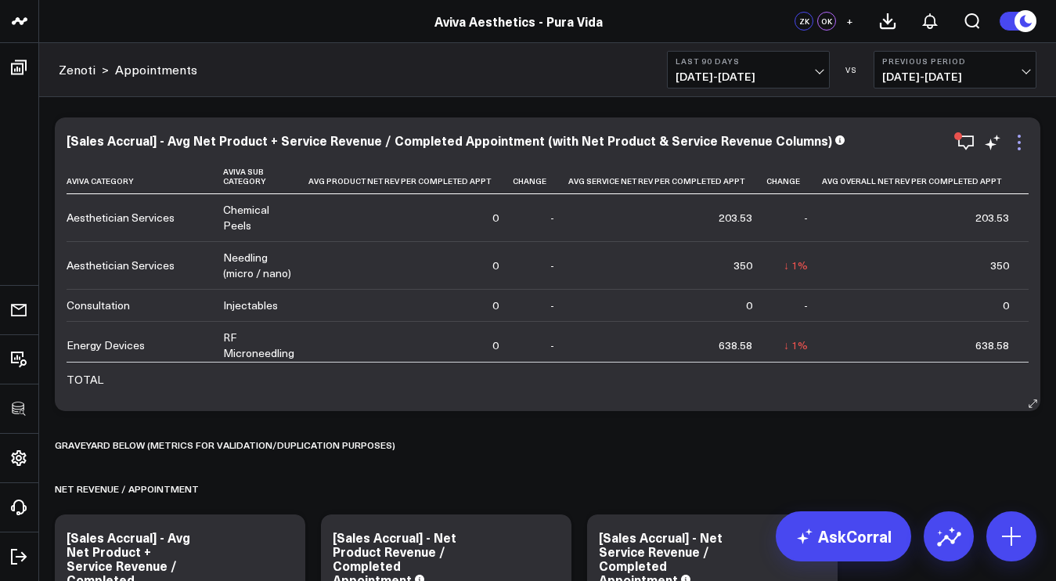
click at [1017, 140] on icon at bounding box center [1019, 142] width 19 height 19
click at [803, 95] on div "Zenoti > Appointments Last 90 Days 07/11/25 - 10/08/25 VS Previous Period 04/12…" at bounding box center [547, 70] width 1017 height 54
click at [801, 82] on span "07/11/25 - 10/08/25" at bounding box center [748, 76] width 146 height 13
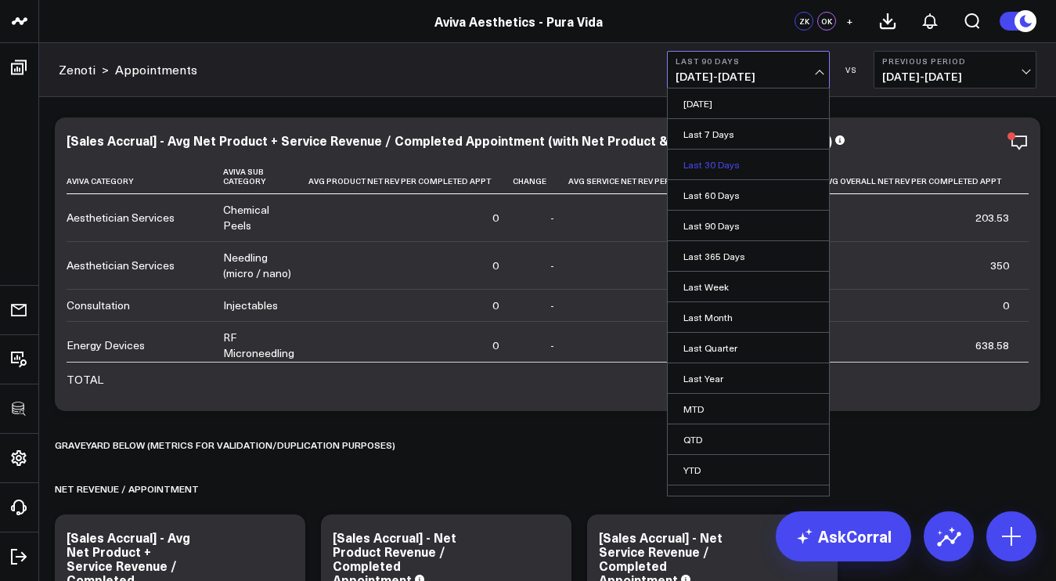
click at [765, 167] on link "Last 30 Days" at bounding box center [748, 164] width 161 height 30
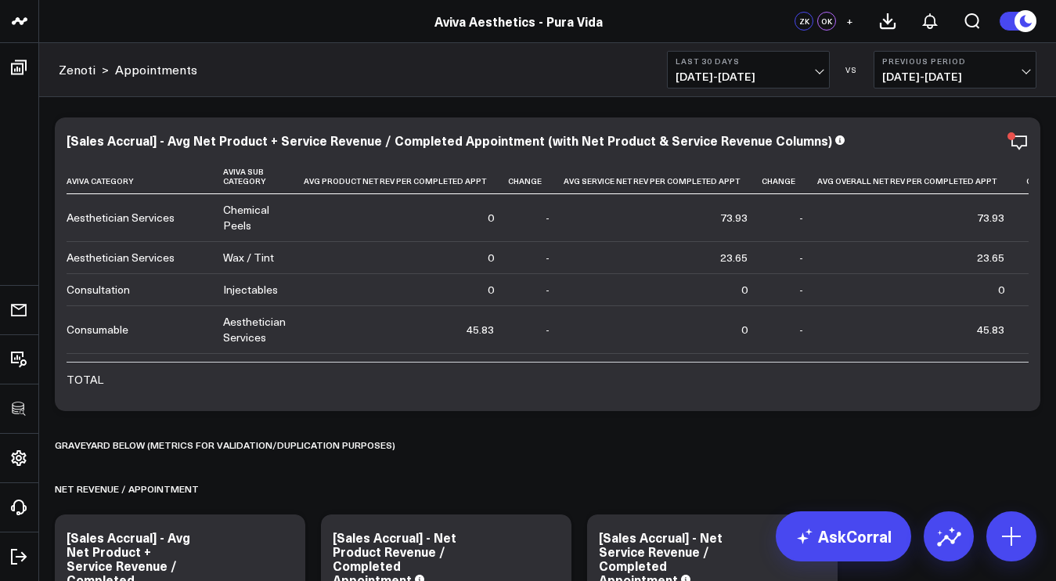
click at [793, 77] on span "09/09/25 - 10/08/25" at bounding box center [748, 76] width 146 height 13
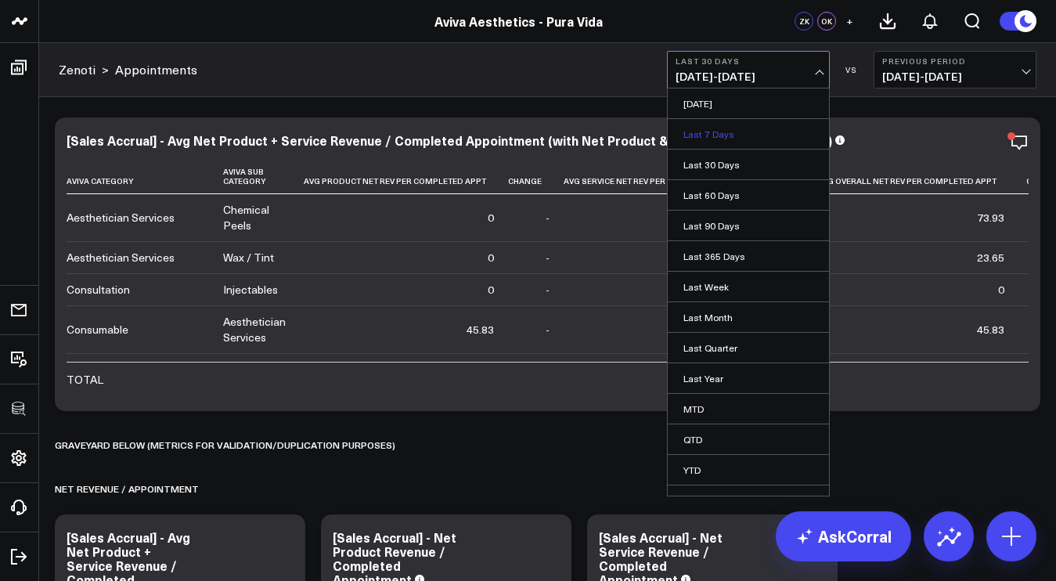
click at [772, 142] on link "Last 7 Days" at bounding box center [748, 134] width 161 height 30
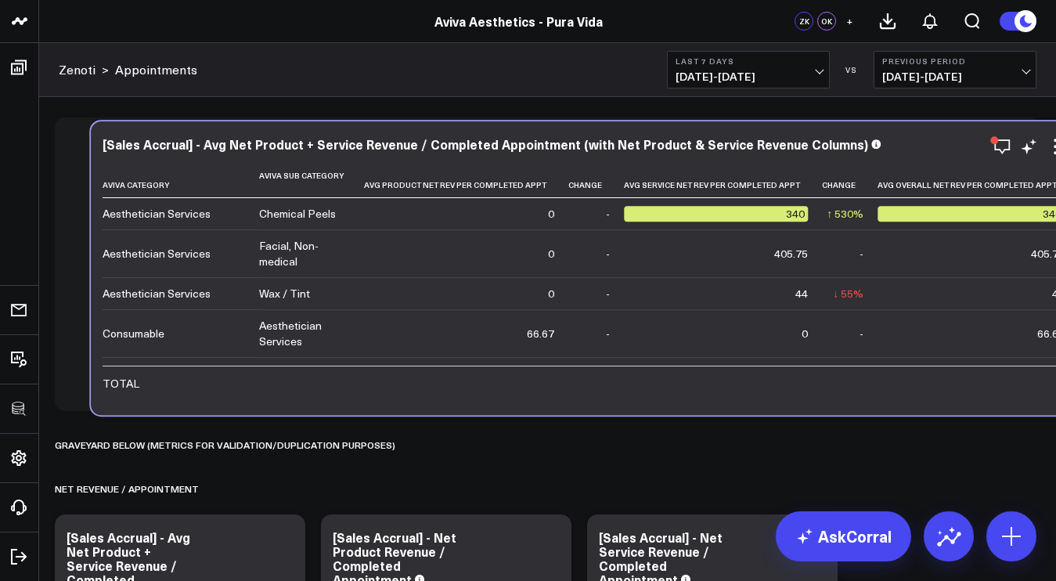
drag, startPoint x: 485, startPoint y: 395, endPoint x: 508, endPoint y: 397, distance: 22.8
click at [508, 397] on div "[Sales Accrual] - Avg Net Product + Service Revenue / Completed Appointment (wi…" at bounding box center [583, 268] width 985 height 294
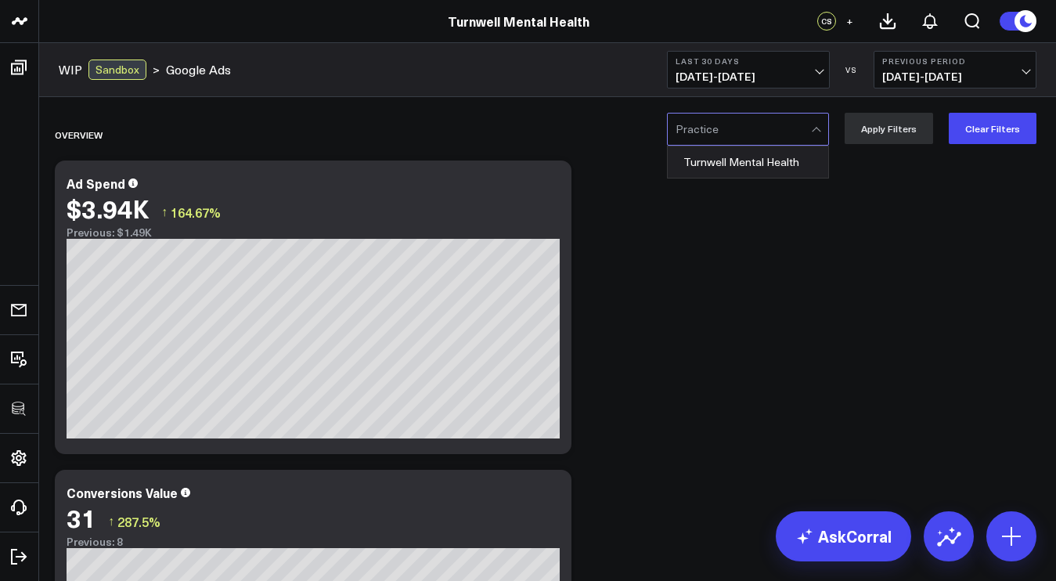
click at [709, 134] on div at bounding box center [742, 128] width 135 height 31
click at [707, 171] on div "Turnwell Mental Health" at bounding box center [748, 161] width 160 height 31
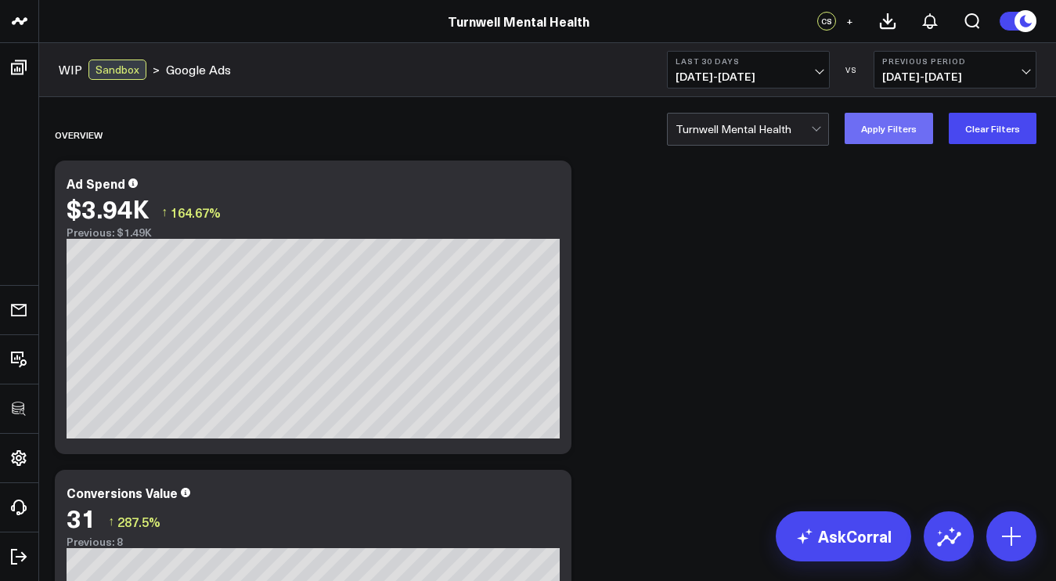
click at [927, 139] on button "Apply Filters" at bounding box center [888, 128] width 88 height 31
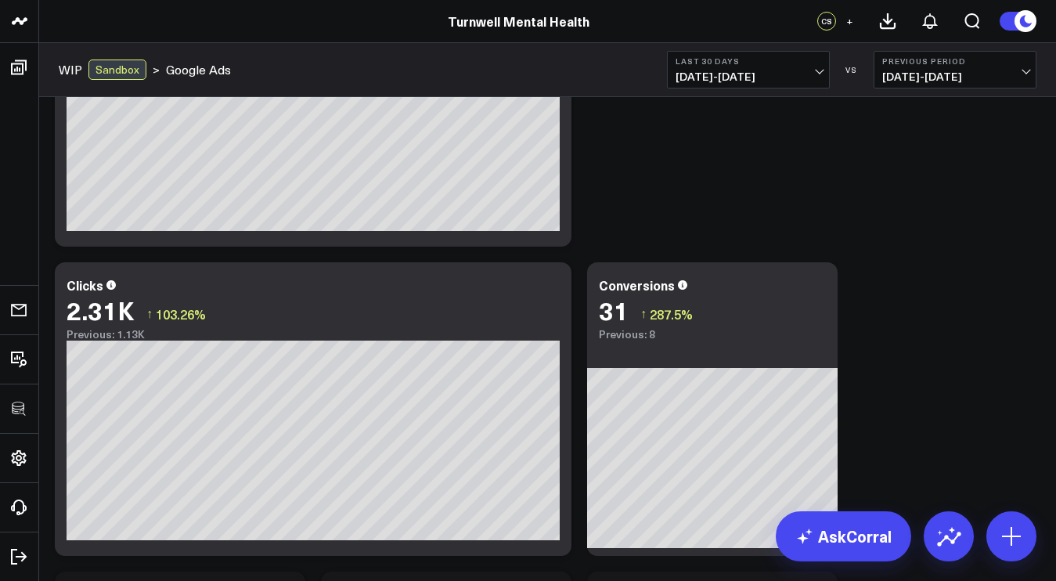
scroll to position [140, 0]
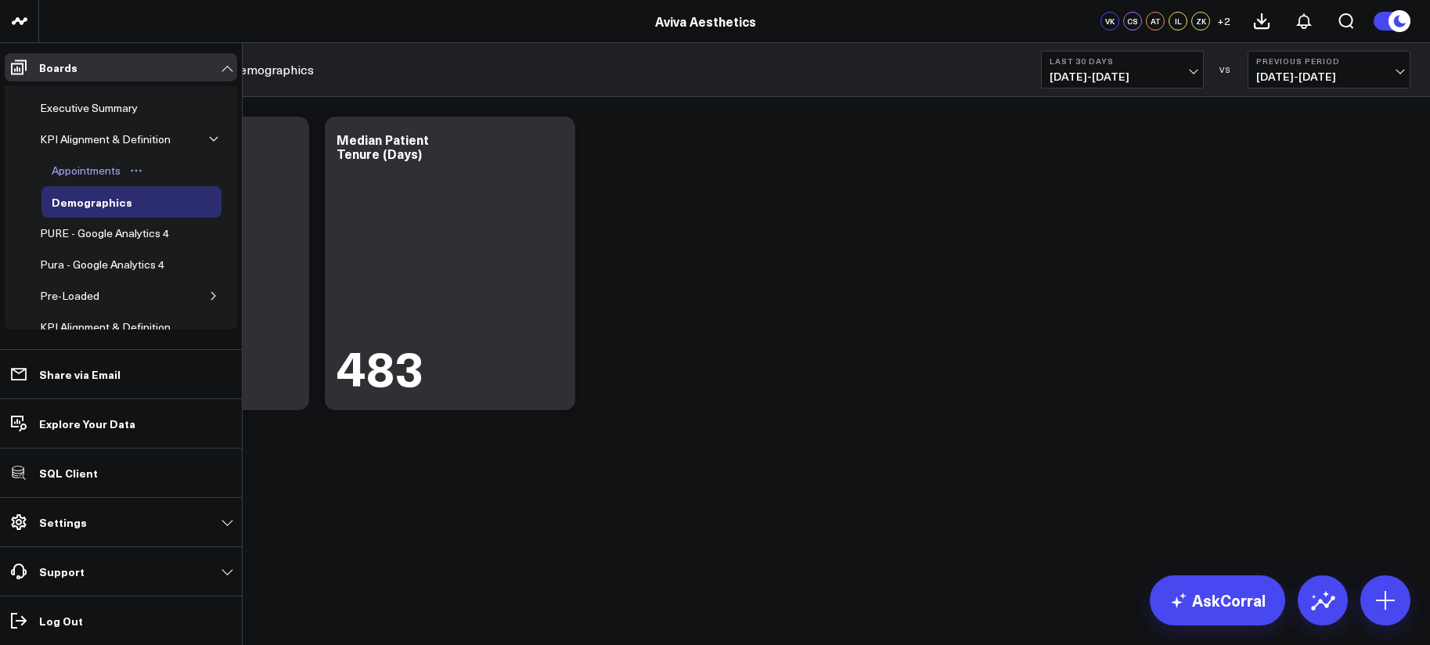
click at [81, 178] on div "Appointments" at bounding box center [86, 170] width 77 height 19
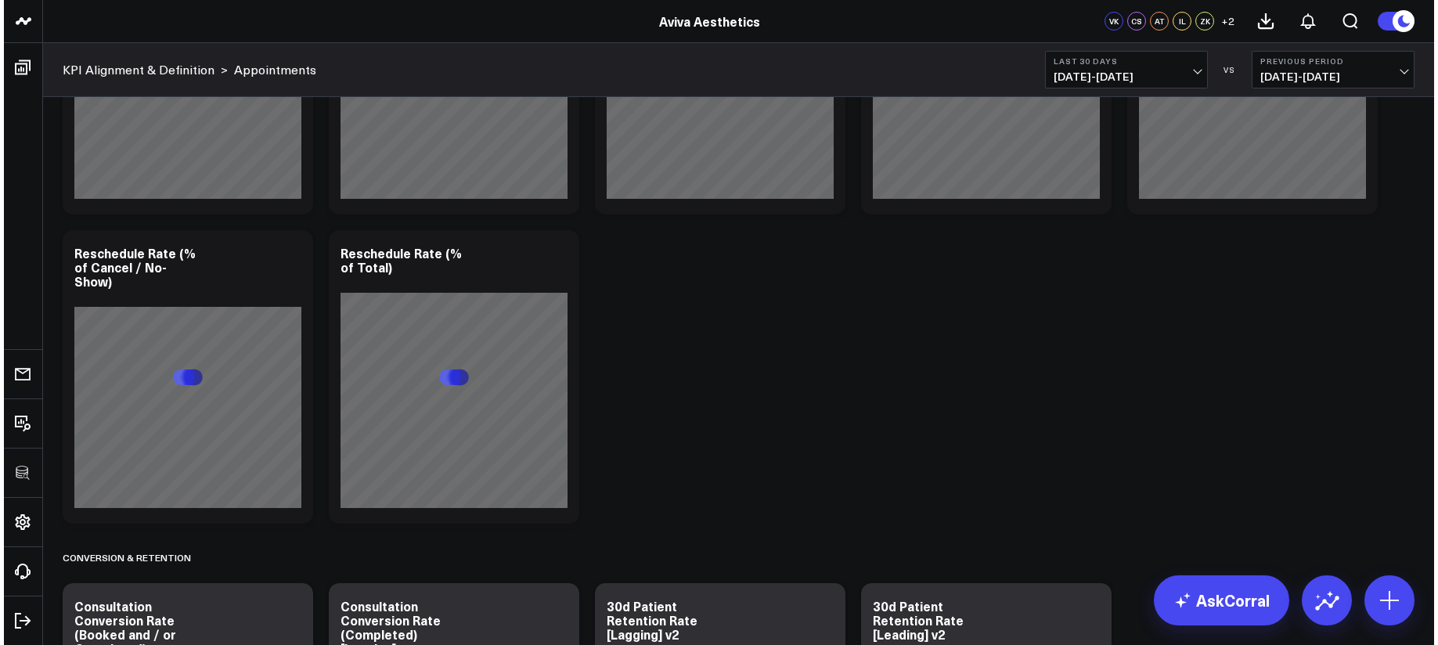
scroll to position [2344, 0]
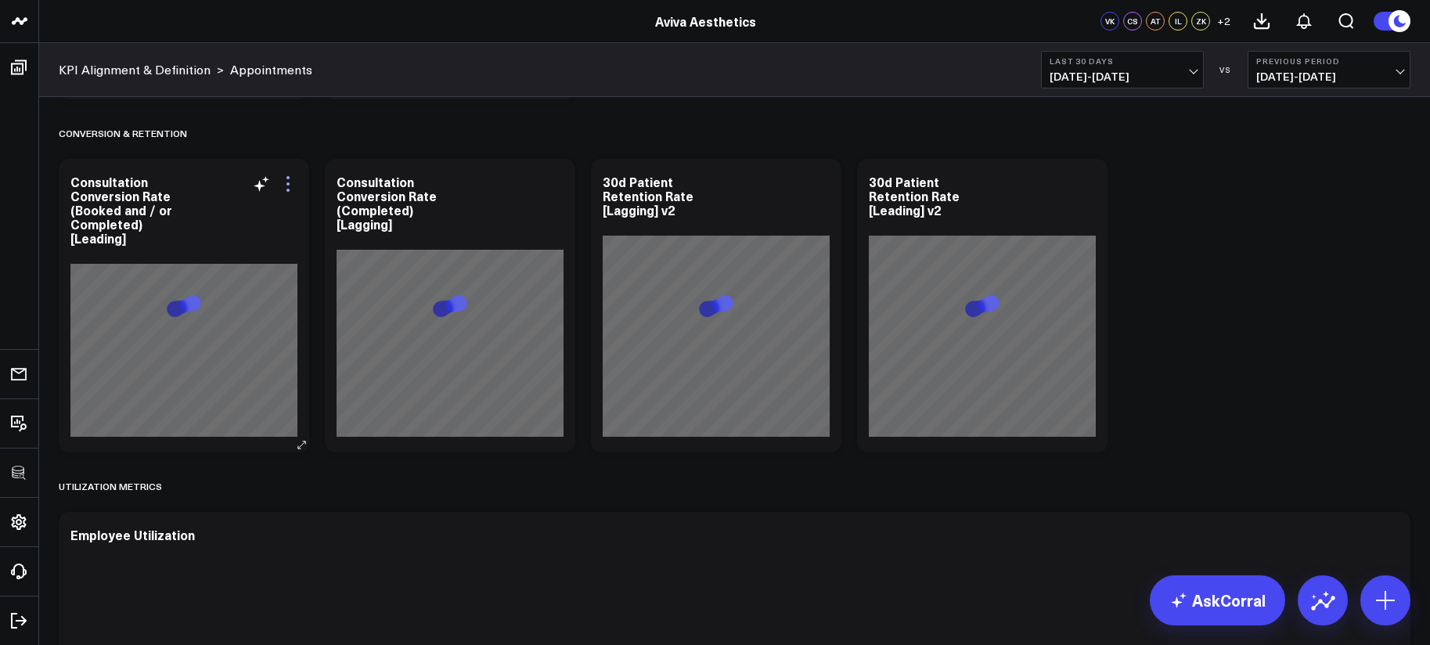
click at [285, 177] on icon at bounding box center [288, 184] width 19 height 19
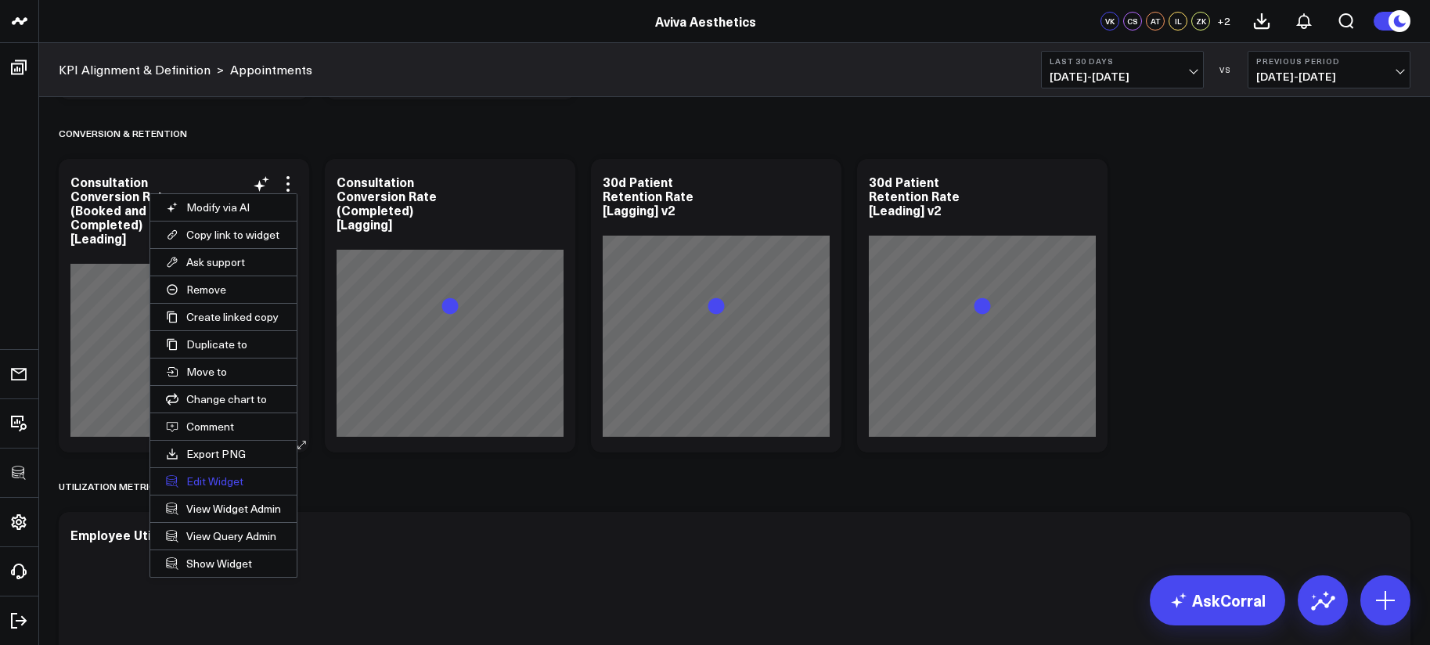
click at [208, 471] on button "Edit Widget" at bounding box center [223, 481] width 146 height 27
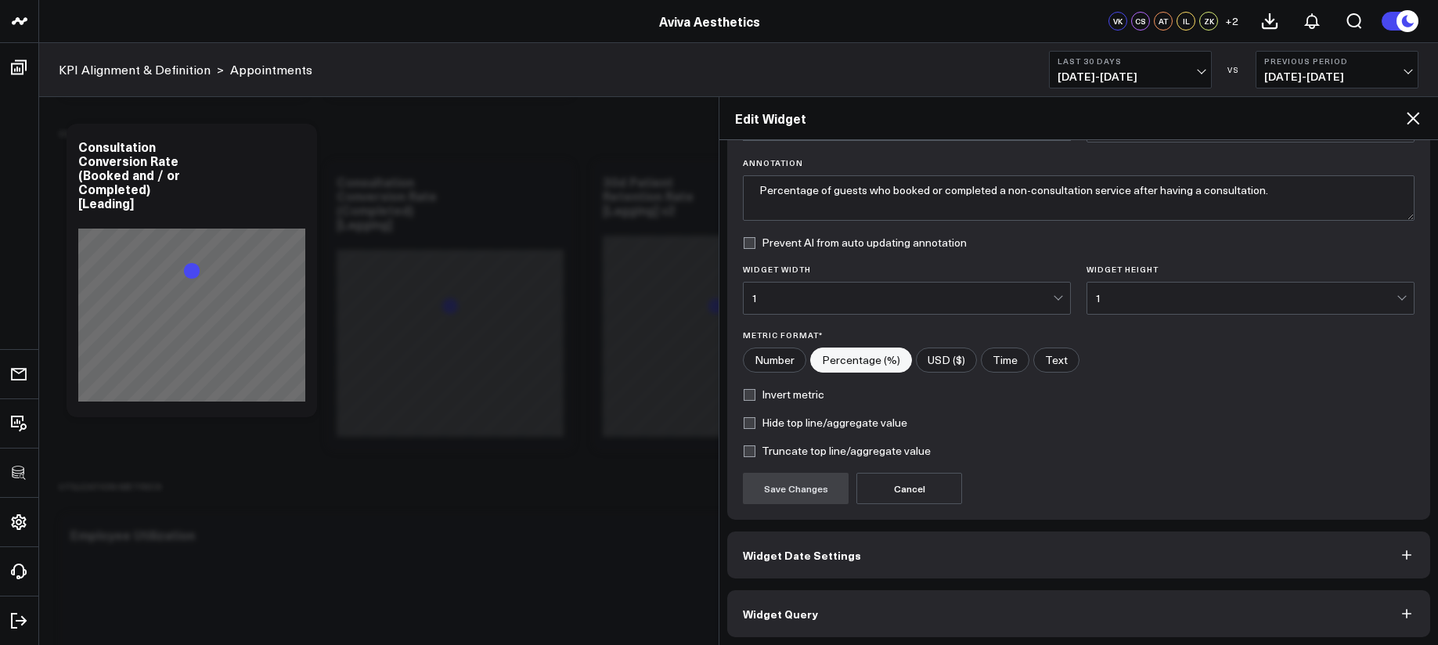
scroll to position [110, 0]
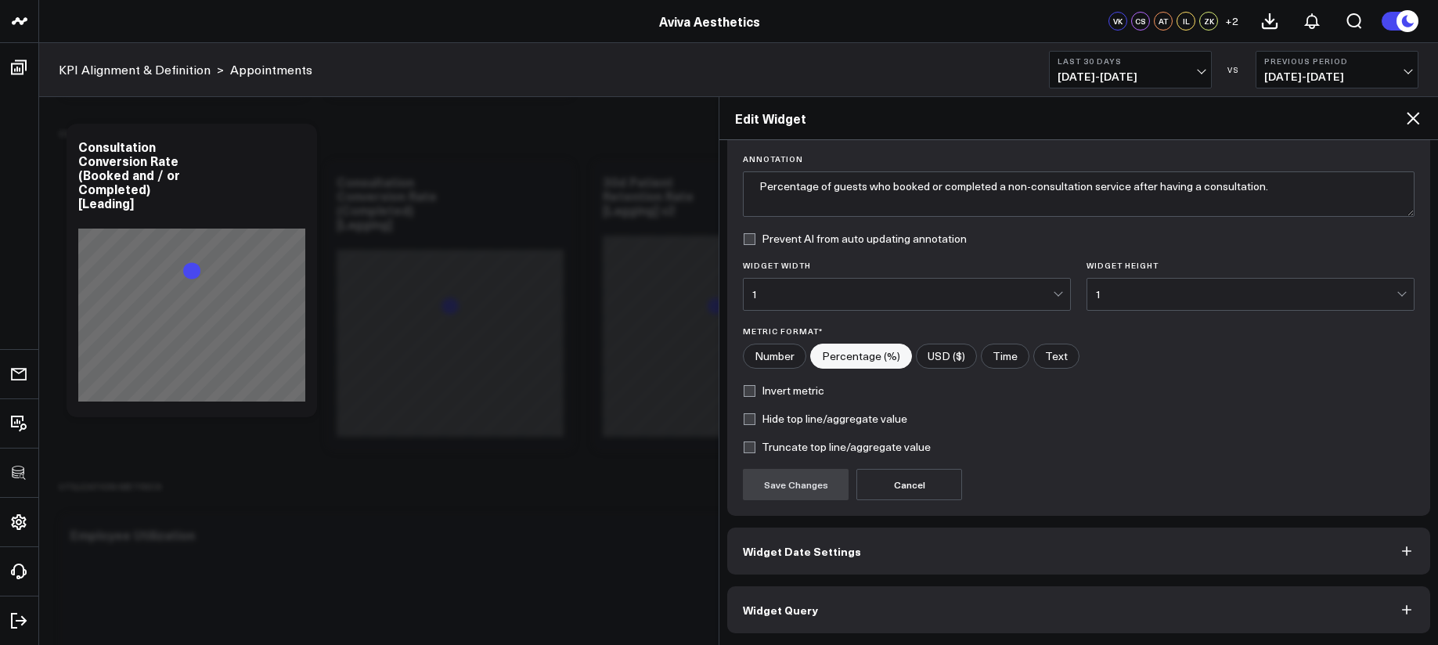
click at [927, 589] on button "Widget Query" at bounding box center [1078, 609] width 703 height 47
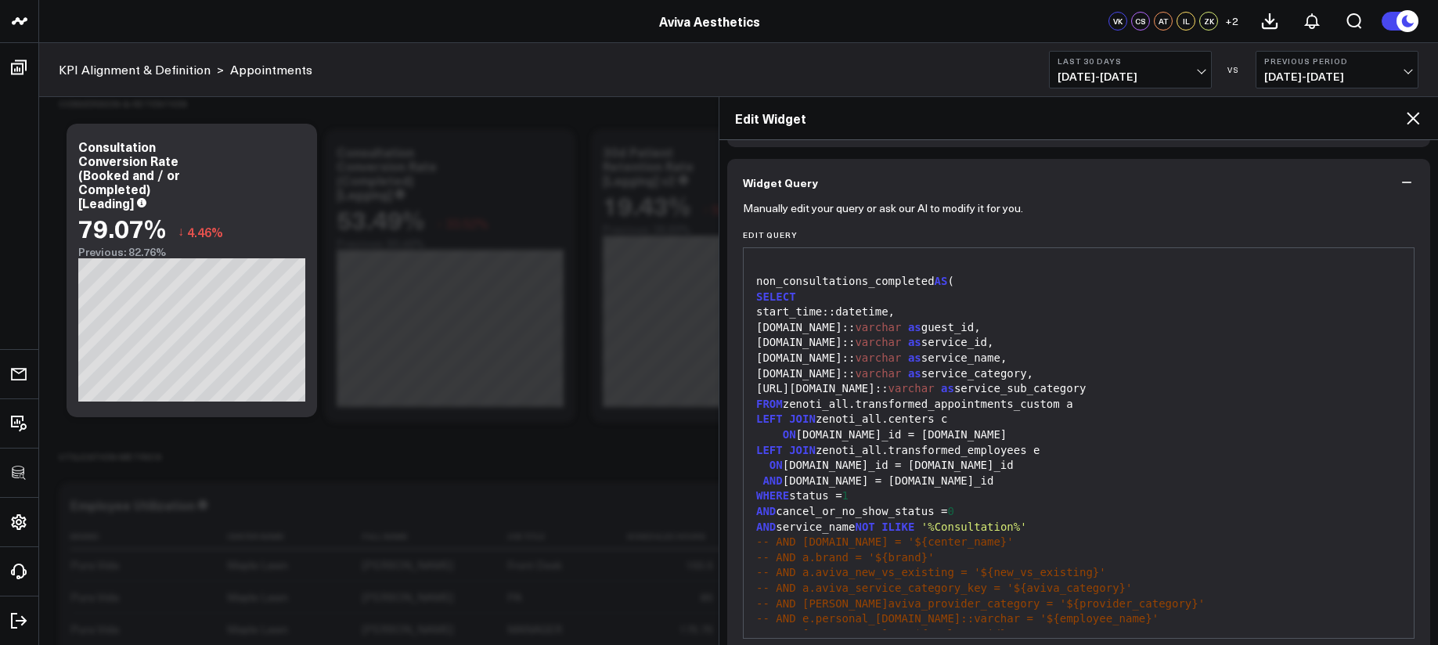
scroll to position [403, 0]
